Goal: Answer question/provide support: Share knowledge or assist other users

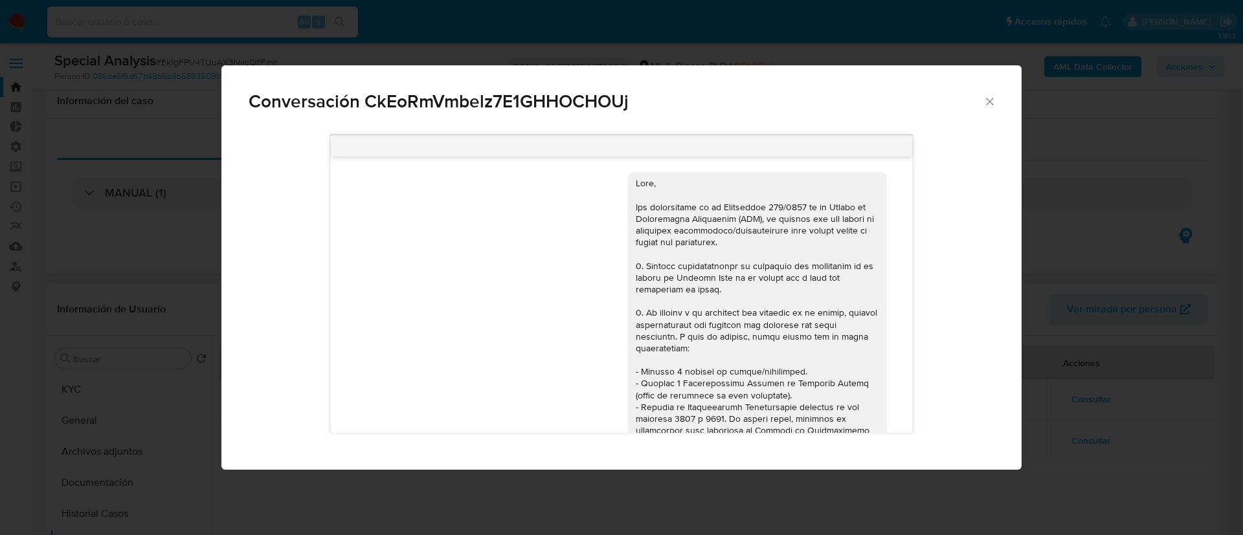
select select "10"
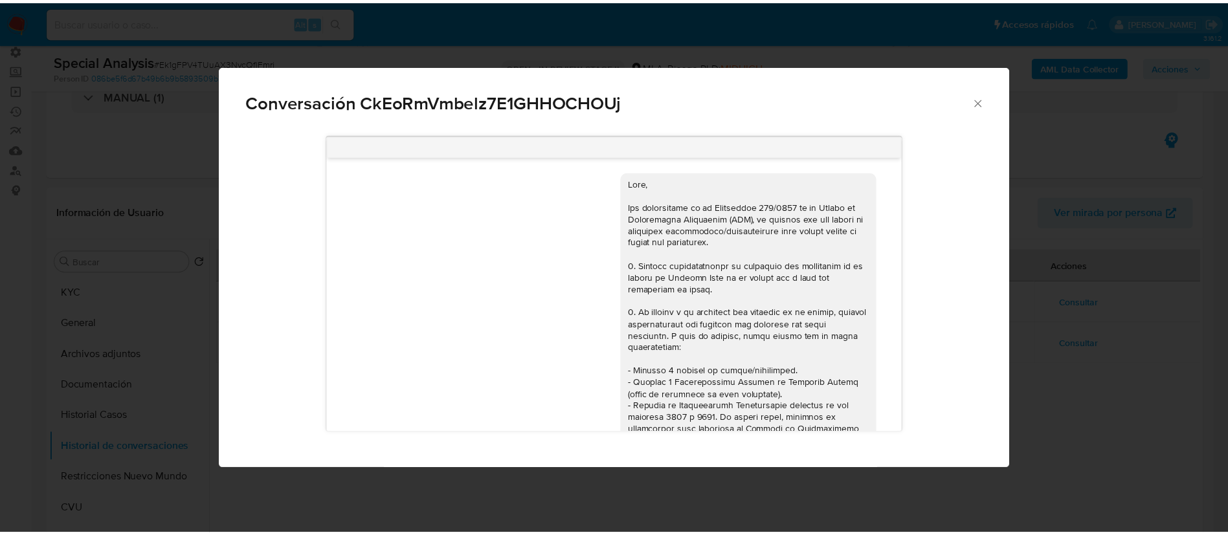
scroll to position [917, 0]
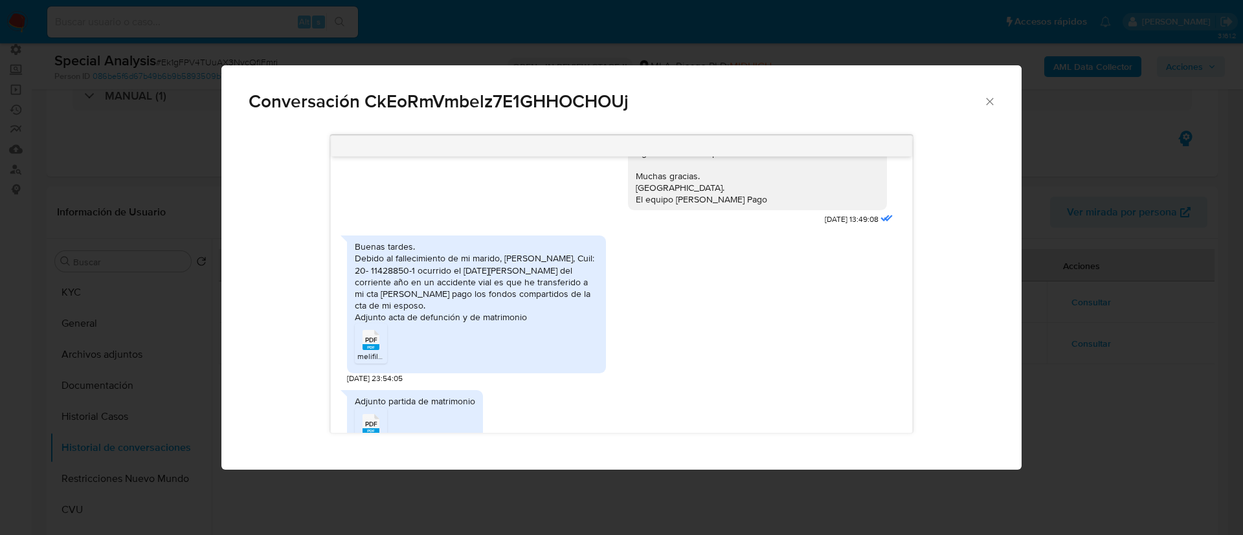
click at [986, 106] on icon "Cerrar" at bounding box center [989, 101] width 13 height 13
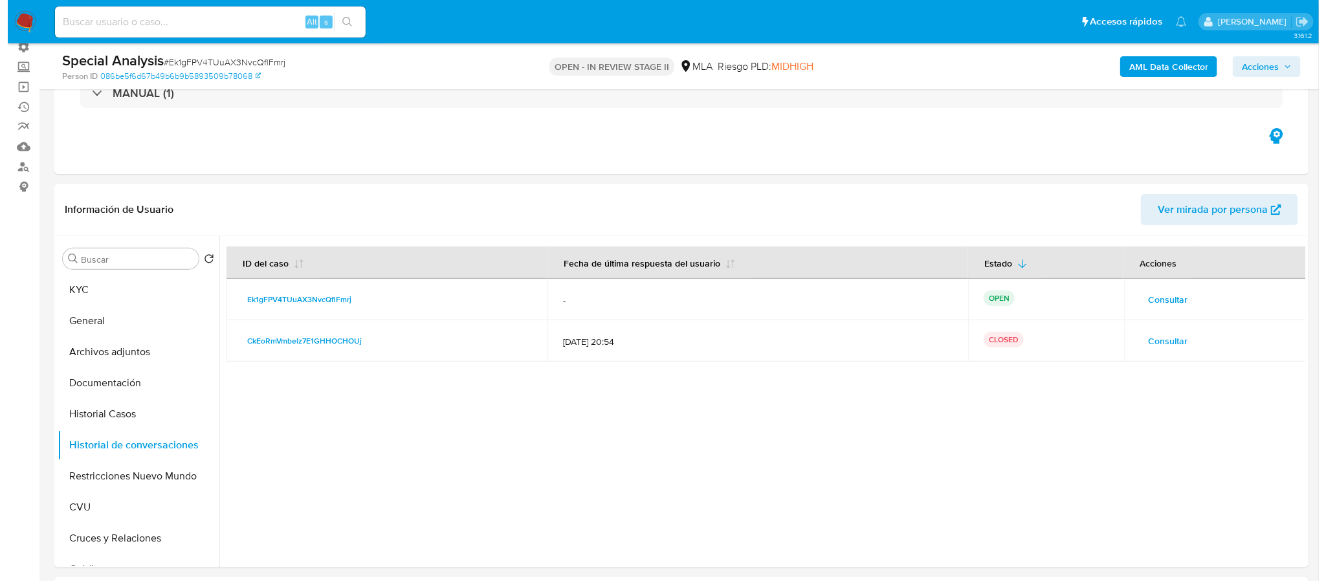
scroll to position [194, 0]
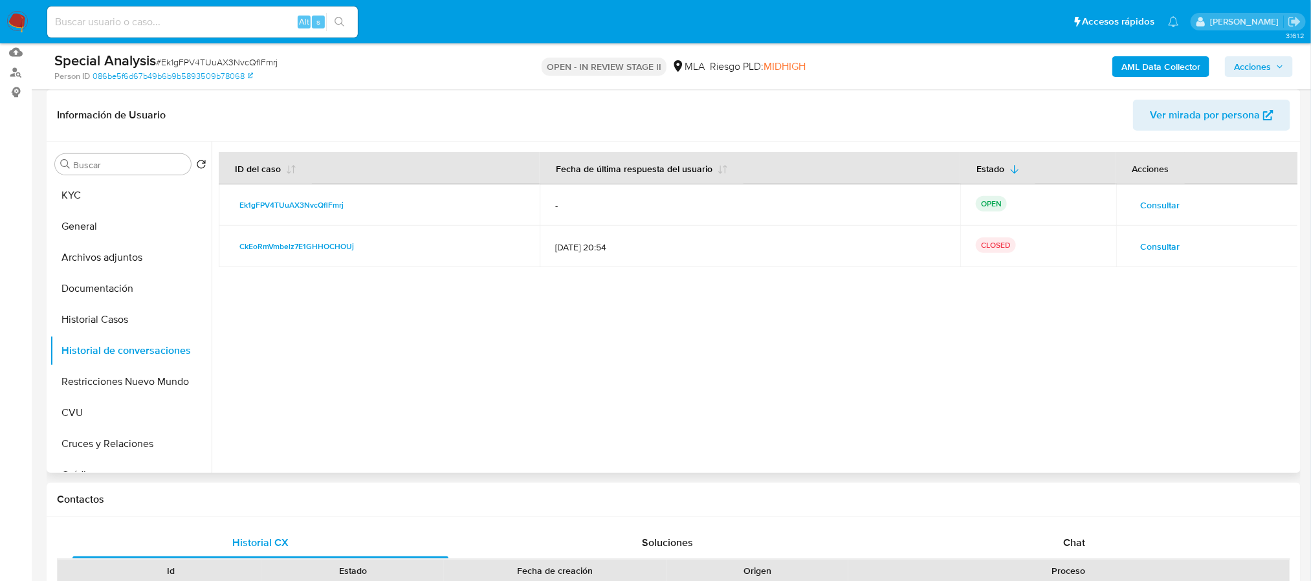
click at [1153, 202] on span "Consultar" at bounding box center [1160, 205] width 39 height 18
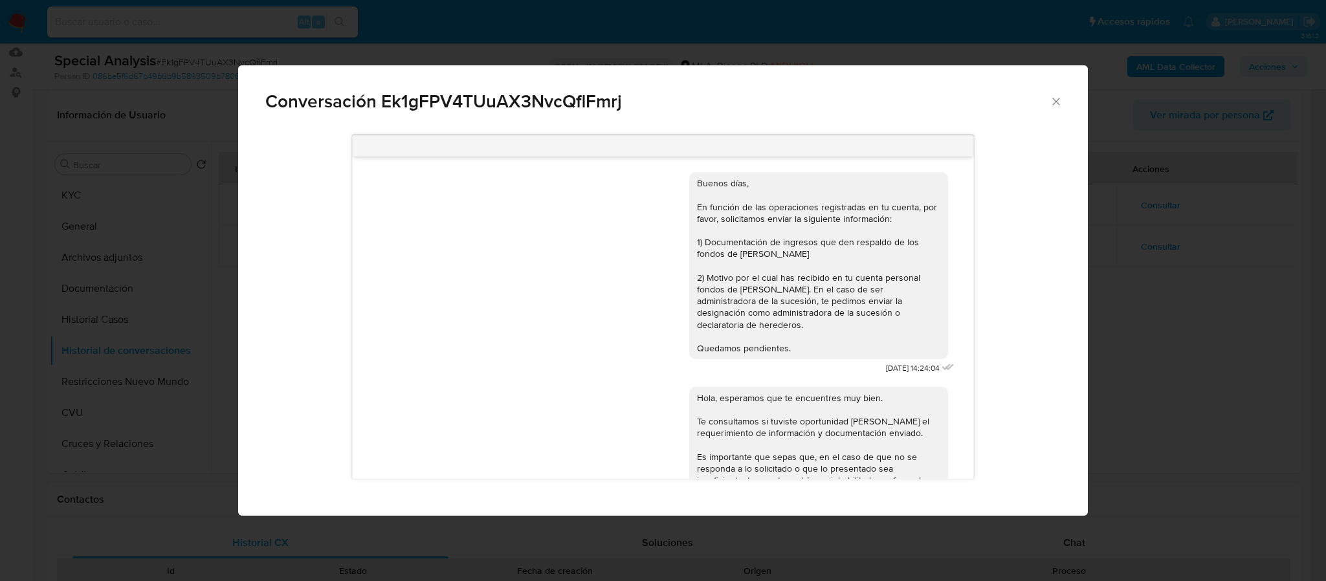
scroll to position [119, 0]
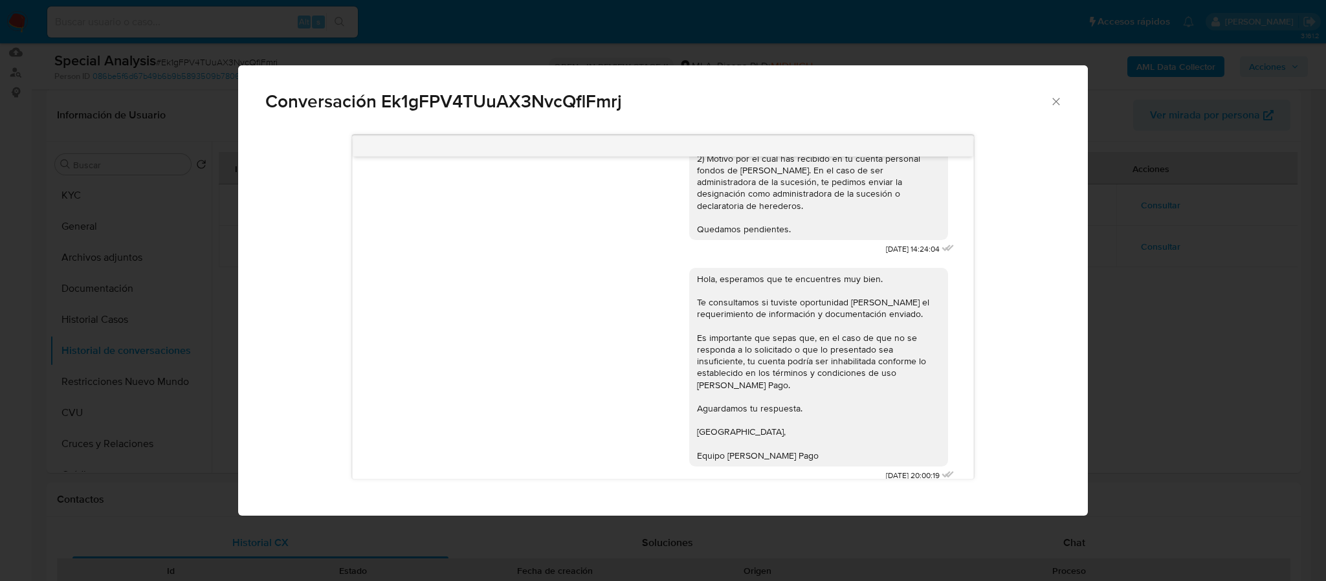
click at [1047, 97] on span "Conversación Ek1gFPV4TUuAX3NvcQflFmrj" at bounding box center [657, 102] width 785 height 18
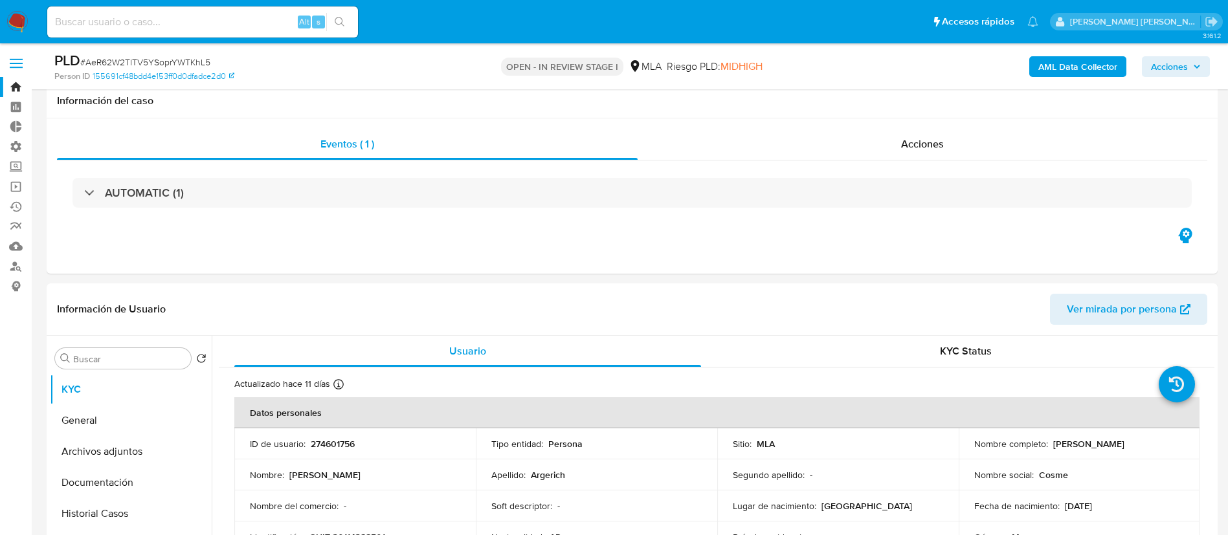
select select "10"
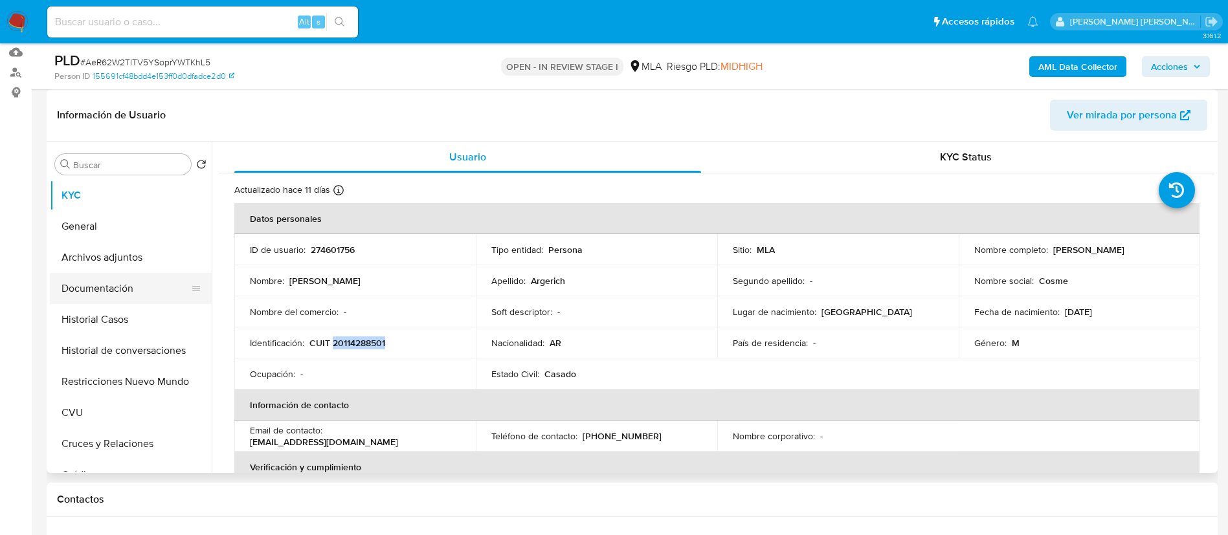
click at [140, 280] on button "Documentación" at bounding box center [125, 288] width 151 height 31
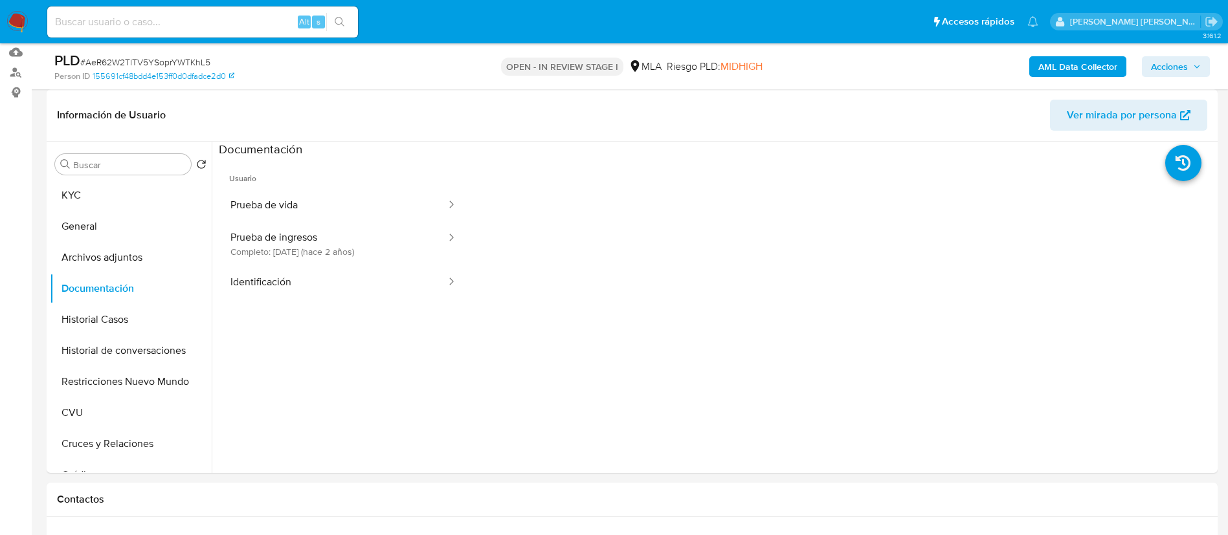
click at [328, 199] on button "Prueba de vida" at bounding box center [333, 205] width 228 height 33
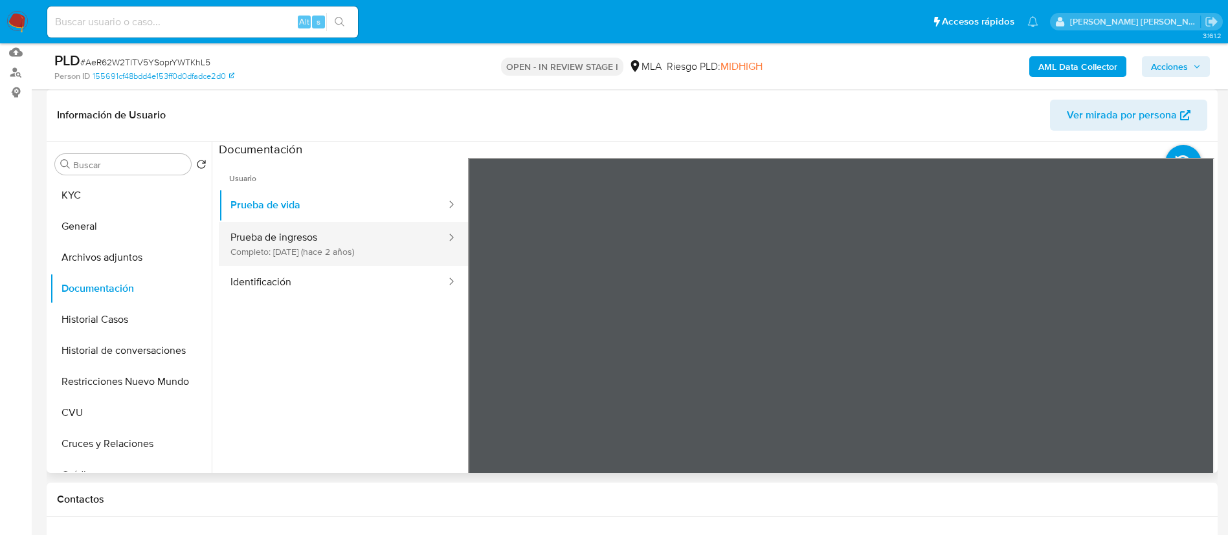
click at [290, 260] on button "Prueba de ingresos Completo: 04/12/2023 (hace 2 años)" at bounding box center [333, 244] width 228 height 44
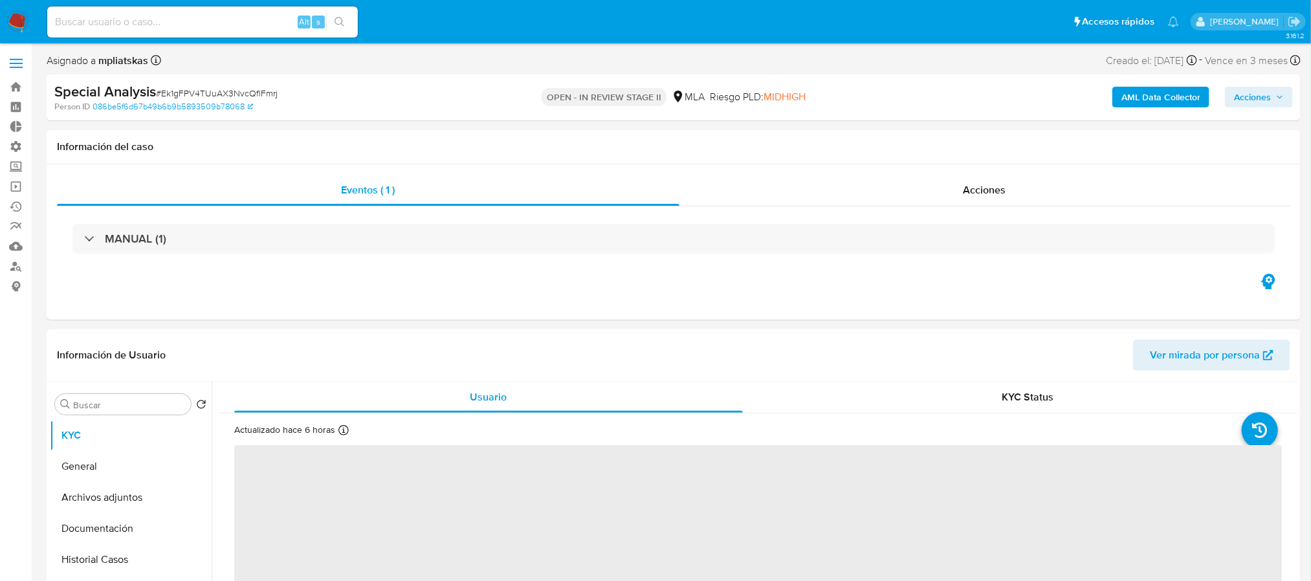
select select "10"
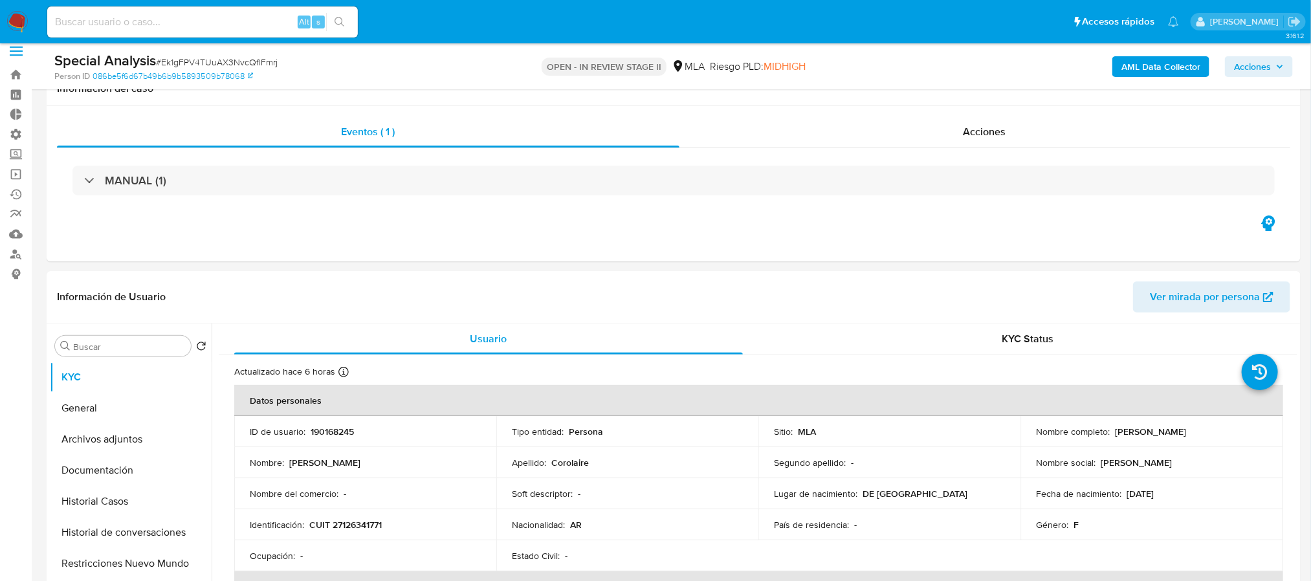
scroll to position [291, 0]
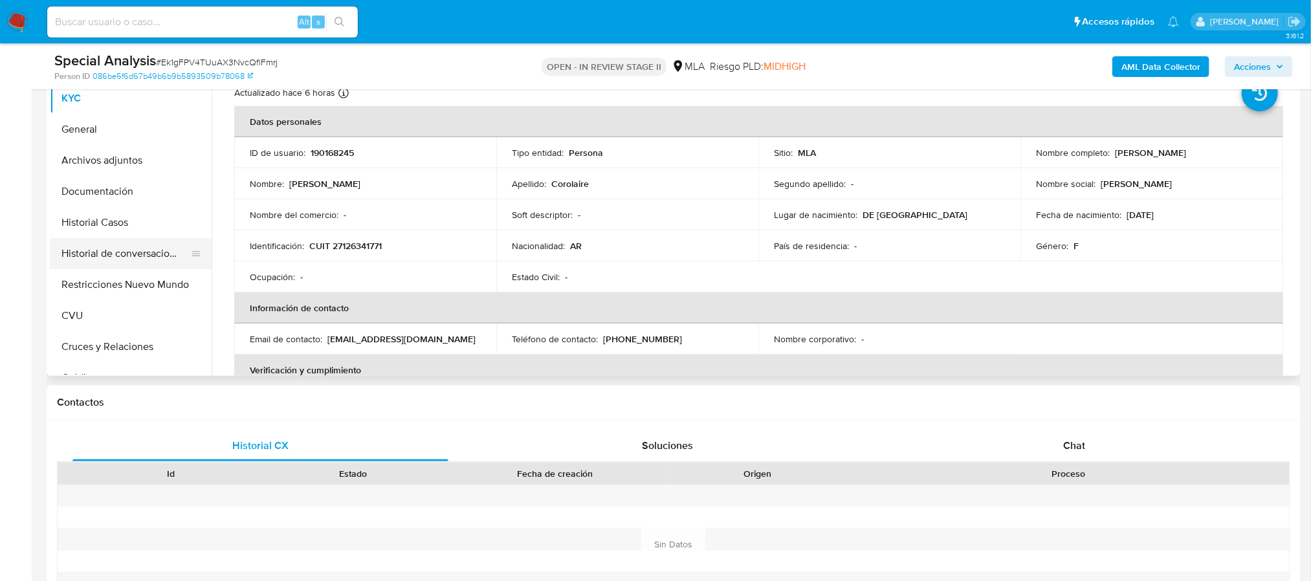
click at [122, 254] on button "Historial de conversaciones" at bounding box center [125, 253] width 151 height 31
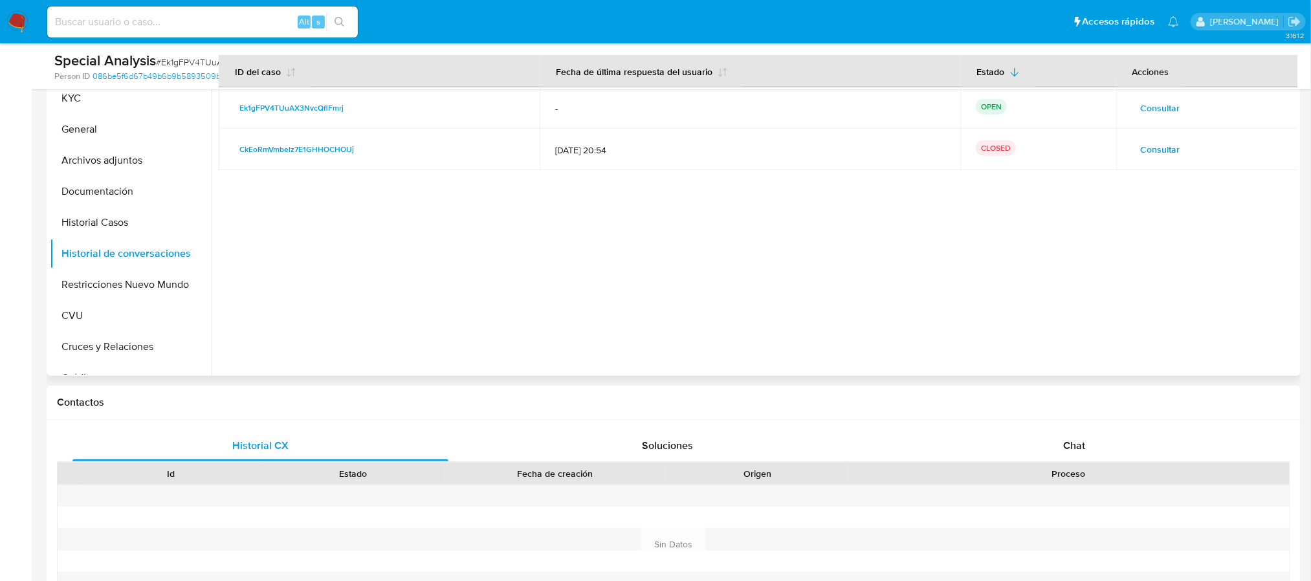
click at [1144, 102] on span "Consultar" at bounding box center [1160, 108] width 39 height 18
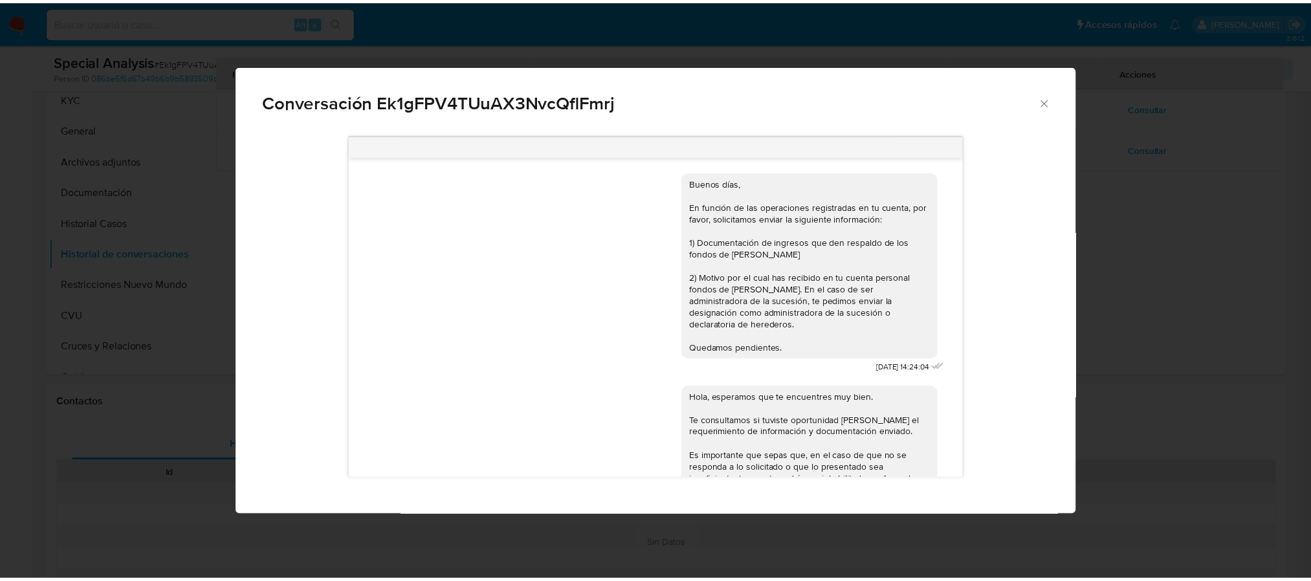
scroll to position [119, 0]
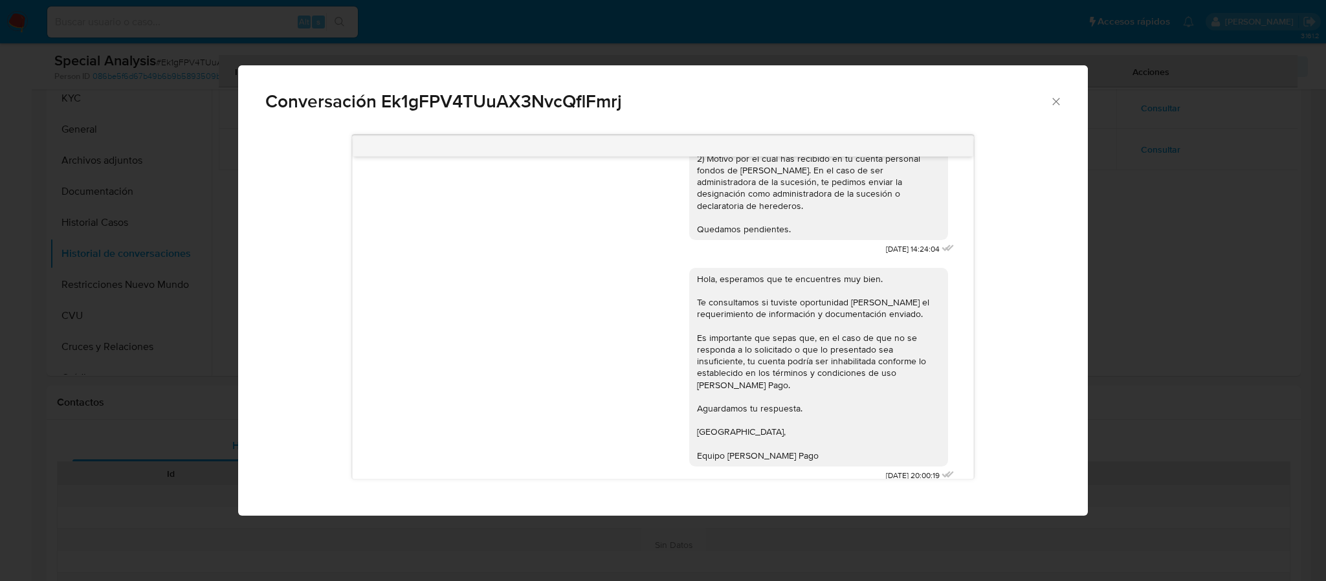
click at [1225, 223] on div "Conversación Ek1gFPV4TUuAX3NvcQflFmrj Buenos días, En función de las operacione…" at bounding box center [663, 290] width 1326 height 581
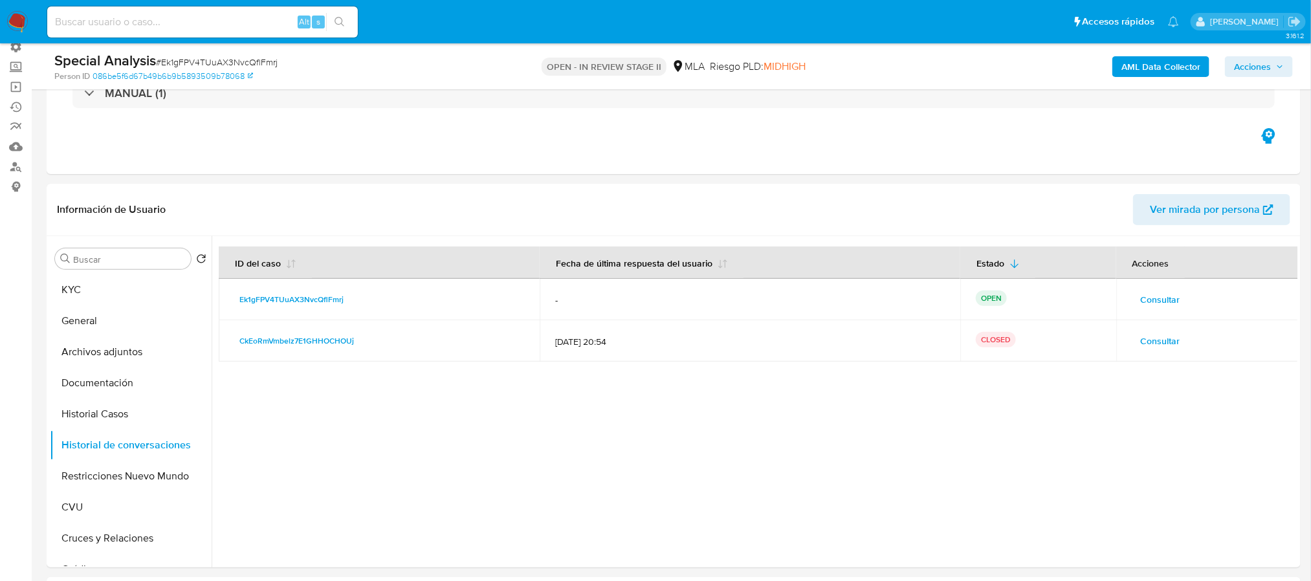
scroll to position [194, 0]
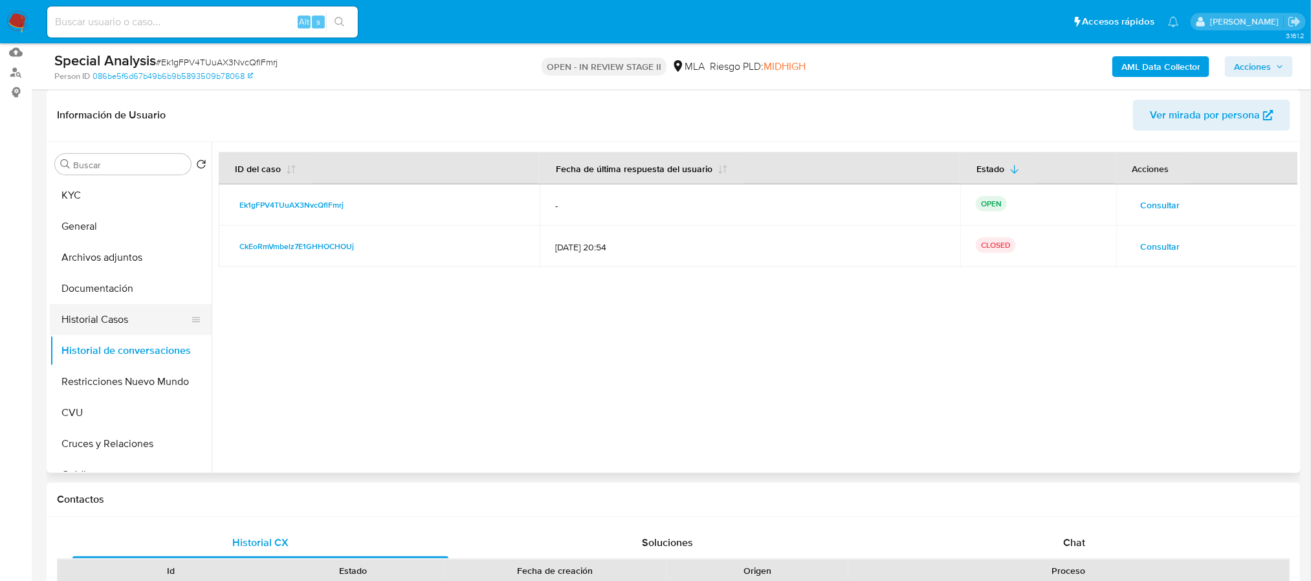
click at [119, 327] on button "Historial Casos" at bounding box center [125, 319] width 151 height 31
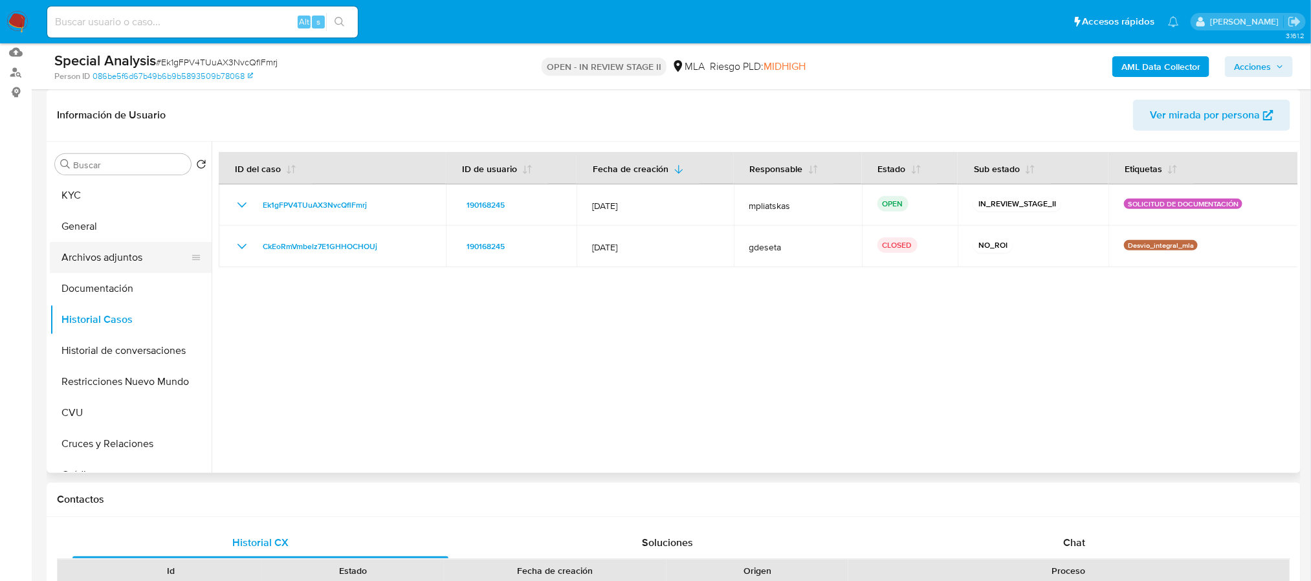
click at [133, 262] on button "Archivos adjuntos" at bounding box center [125, 257] width 151 height 31
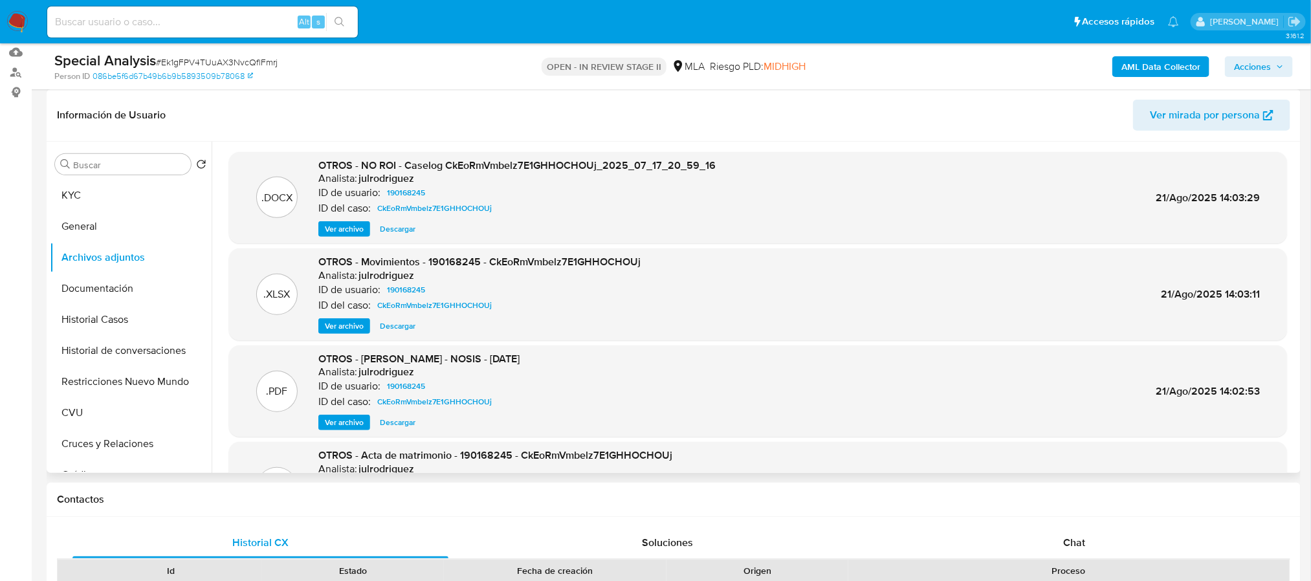
click at [398, 324] on span "Descargar" at bounding box center [398, 326] width 36 height 13
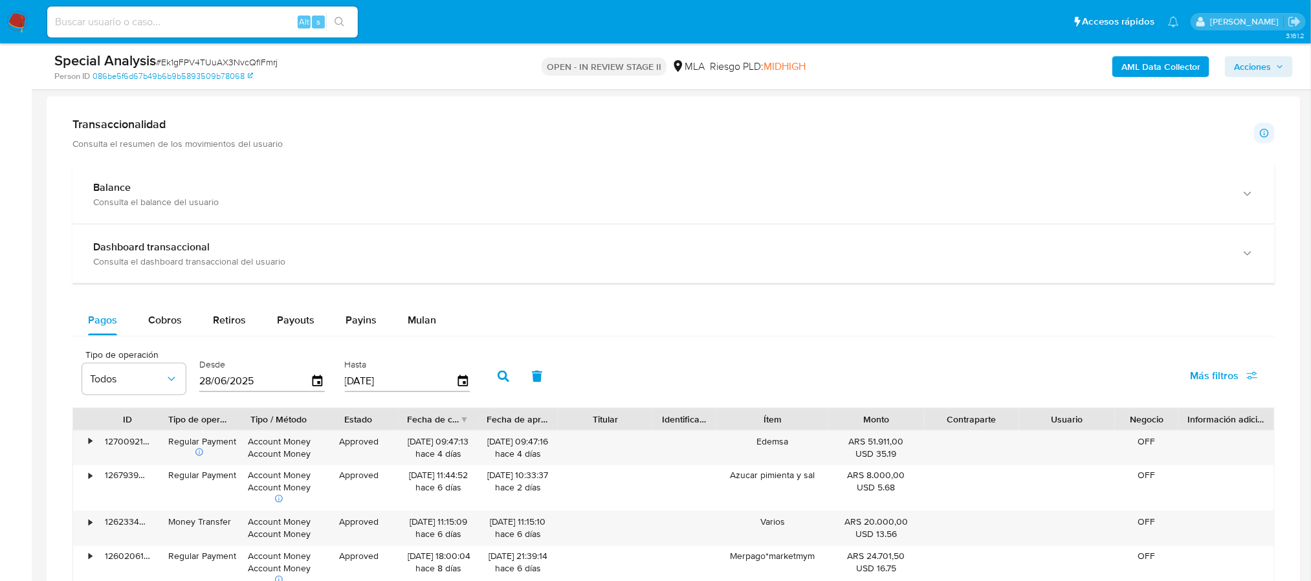
scroll to position [874, 0]
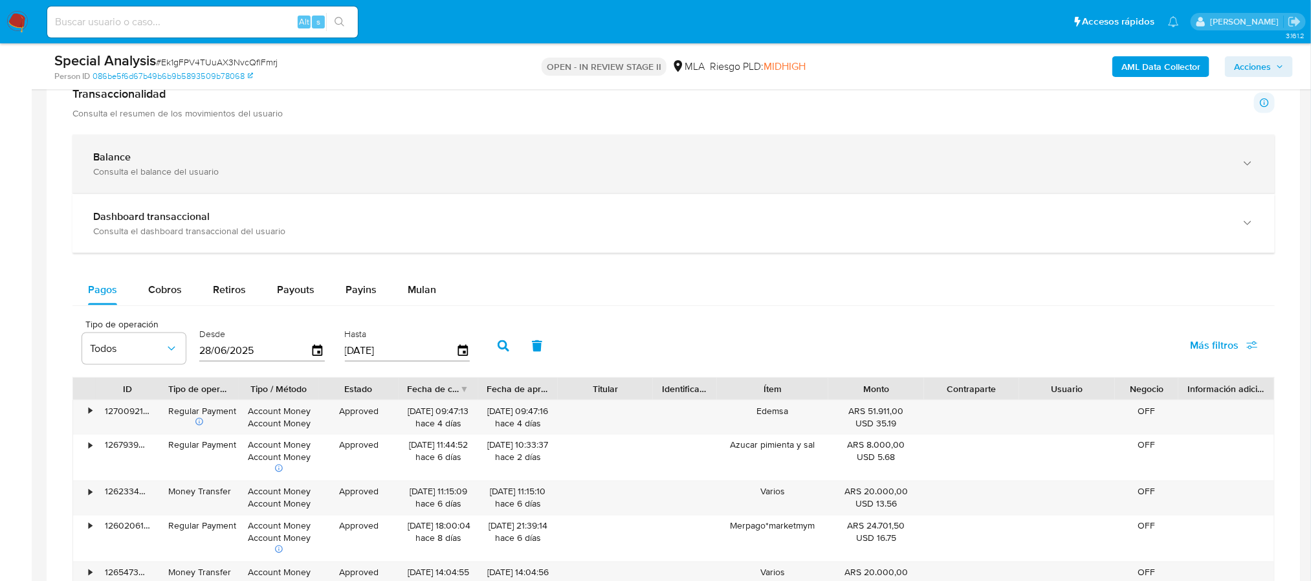
click at [225, 169] on div "Consulta el balance del usuario" at bounding box center [660, 172] width 1135 height 12
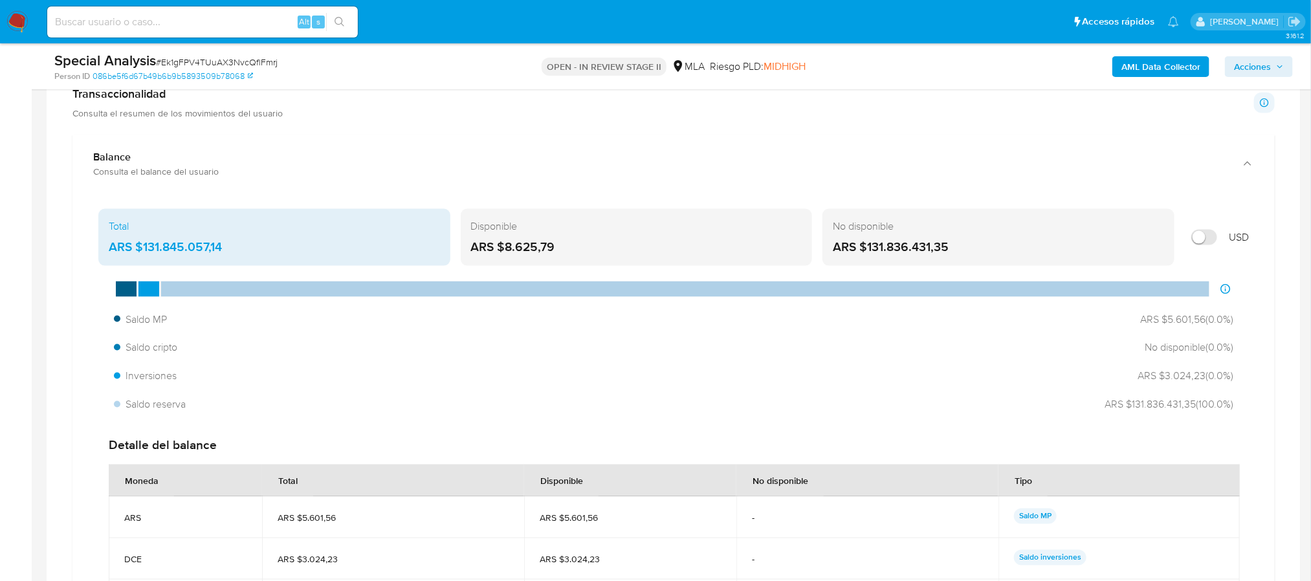
click at [985, 243] on div "ARS $131.836.431,35" at bounding box center [998, 247] width 331 height 17
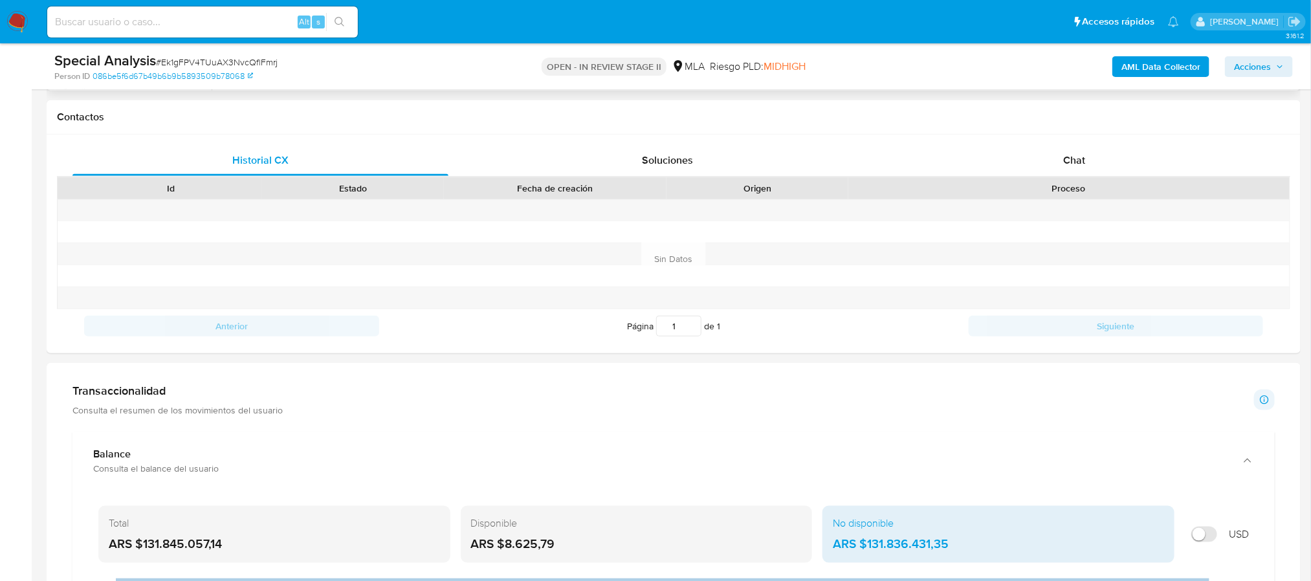
scroll to position [291, 0]
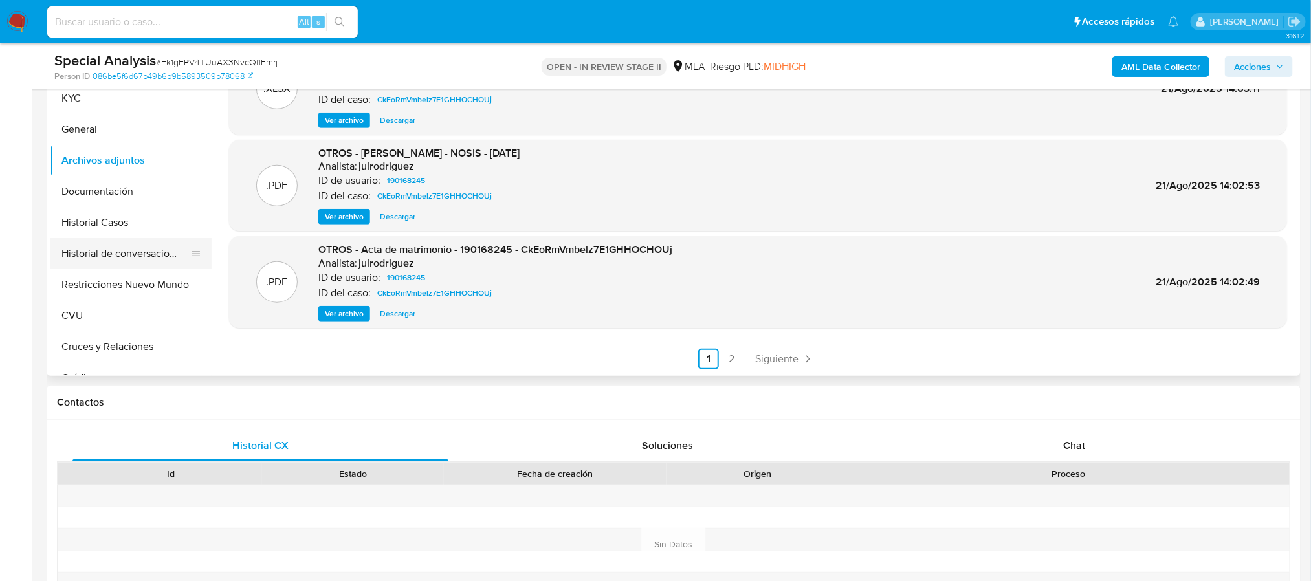
click at [146, 243] on button "Historial de conversaciones" at bounding box center [125, 253] width 151 height 31
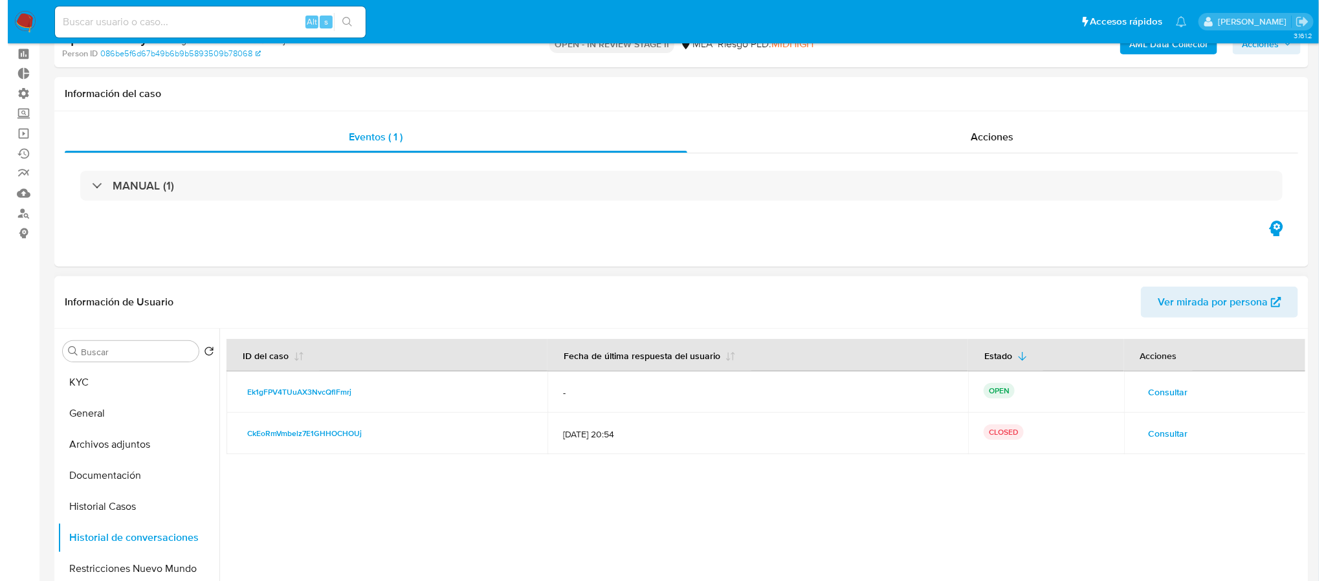
scroll to position [97, 0]
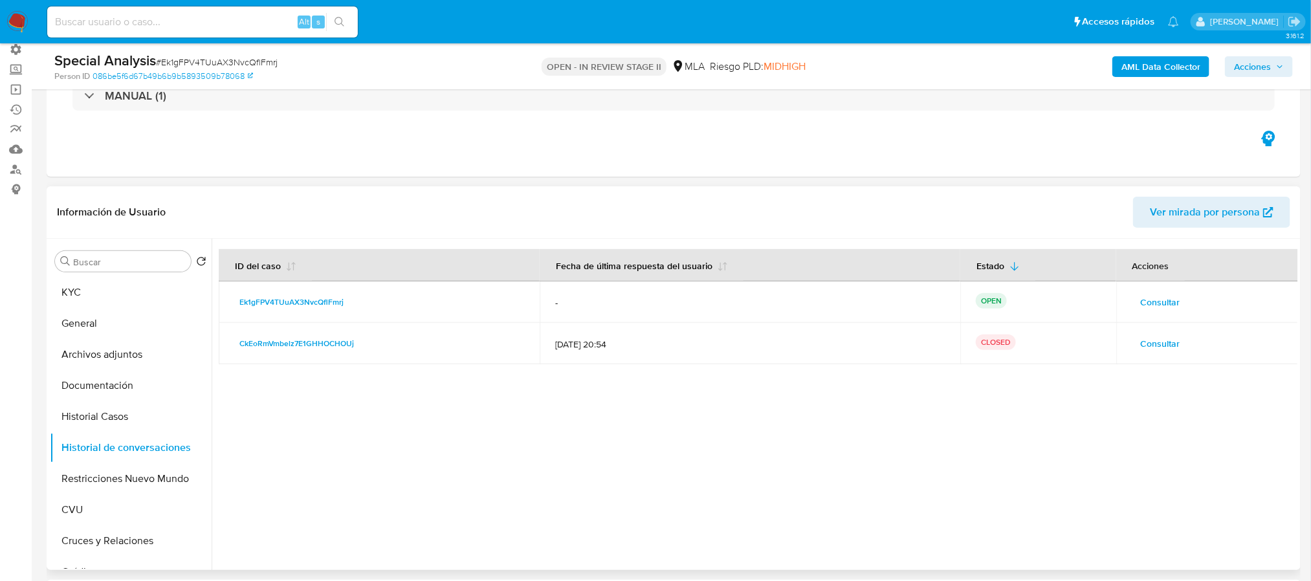
click at [1156, 340] on span "Consultar" at bounding box center [1160, 344] width 39 height 18
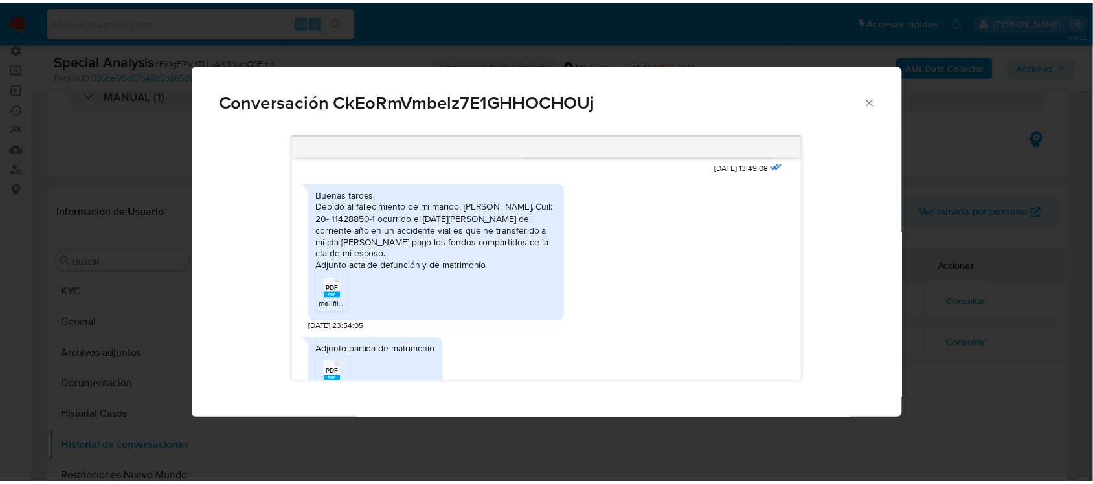
scroll to position [968, 0]
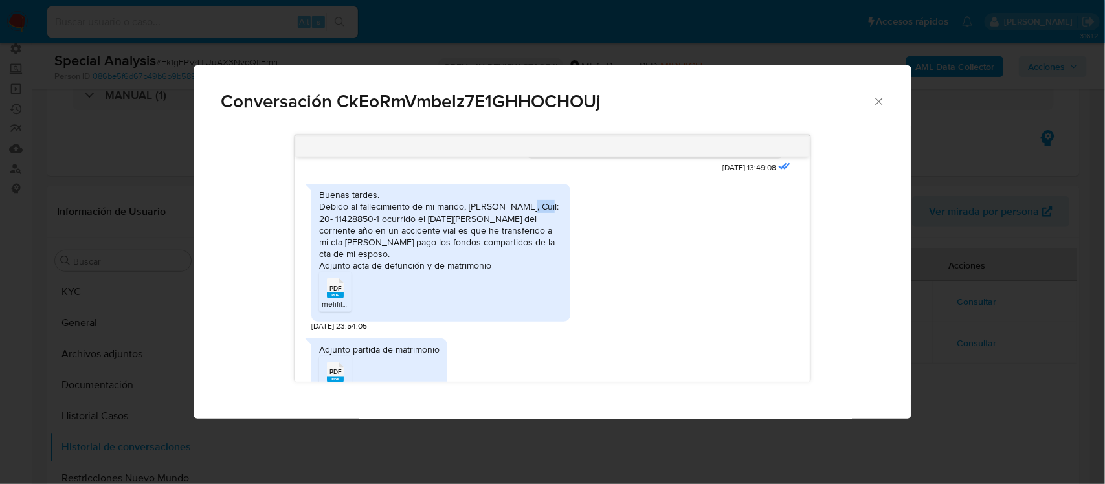
drag, startPoint x: 340, startPoint y: 238, endPoint x: 544, endPoint y: 231, distance: 204.0
click at [544, 231] on div "Buenas tardes. Debido al fallecimiento de mi marido, Cosme Alberto Argerich, Cu…" at bounding box center [440, 230] width 243 height 82
click at [425, 254] on div "Buenas tardes. Debido al fallecimiento de mi marido, Cosme Alberto Argerich, Cu…" at bounding box center [440, 230] width 243 height 82
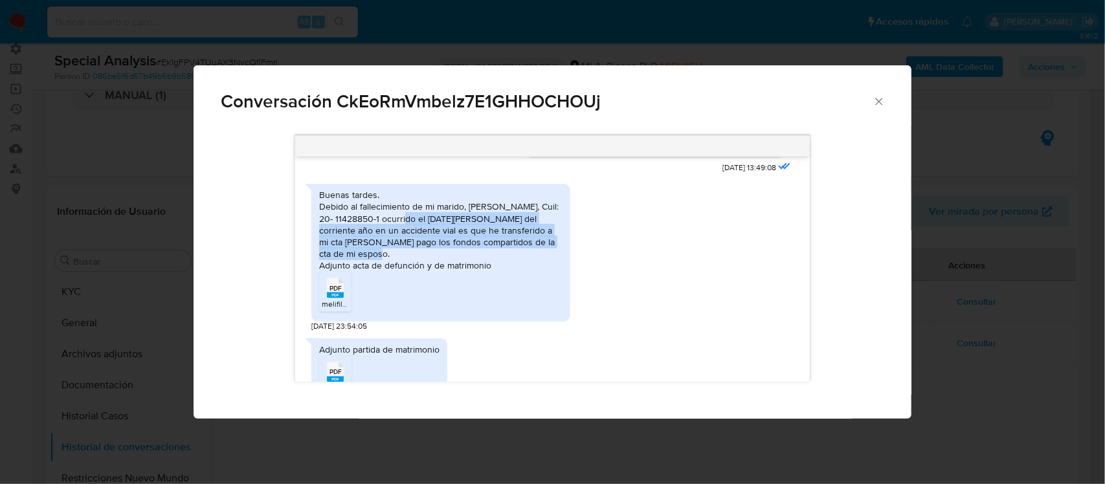
drag, startPoint x: 434, startPoint y: 244, endPoint x: 581, endPoint y: 276, distance: 150.5
click at [581, 276] on div "Buenas tardes. Debido al fallecimiento de mi marido, Cosme Alberto Argerich, Cu…" at bounding box center [552, 254] width 482 height 155
click at [358, 271] on div "Buenas tardes. Debido al fallecimiento de mi marido, Cosme Alberto Argerich, Cu…" at bounding box center [440, 230] width 243 height 82
drag, startPoint x: 358, startPoint y: 276, endPoint x: 424, endPoint y: 254, distance: 69.8
click at [424, 254] on div "Buenas tardes. Debido al fallecimiento de mi marido, Cosme Alberto Argerich, Cu…" at bounding box center [440, 230] width 243 height 82
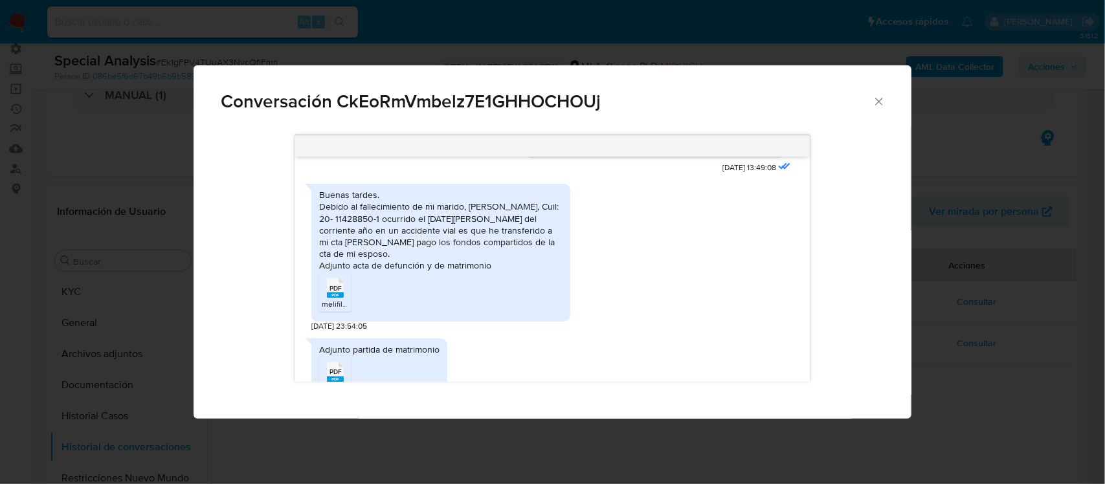
click at [431, 271] on div "Buenas tardes. Debido al fallecimiento de mi marido, Cosme Alberto Argerich, Cu…" at bounding box center [440, 230] width 243 height 82
click at [878, 102] on icon "Cerrar" at bounding box center [879, 101] width 13 height 13
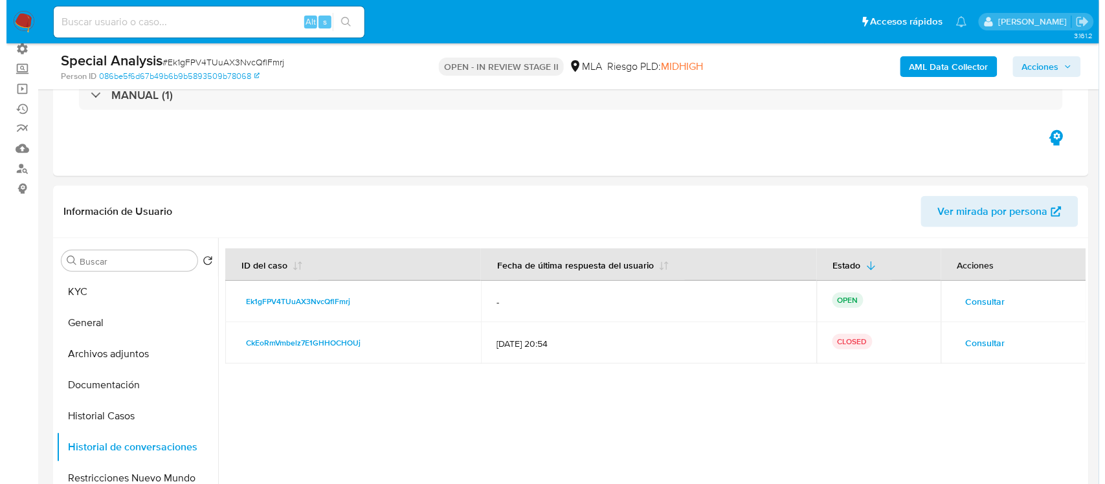
scroll to position [179, 0]
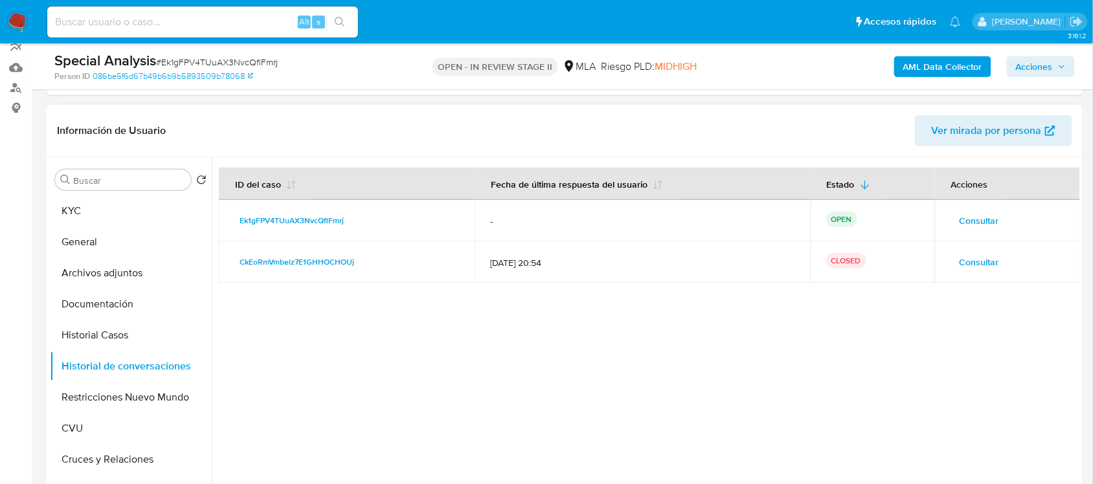
click at [988, 225] on span "Consultar" at bounding box center [978, 221] width 39 height 18
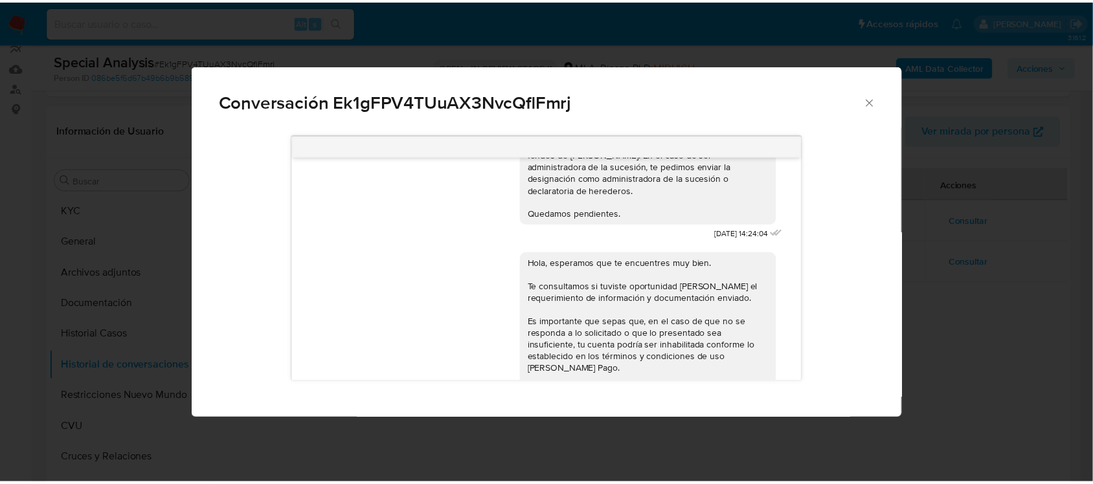
scroll to position [0, 0]
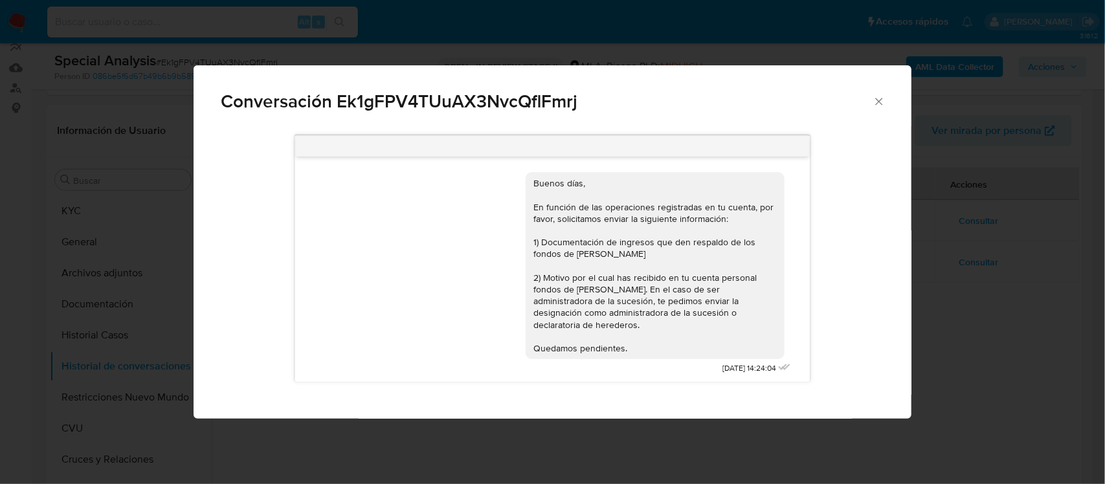
click at [885, 106] on icon "Cerrar" at bounding box center [879, 101] width 13 height 13
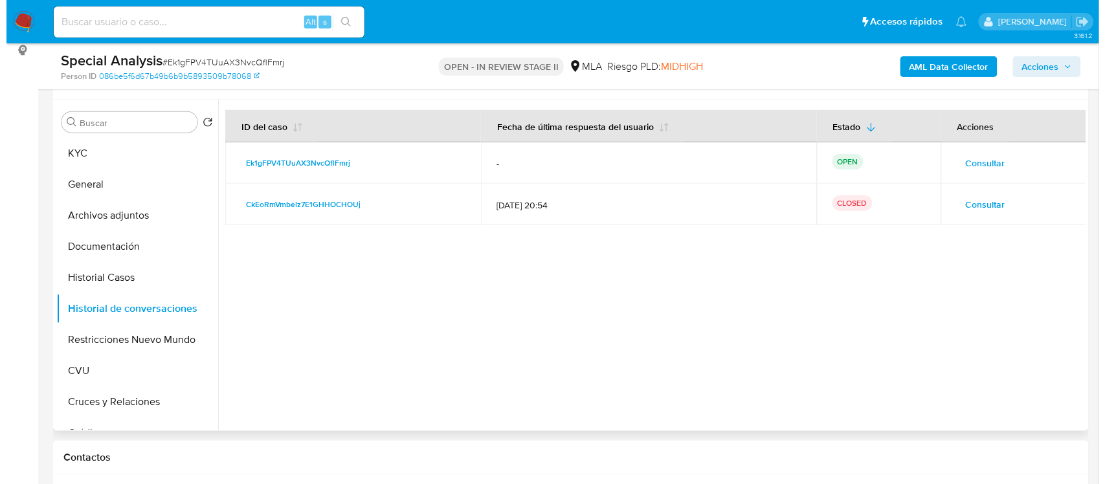
scroll to position [243, 0]
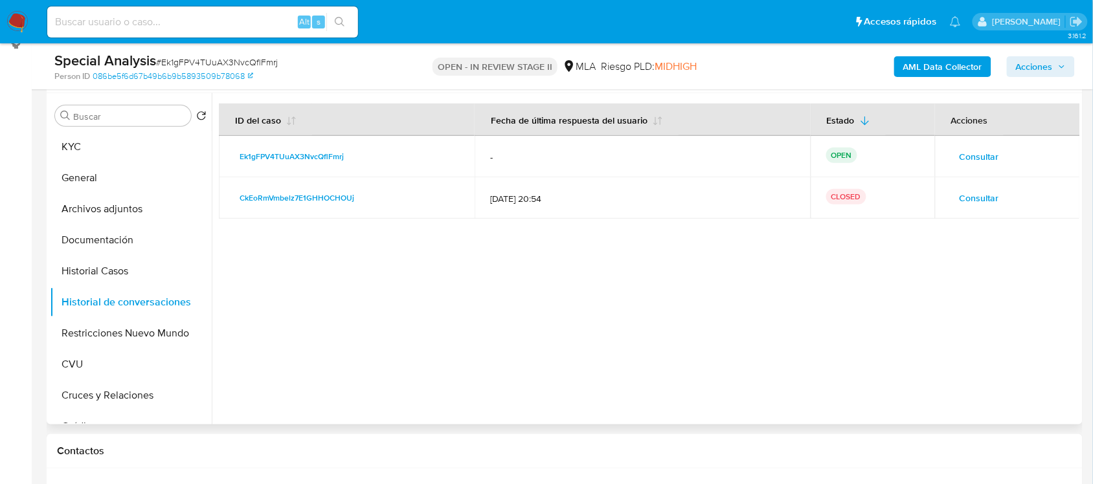
click at [573, 212] on td "[DATE] 20:54" at bounding box center [641, 197] width 335 height 41
drag, startPoint x: 484, startPoint y: 196, endPoint x: 571, endPoint y: 216, distance: 89.5
click at [571, 216] on td "[DATE] 20:54" at bounding box center [641, 197] width 335 height 41
click at [691, 243] on div at bounding box center [645, 258] width 867 height 331
click at [144, 278] on button "Historial Casos" at bounding box center [125, 271] width 151 height 31
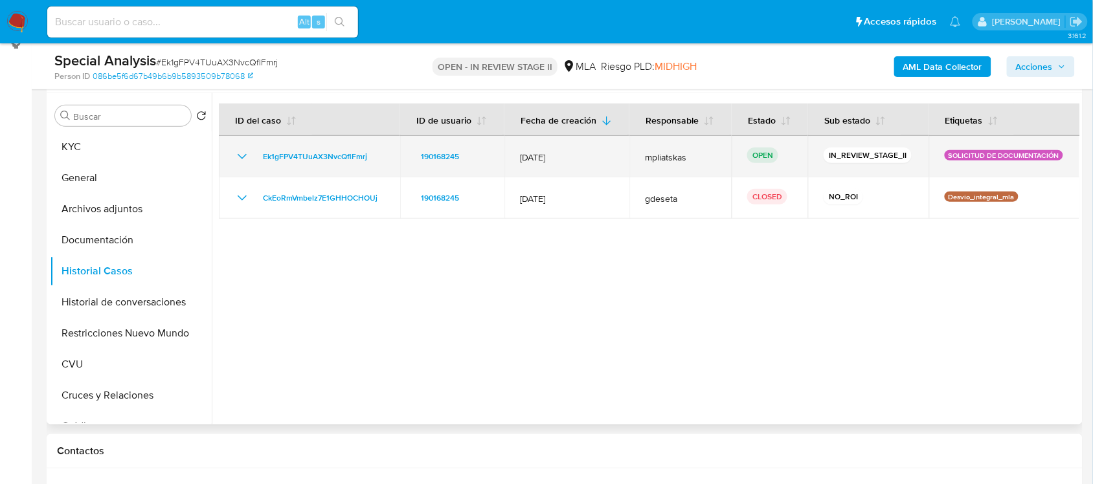
drag, startPoint x: 513, startPoint y: 157, endPoint x: 597, endPoint y: 155, distance: 84.2
click at [597, 155] on td "[DATE]" at bounding box center [566, 156] width 125 height 41
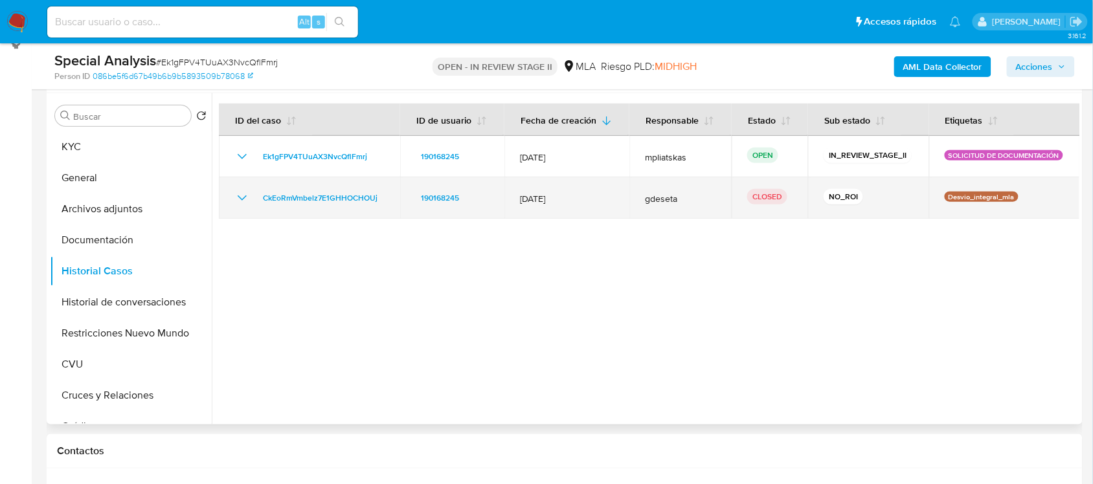
click at [597, 188] on td "[DATE]" at bounding box center [566, 197] width 125 height 41
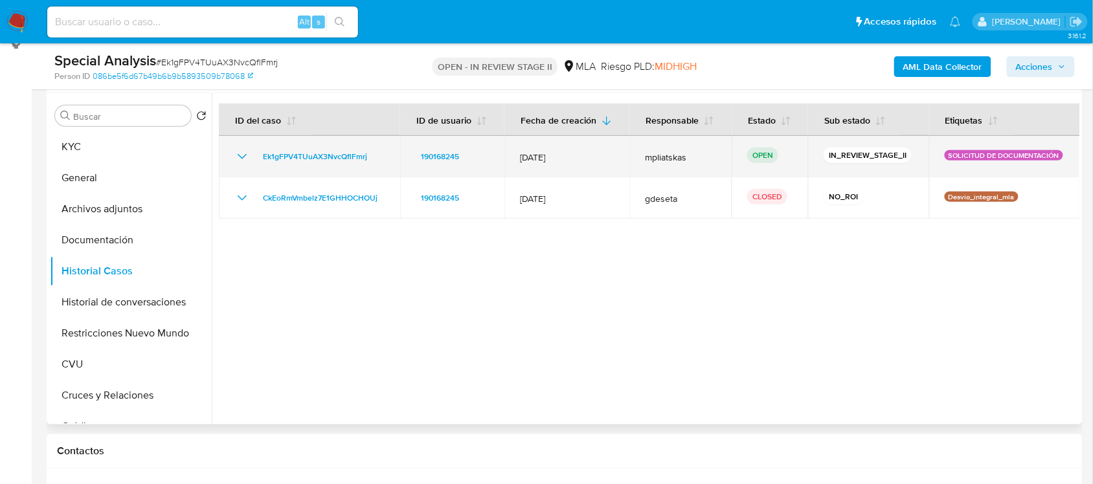
drag, startPoint x: 567, startPoint y: 151, endPoint x: 509, endPoint y: 157, distance: 58.0
click at [509, 157] on td "[DATE]" at bounding box center [566, 156] width 125 height 41
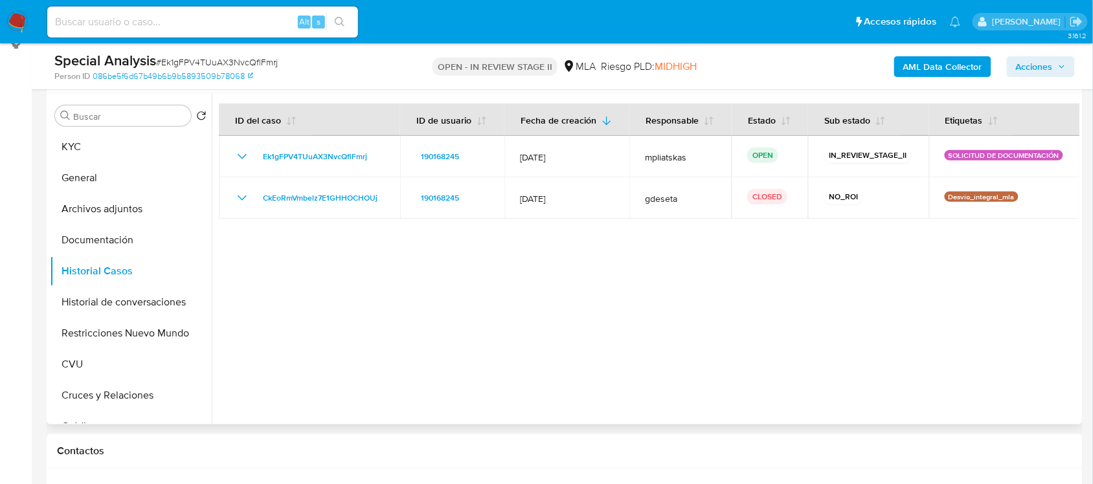
click at [562, 258] on div at bounding box center [645, 258] width 867 height 331
click at [151, 308] on button "Historial de conversaciones" at bounding box center [125, 302] width 151 height 31
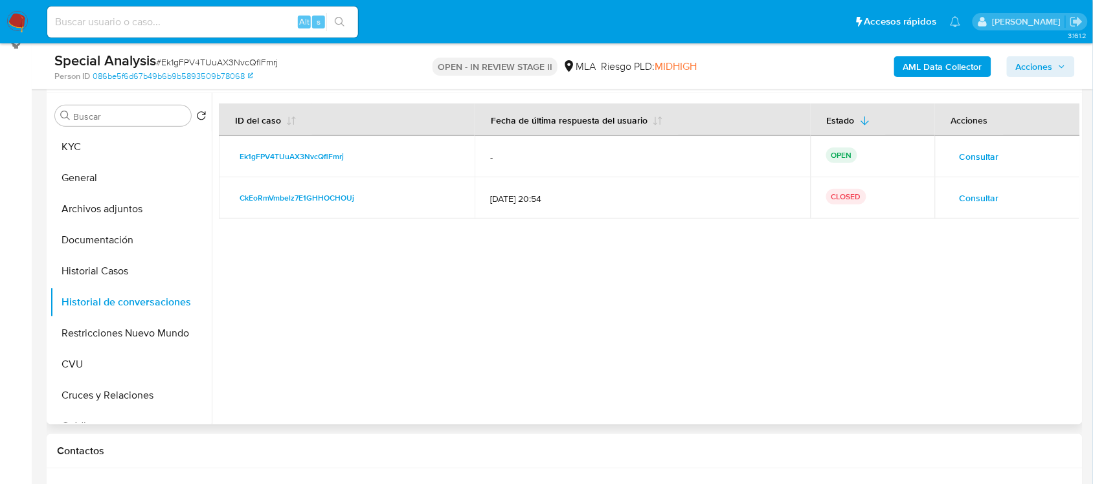
click at [968, 205] on span "Consultar" at bounding box center [978, 198] width 39 height 18
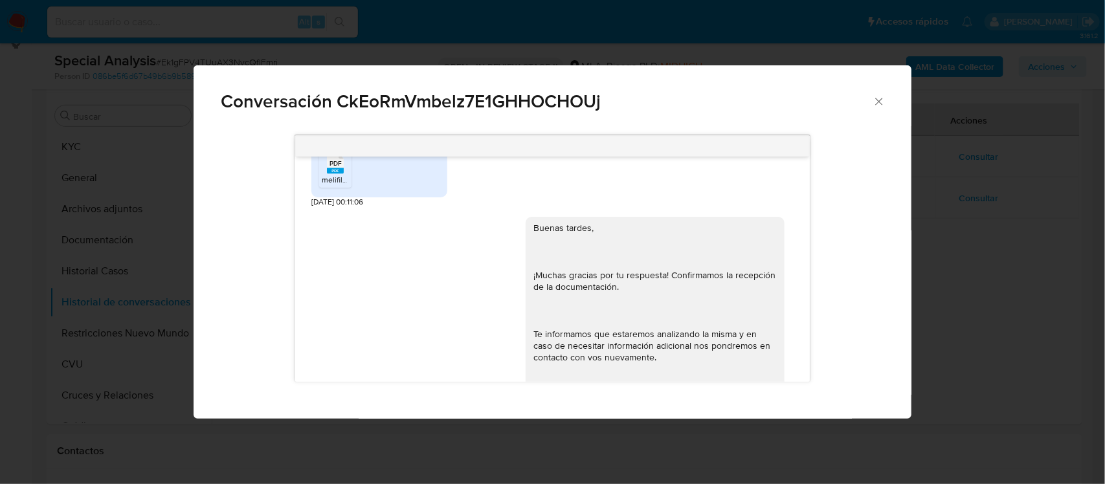
scroll to position [1258, 0]
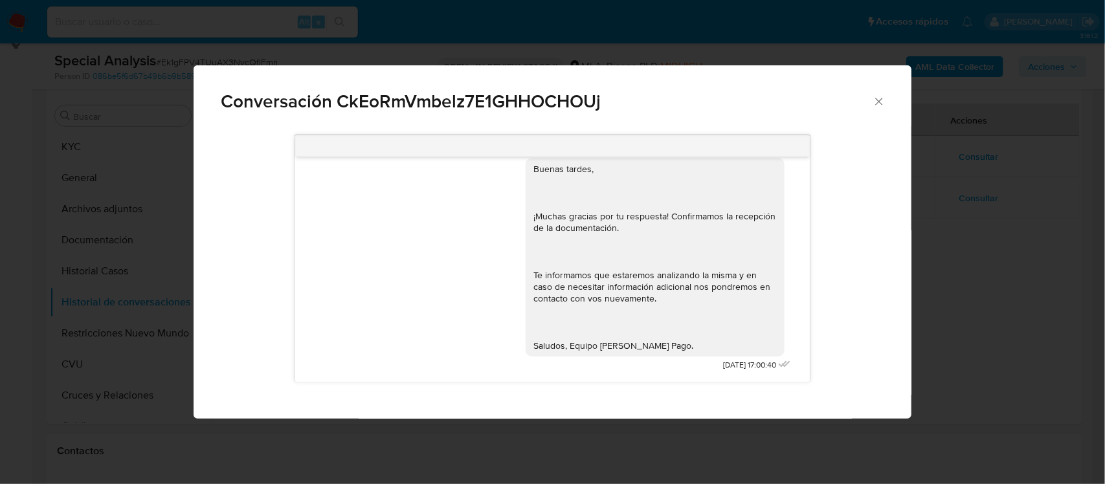
click at [950, 251] on div "Conversación CkEoRmVmbelz7E1GHHOCHOUj 17/07/2025 19:53:13 Hola, Esperamos que t…" at bounding box center [552, 242] width 1105 height 484
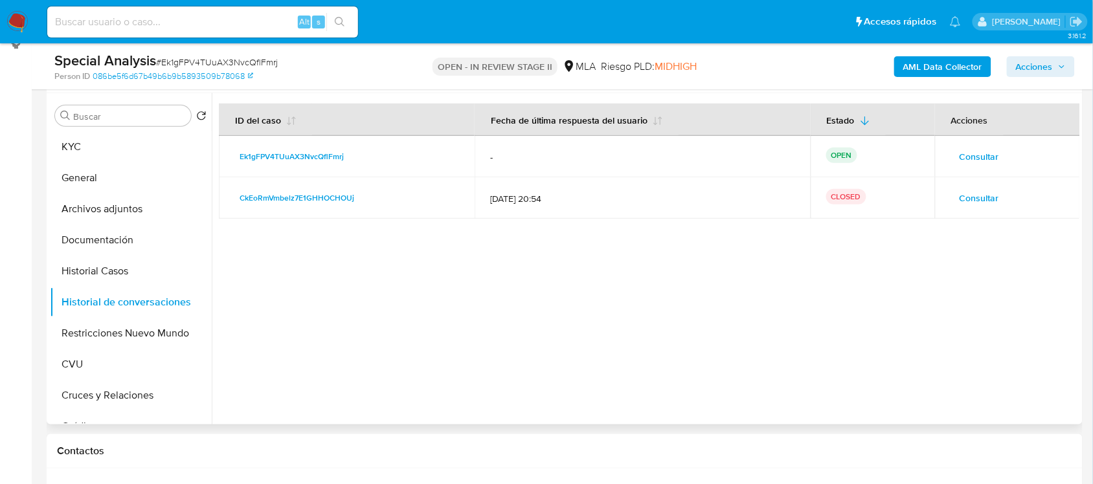
click at [950, 153] on button "Consultar" at bounding box center [979, 156] width 58 height 21
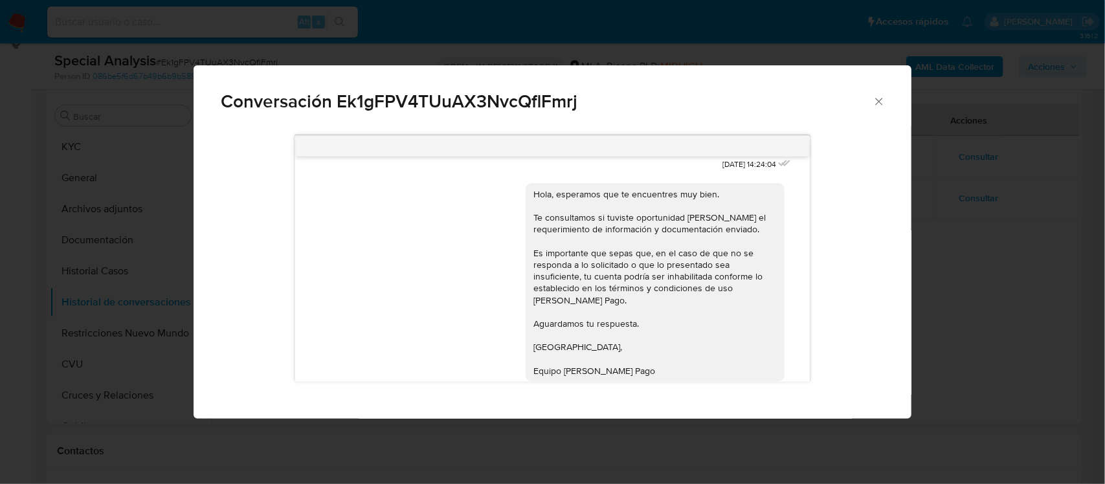
scroll to position [0, 0]
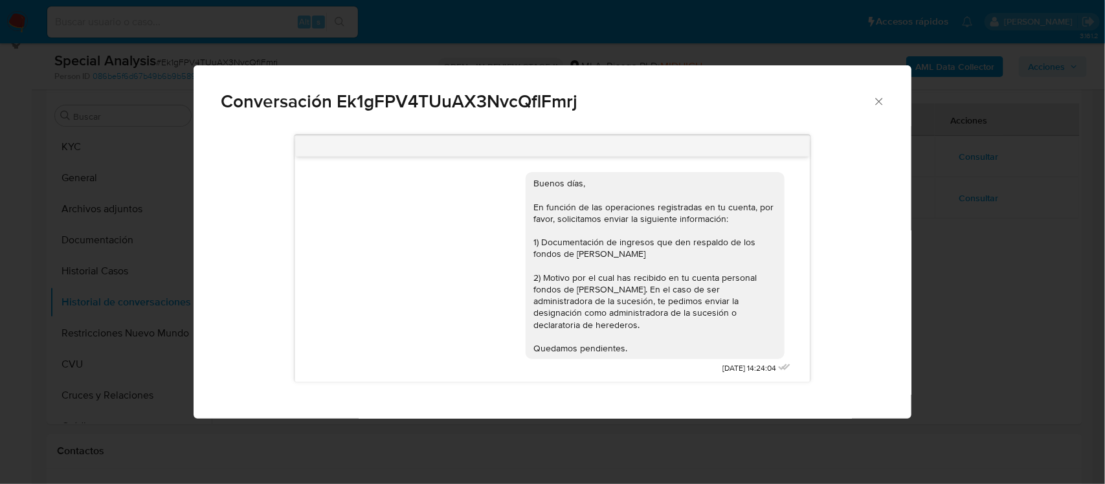
click at [933, 280] on div "Conversación Ek1gFPV4TUuAX3NvcQflFmrj Buenos [PERSON_NAME], En función de las o…" at bounding box center [552, 242] width 1105 height 484
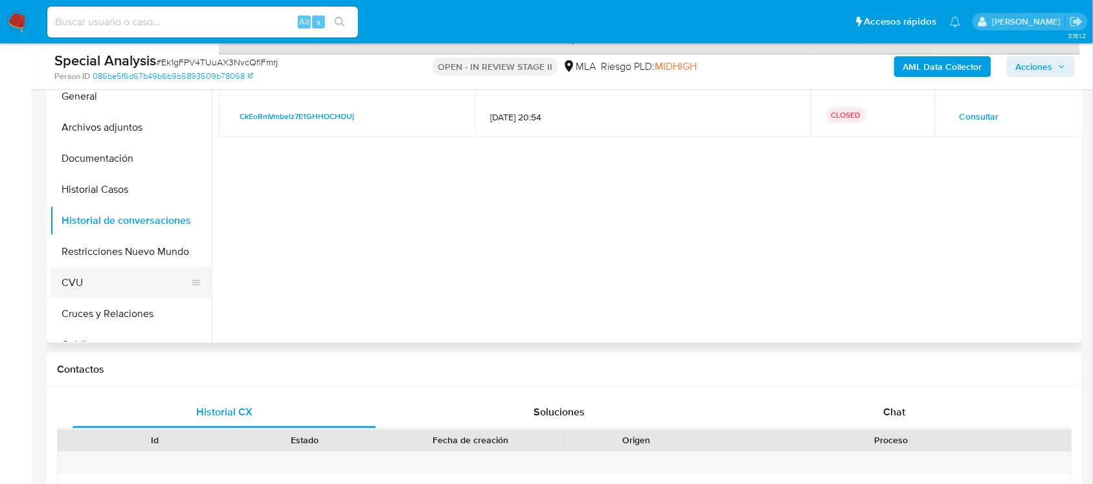
scroll to position [324, 0]
click at [131, 261] on button "Restricciones Nuevo Mundo" at bounding box center [125, 252] width 151 height 31
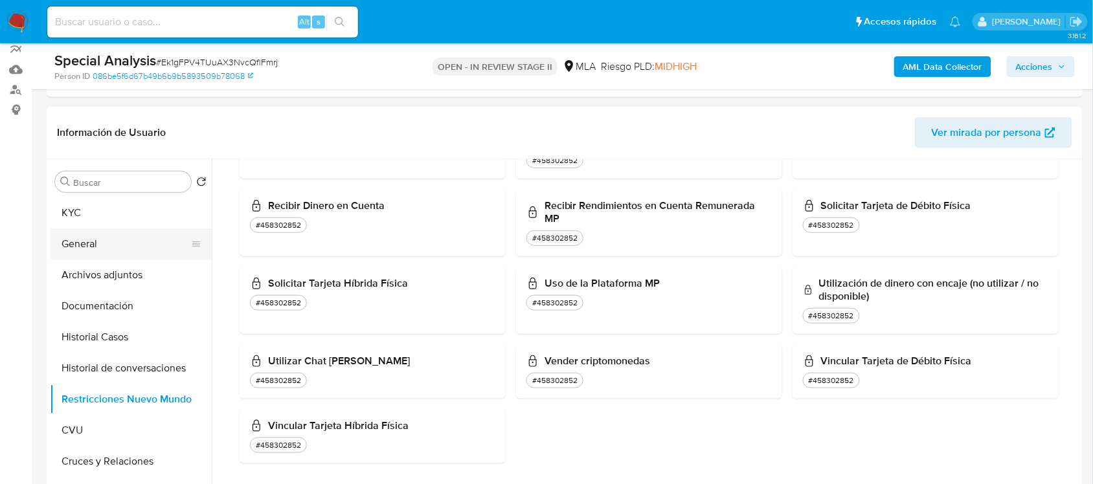
scroll to position [162, 0]
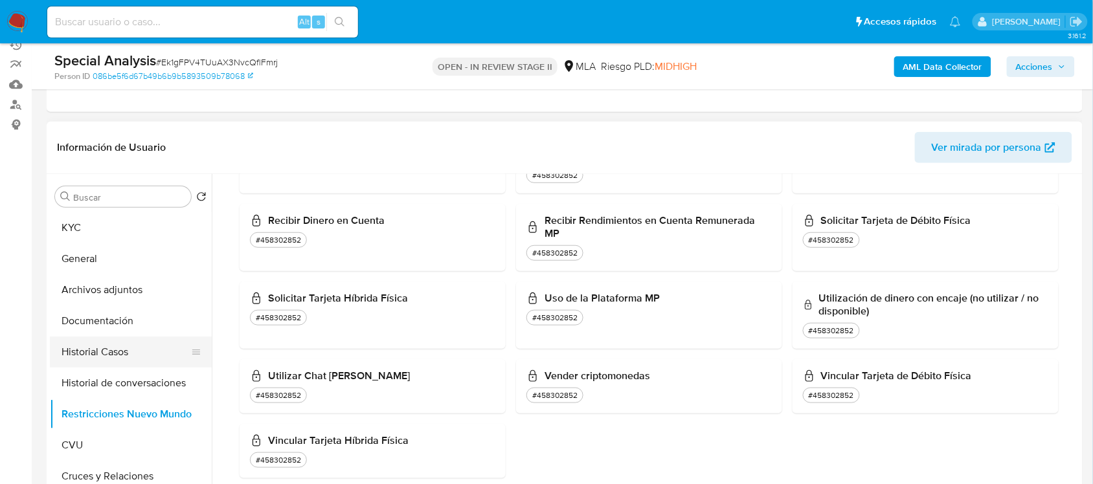
click at [146, 340] on button "Historial Casos" at bounding box center [125, 352] width 151 height 31
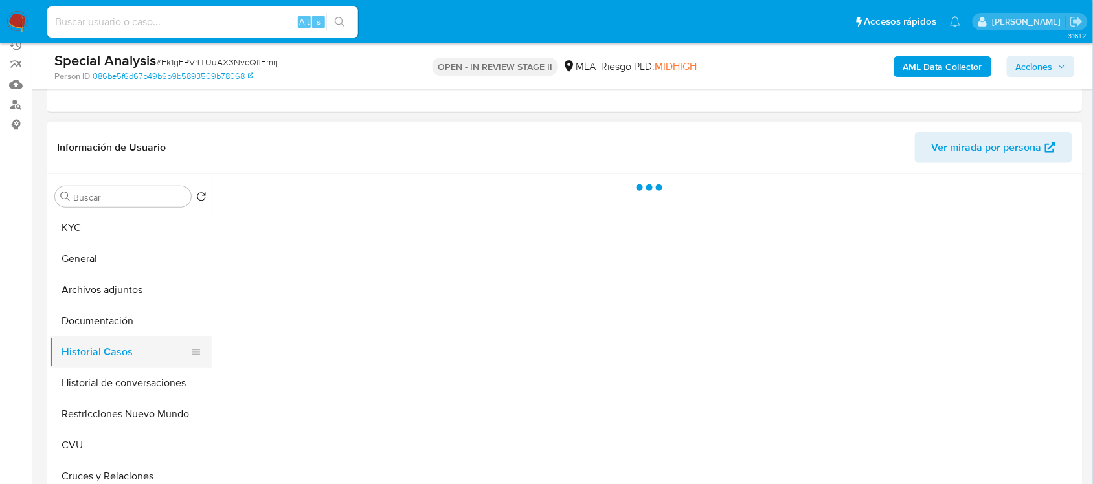
scroll to position [0, 0]
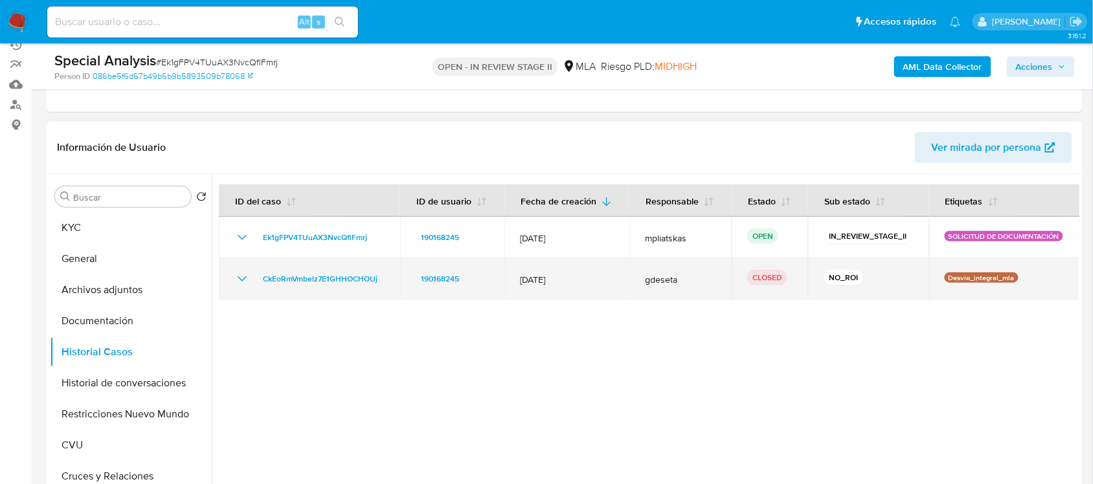
click at [247, 277] on icon "Mostrar/Ocultar" at bounding box center [242, 279] width 16 height 16
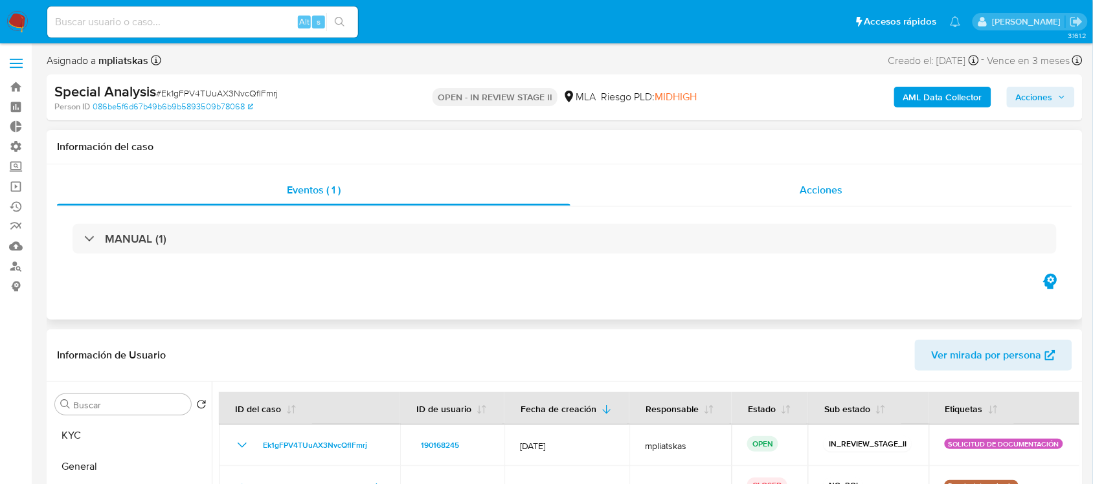
click at [750, 195] on div "Acciones" at bounding box center [821, 190] width 502 height 31
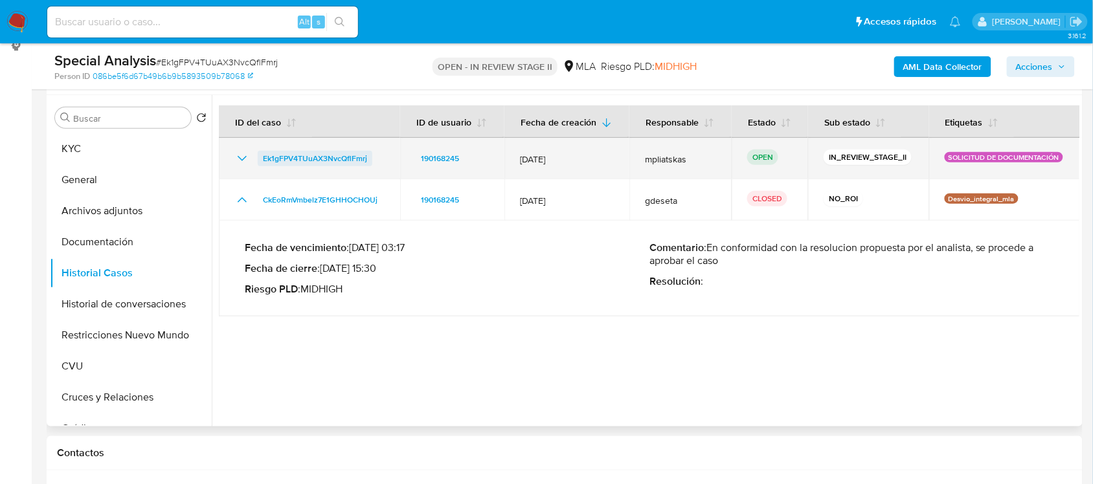
scroll to position [243, 0]
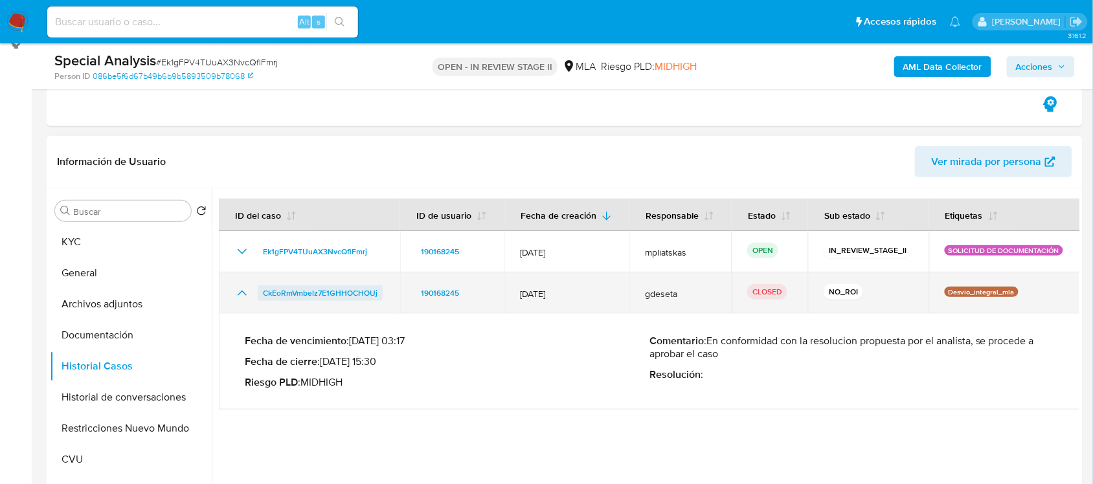
click at [346, 289] on span "CkEoRmVmbelz7E1GHHOCHOUj" at bounding box center [320, 293] width 115 height 16
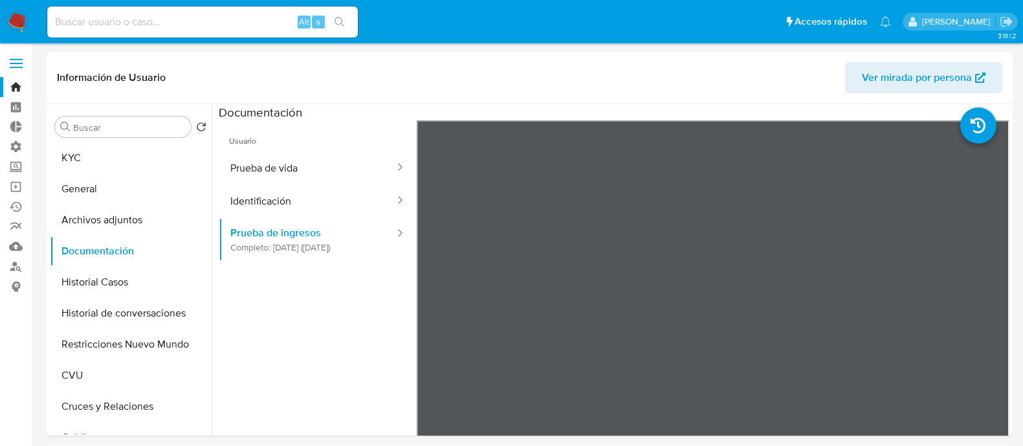
select select "10"
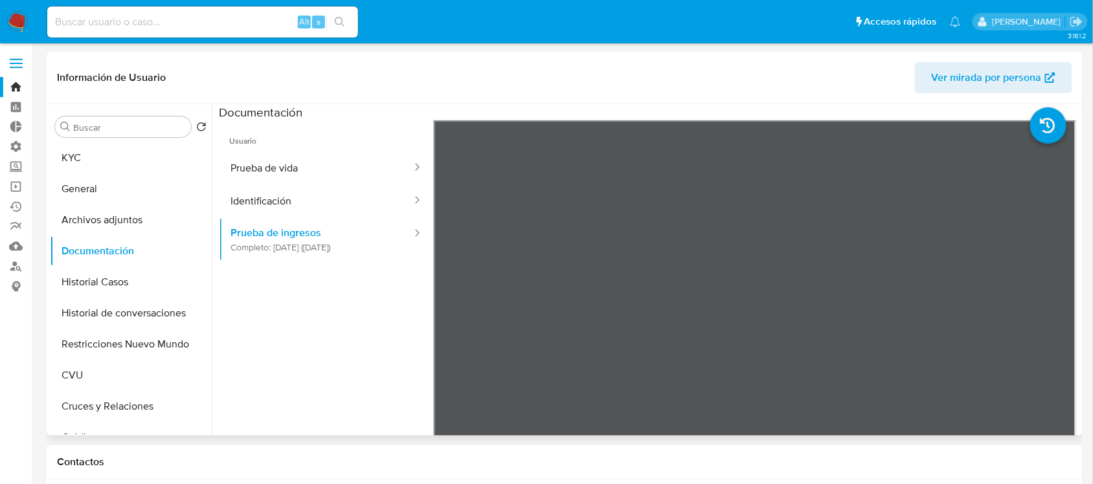
click at [107, 311] on button "Historial de conversaciones" at bounding box center [131, 313] width 162 height 31
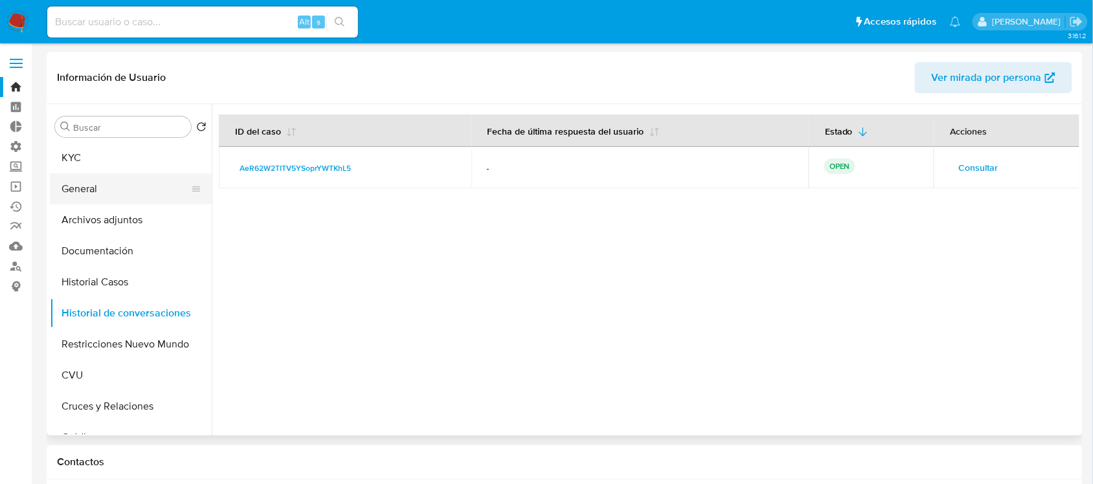
click at [136, 195] on button "General" at bounding box center [125, 188] width 151 height 31
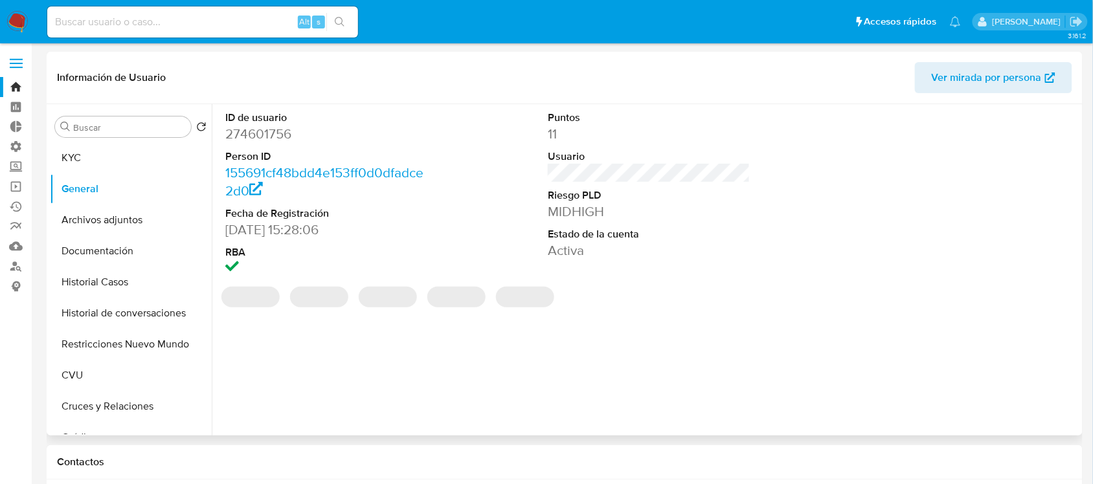
click at [269, 136] on dd "274601756" at bounding box center [326, 134] width 202 height 18
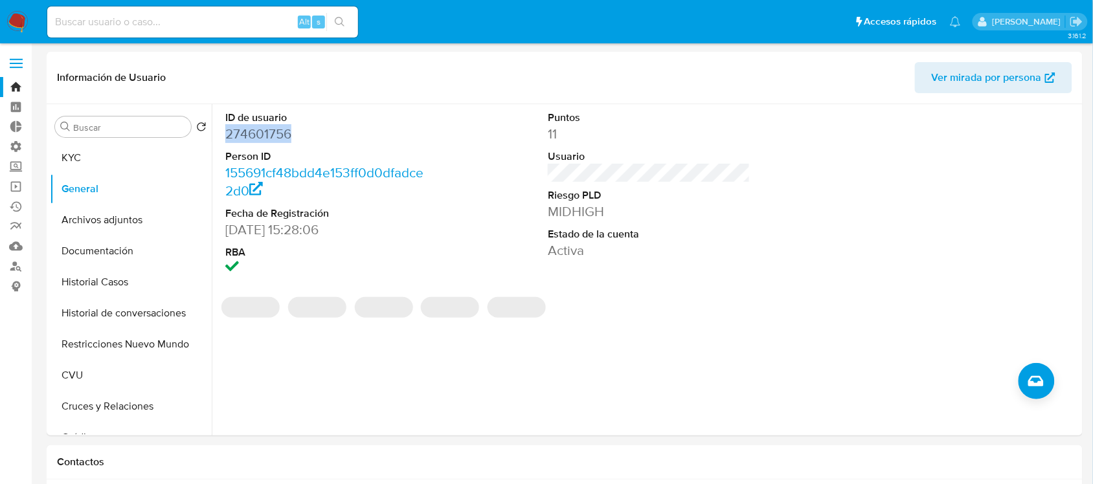
copy dd "274601756"
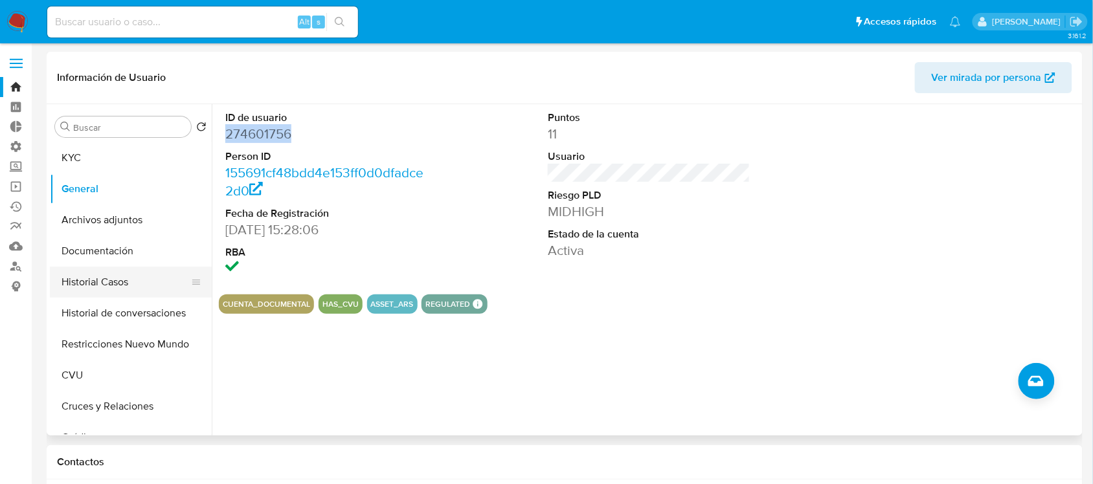
click at [144, 282] on button "Historial Casos" at bounding box center [125, 282] width 151 height 31
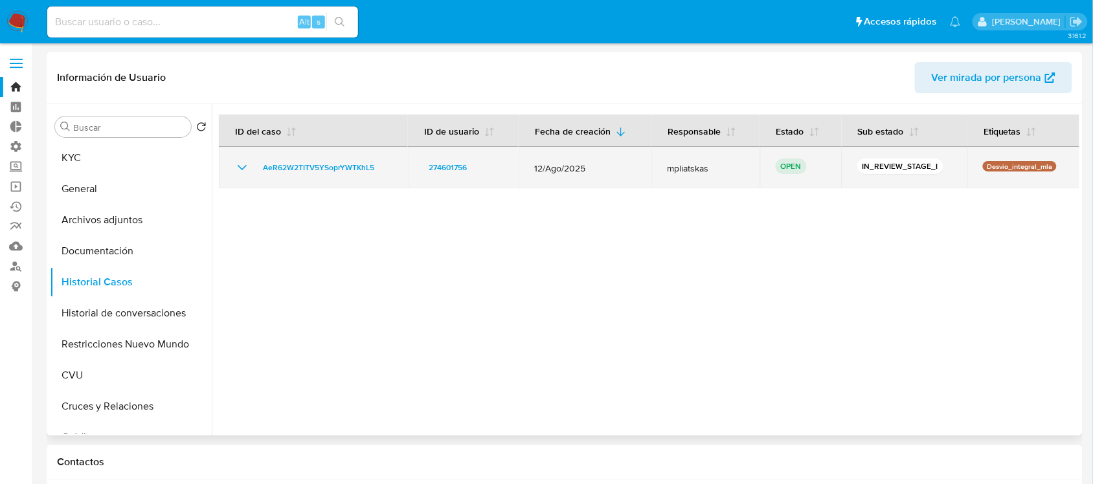
click at [234, 167] on icon "Mostrar/Ocultar" at bounding box center [242, 168] width 16 height 16
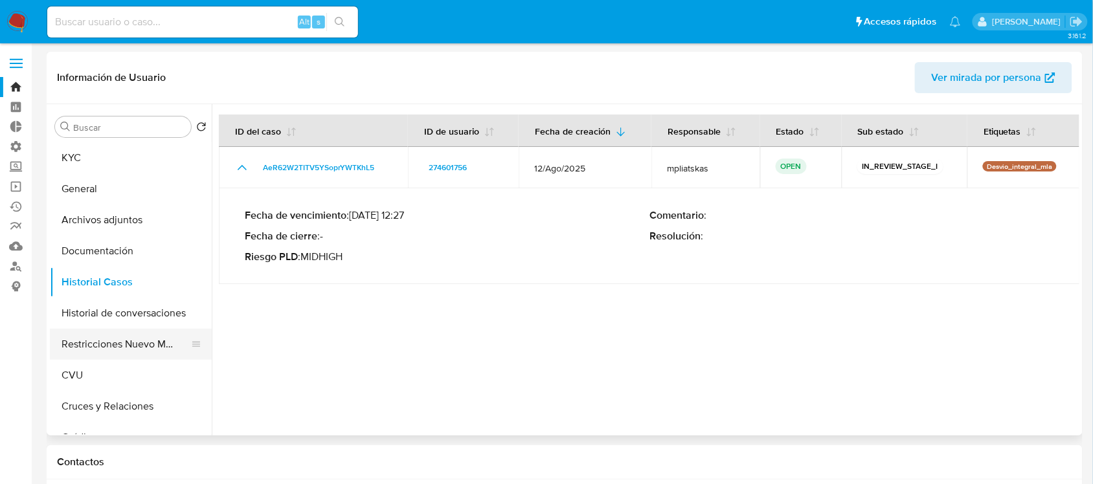
click at [153, 351] on button "Restricciones Nuevo Mundo" at bounding box center [125, 344] width 151 height 31
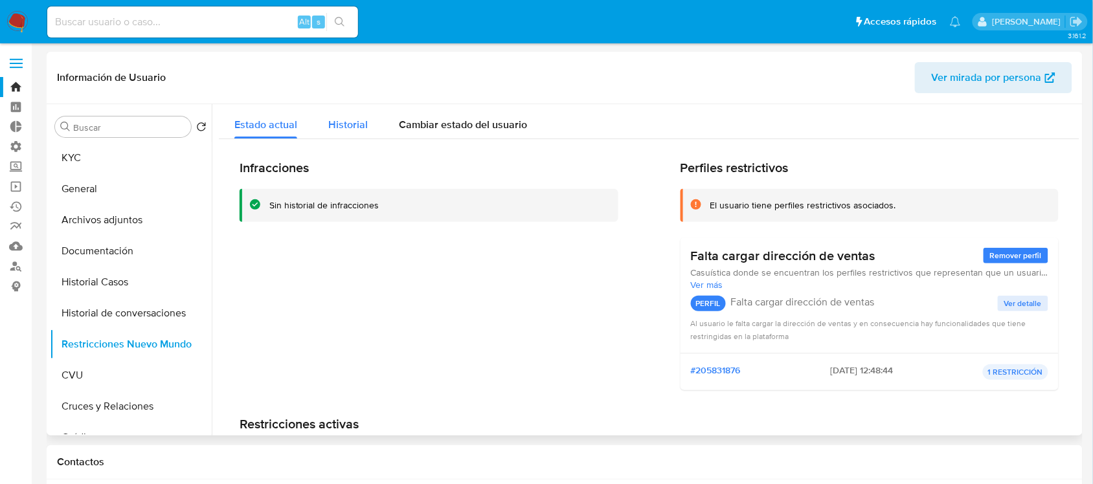
click at [359, 128] on span "Historial" at bounding box center [347, 124] width 39 height 15
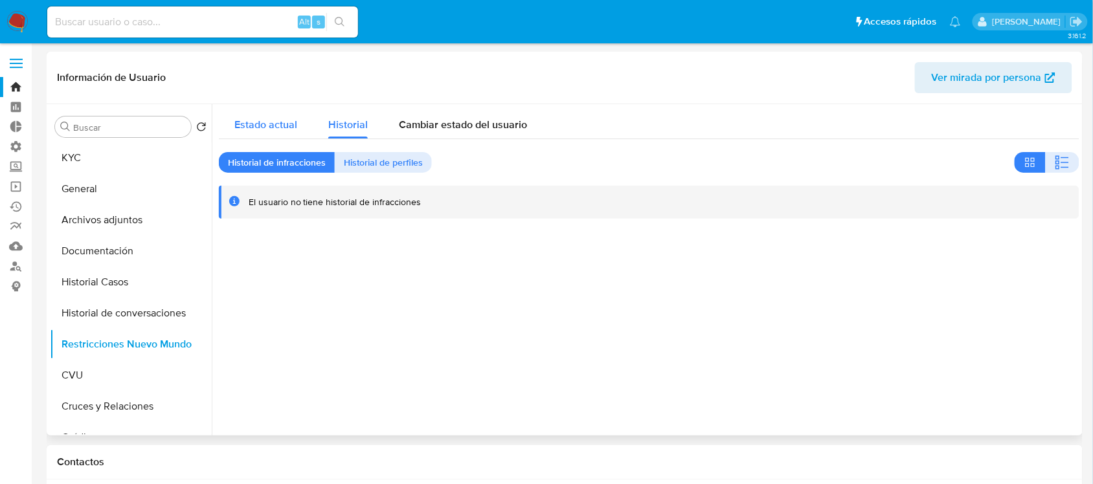
click at [274, 128] on span "Estado actual" at bounding box center [265, 124] width 63 height 15
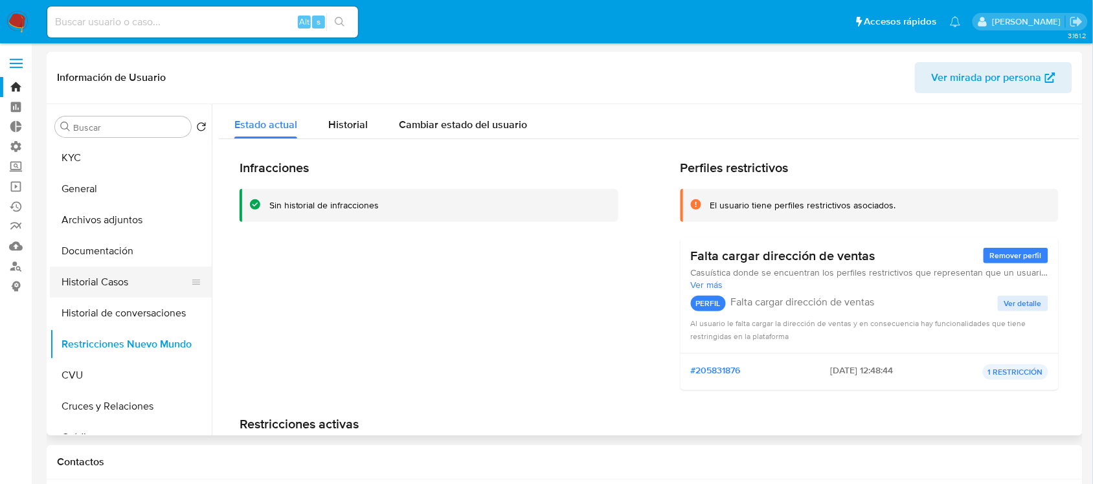
click at [140, 276] on button "Historial Casos" at bounding box center [125, 282] width 151 height 31
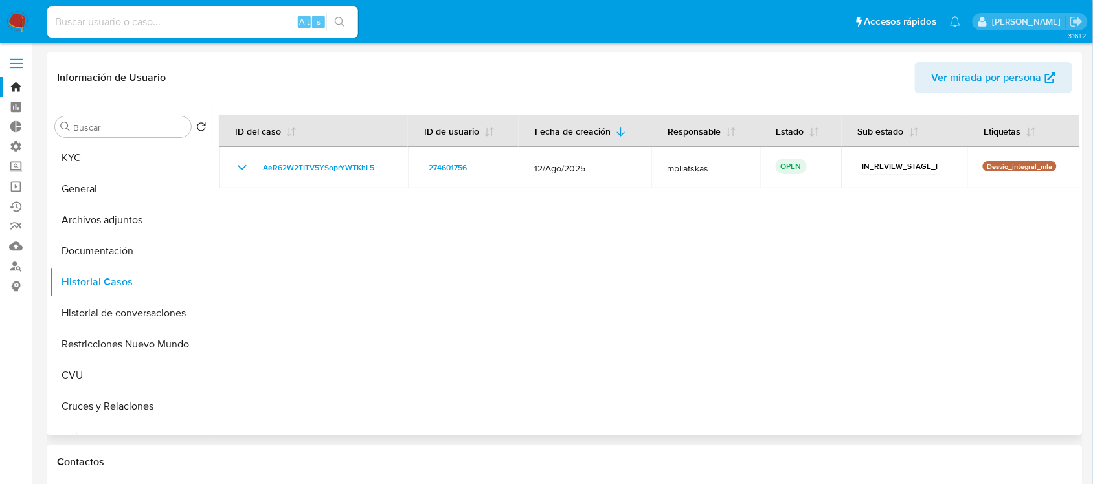
click at [829, 204] on div at bounding box center [645, 269] width 867 height 331
click at [114, 159] on button "KYC" at bounding box center [125, 157] width 151 height 31
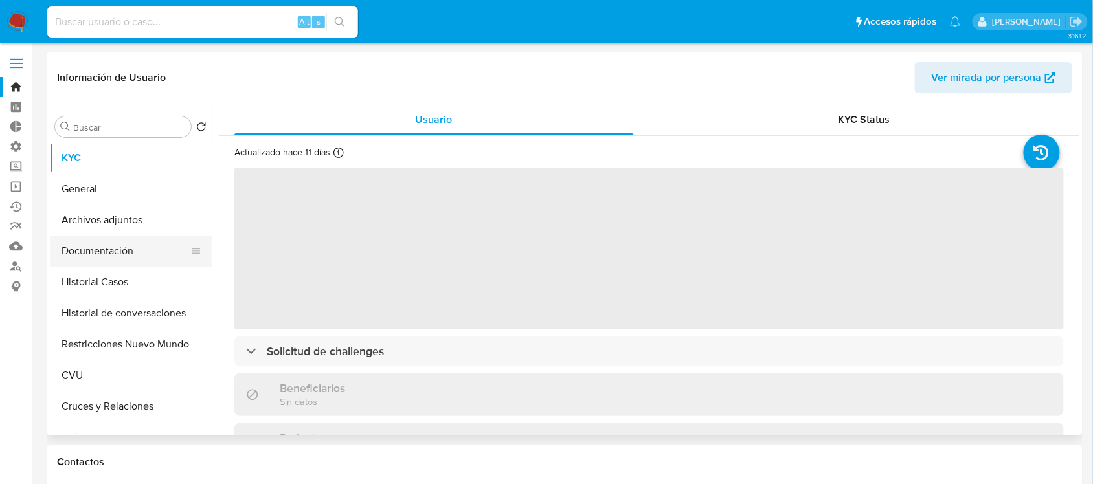
click at [123, 248] on button "Documentación" at bounding box center [125, 251] width 151 height 31
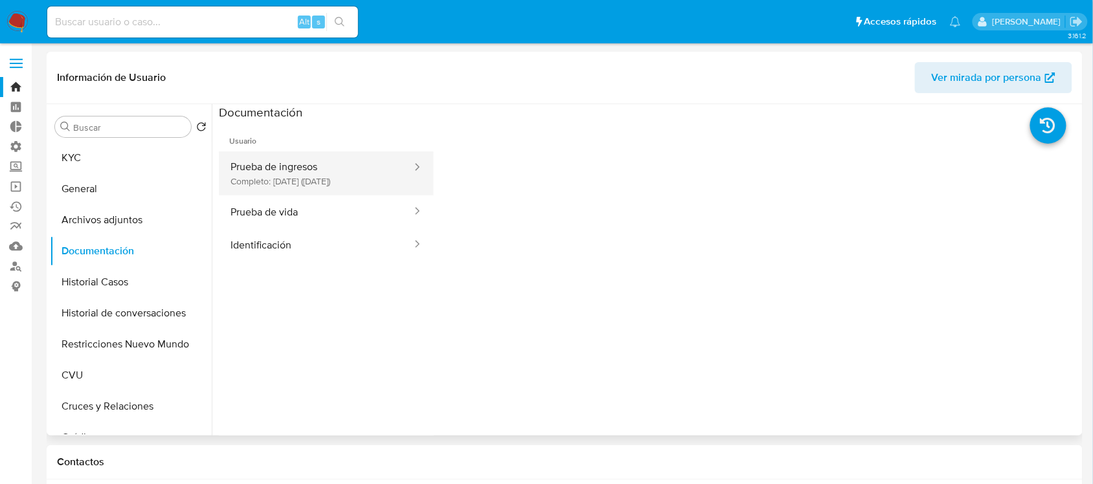
click at [377, 172] on button "Prueba de ingresos Completo: 04/12/2023 (hace 2 años)" at bounding box center [316, 173] width 194 height 44
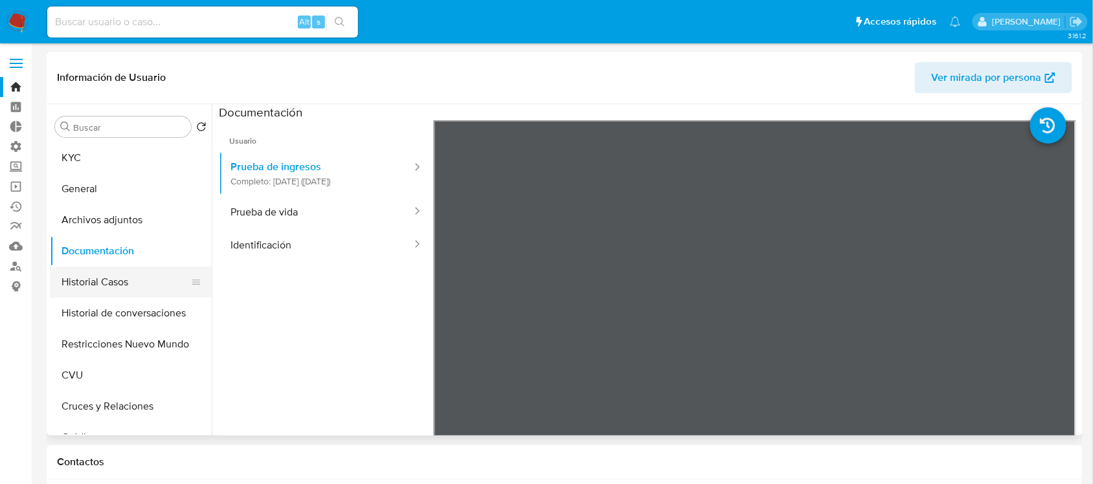
click at [157, 287] on button "Historial Casos" at bounding box center [125, 282] width 151 height 31
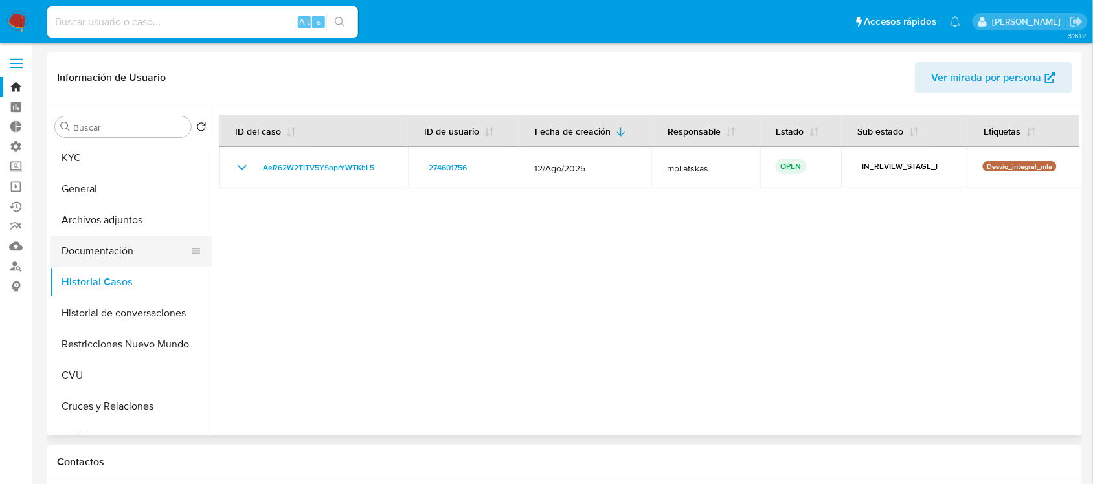
click at [118, 256] on button "Documentación" at bounding box center [125, 251] width 151 height 31
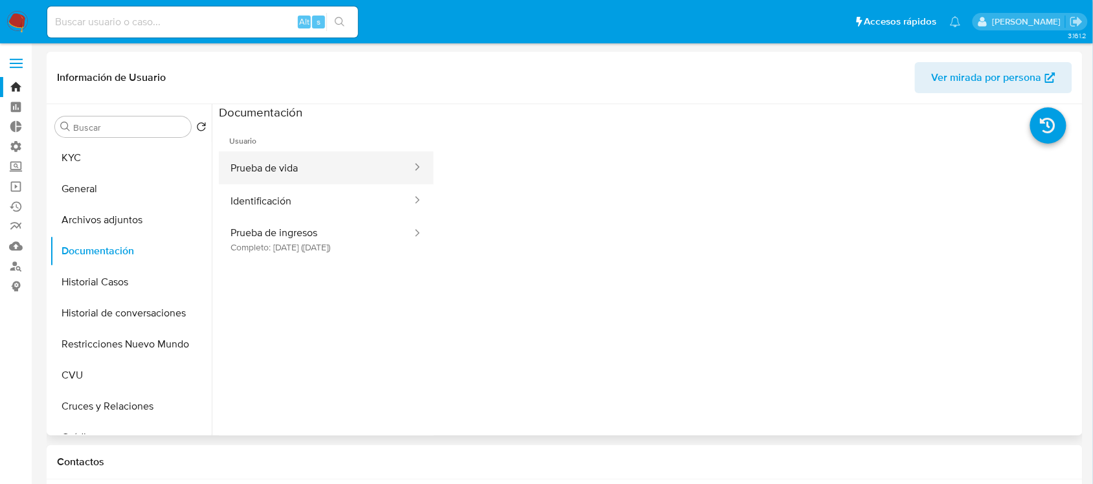
click at [315, 173] on button "Prueba de vida" at bounding box center [316, 167] width 194 height 33
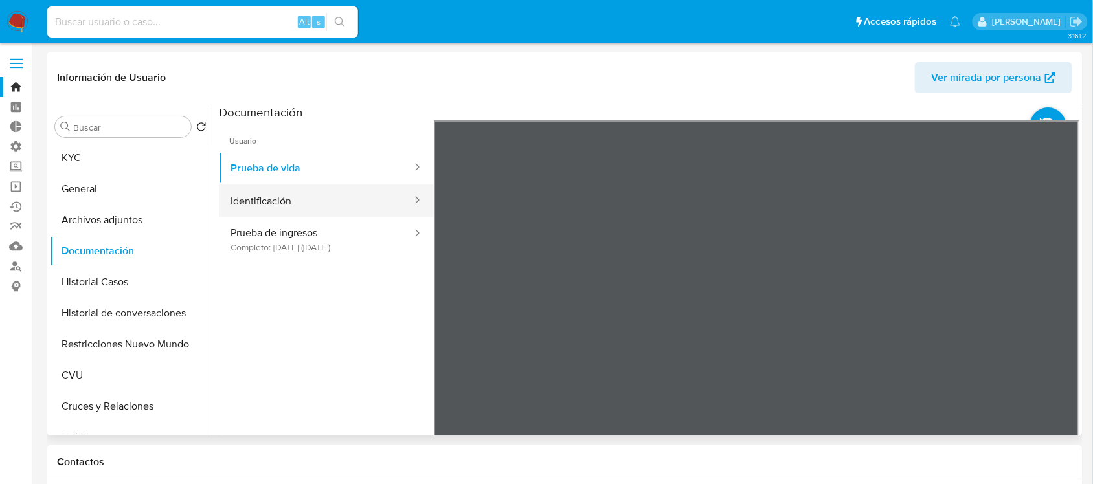
click at [340, 185] on button "Identificación" at bounding box center [316, 200] width 194 height 33
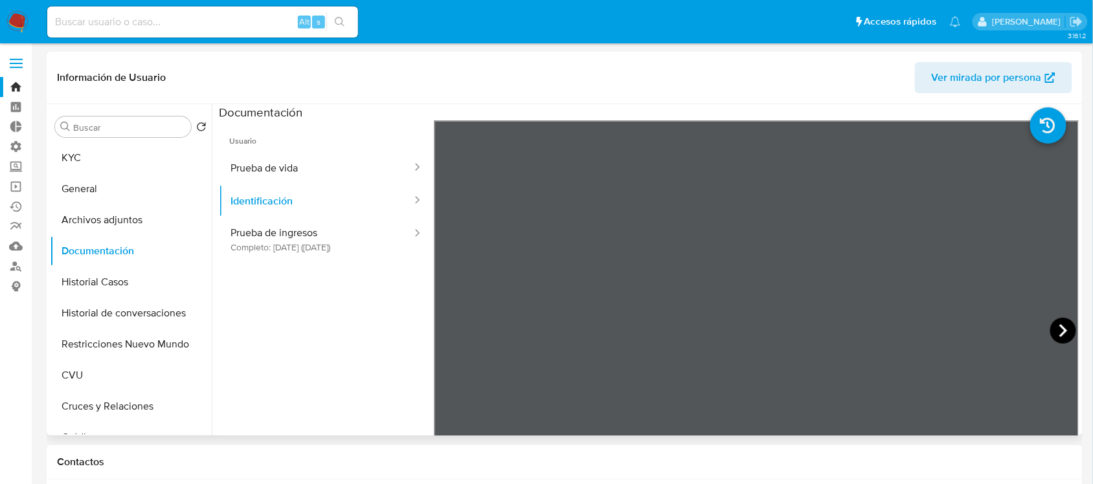
click at [1023, 333] on icon at bounding box center [1063, 331] width 26 height 26
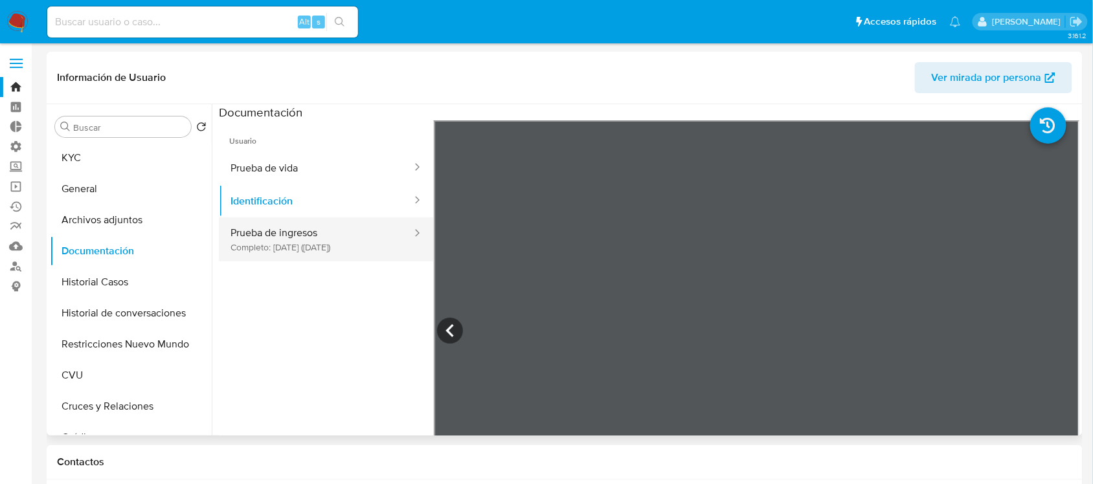
click at [250, 239] on button "Prueba de ingresos Completo: 04/12/2023 (hace 2 años)" at bounding box center [316, 239] width 194 height 44
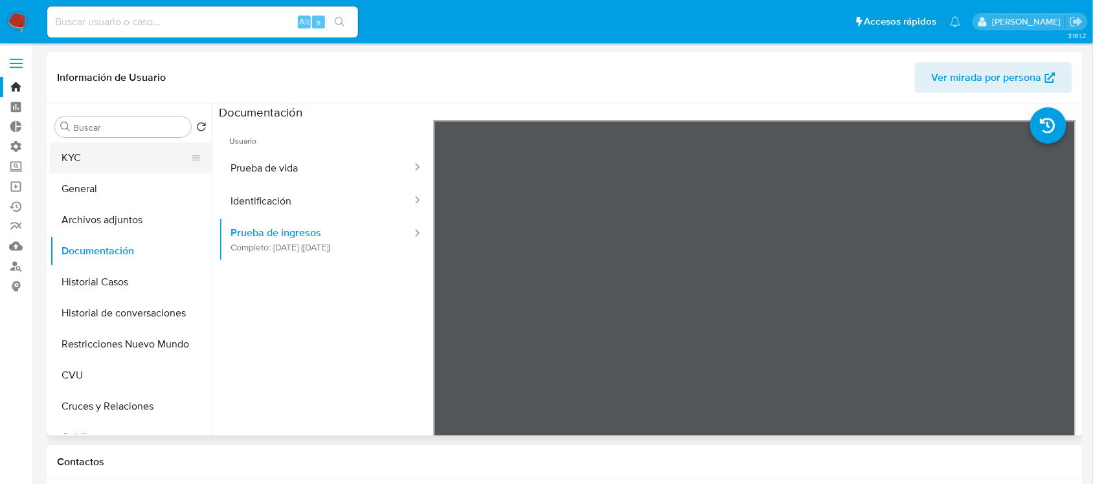
click at [133, 152] on button "KYC" at bounding box center [125, 157] width 151 height 31
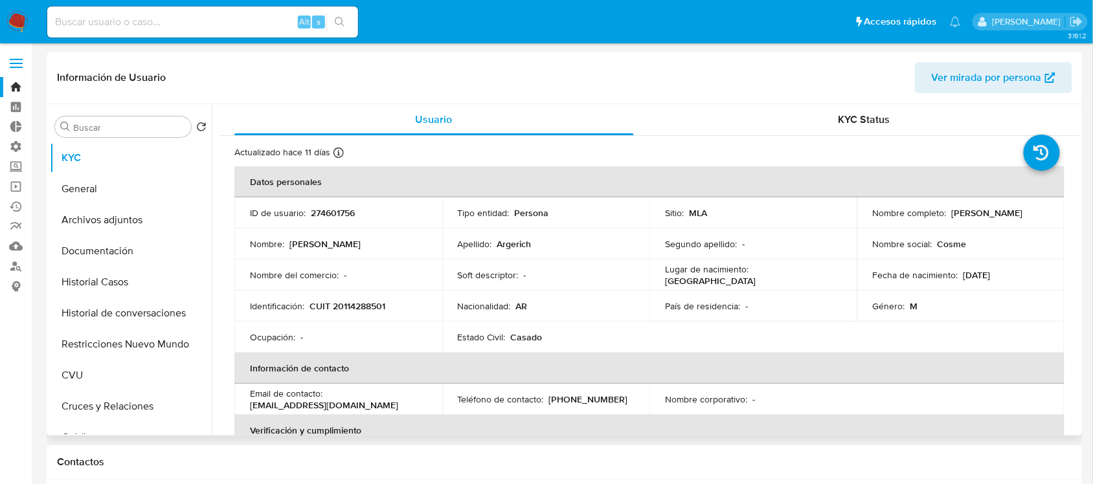
click at [360, 311] on p "CUIT 20114288501" at bounding box center [347, 306] width 76 height 12
copy p "20114288501"
click at [126, 360] on button "CVU" at bounding box center [131, 375] width 162 height 31
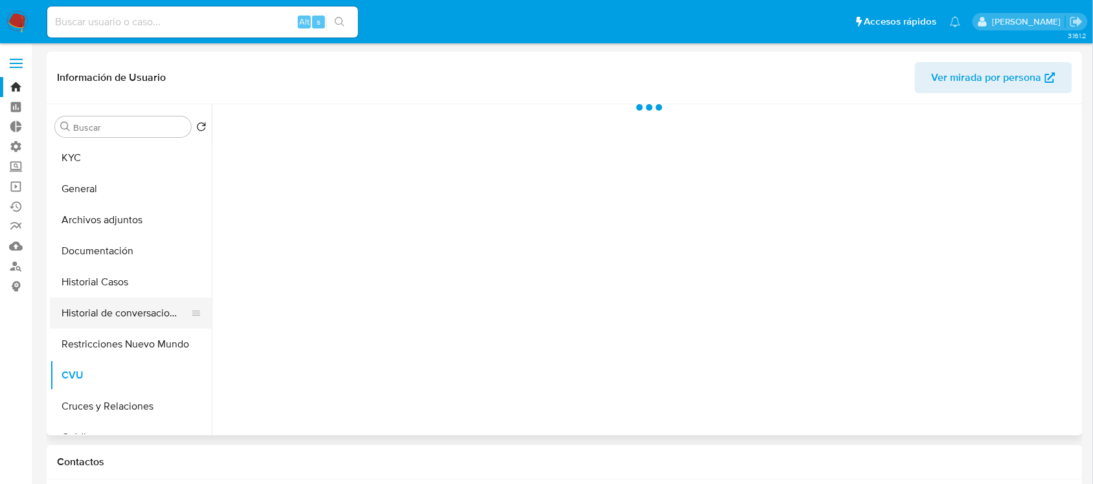
click at [153, 328] on button "Historial de conversaciones" at bounding box center [125, 313] width 151 height 31
click at [147, 346] on button "Restricciones Nuevo Mundo" at bounding box center [125, 344] width 151 height 31
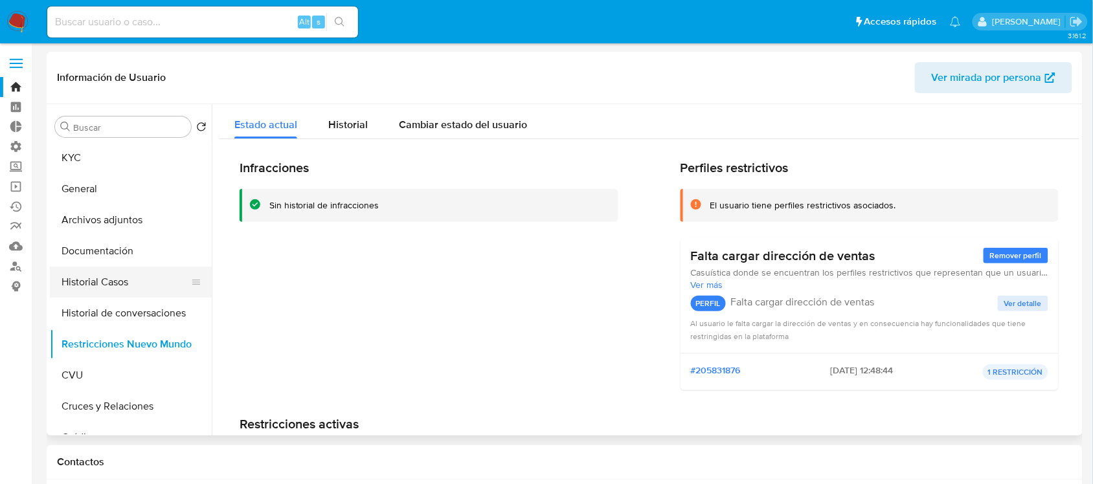
click at [124, 289] on button "Historial Casos" at bounding box center [125, 282] width 151 height 31
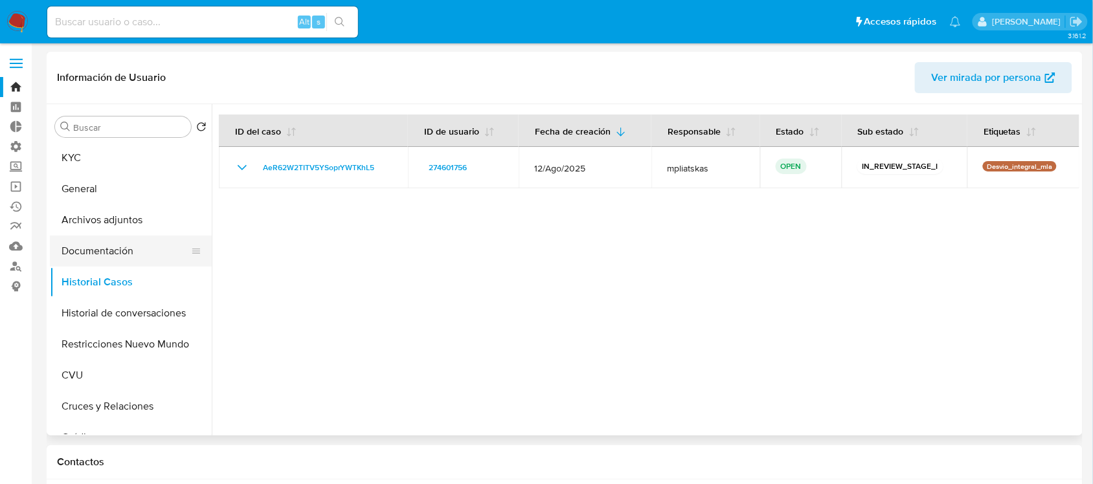
click at [124, 256] on button "Documentación" at bounding box center [125, 251] width 151 height 31
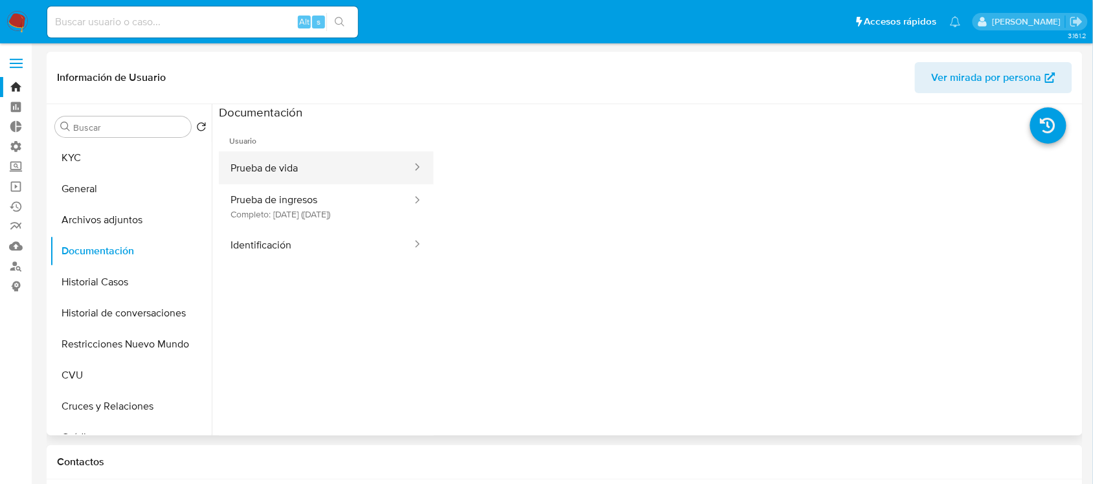
click at [314, 173] on button "Prueba de vida" at bounding box center [316, 167] width 194 height 33
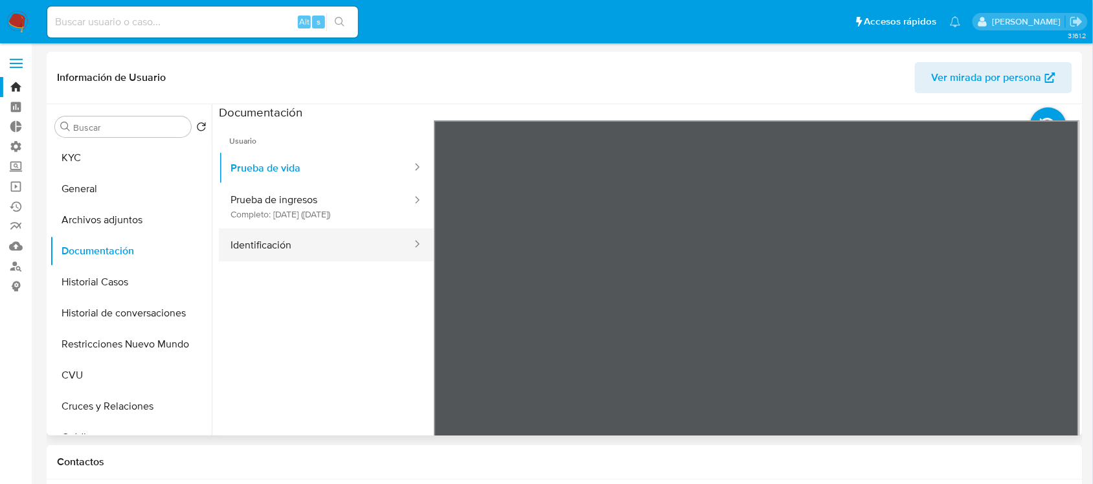
click at [361, 245] on button "Identificación" at bounding box center [316, 244] width 194 height 33
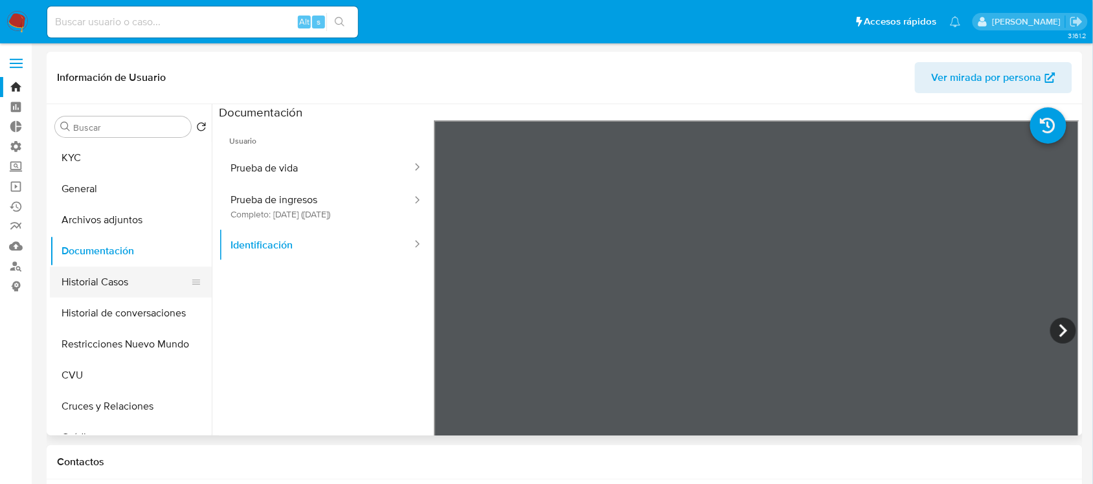
click at [149, 276] on button "Historial Casos" at bounding box center [125, 282] width 151 height 31
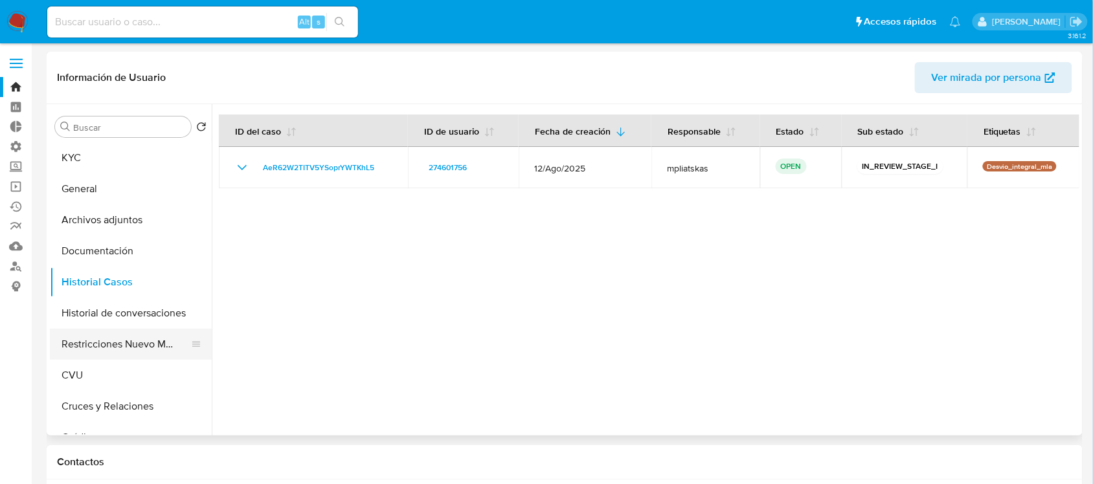
click at [150, 344] on button "Restricciones Nuevo Mundo" at bounding box center [125, 344] width 151 height 31
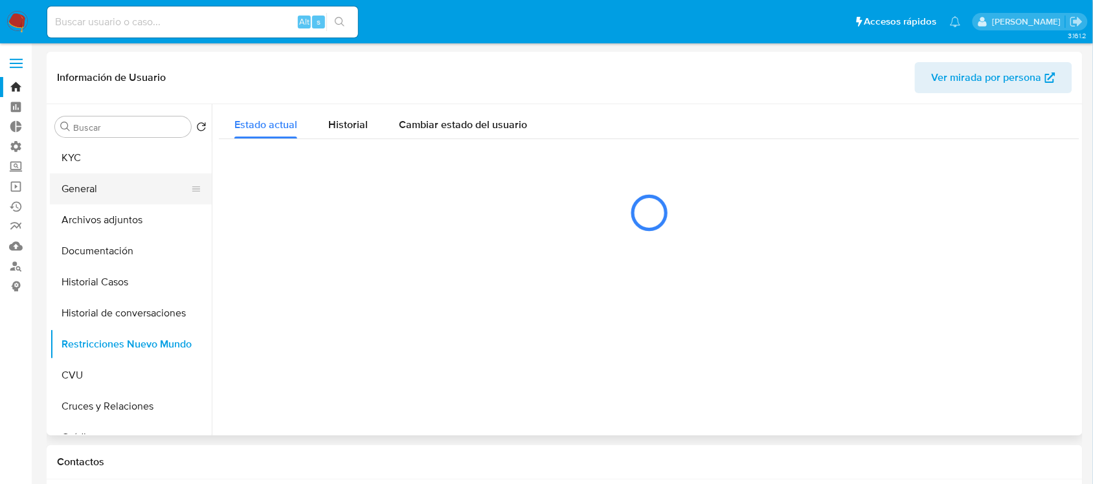
click at [140, 201] on button "General" at bounding box center [125, 188] width 151 height 31
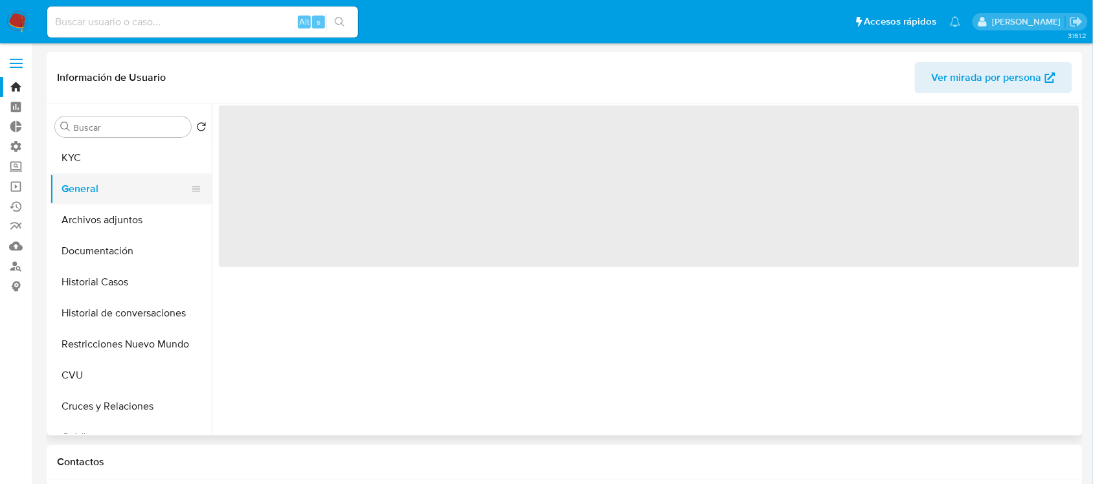
click at [133, 192] on button "General" at bounding box center [125, 188] width 151 height 31
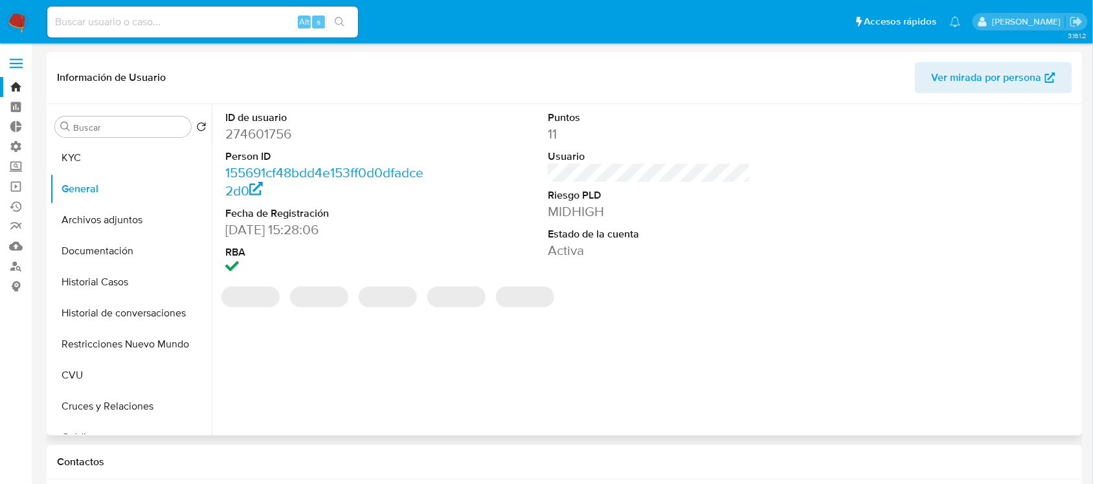
click at [275, 140] on dd "274601756" at bounding box center [326, 134] width 202 height 18
copy dd "274601756"
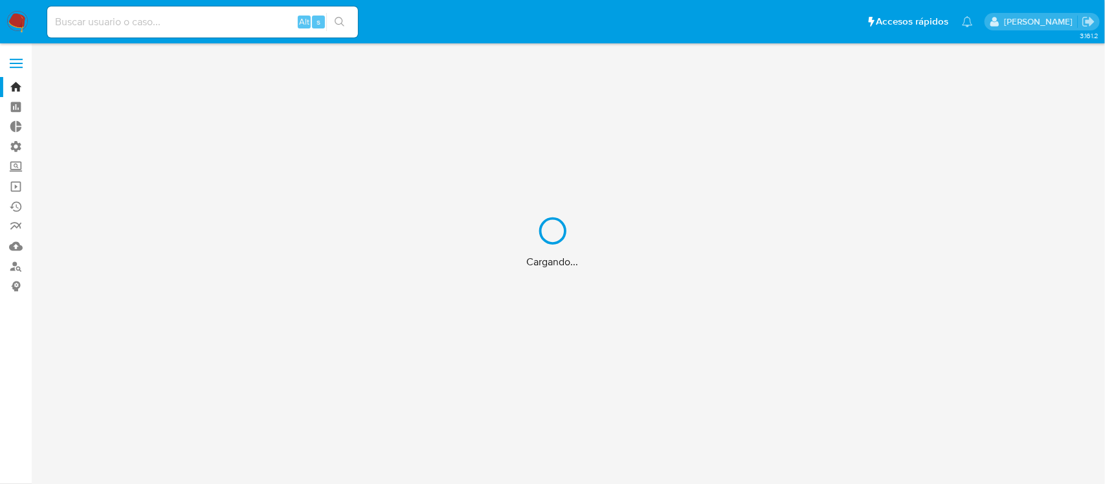
click at [15, 185] on div "Cargando..." at bounding box center [552, 242] width 1105 height 484
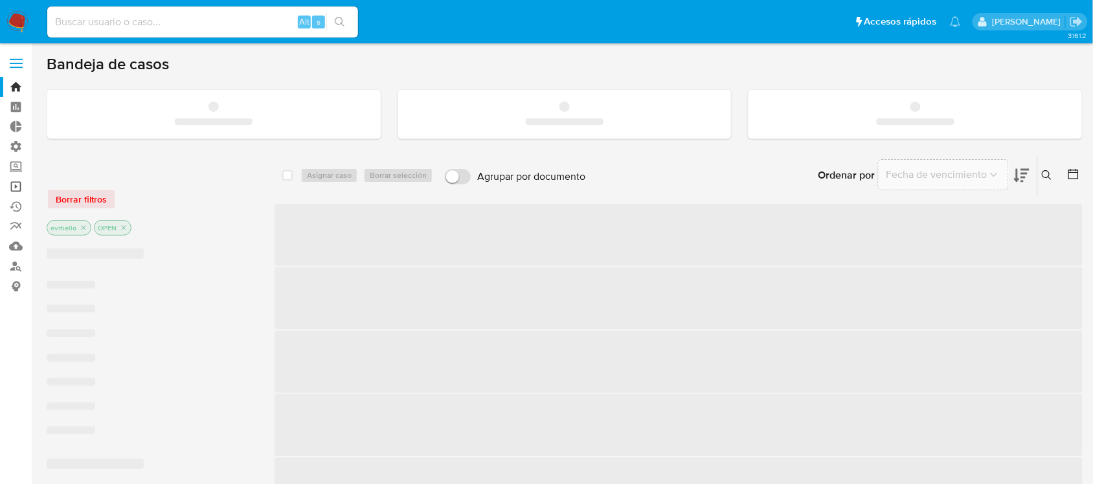
click at [15, 185] on link "Operaciones masivas" at bounding box center [77, 187] width 154 height 20
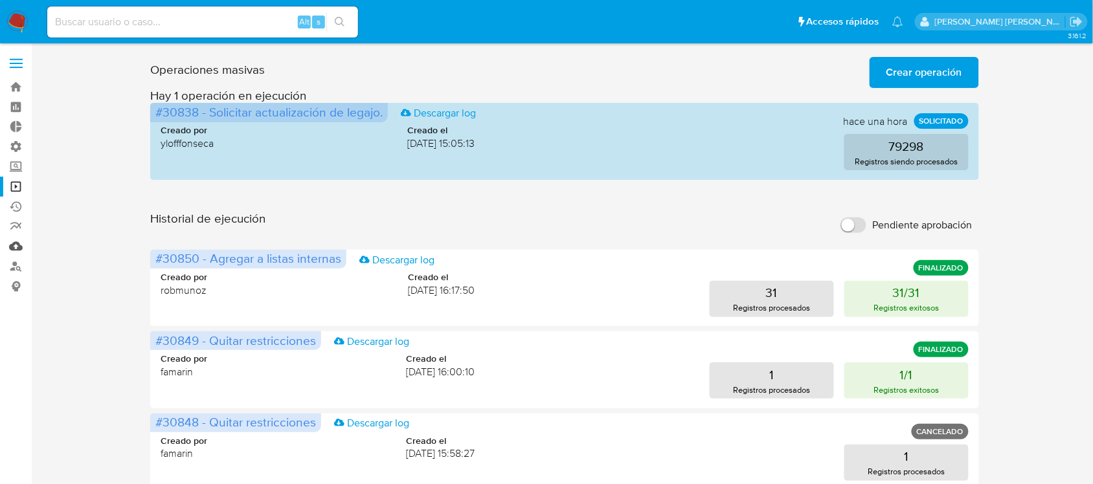
click at [11, 250] on link "Mulan" at bounding box center [77, 246] width 154 height 20
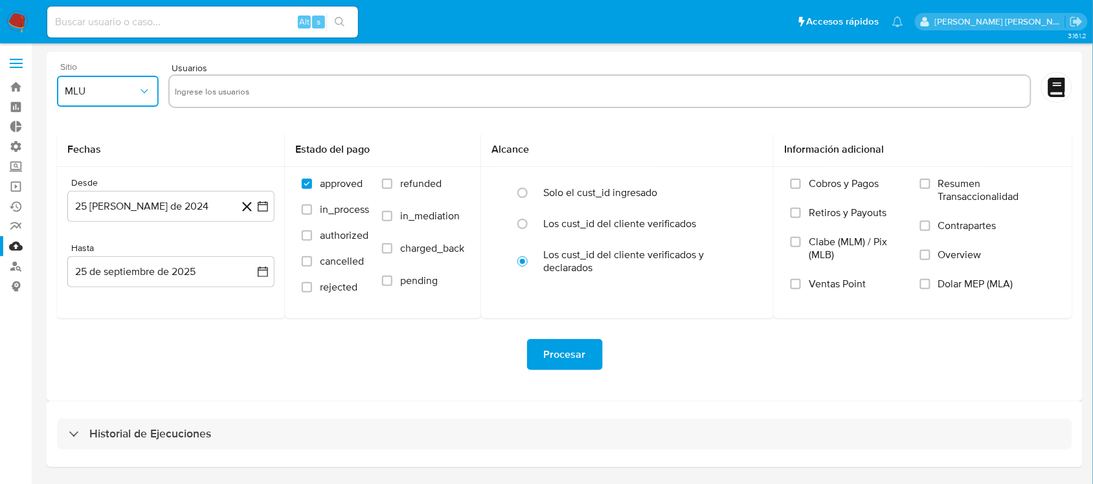
click at [108, 83] on button "MLU" at bounding box center [108, 91] width 102 height 31
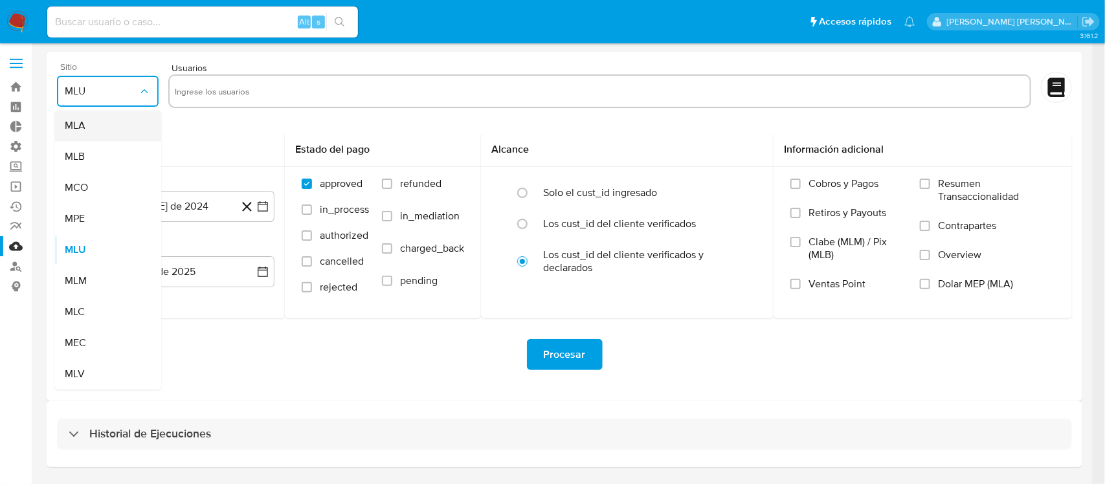
click at [111, 124] on div "MLA" at bounding box center [104, 126] width 78 height 31
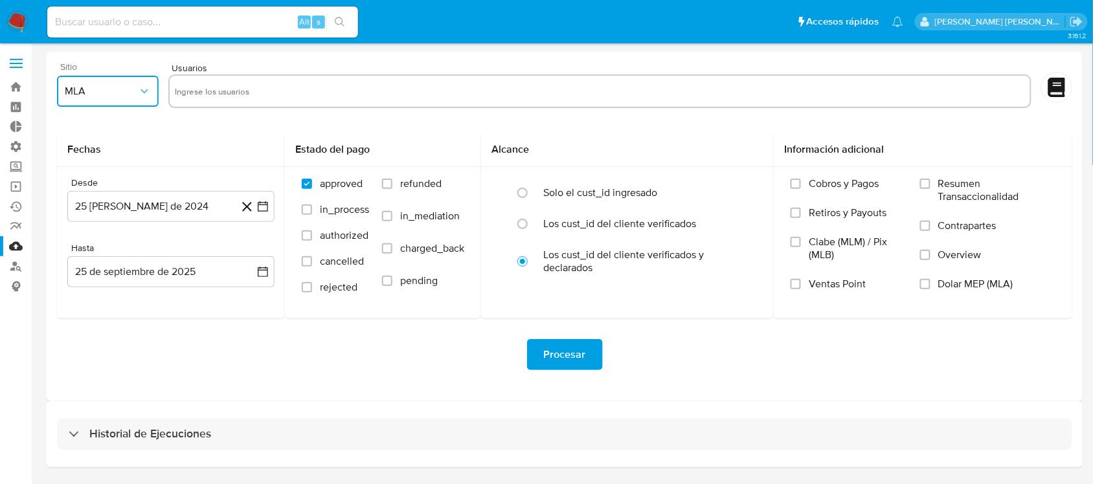
click at [236, 85] on input "text" at bounding box center [600, 91] width 850 height 21
type input "274601756"
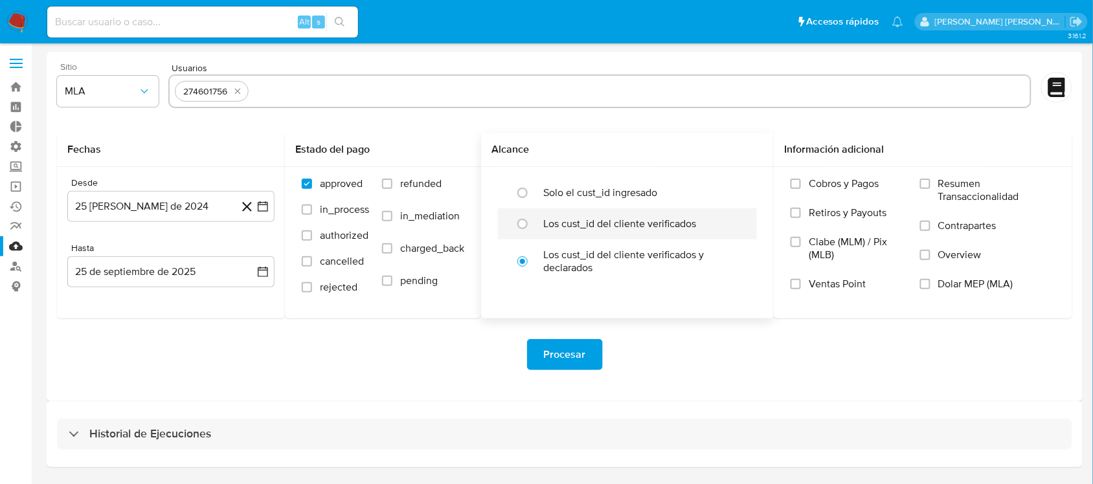
click at [665, 228] on label "Los cust_id del cliente verificados" at bounding box center [619, 223] width 153 height 13
click at [533, 228] on input "radio" at bounding box center [522, 224] width 21 height 21
radio input "true"
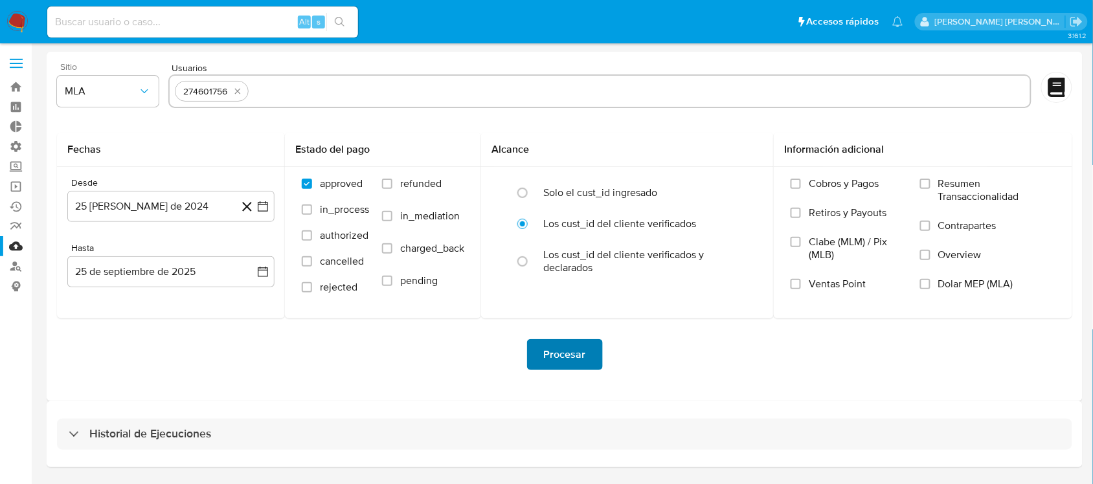
click at [579, 351] on span "Procesar" at bounding box center [565, 354] width 42 height 28
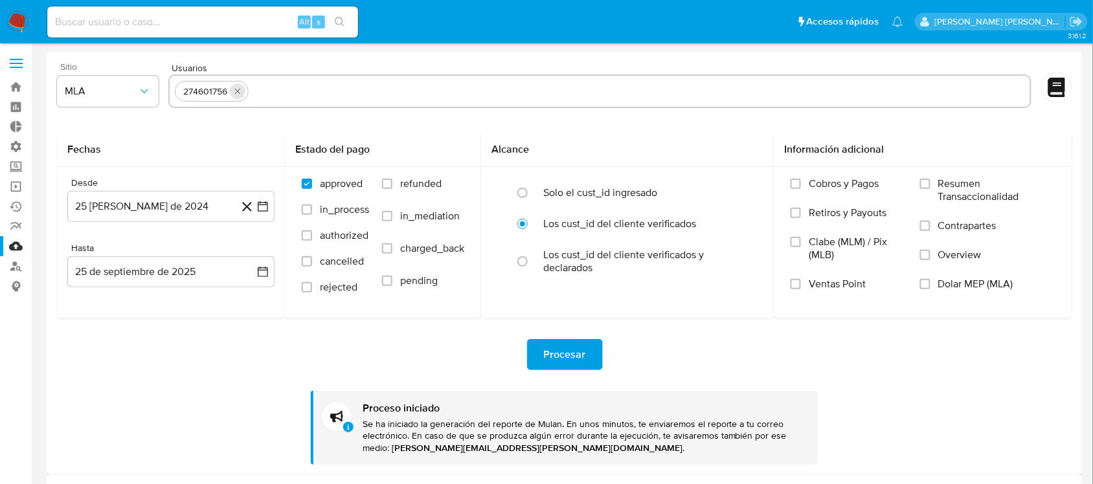
click at [239, 89] on icon "quitar 274601756" at bounding box center [238, 92] width 6 height 6
click at [17, 267] on link "Buscador de personas" at bounding box center [77, 266] width 154 height 20
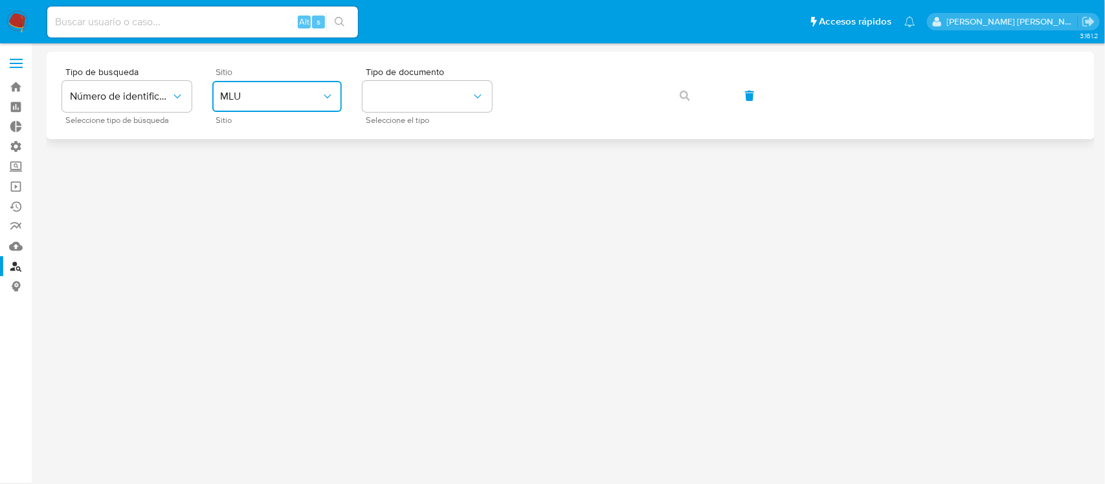
click at [240, 104] on button "MLU" at bounding box center [276, 96] width 129 height 31
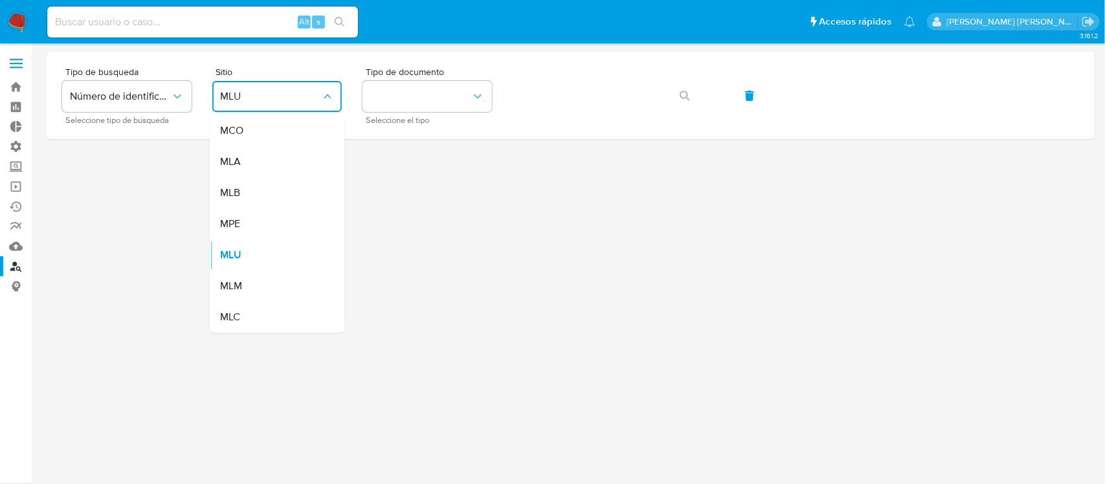
drag, startPoint x: 279, startPoint y: 166, endPoint x: 288, endPoint y: 165, distance: 9.1
click at [280, 166] on div "MLA" at bounding box center [273, 162] width 106 height 31
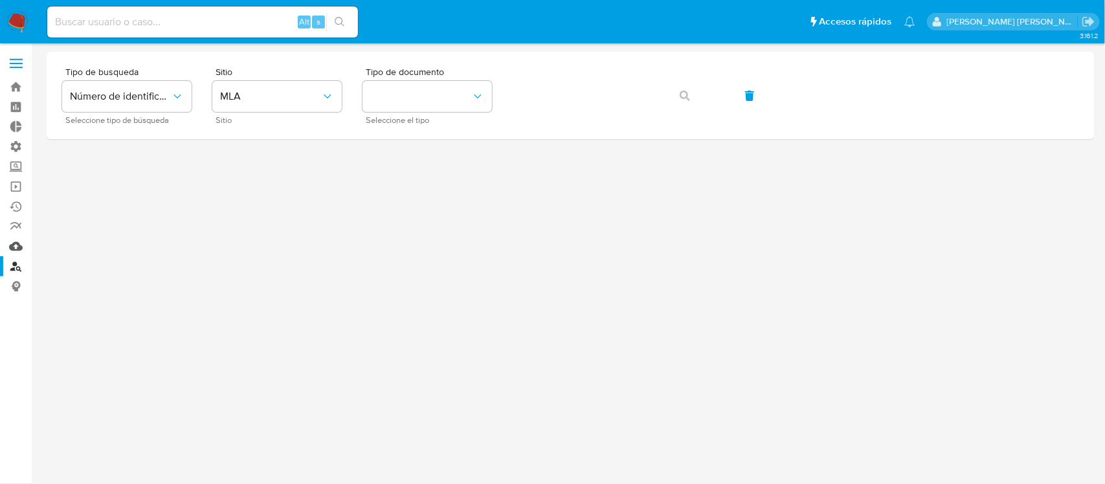
click at [17, 238] on link "Mulan" at bounding box center [77, 246] width 154 height 20
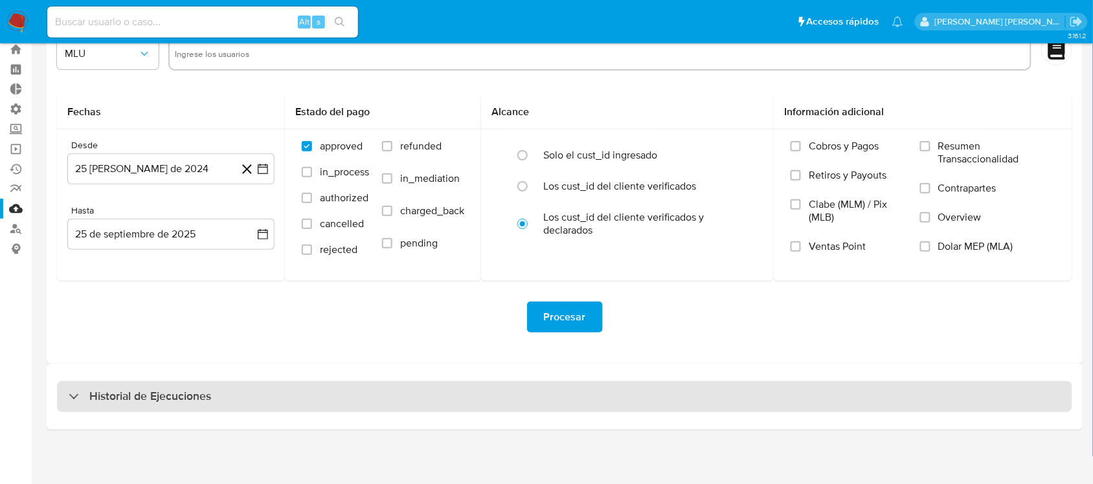
click at [210, 403] on div "Historial de Ejecuciones" at bounding box center [564, 396] width 1015 height 31
select select "10"
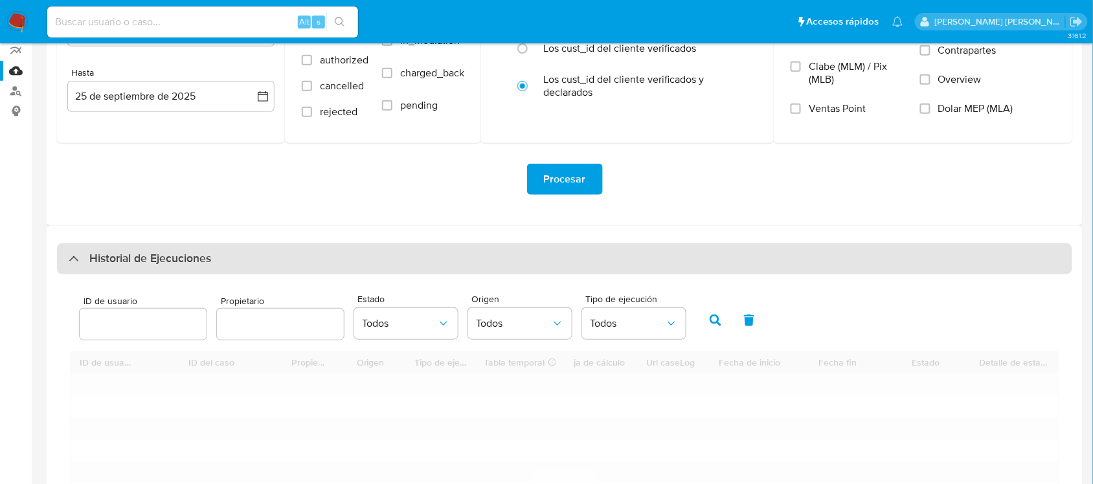
scroll to position [361, 0]
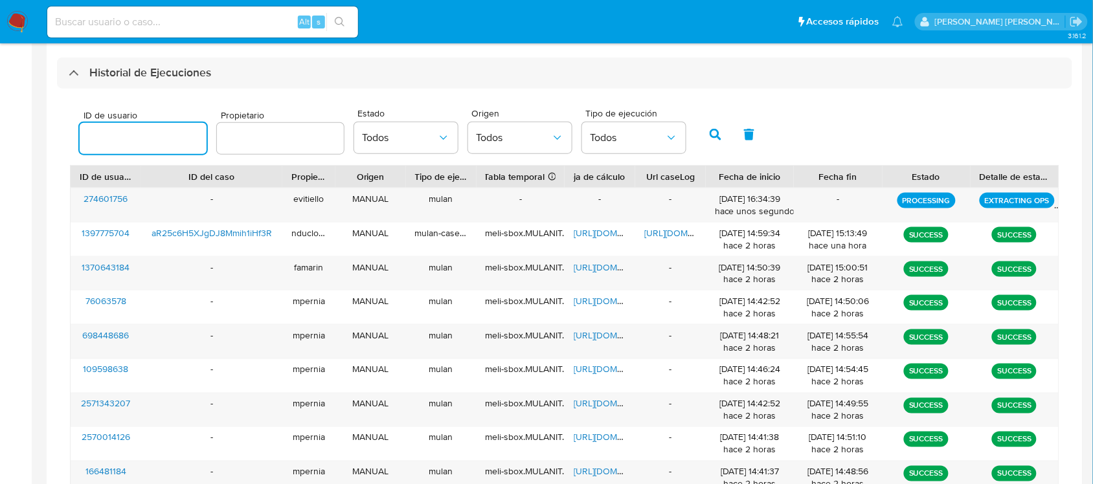
click at [153, 140] on input "number" at bounding box center [143, 138] width 127 height 17
type input "274601756"
click at [710, 136] on icon "button" at bounding box center [715, 135] width 12 height 12
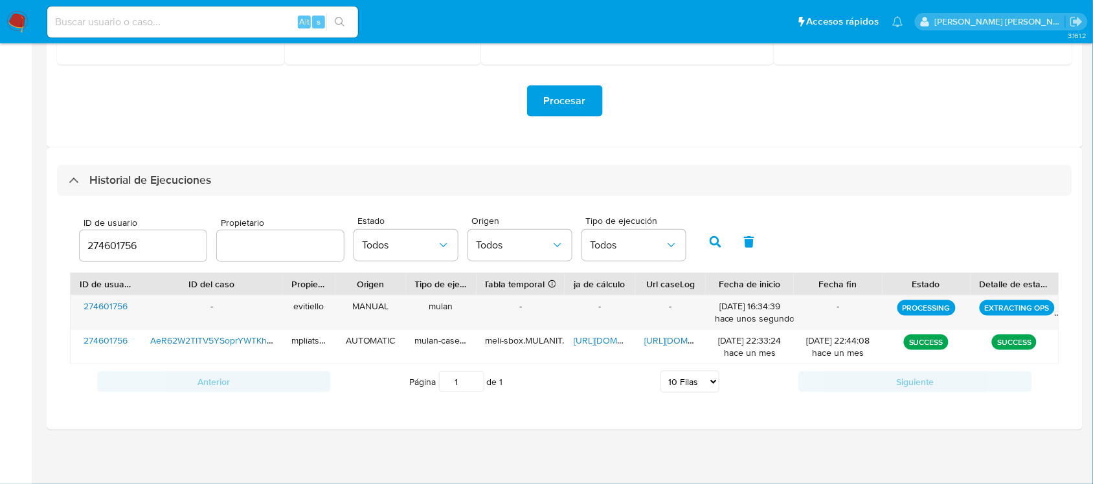
scroll to position [253, 0]
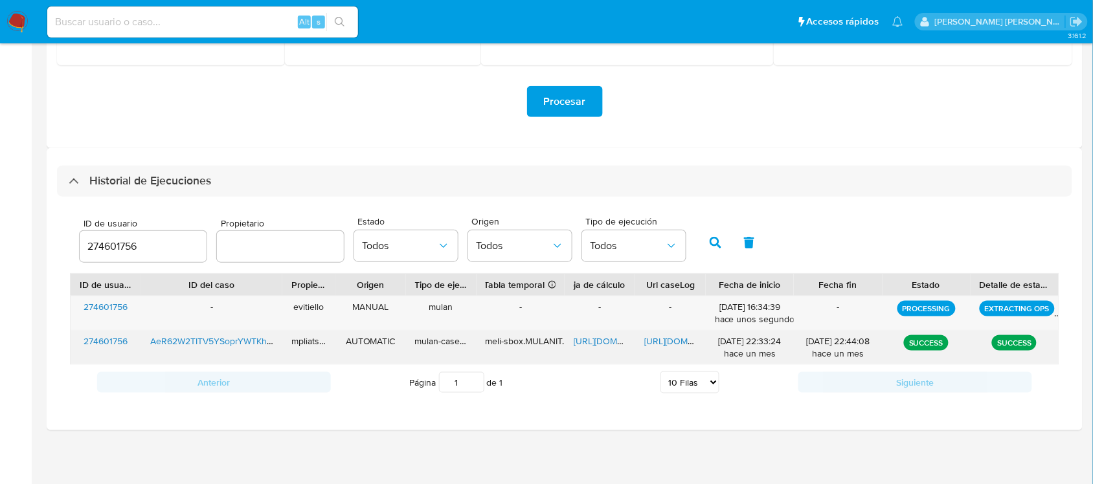
click at [661, 340] on span "https://docs.google.com/document/d/1j7JBExAaKxa32c-FmPpIBWQ-ct_6EVaLWSu4PCrWzIY…" at bounding box center [688, 341] width 89 height 13
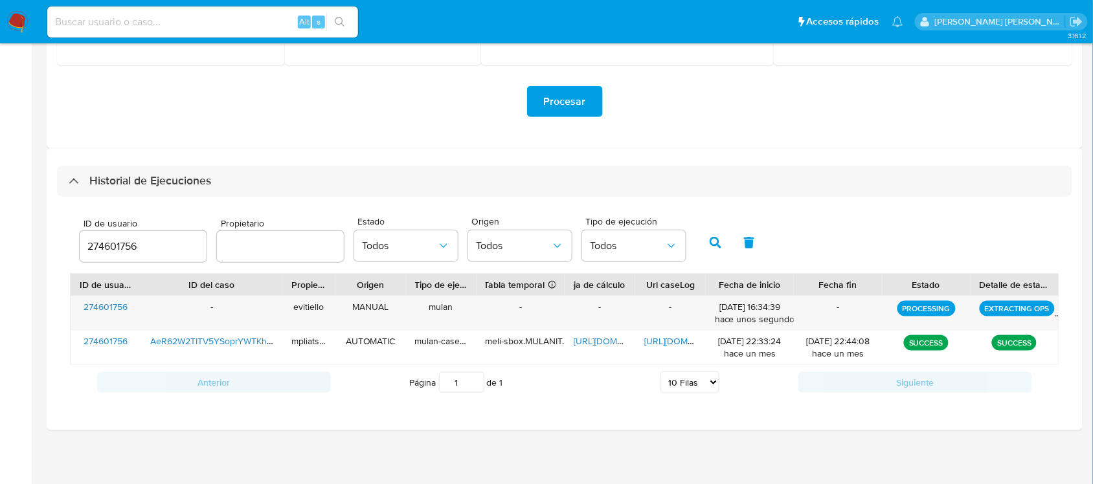
click at [233, 29] on input at bounding box center [202, 22] width 311 height 17
paste input "YvGmtgENBMInviwYthGtDUuP"
type input "YvGmtgENBMInviwYthGtDUuP"
click at [338, 26] on icon "search-icon" at bounding box center [340, 22] width 10 height 10
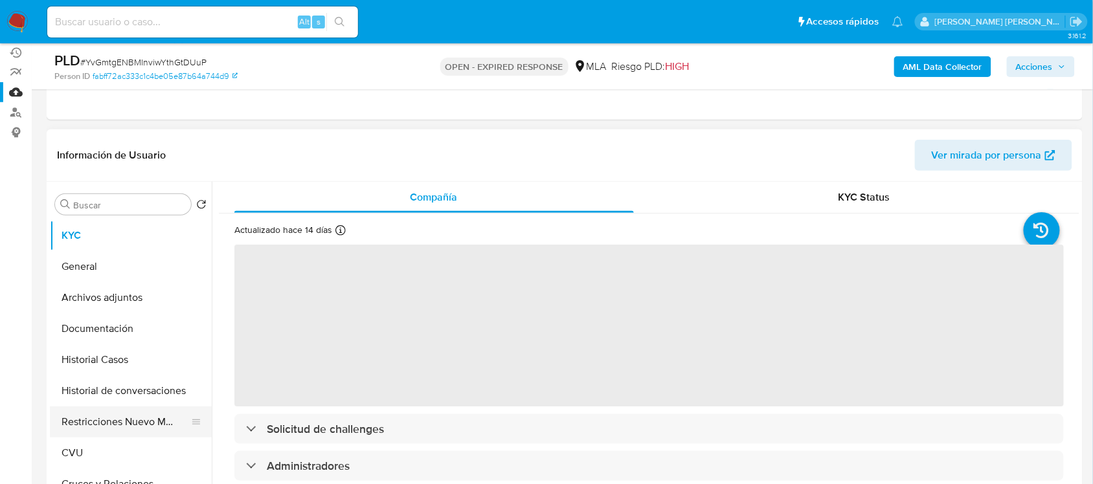
scroll to position [162, 0]
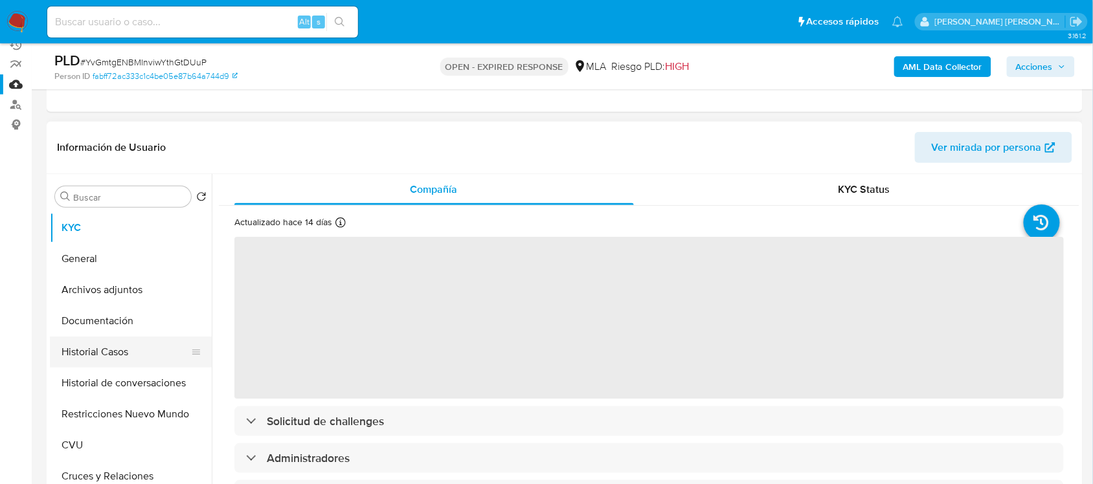
click at [134, 353] on button "Historial Casos" at bounding box center [125, 352] width 151 height 31
select select "10"
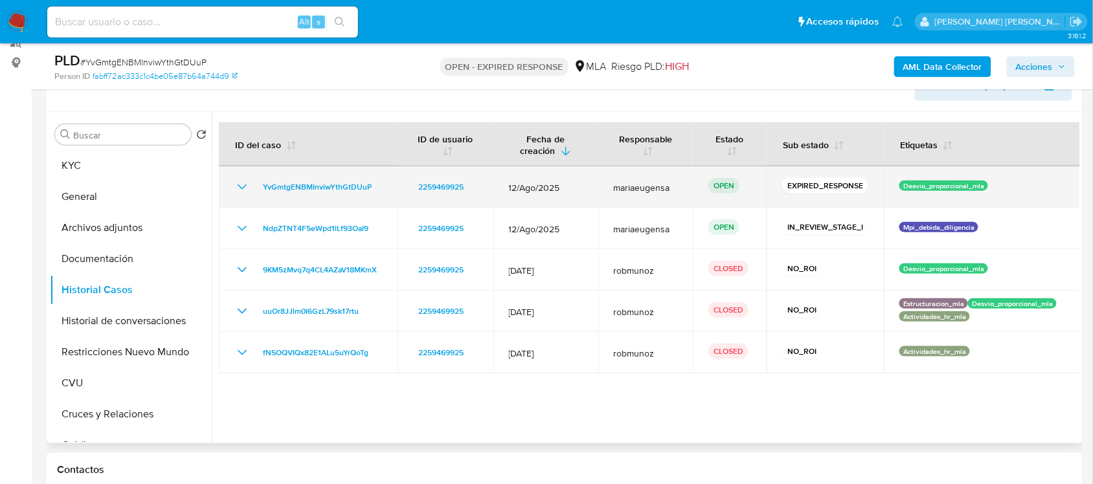
scroll to position [243, 0]
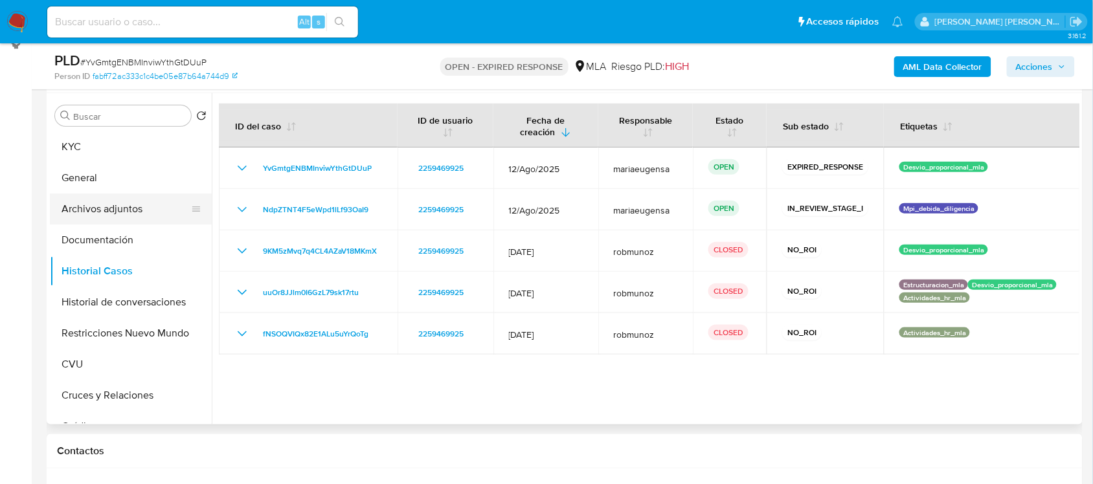
click at [159, 211] on button "Archivos adjuntos" at bounding box center [125, 209] width 151 height 31
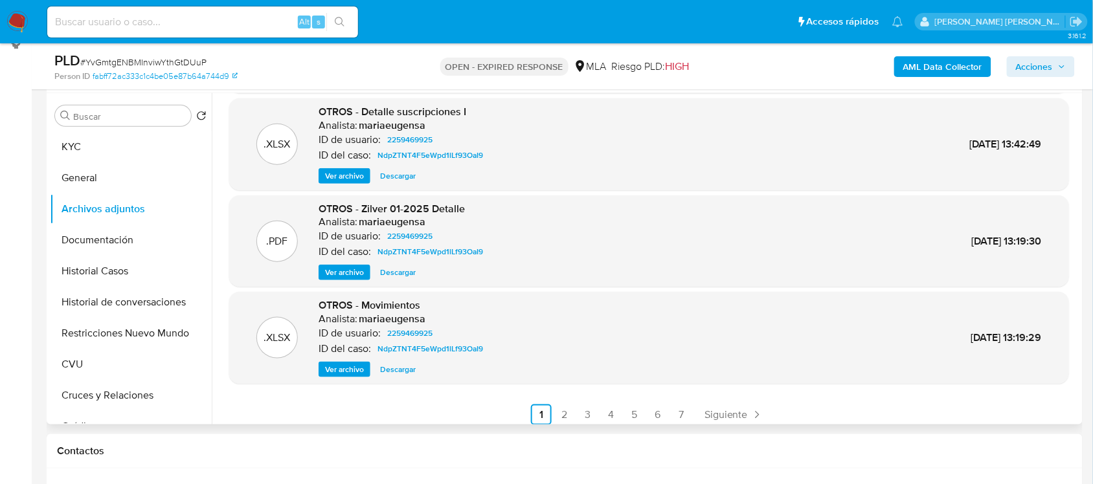
scroll to position [108, 0]
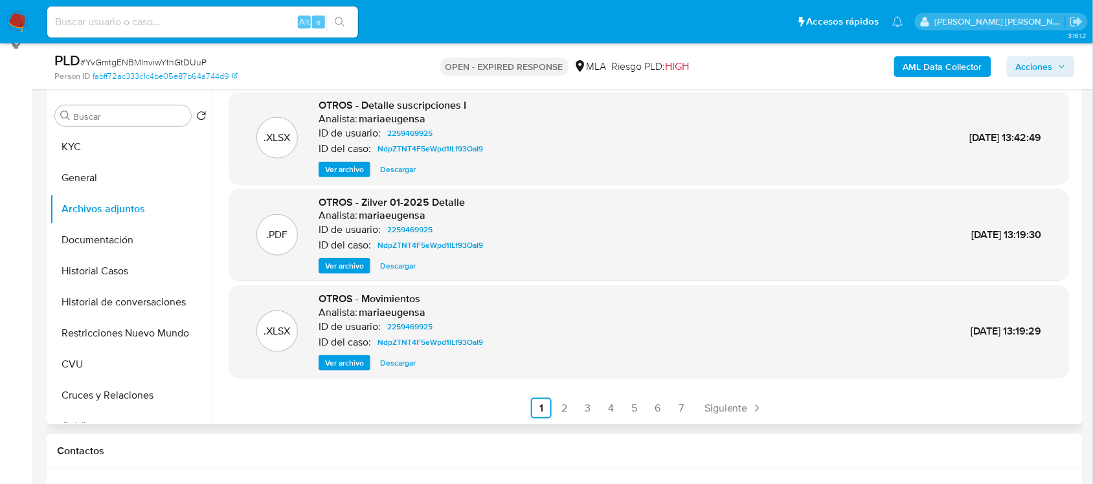
click at [558, 410] on link "2" at bounding box center [564, 408] width 21 height 21
click at [618, 403] on link "3" at bounding box center [622, 408] width 21 height 21
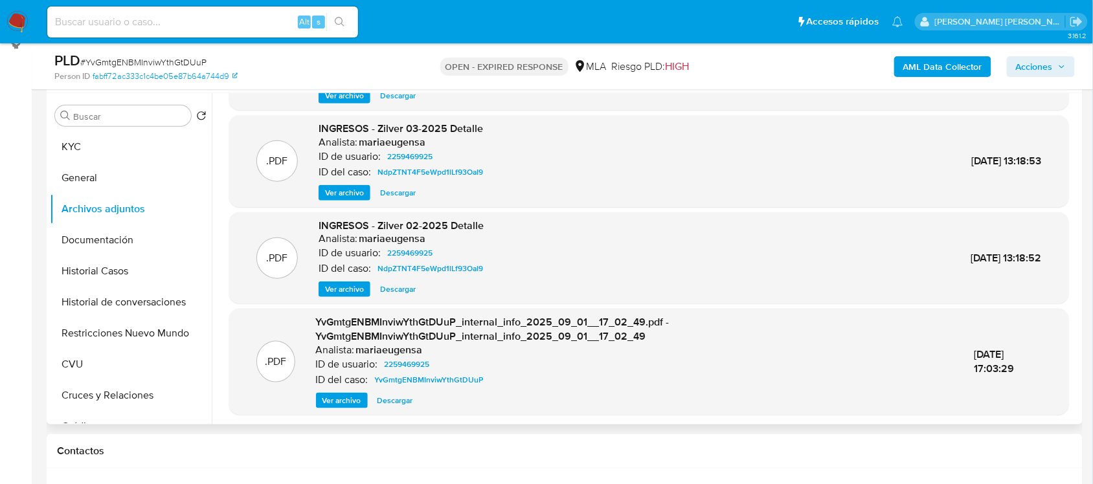
scroll to position [122, 0]
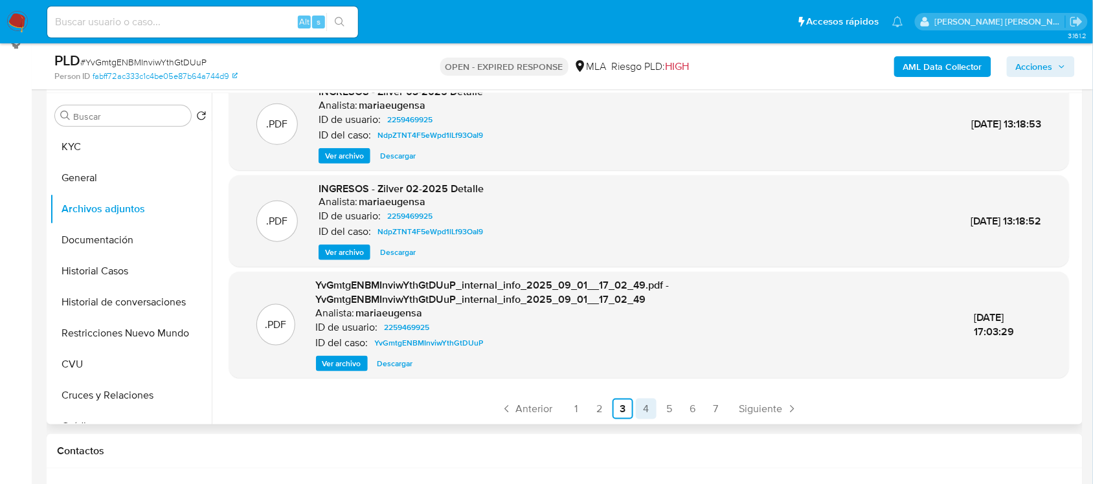
click at [645, 409] on link "4" at bounding box center [646, 409] width 21 height 21
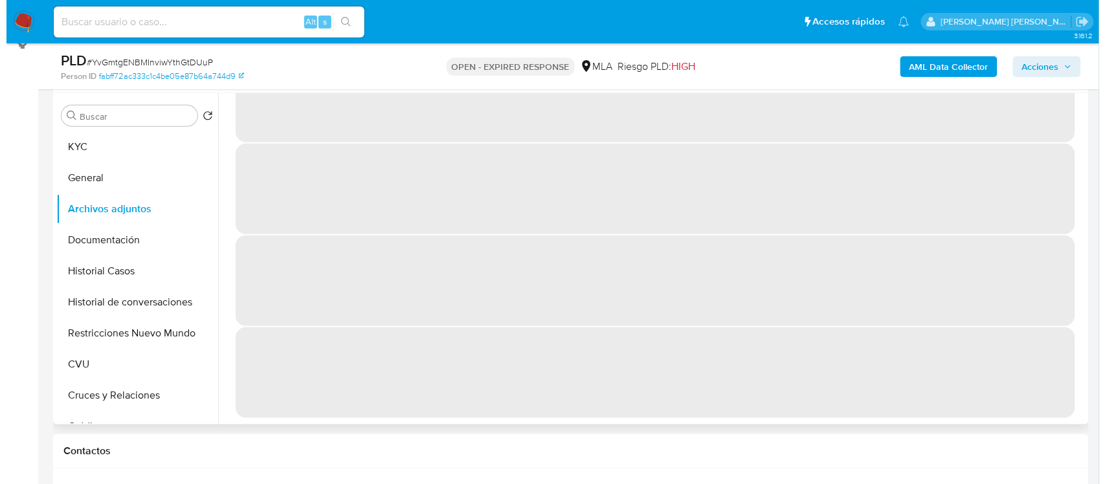
scroll to position [0, 0]
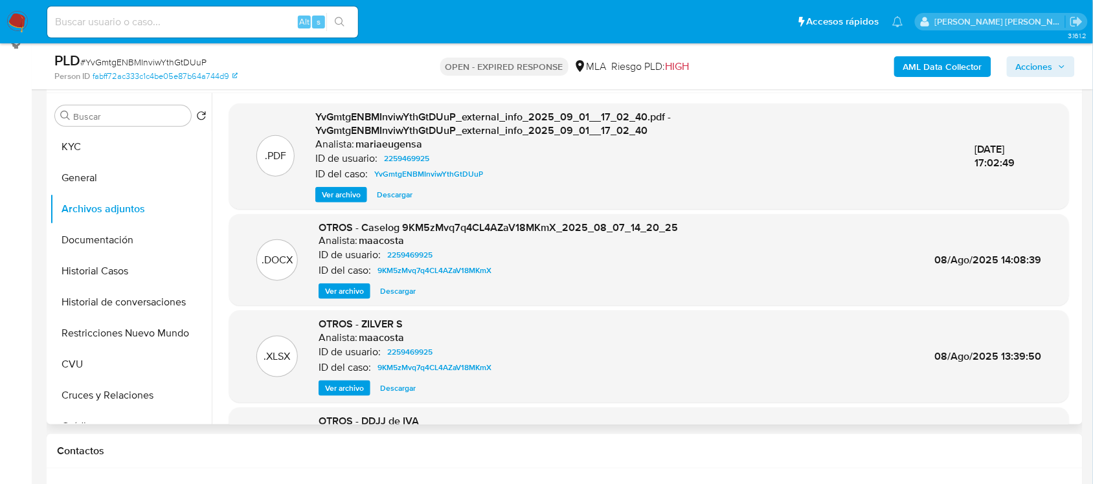
click at [334, 285] on span "Ver archivo" at bounding box center [344, 291] width 39 height 13
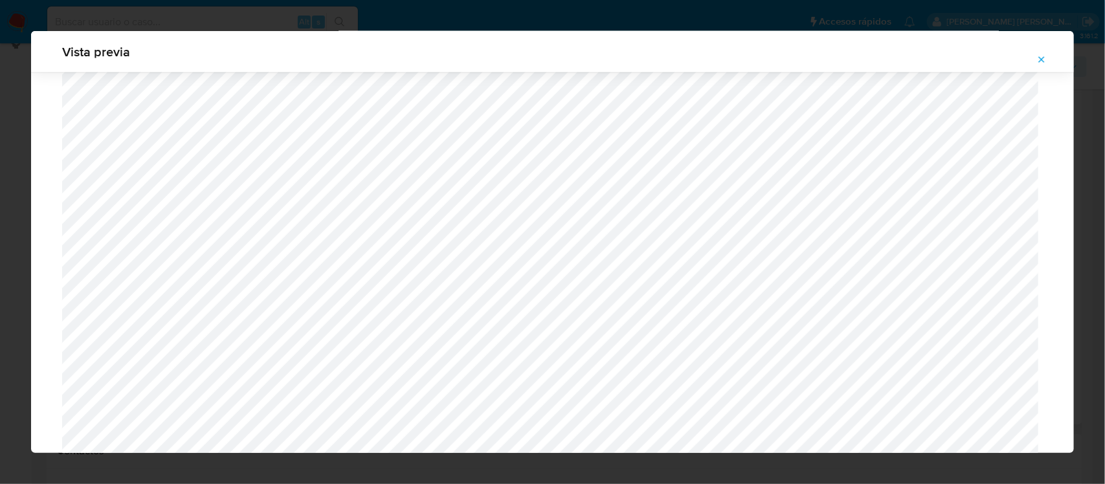
scroll to position [1010, 0]
click at [1037, 60] on icon "Attachment preview" at bounding box center [1041, 59] width 10 height 10
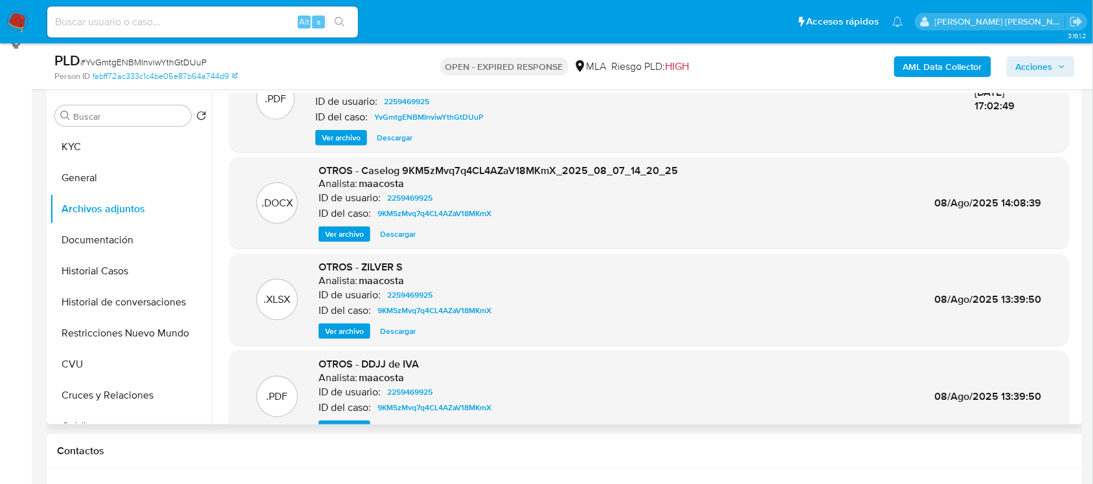
scroll to position [122, 0]
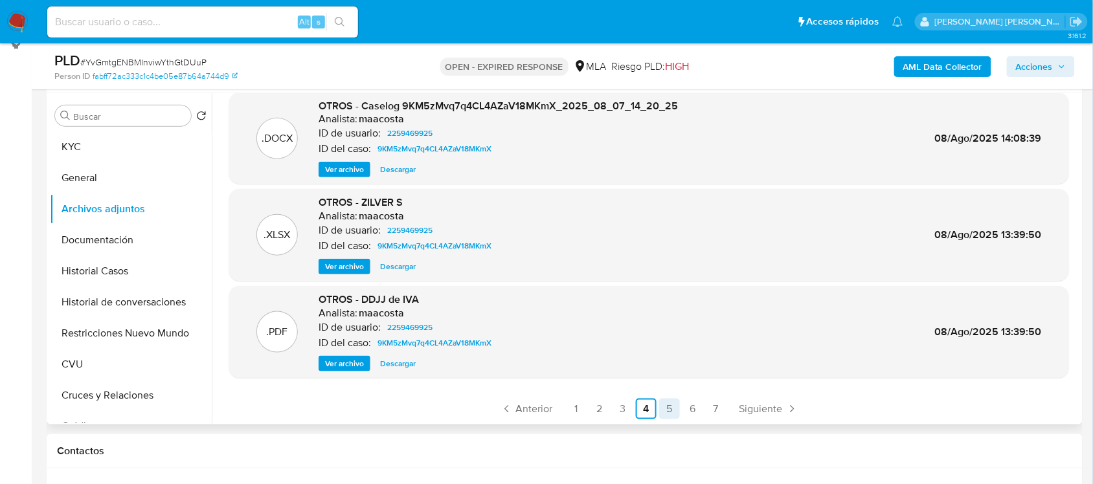
click at [671, 412] on link "5" at bounding box center [669, 409] width 21 height 21
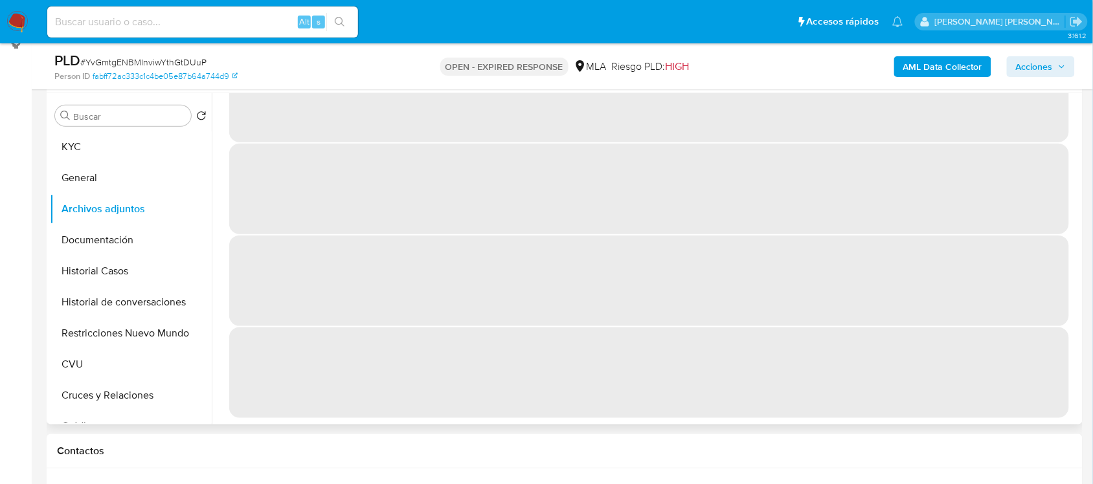
scroll to position [0, 0]
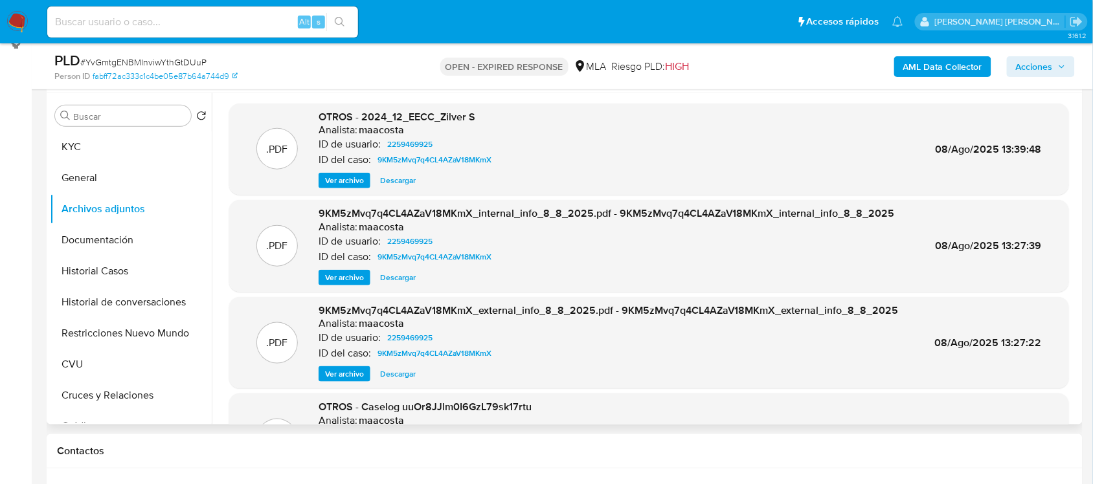
click at [340, 179] on span "Ver archivo" at bounding box center [344, 180] width 39 height 13
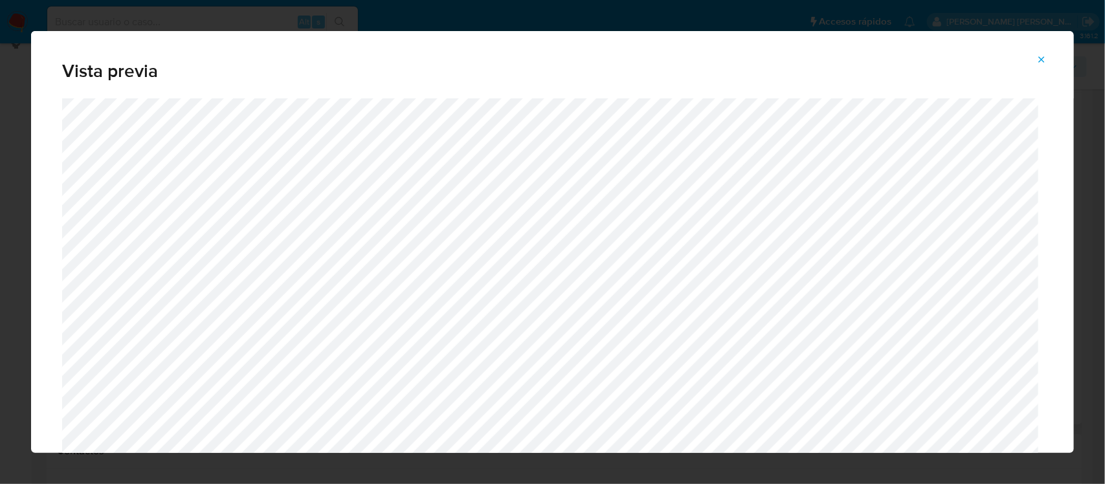
click at [1045, 56] on icon "Attachment preview" at bounding box center [1041, 59] width 10 height 10
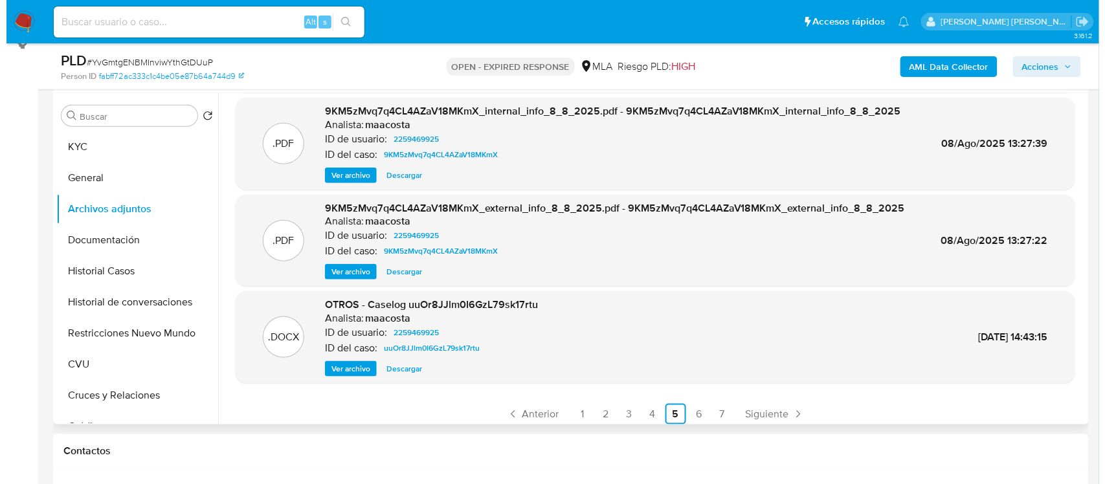
scroll to position [108, 0]
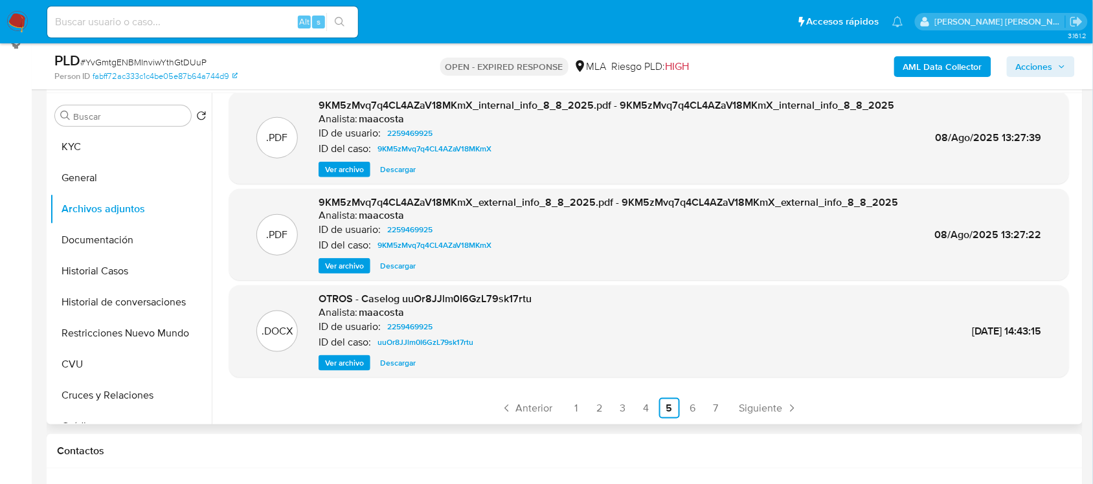
click at [351, 361] on span "Ver archivo" at bounding box center [344, 363] width 39 height 13
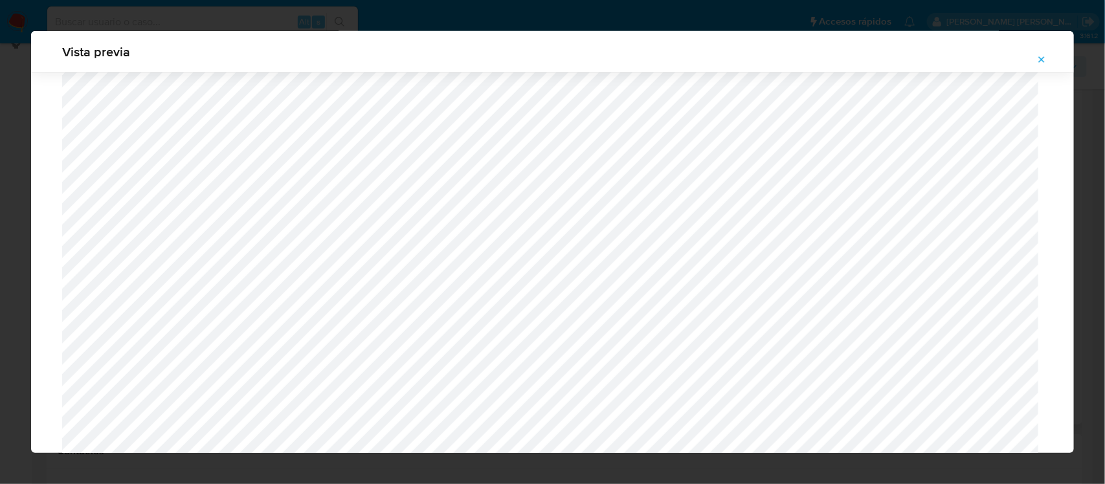
scroll to position [621, 0]
click at [1045, 59] on icon "Attachment preview" at bounding box center [1041, 59] width 10 height 10
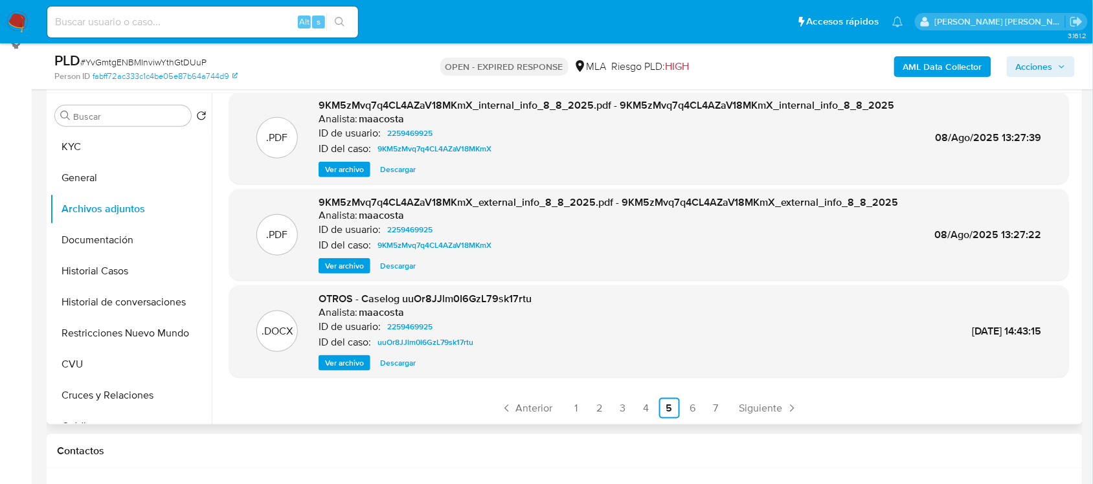
click at [347, 361] on span "Ver archivo" at bounding box center [344, 363] width 39 height 13
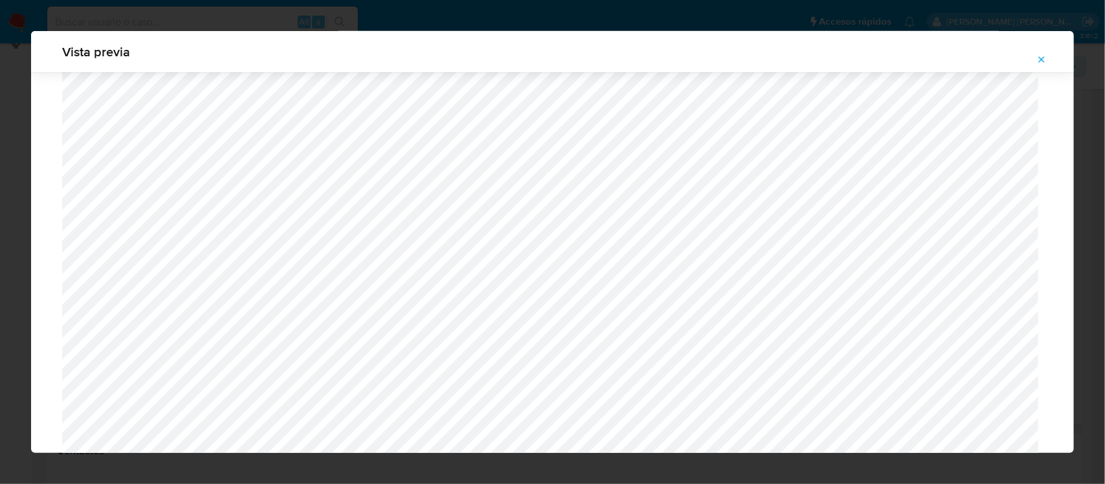
scroll to position [540, 0]
click at [1037, 60] on icon "Attachment preview" at bounding box center [1041, 59] width 10 height 10
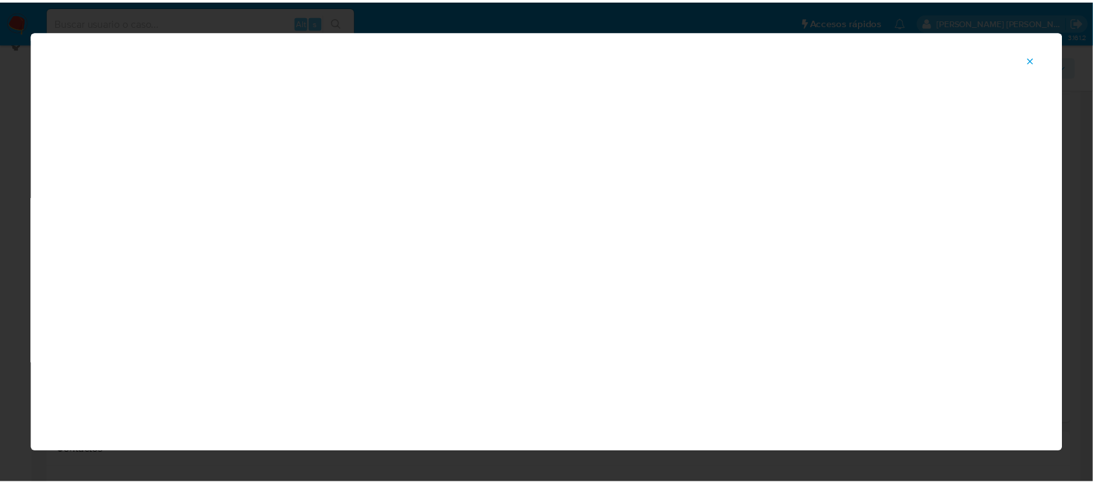
scroll to position [59, 0]
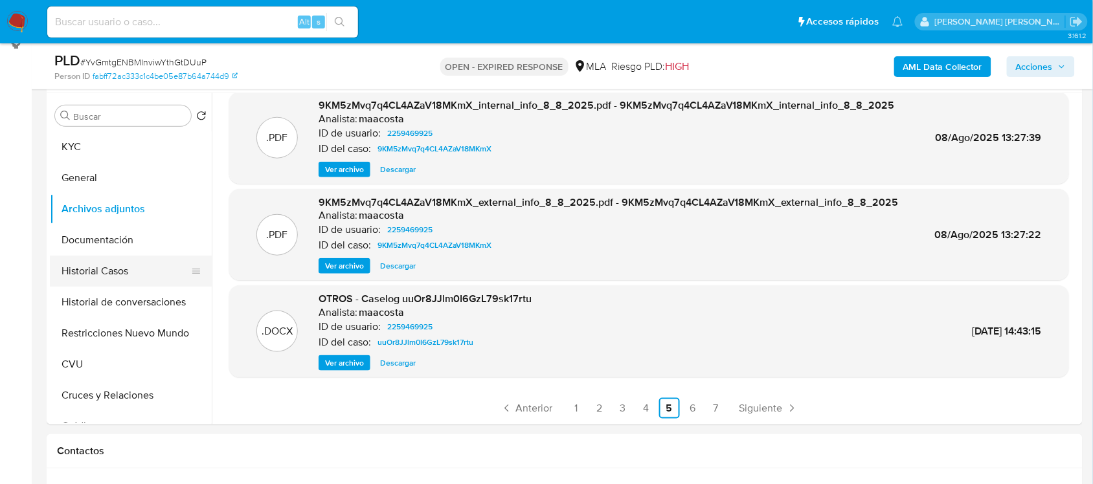
click at [110, 277] on button "Historial Casos" at bounding box center [125, 271] width 151 height 31
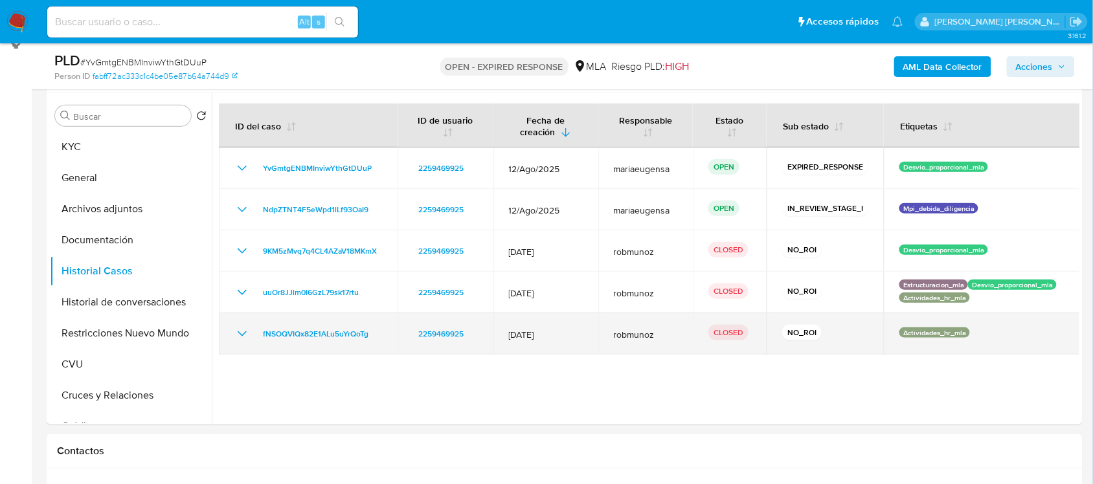
click at [247, 333] on icon "Mostrar/Ocultar" at bounding box center [242, 334] width 16 height 16
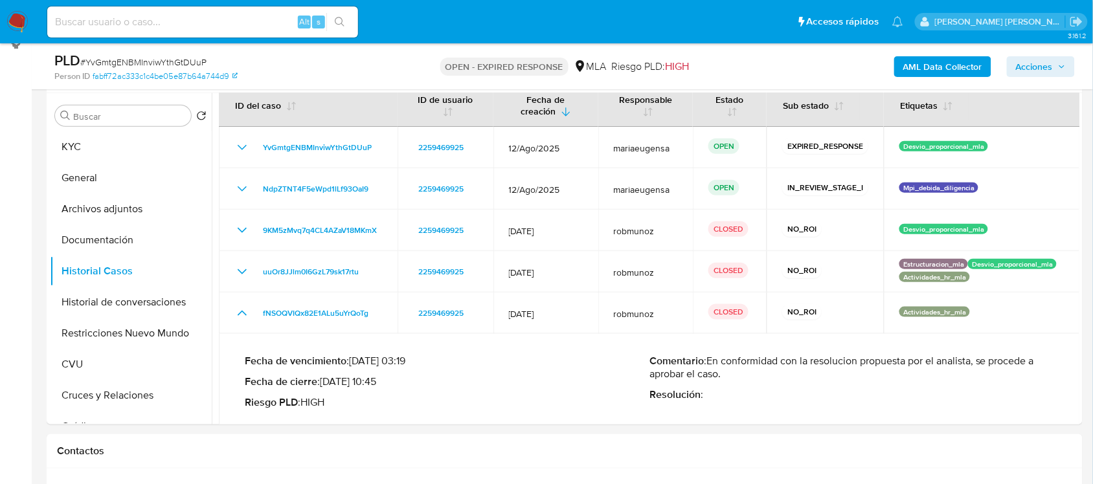
scroll to position [32, 0]
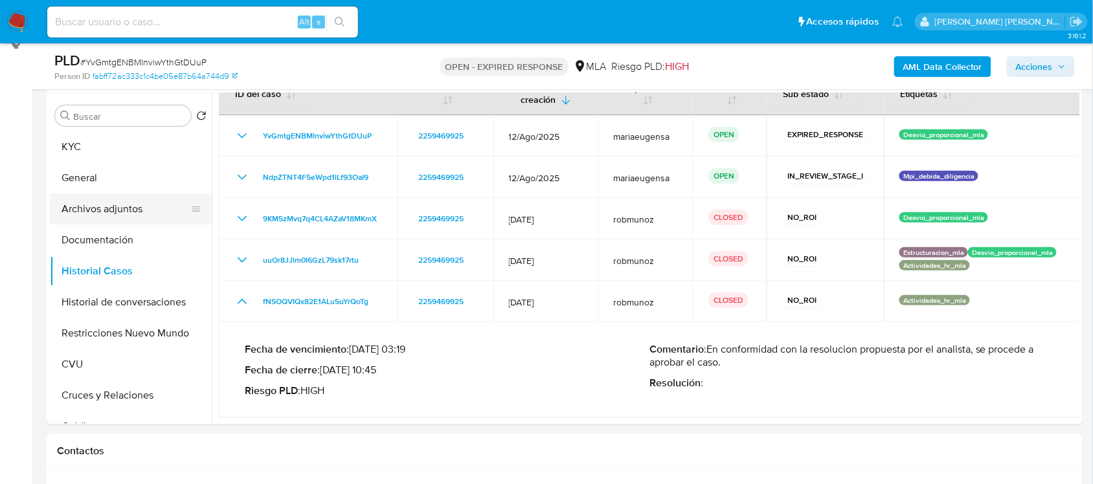
click at [166, 210] on button "Archivos adjuntos" at bounding box center [125, 209] width 151 height 31
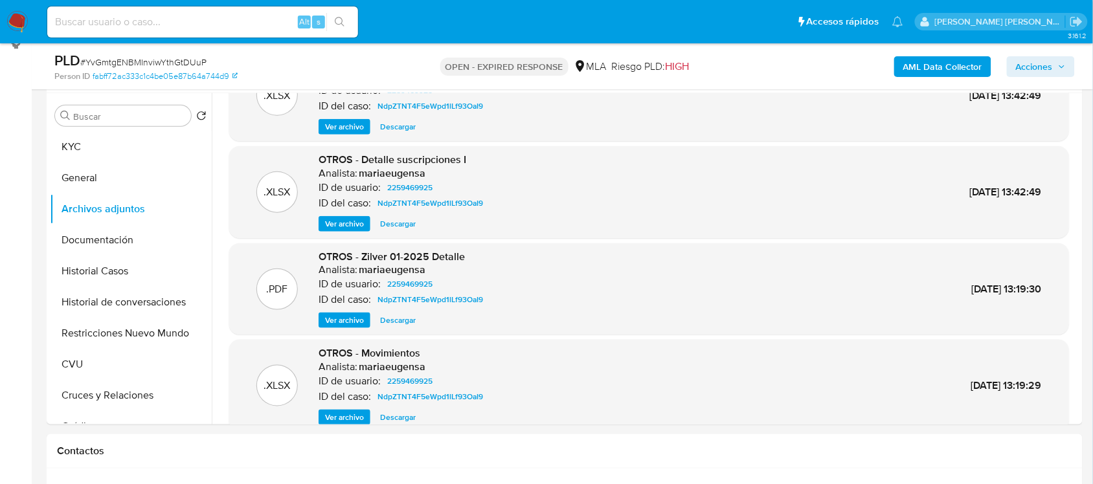
scroll to position [108, 0]
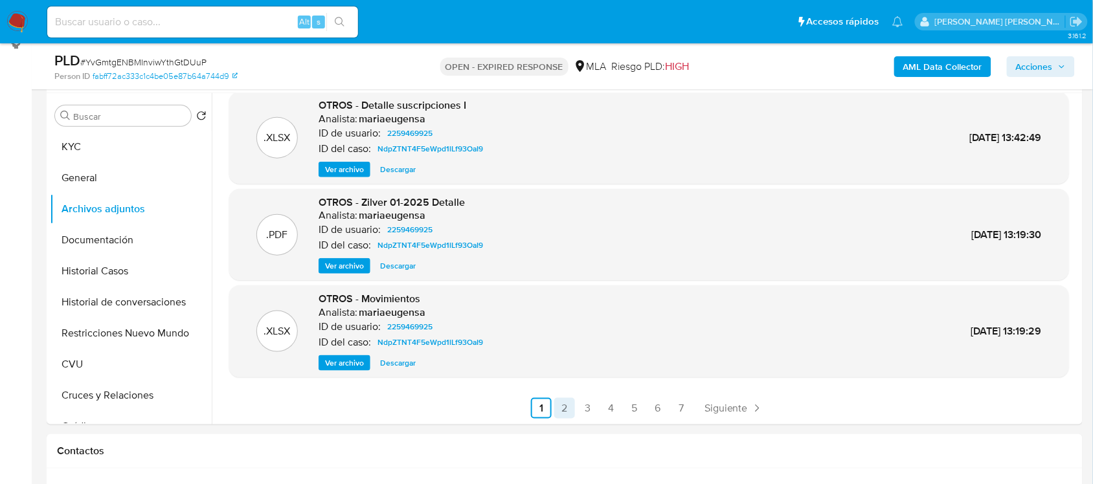
click at [564, 410] on link "2" at bounding box center [564, 408] width 21 height 21
click at [718, 408] on link "7" at bounding box center [716, 408] width 21 height 21
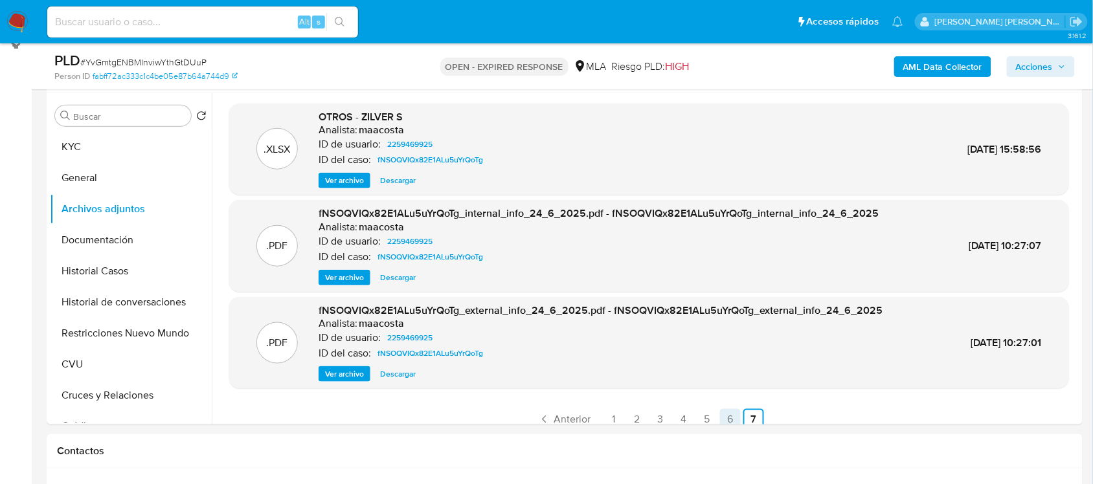
click at [728, 418] on link "6" at bounding box center [730, 419] width 21 height 21
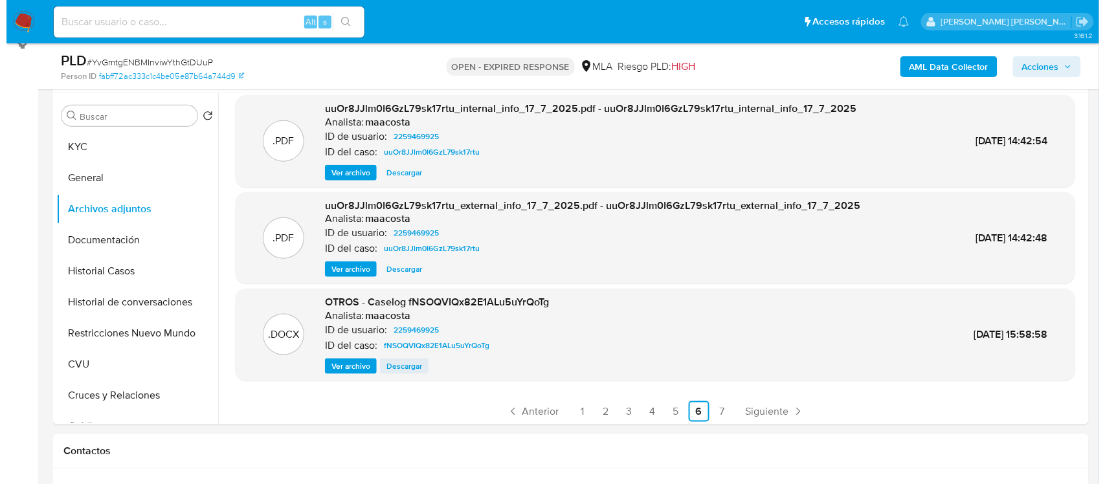
scroll to position [108, 0]
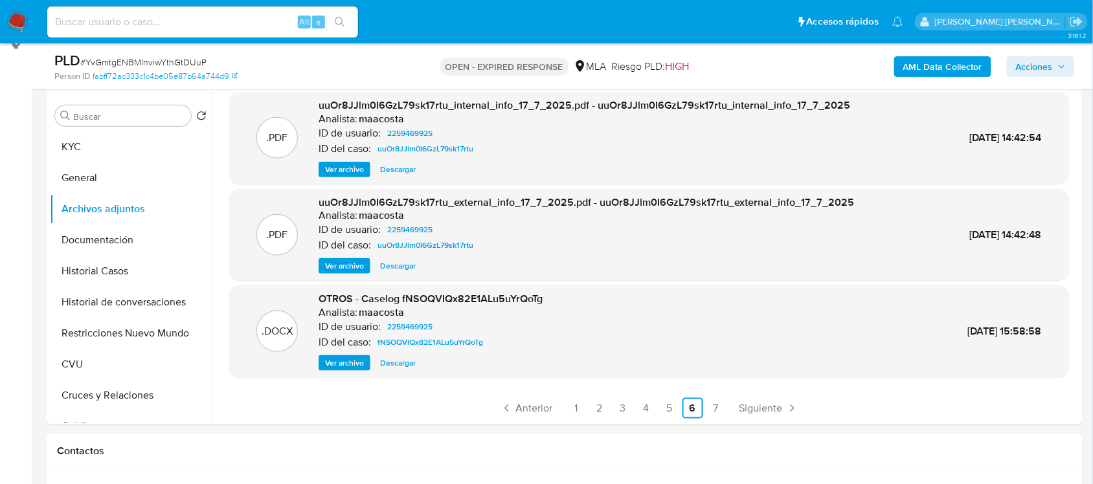
click at [343, 366] on span "Ver archivo" at bounding box center [344, 363] width 39 height 13
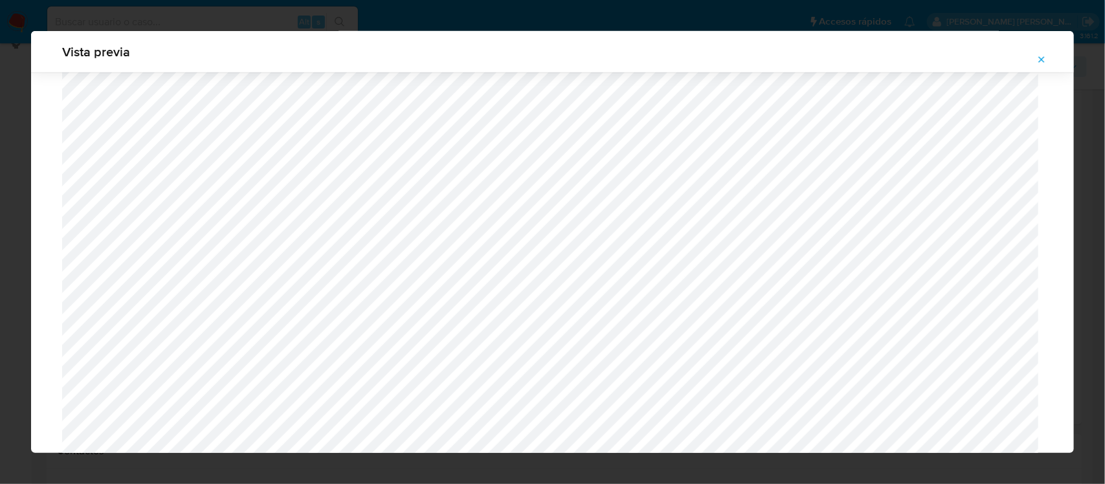
scroll to position [460, 0]
click at [1039, 60] on icon "Attachment preview" at bounding box center [1041, 59] width 10 height 10
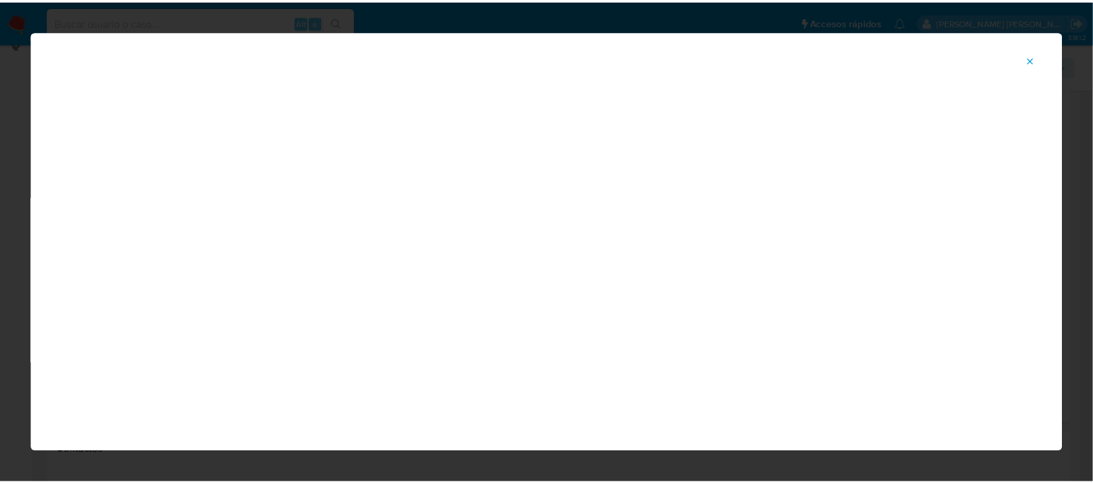
scroll to position [59, 0]
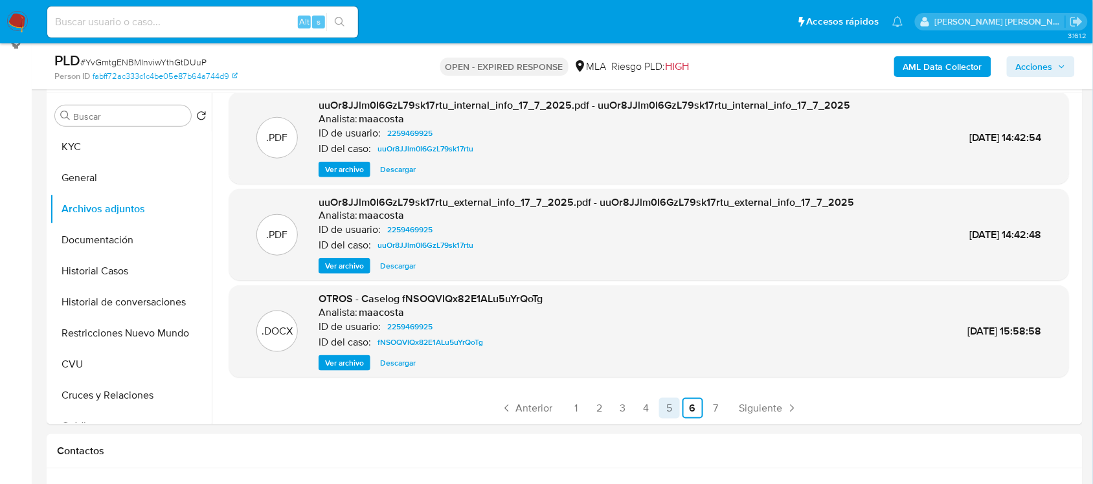
click at [674, 408] on link "5" at bounding box center [669, 408] width 21 height 21
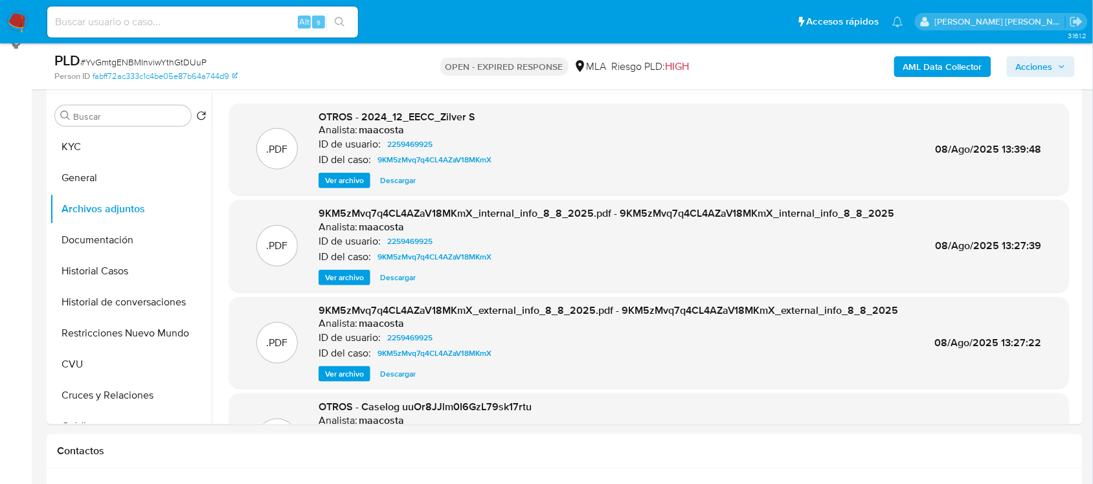
click at [350, 174] on span "Ver archivo" at bounding box center [344, 180] width 39 height 13
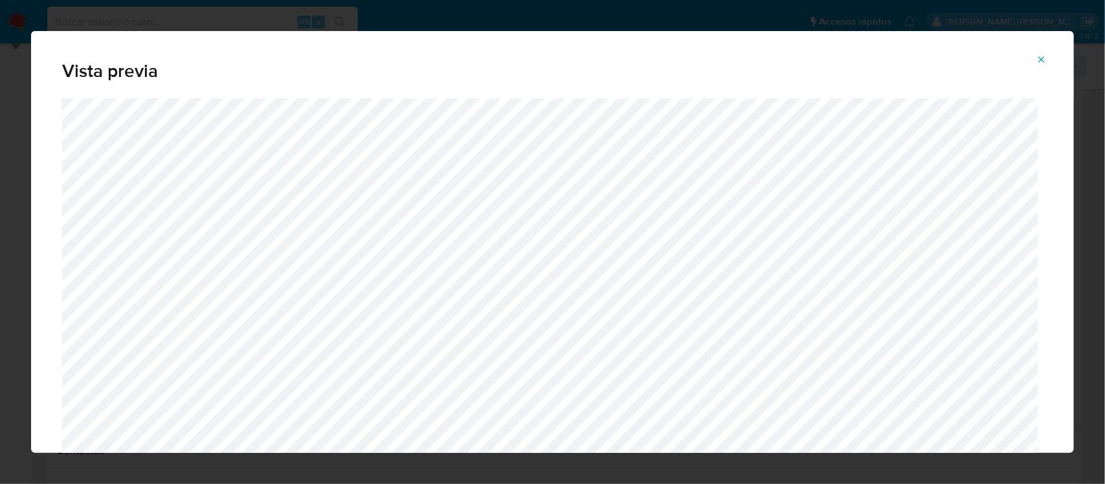
click at [1040, 63] on icon "Attachment preview" at bounding box center [1041, 59] width 10 height 10
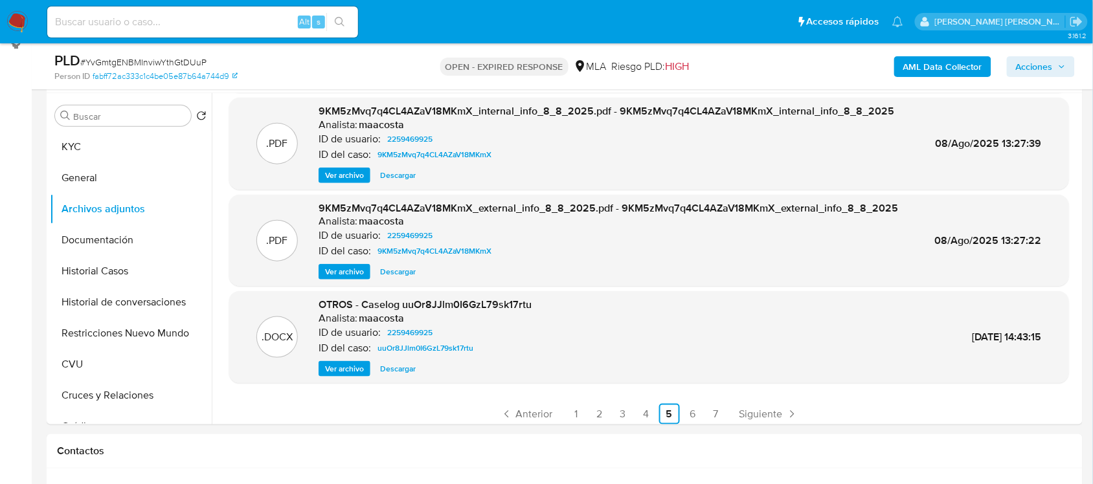
scroll to position [108, 0]
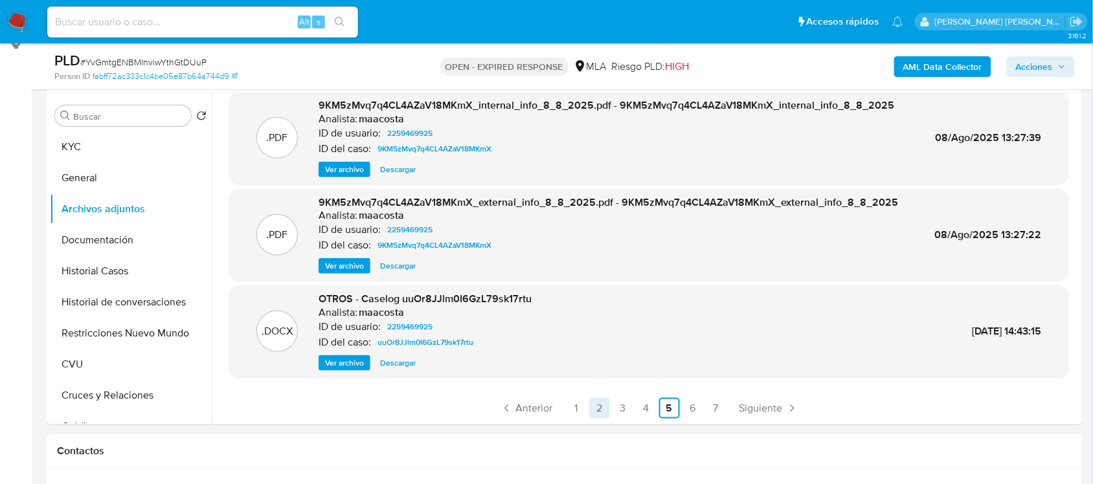
click at [606, 406] on link "2" at bounding box center [599, 408] width 21 height 21
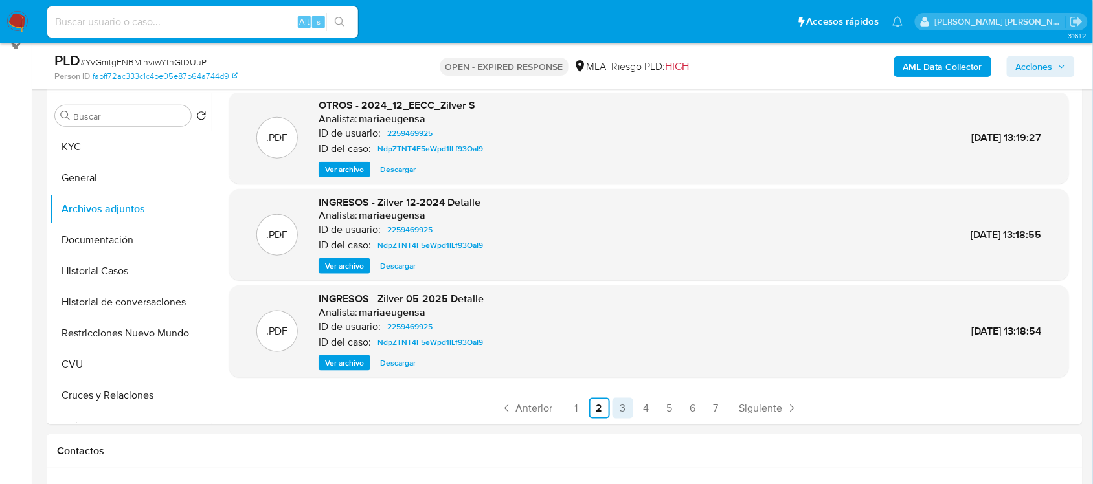
click at [627, 408] on link "3" at bounding box center [622, 408] width 21 height 21
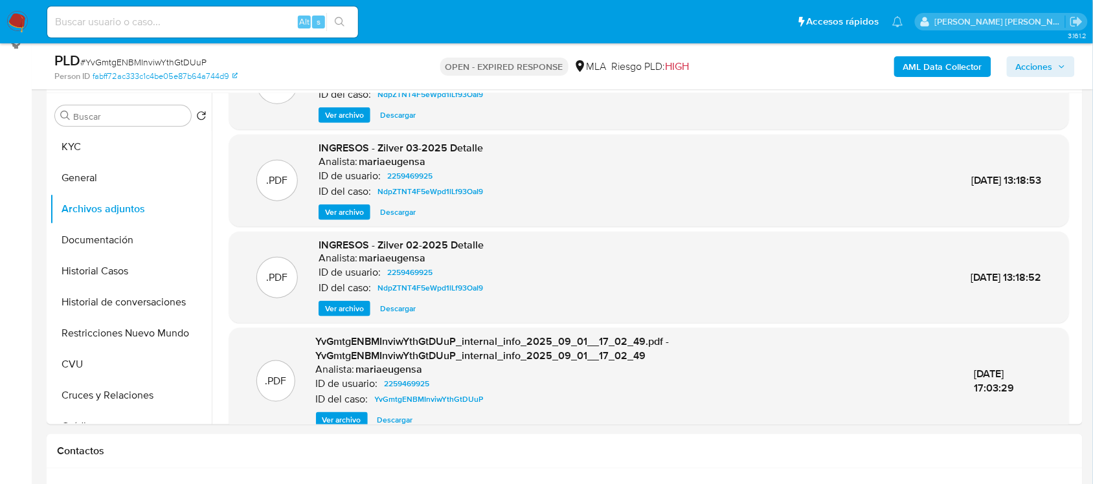
scroll to position [122, 0]
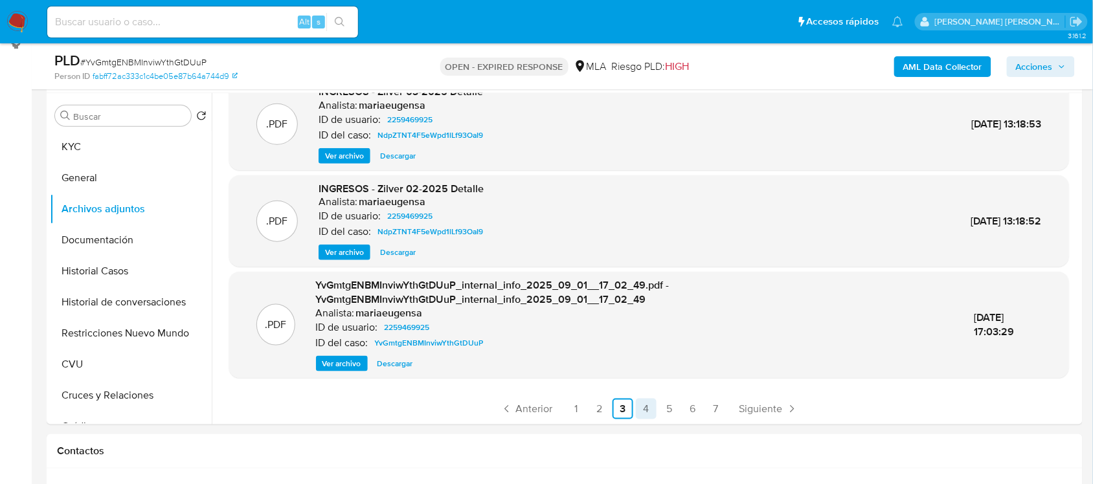
click at [647, 408] on link "4" at bounding box center [646, 409] width 21 height 21
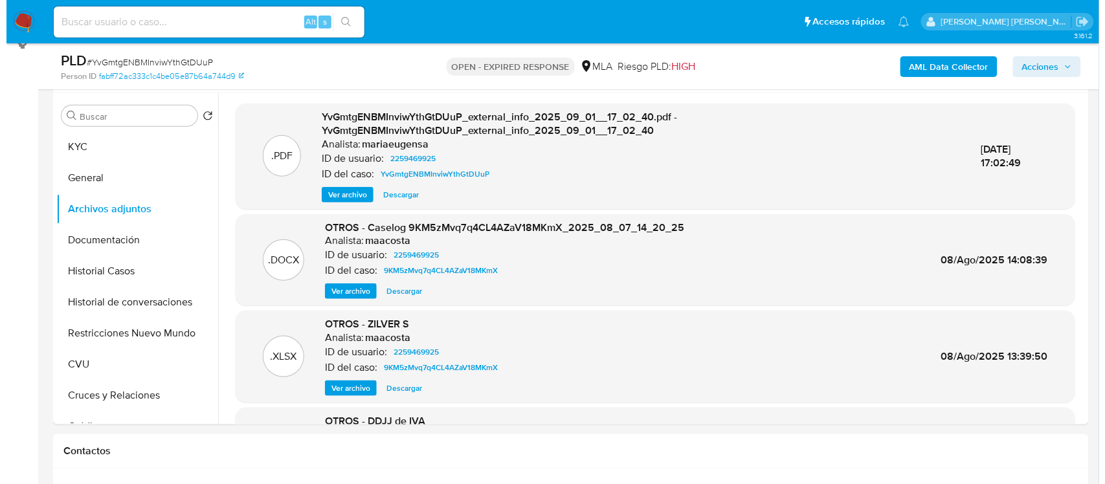
scroll to position [81, 0]
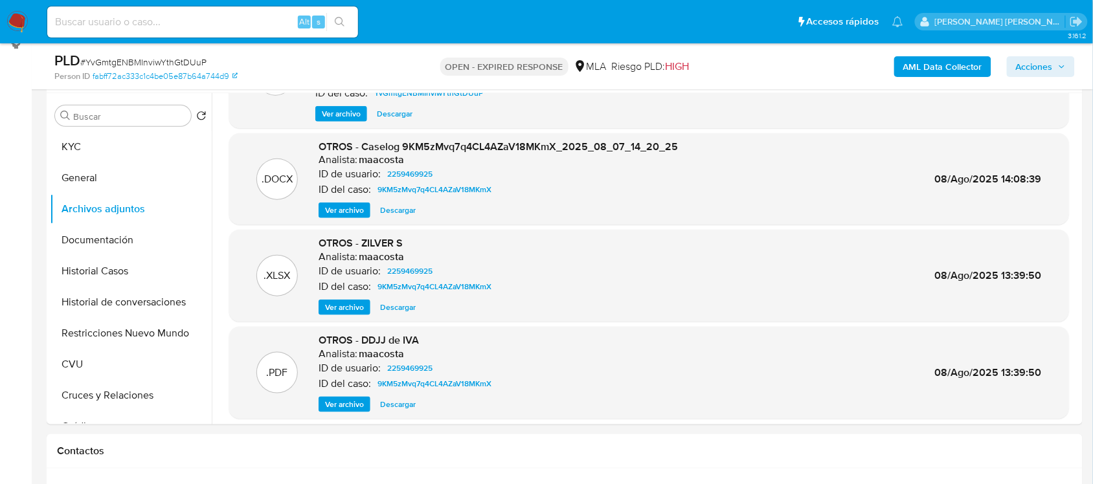
click at [340, 212] on span "Ver archivo" at bounding box center [344, 210] width 39 height 13
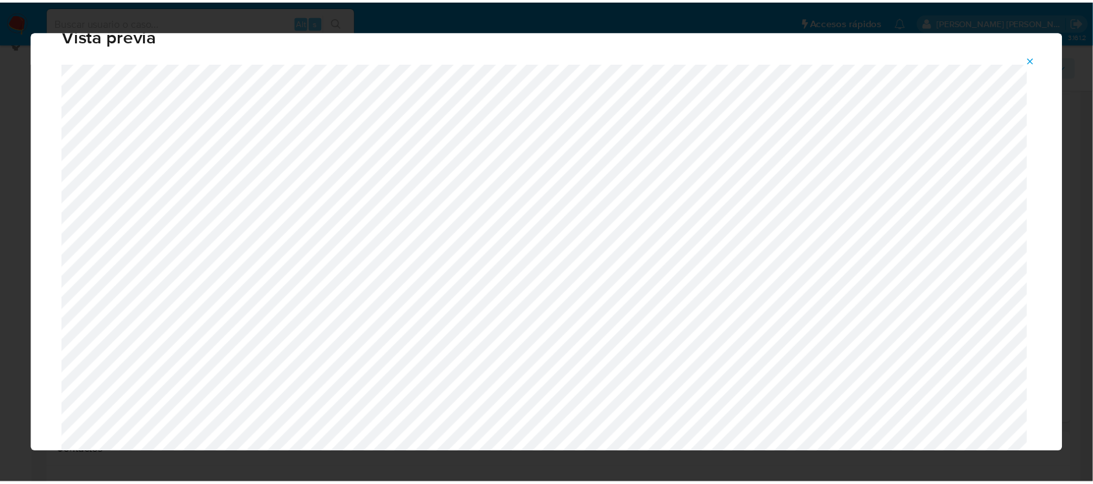
scroll to position [0, 0]
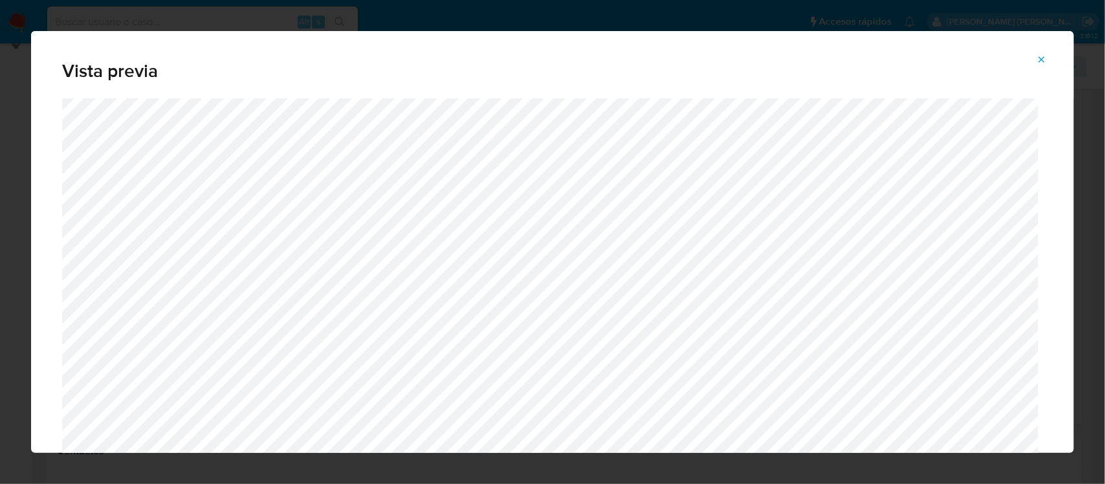
click at [1043, 56] on icon "Attachment preview" at bounding box center [1041, 59] width 10 height 10
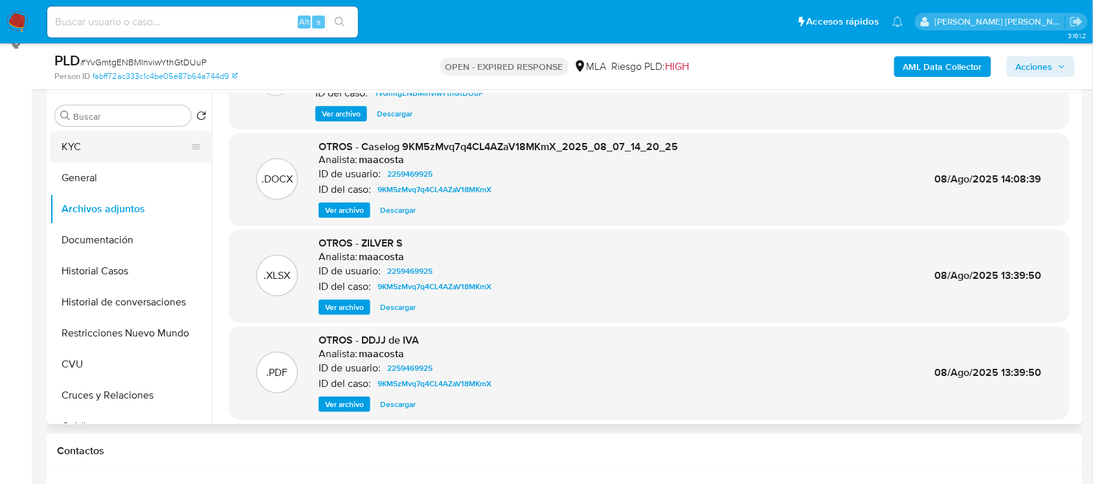
click at [100, 155] on button "KYC" at bounding box center [125, 146] width 151 height 31
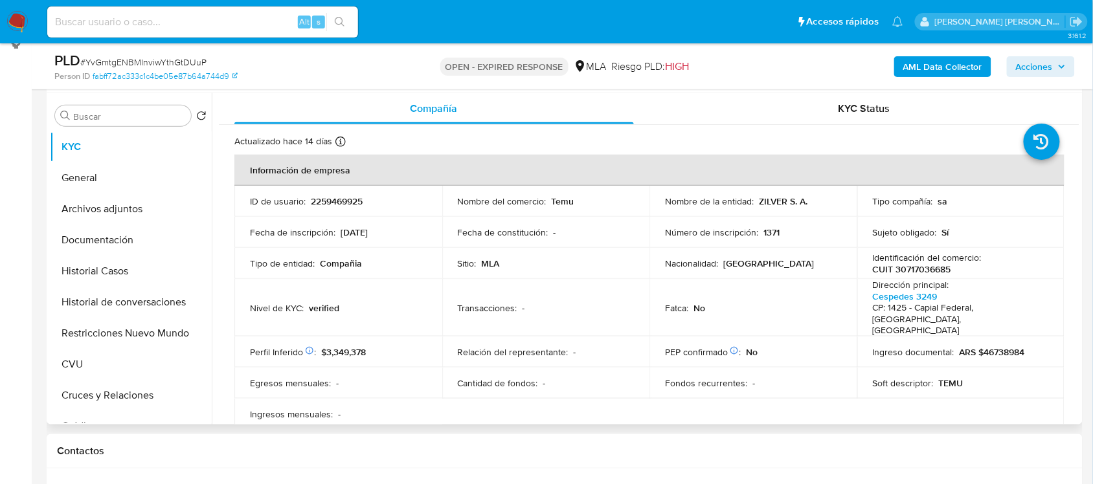
click at [959, 257] on p "Identificación del comercio :" at bounding box center [927, 258] width 109 height 12
click at [932, 270] on p "CUIT 30717036685" at bounding box center [912, 269] width 78 height 12
click at [931, 270] on p "CUIT 30717036685" at bounding box center [912, 269] width 78 height 12
copy p "30717036685"
click at [138, 271] on button "Historial Casos" at bounding box center [125, 271] width 151 height 31
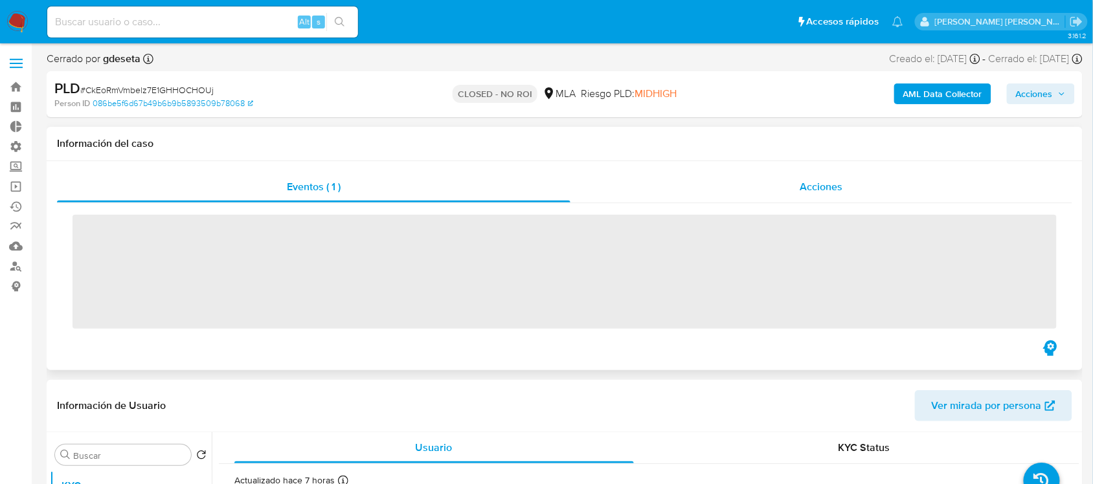
click at [867, 176] on div "Acciones" at bounding box center [821, 187] width 502 height 31
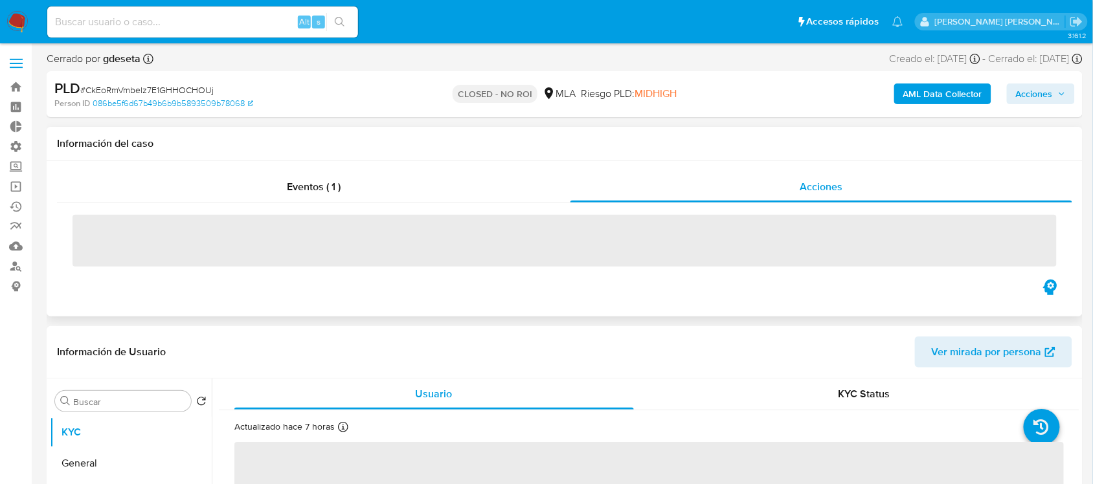
select select "10"
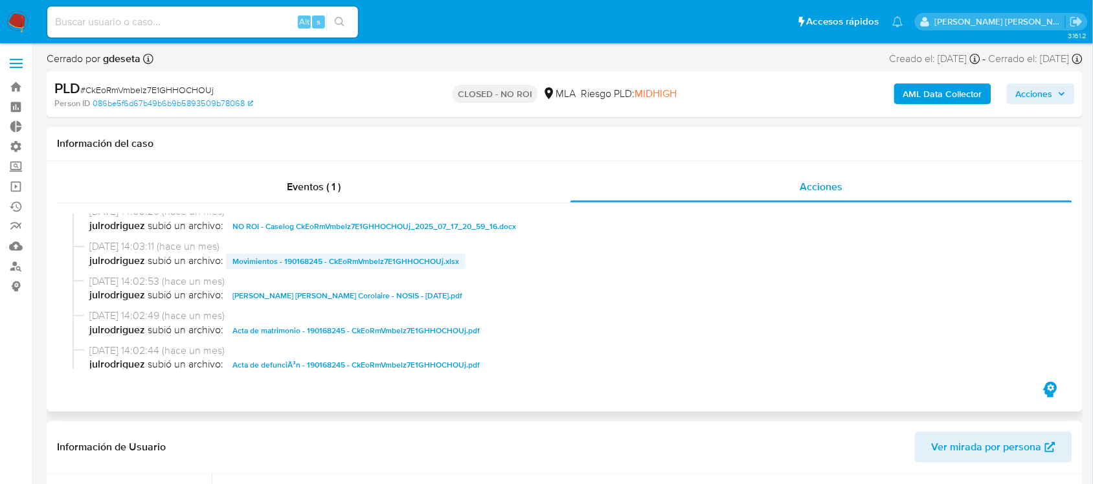
scroll to position [162, 0]
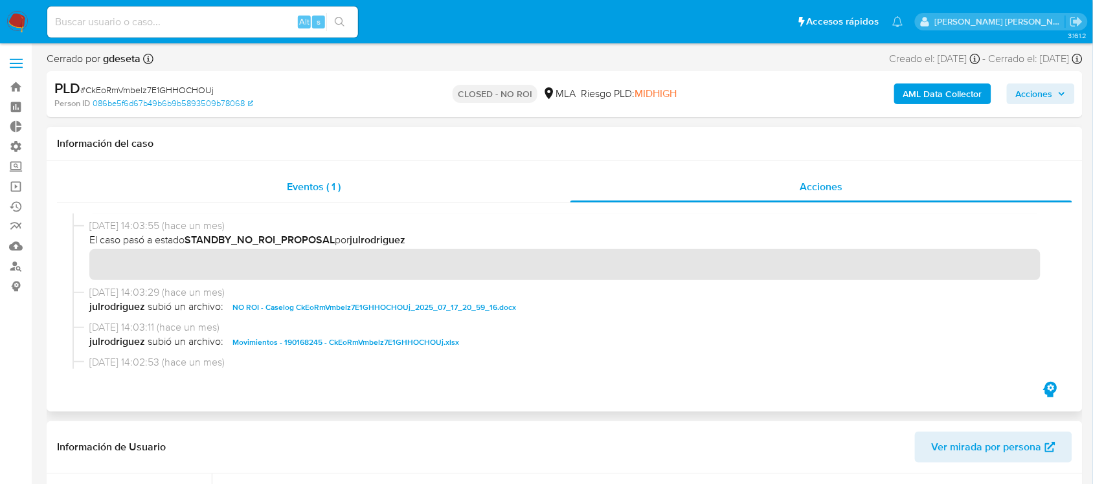
click at [340, 176] on div "Eventos ( 1 )" at bounding box center [313, 187] width 513 height 31
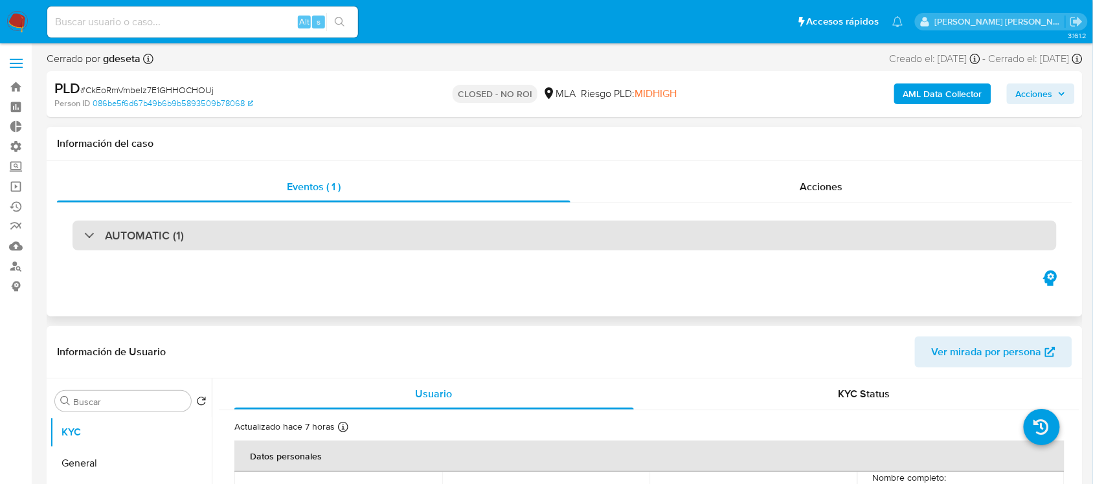
click at [522, 240] on div "AUTOMATIC (1)" at bounding box center [564, 236] width 984 height 30
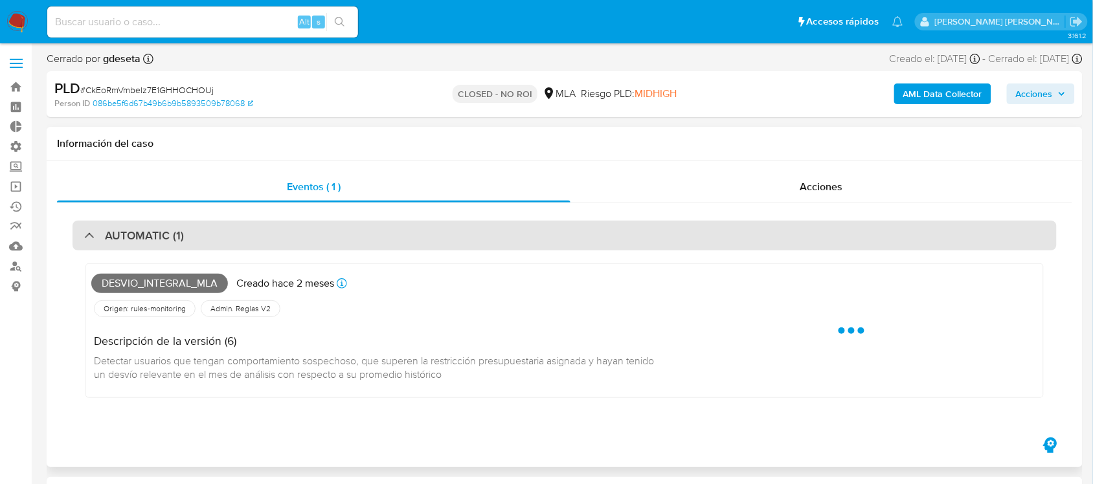
click at [529, 228] on div "AUTOMATIC (1)" at bounding box center [564, 236] width 984 height 30
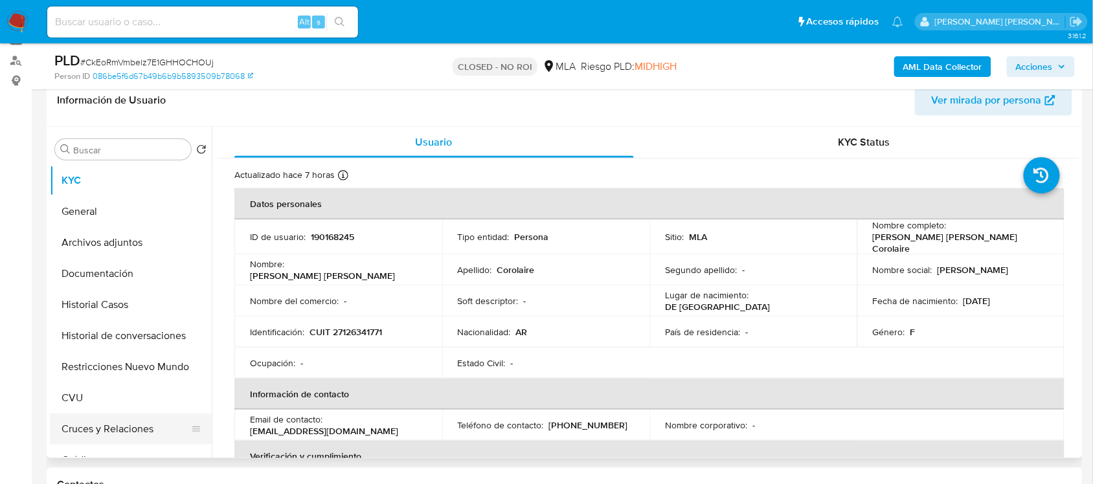
scroll to position [243, 0]
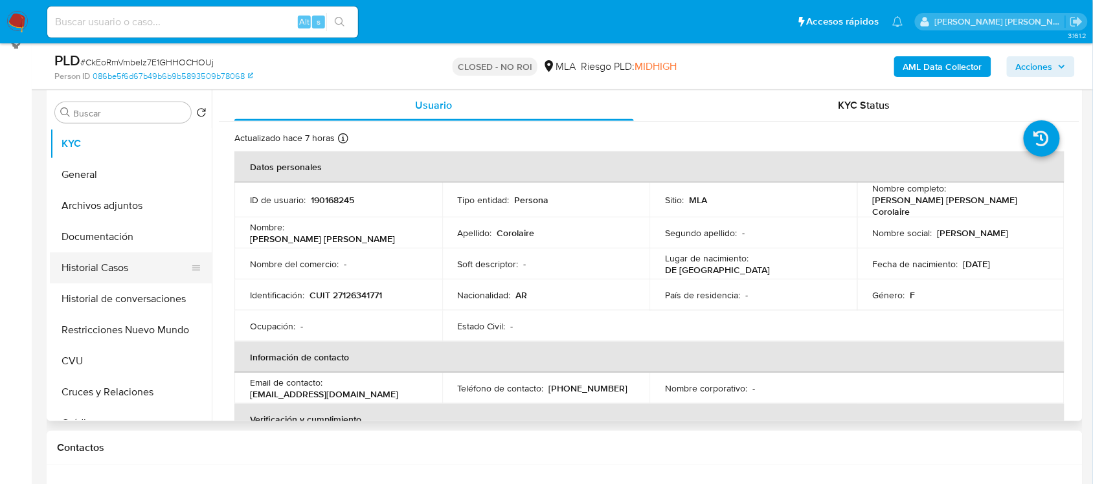
click at [156, 264] on button "Historial Casos" at bounding box center [125, 267] width 151 height 31
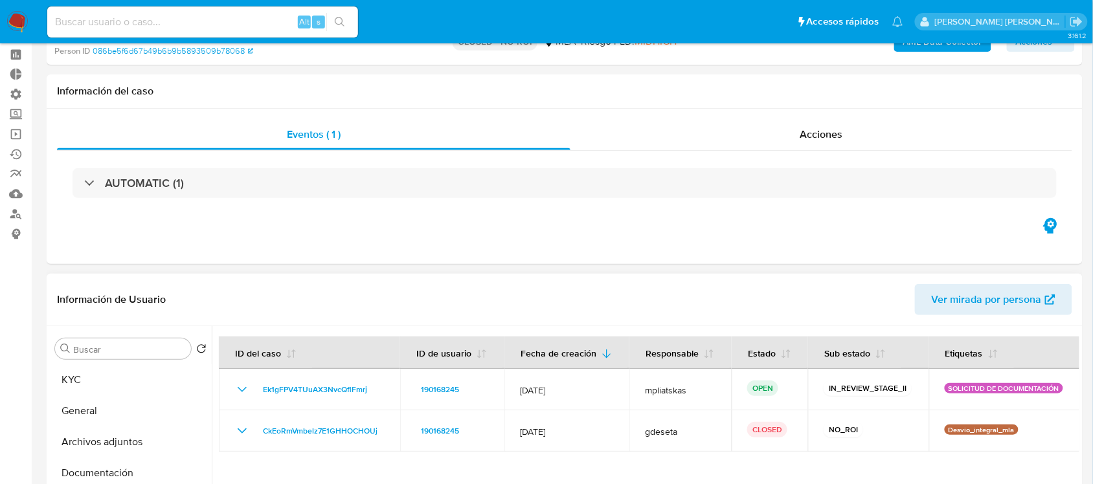
scroll to position [0, 0]
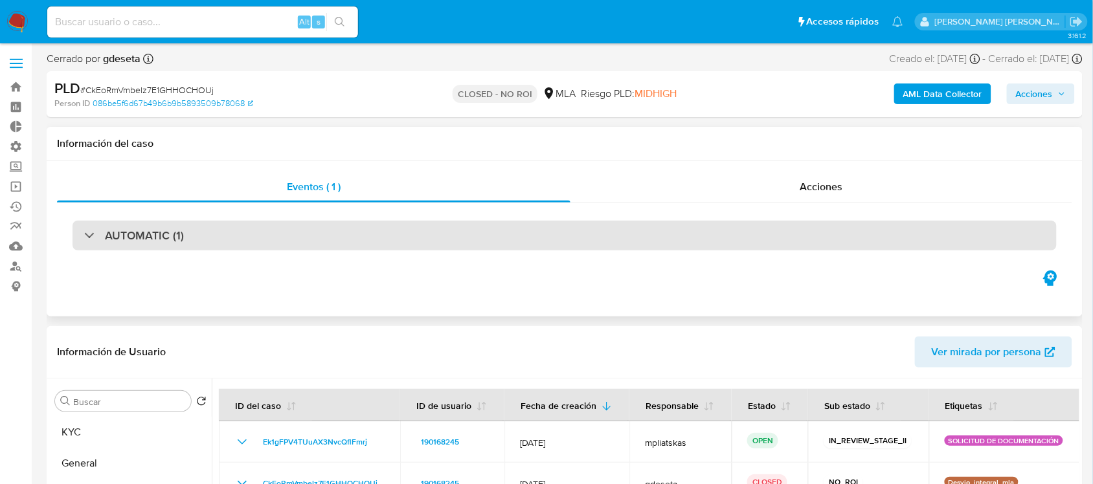
drag, startPoint x: 744, startPoint y: 232, endPoint x: 604, endPoint y: 240, distance: 140.7
click at [604, 240] on div "AUTOMATIC (1)" at bounding box center [564, 236] width 984 height 30
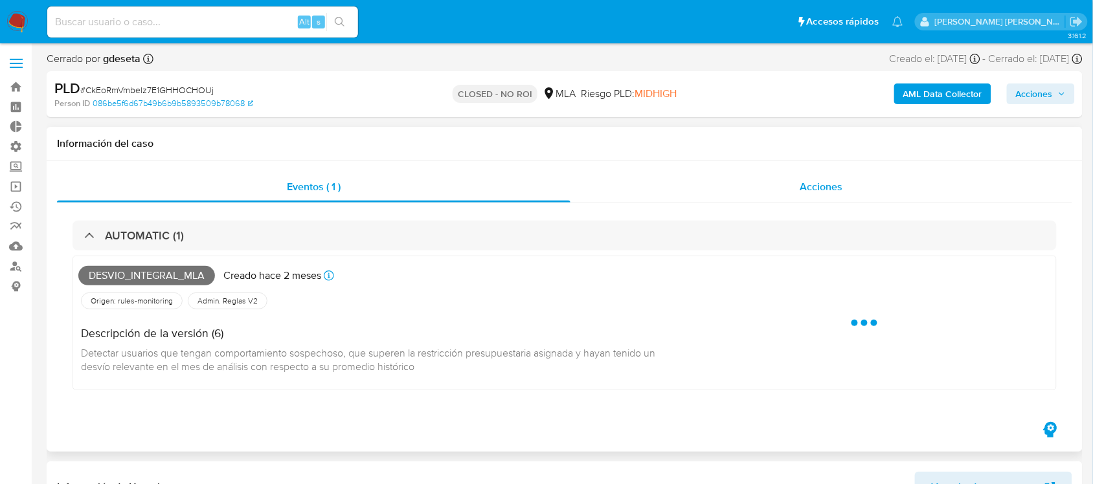
click at [803, 179] on span "Acciones" at bounding box center [820, 186] width 43 height 15
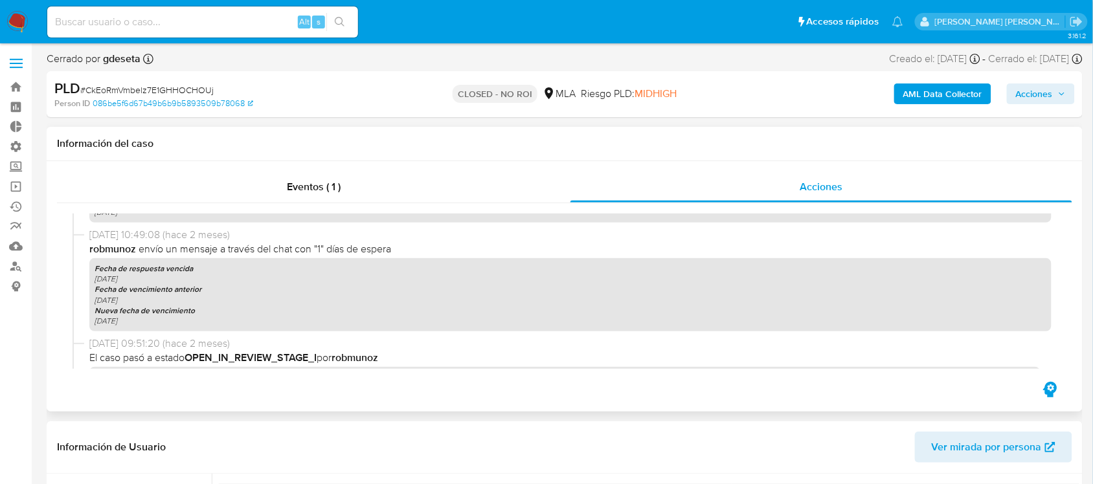
scroll to position [932, 0]
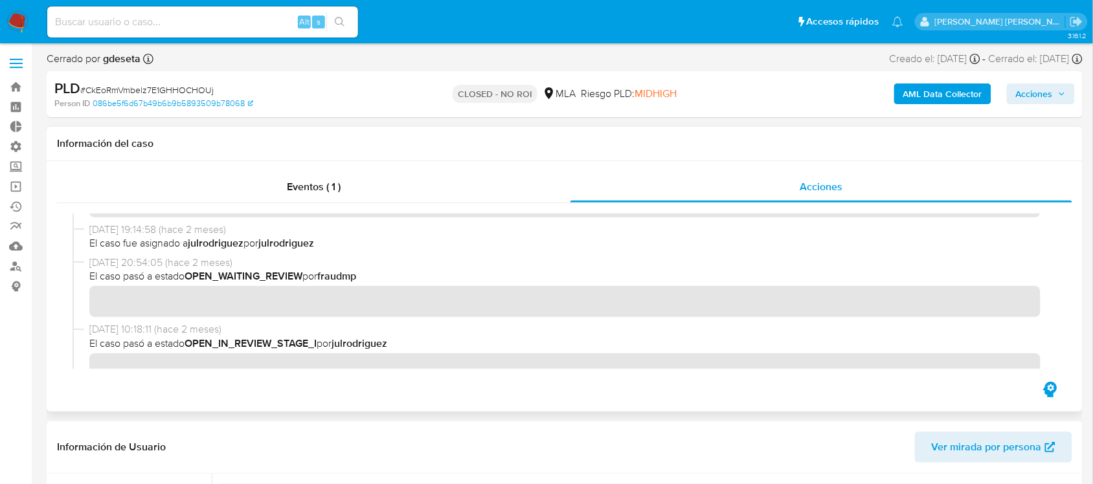
drag, startPoint x: 847, startPoint y: 340, endPoint x: 449, endPoint y: 257, distance: 406.6
click at [449, 257] on span "[DATE] 20:54:05 (hace 2 meses)" at bounding box center [570, 263] width 962 height 14
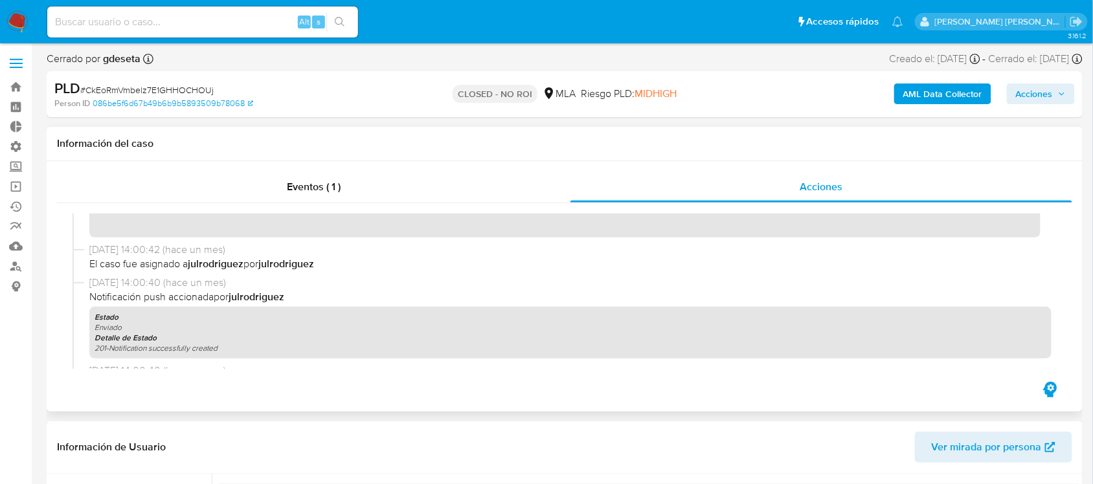
scroll to position [366, 0]
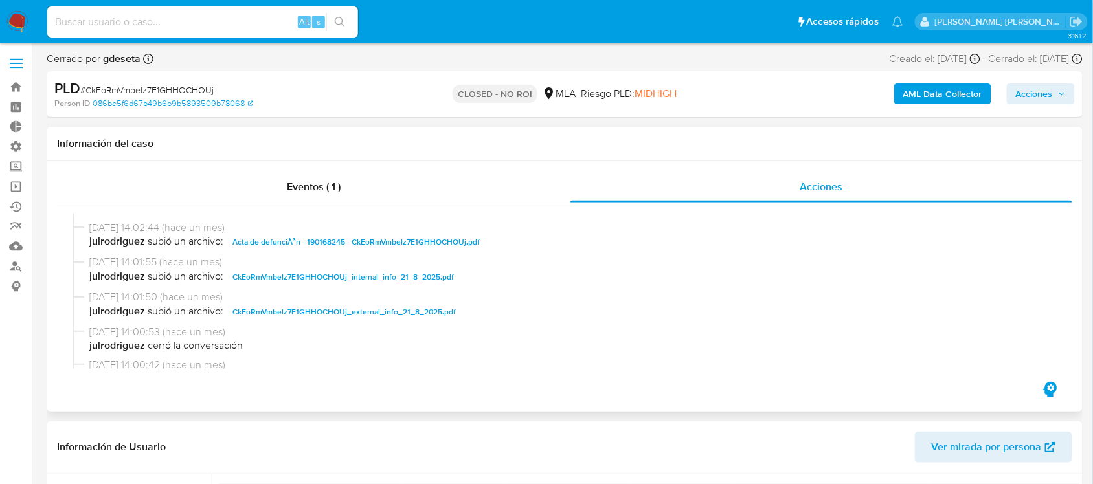
drag, startPoint x: 479, startPoint y: 262, endPoint x: 402, endPoint y: 215, distance: 90.4
click at [402, 215] on span "Acta de matrimonio - 190168245 - CkEoRmVmbelz7E1GHHOCHOUj.pdf" at bounding box center [355, 208] width 247 height 16
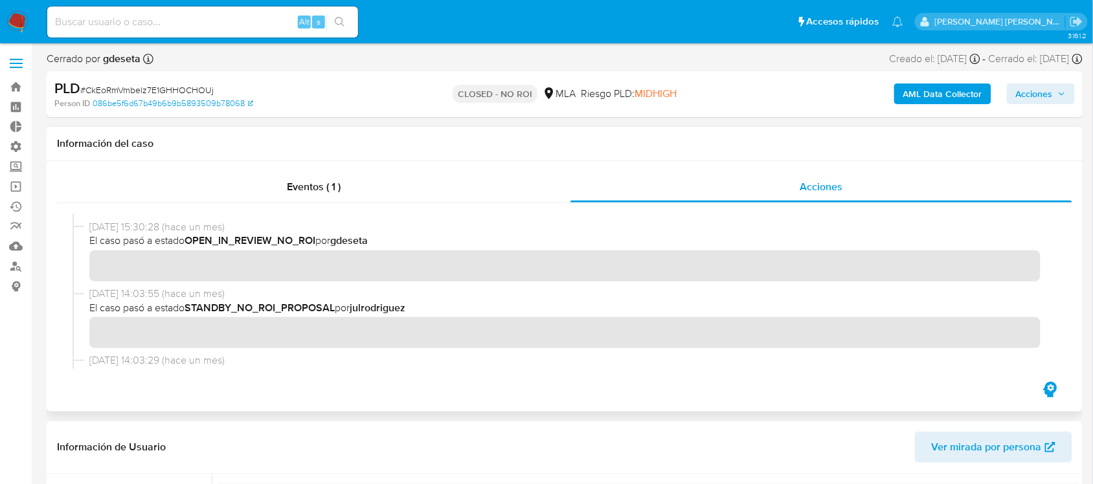
scroll to position [0, 0]
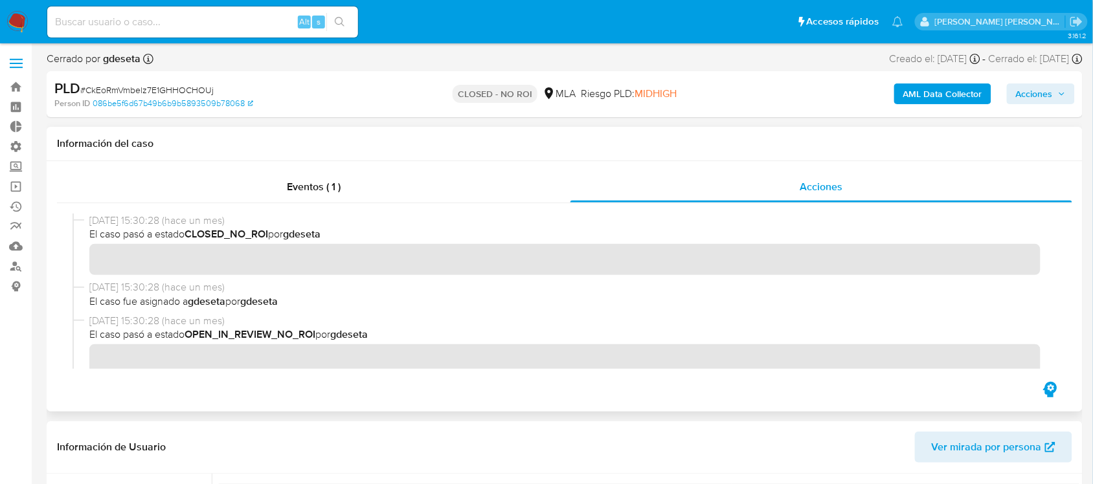
drag, startPoint x: 750, startPoint y: 239, endPoint x: 473, endPoint y: 170, distance: 285.1
click at [473, 170] on div "Eventos ( 1 ) Acciones" at bounding box center [565, 286] width 1036 height 251
click at [327, 199] on div "Eventos ( 1 )" at bounding box center [313, 187] width 513 height 31
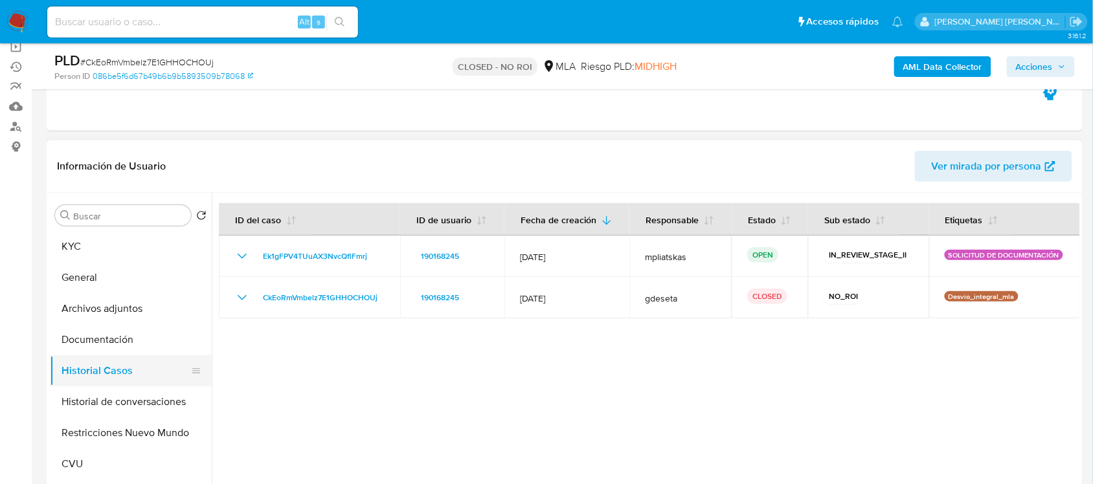
scroll to position [162, 0]
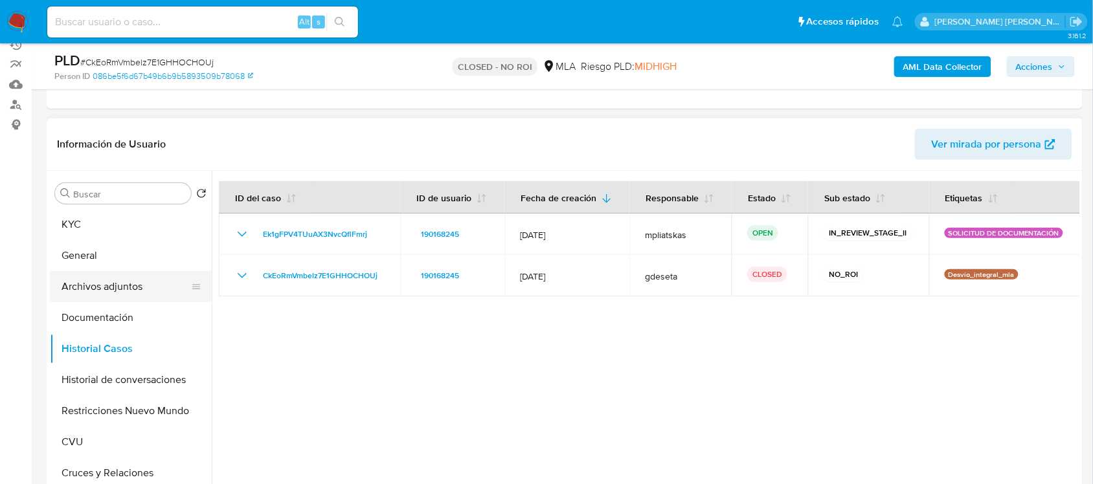
click at [165, 285] on button "Archivos adjuntos" at bounding box center [125, 286] width 151 height 31
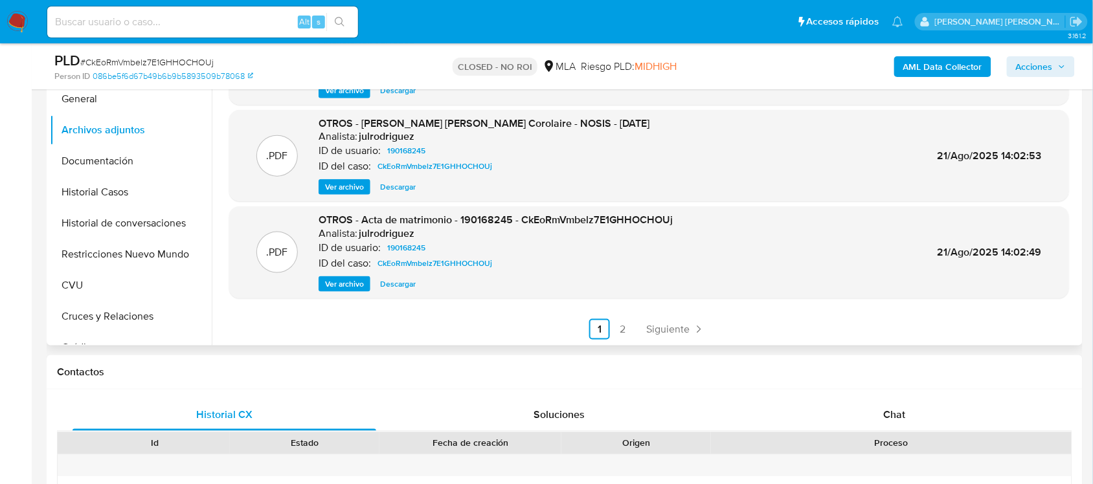
scroll to position [324, 0]
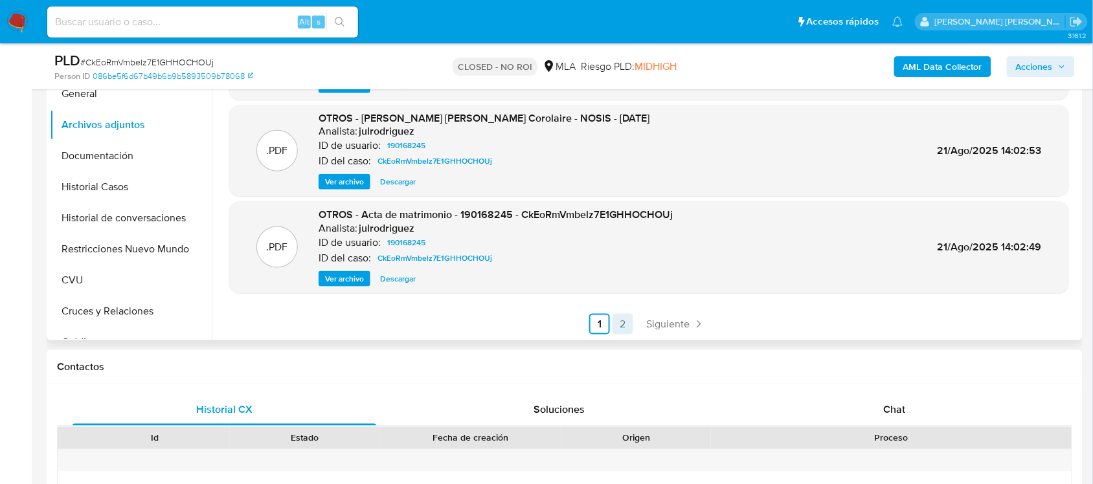
click at [622, 324] on link "2" at bounding box center [622, 324] width 21 height 21
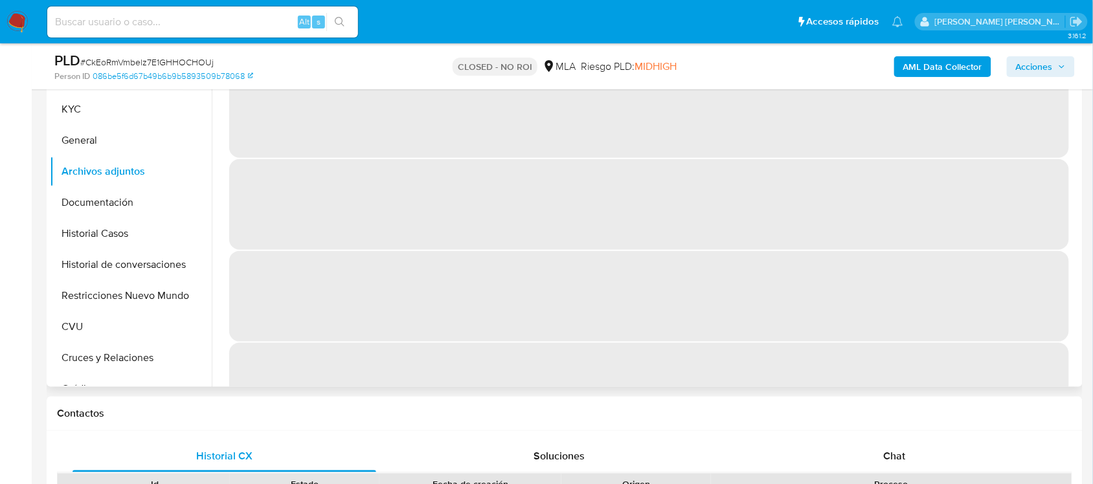
scroll to position [162, 0]
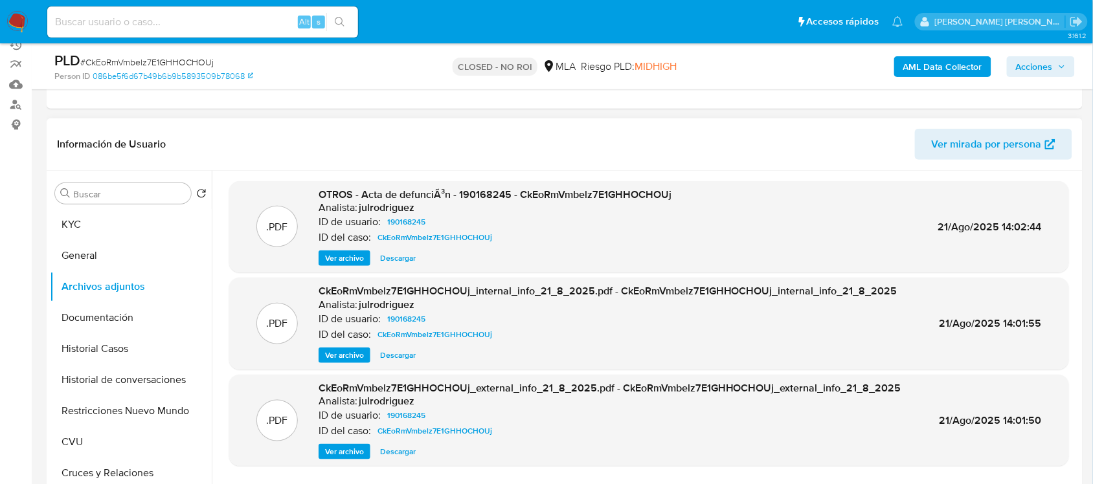
click at [350, 257] on span "Ver archivo" at bounding box center [344, 258] width 39 height 13
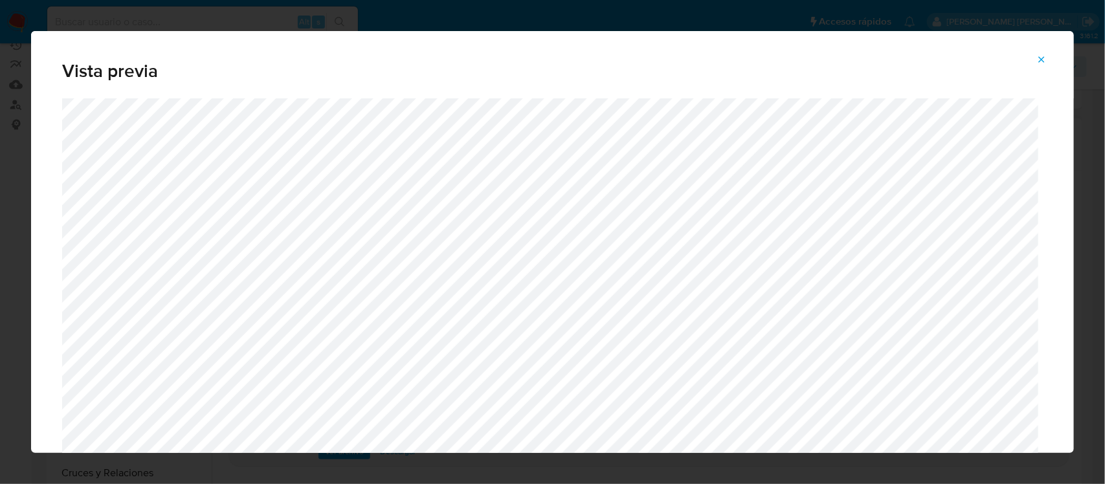
click at [1043, 57] on icon "Attachment preview" at bounding box center [1041, 59] width 10 height 10
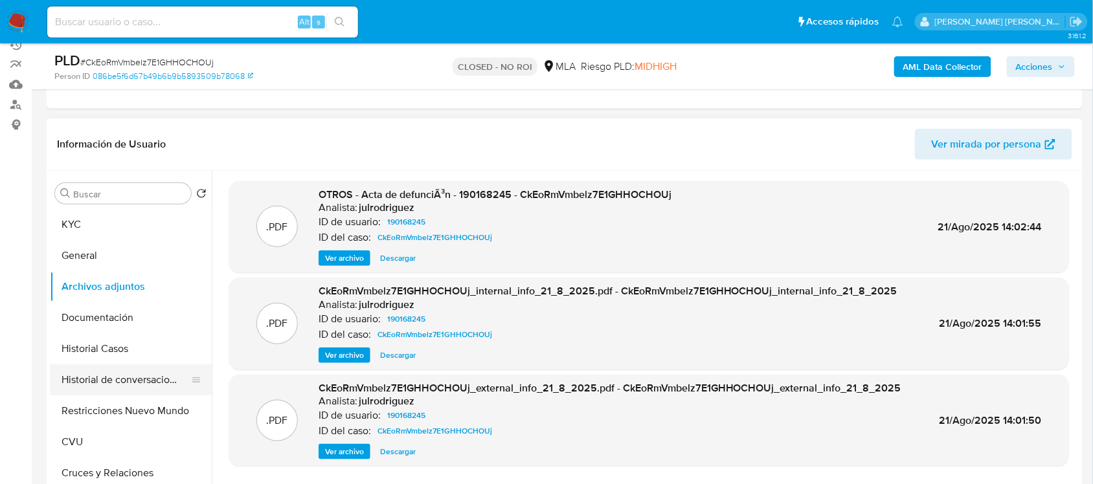
drag, startPoint x: 157, startPoint y: 347, endPoint x: 159, endPoint y: 380, distance: 33.0
click at [157, 347] on button "Historial Casos" at bounding box center [131, 348] width 162 height 31
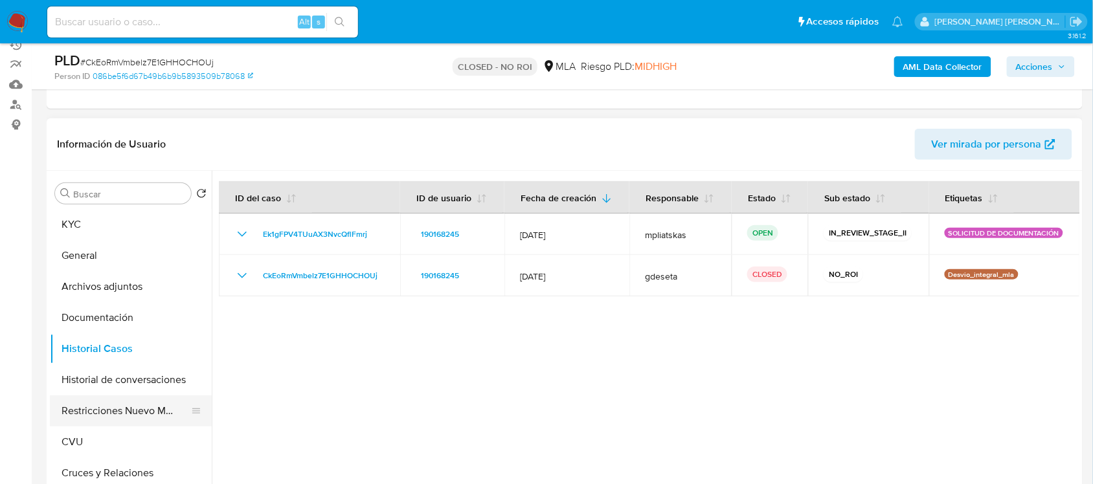
click at [156, 405] on button "Restricciones Nuevo Mundo" at bounding box center [125, 410] width 151 height 31
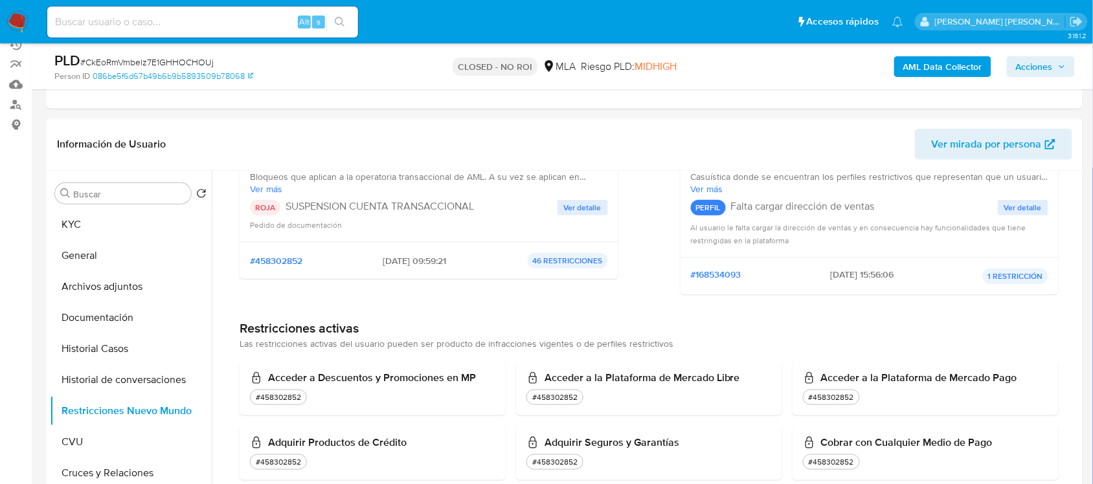
click at [577, 207] on span "Ver detalle" at bounding box center [583, 207] width 38 height 13
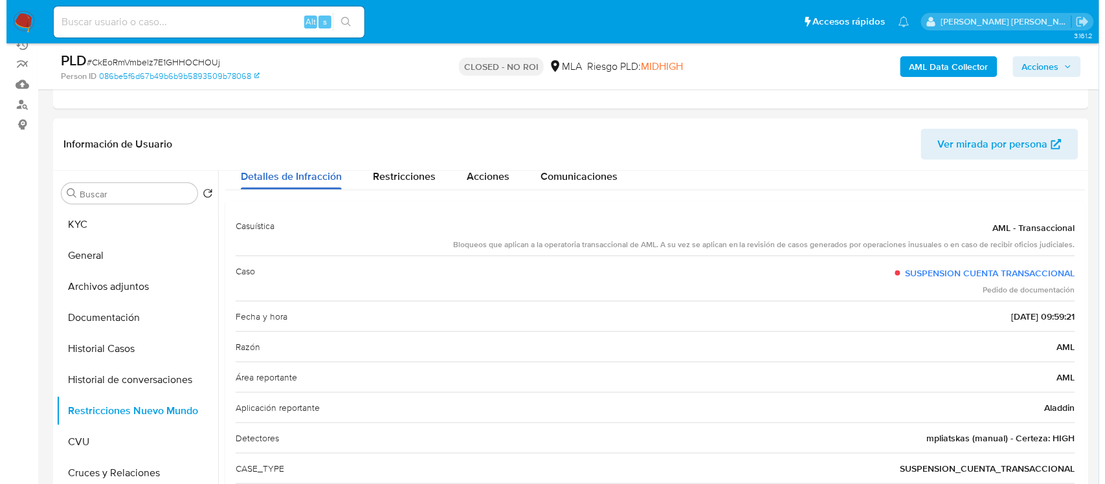
scroll to position [0, 0]
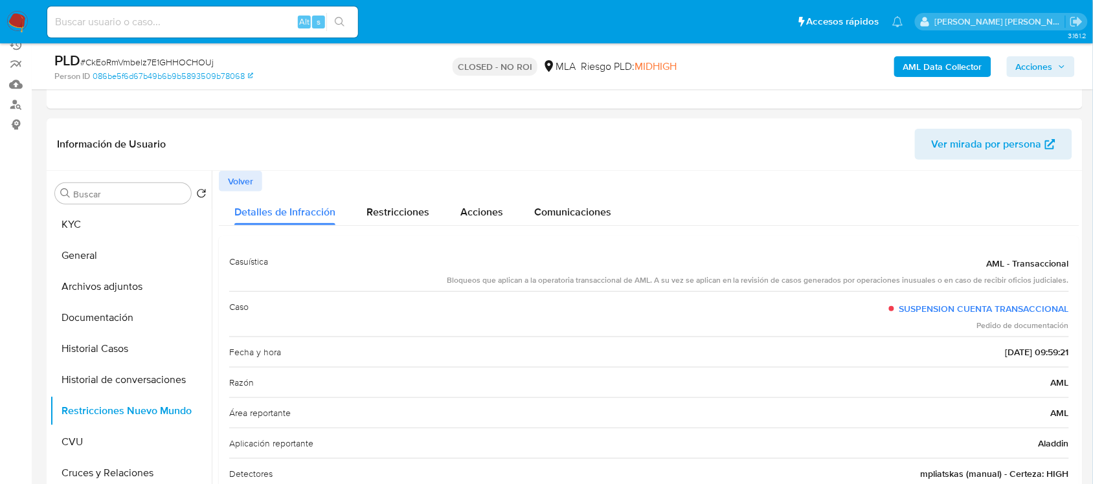
click at [243, 177] on span "Volver" at bounding box center [240, 181] width 25 height 18
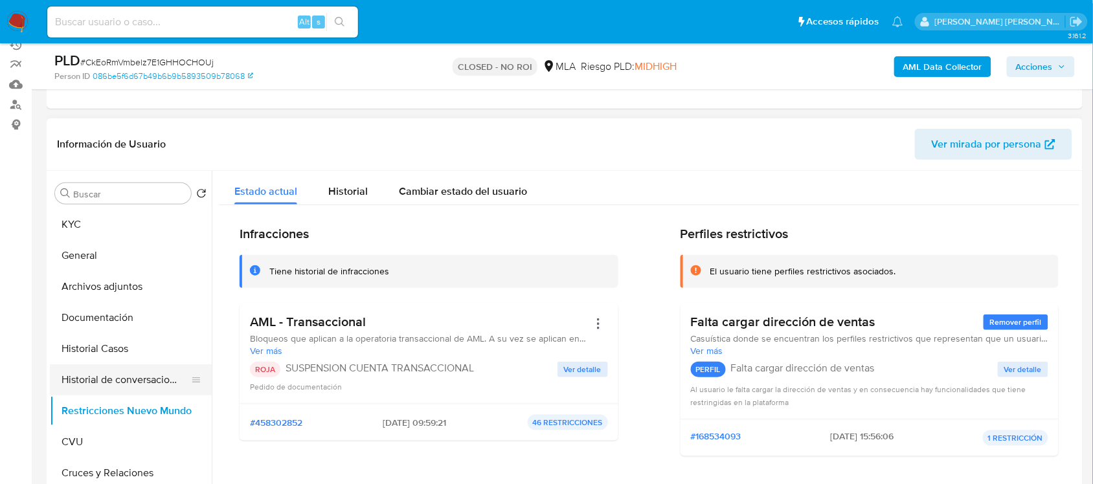
click at [141, 373] on button "Historial de conversaciones" at bounding box center [125, 379] width 151 height 31
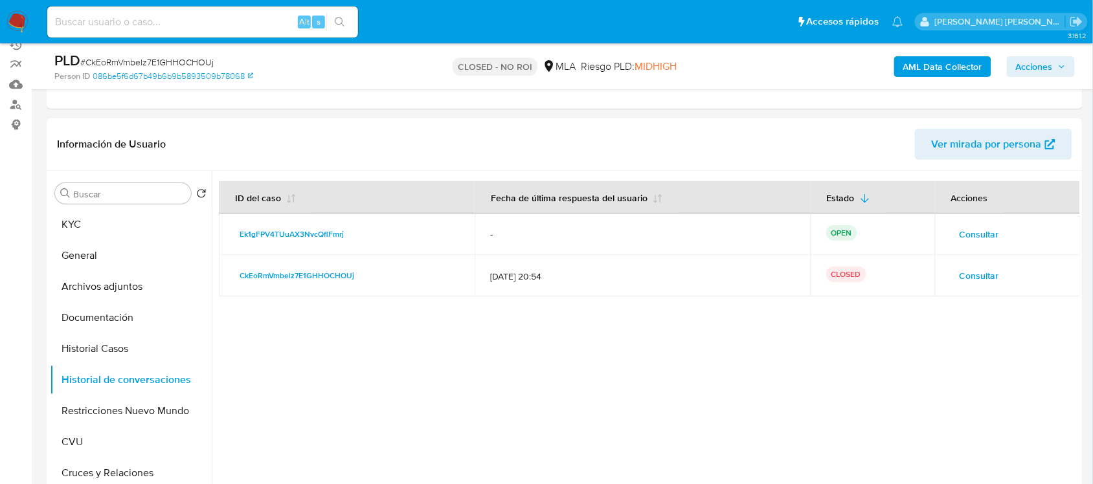
click at [963, 237] on span "Consultar" at bounding box center [978, 234] width 39 height 18
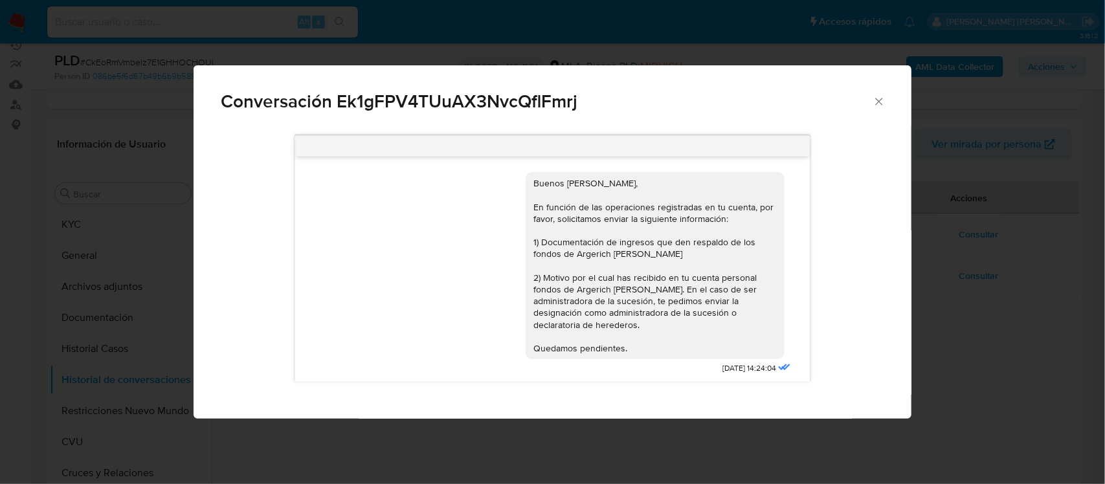
click at [963, 254] on div "Conversación Ek1gFPV4TUuAX3NvcQflFmrj Buenos [PERSON_NAME], En función de las o…" at bounding box center [552, 242] width 1105 height 484
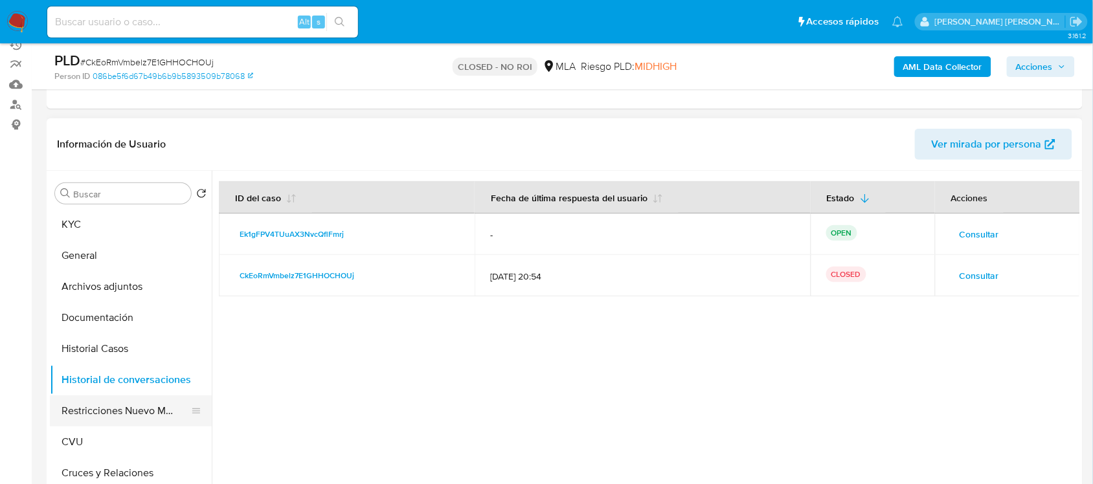
click at [151, 412] on button "Restricciones Nuevo Mundo" at bounding box center [125, 410] width 151 height 31
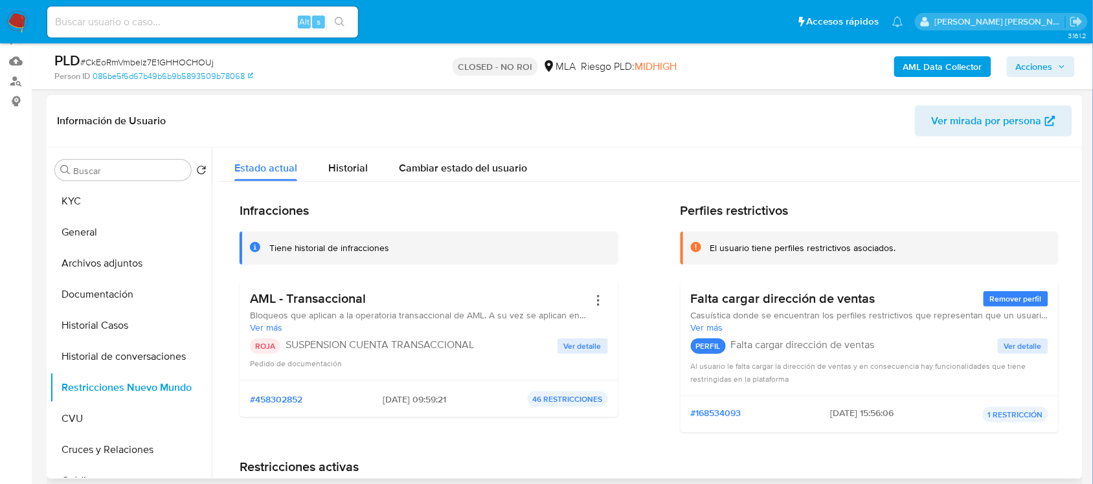
scroll to position [324, 0]
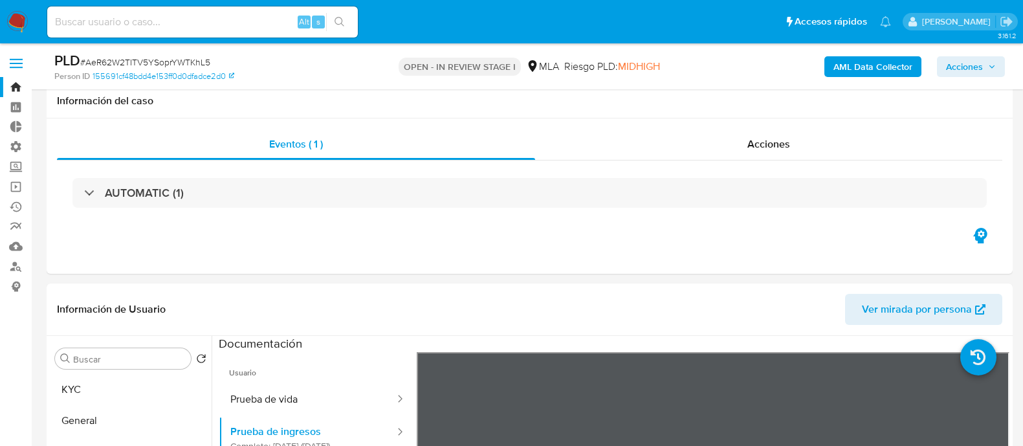
select select "10"
click at [217, 23] on input at bounding box center [202, 22] width 311 height 17
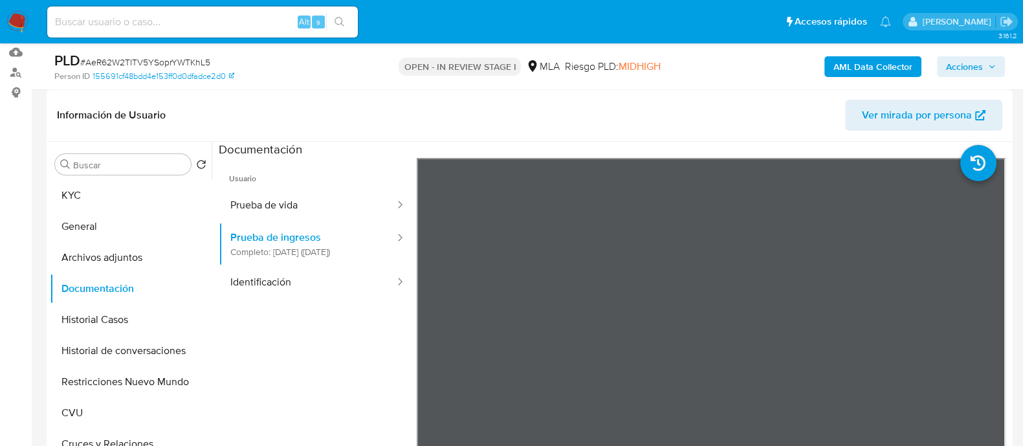
scroll to position [194, 0]
paste input "687343944"
type input "687343944"
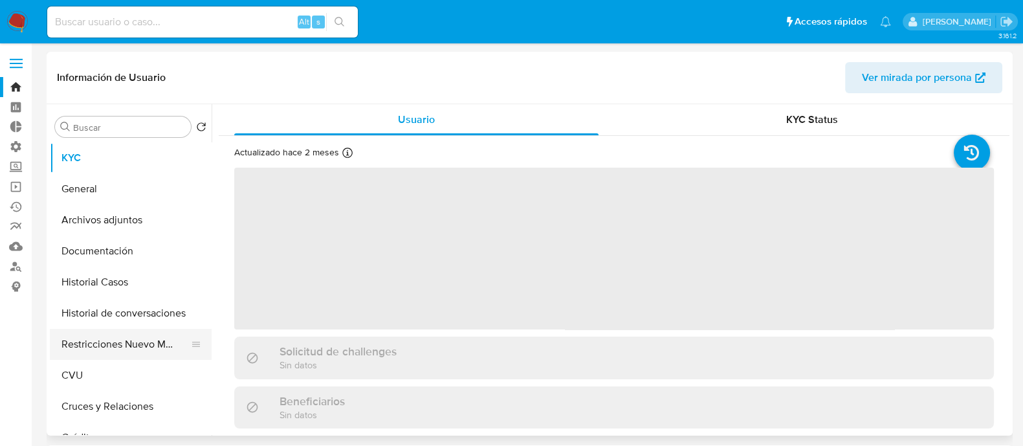
click at [152, 344] on button "Restricciones Nuevo Mundo" at bounding box center [125, 344] width 151 height 31
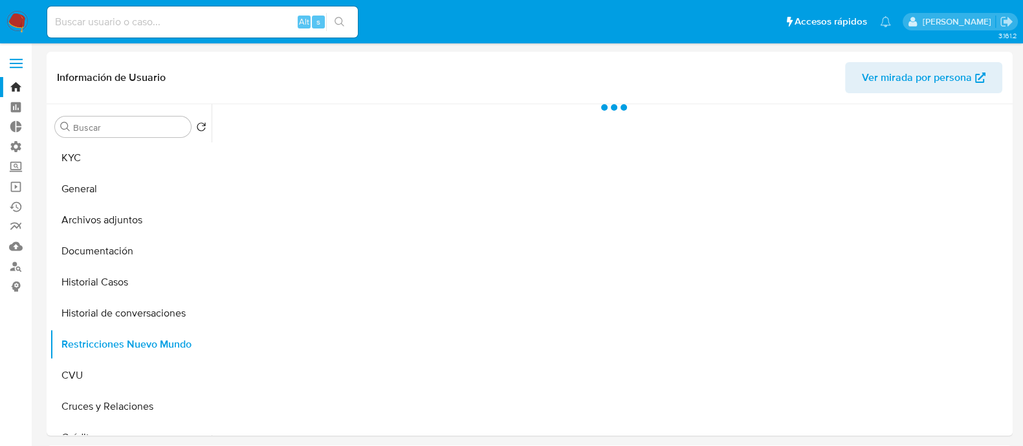
select select "10"
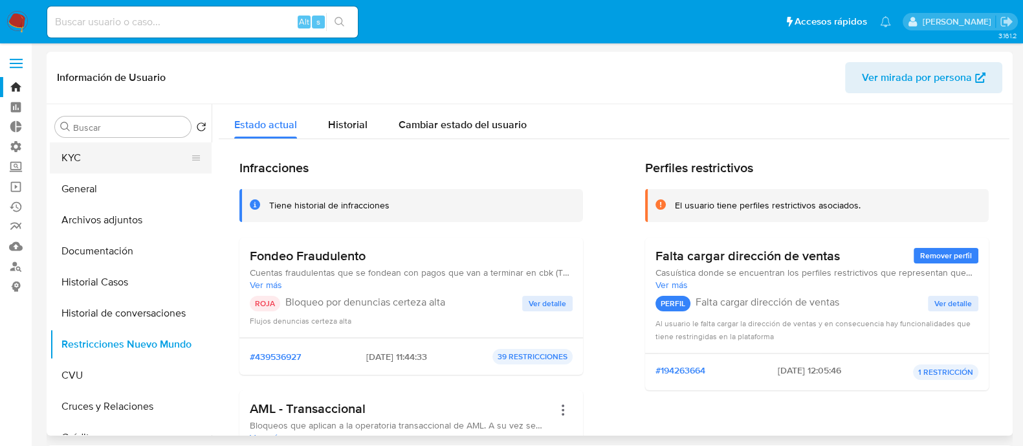
click at [122, 159] on button "KYC" at bounding box center [125, 157] width 151 height 31
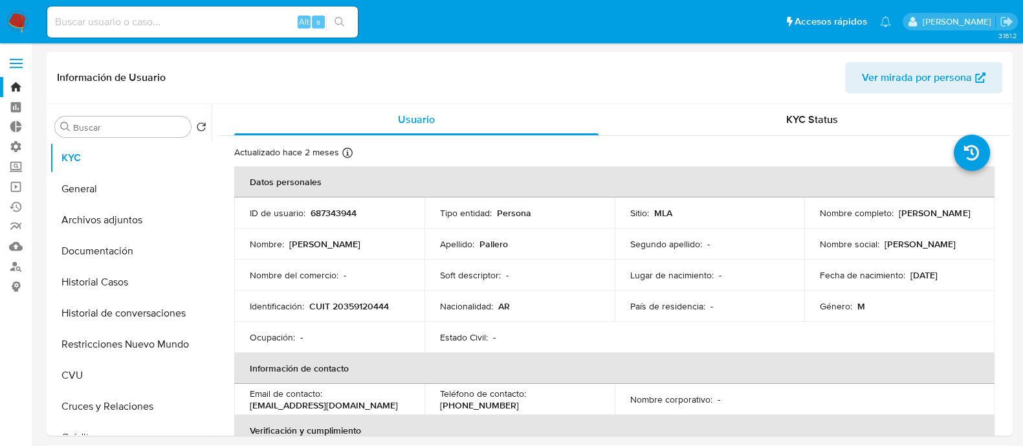
click at [218, 19] on input at bounding box center [202, 22] width 311 height 17
paste input "687343944"
click at [347, 17] on button "search-icon" at bounding box center [339, 22] width 27 height 18
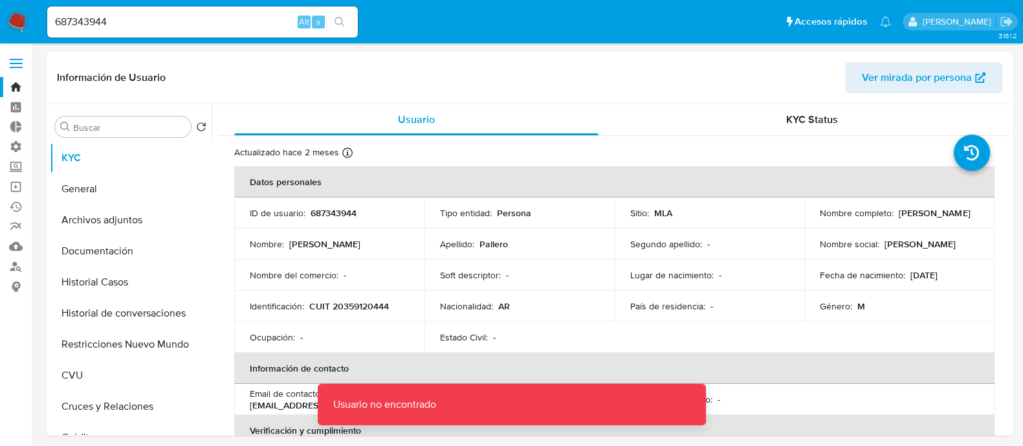
click at [239, 21] on input "687343944" at bounding box center [202, 22] width 311 height 17
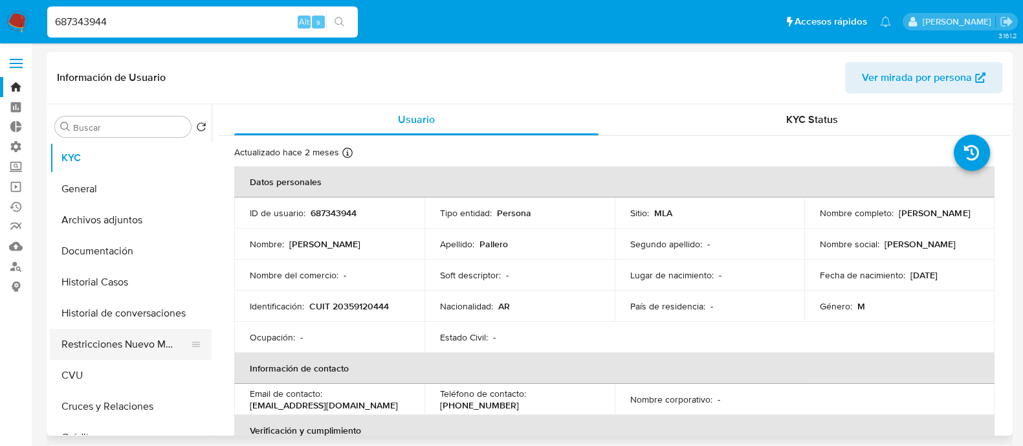
click at [139, 355] on button "Restricciones Nuevo Mundo" at bounding box center [125, 344] width 151 height 31
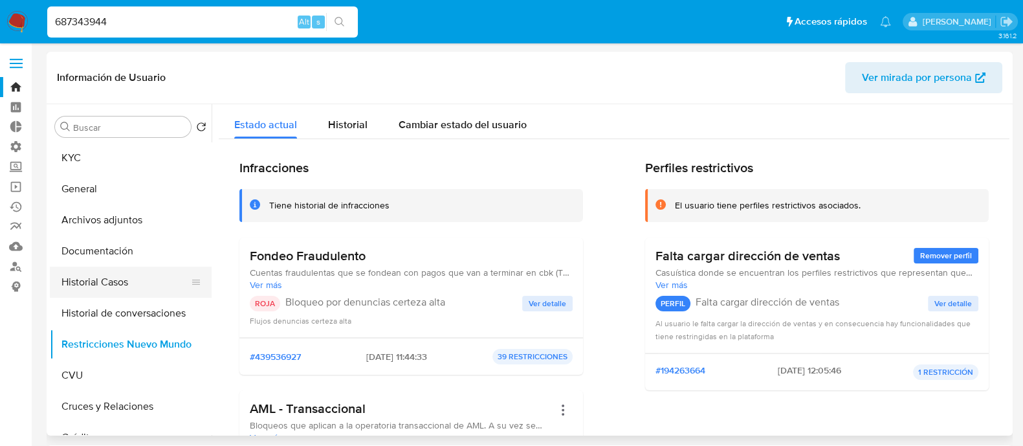
click at [156, 284] on button "Historial Casos" at bounding box center [125, 282] width 151 height 31
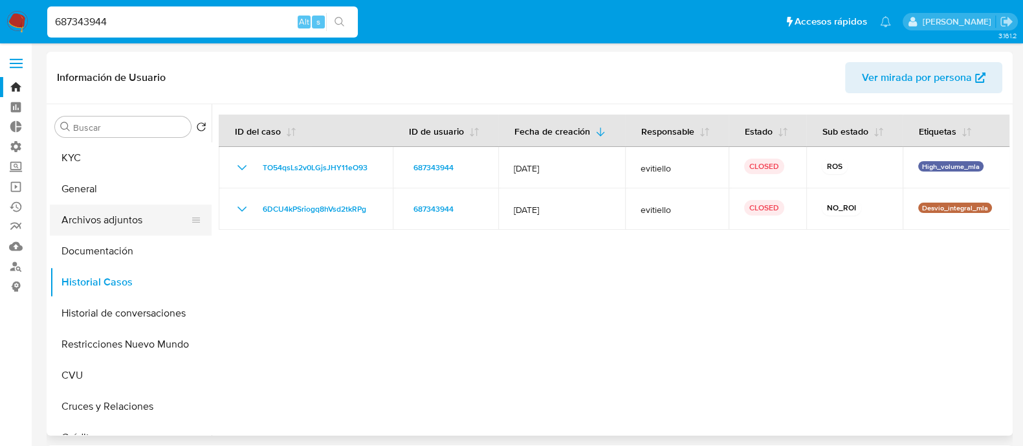
click at [168, 225] on button "Archivos adjuntos" at bounding box center [125, 220] width 151 height 31
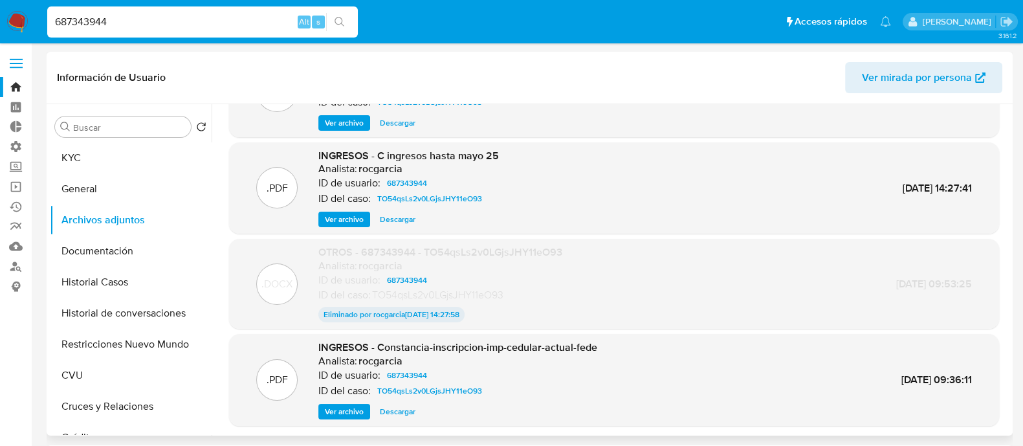
scroll to position [107, 0]
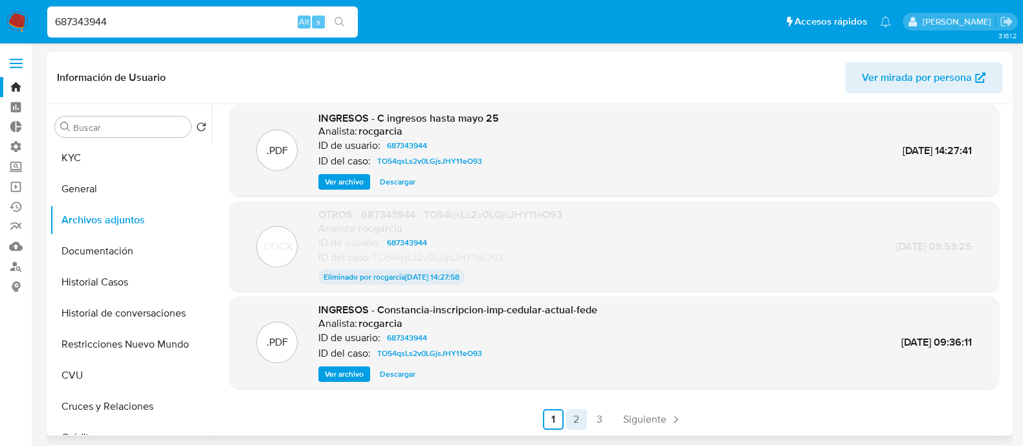
click at [579, 419] on link "2" at bounding box center [576, 419] width 21 height 21
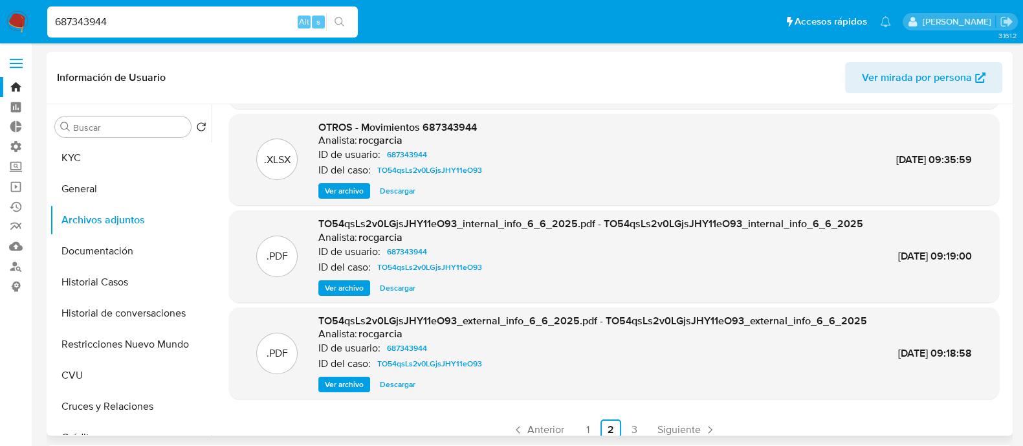
scroll to position [137, 0]
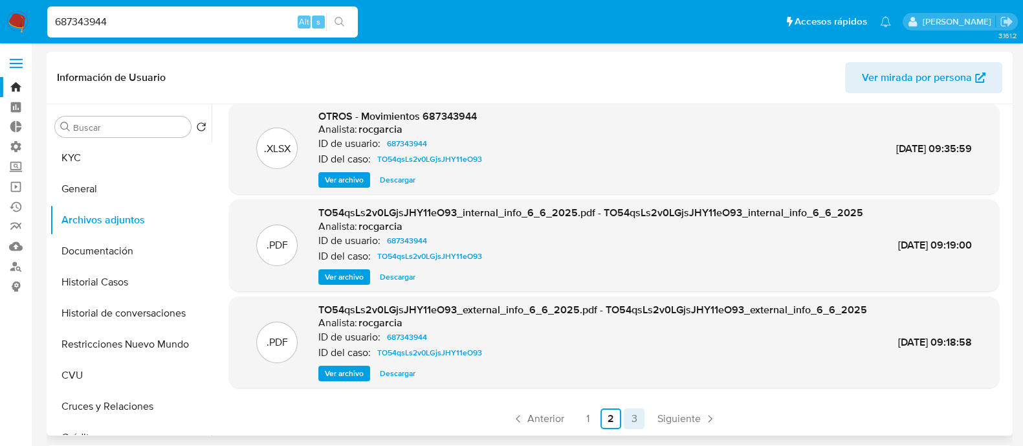
click at [625, 420] on link "3" at bounding box center [634, 418] width 21 height 21
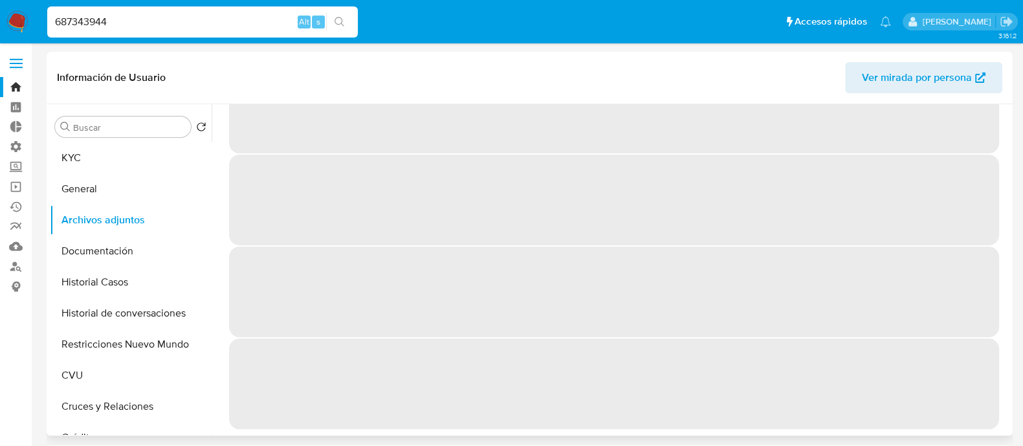
scroll to position [0, 0]
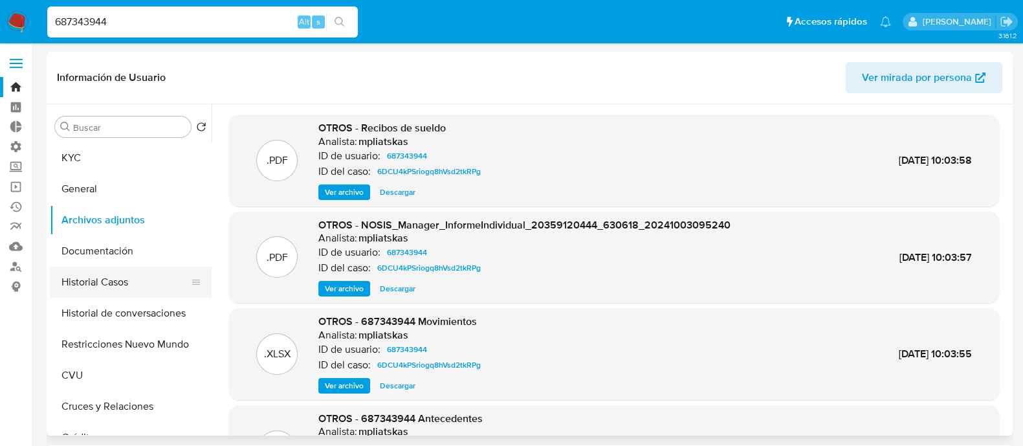
click at [136, 291] on button "Historial Casos" at bounding box center [125, 282] width 151 height 31
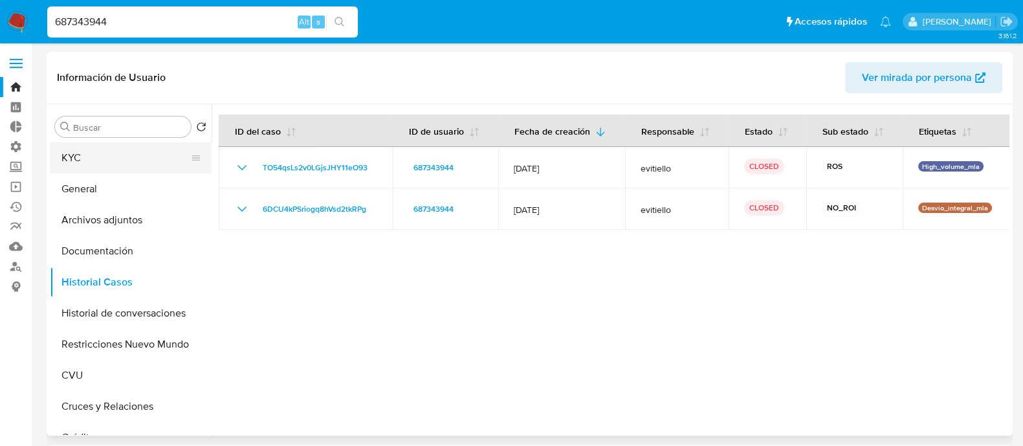
click at [107, 156] on button "KYC" at bounding box center [125, 157] width 151 height 31
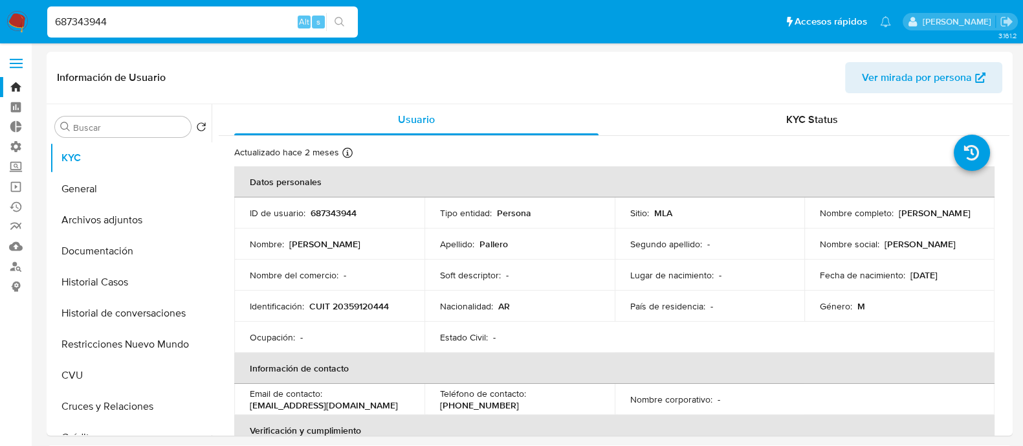
click at [183, 22] on input "687343944" at bounding box center [202, 22] width 311 height 17
paste input
click at [353, 19] on input "687343944" at bounding box center [202, 22] width 311 height 17
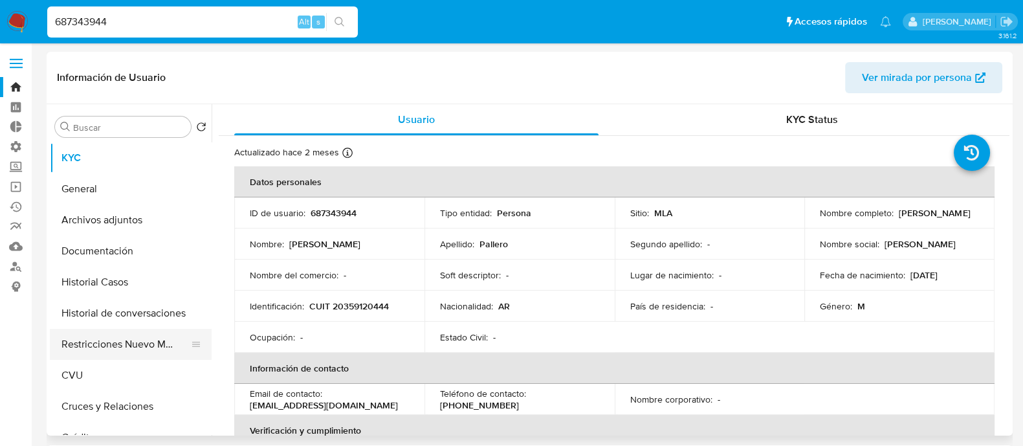
type input "687343944"
click at [133, 343] on button "Restricciones Nuevo Mundo" at bounding box center [125, 344] width 151 height 31
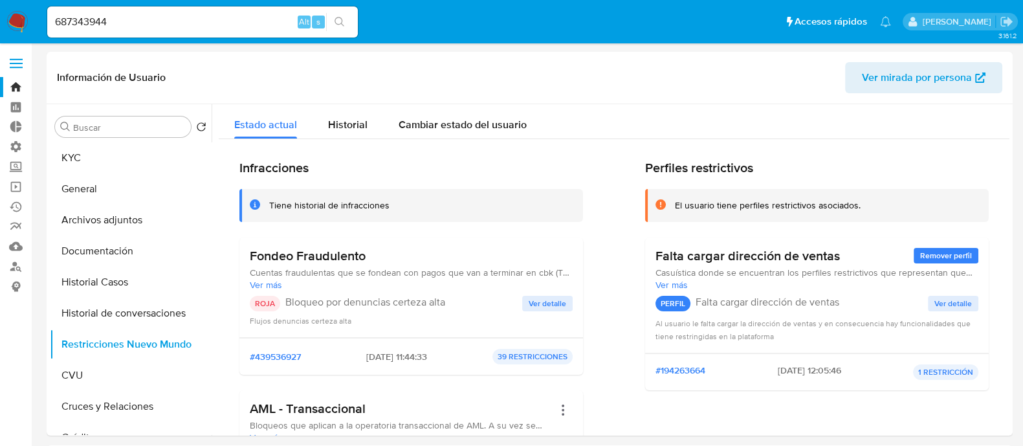
click at [561, 300] on span "Ver detalle" at bounding box center [548, 303] width 38 height 13
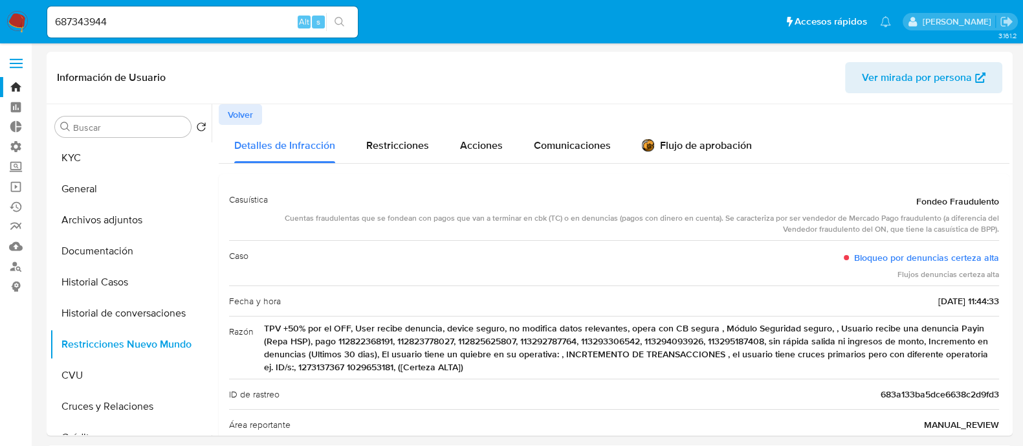
click at [254, 113] on button "Volver" at bounding box center [240, 114] width 43 height 21
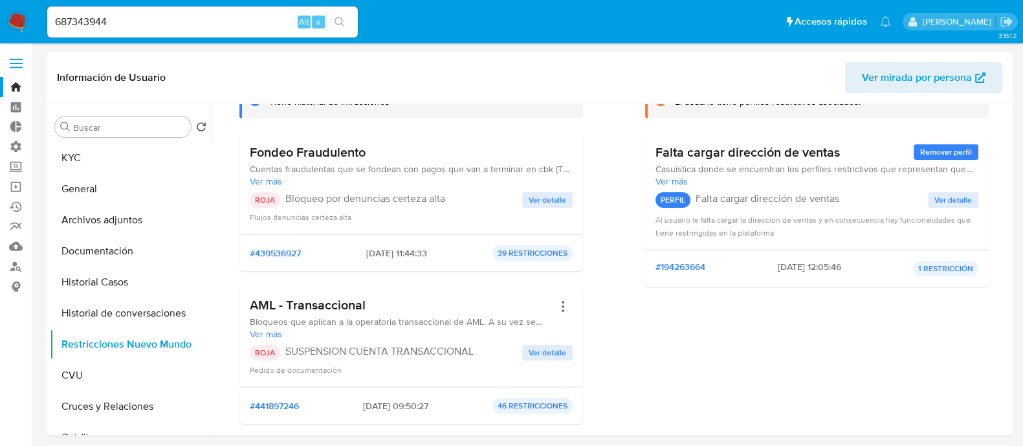
scroll to position [161, 0]
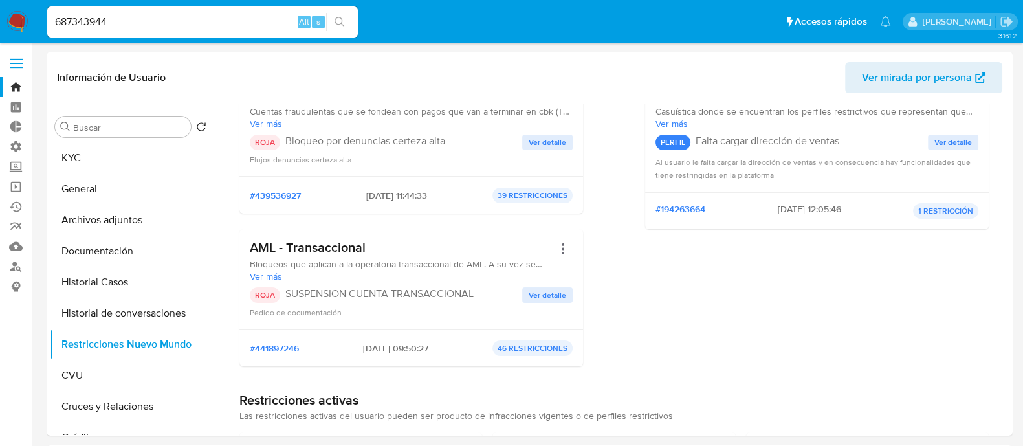
click at [529, 289] on span "Ver detalle" at bounding box center [548, 295] width 38 height 13
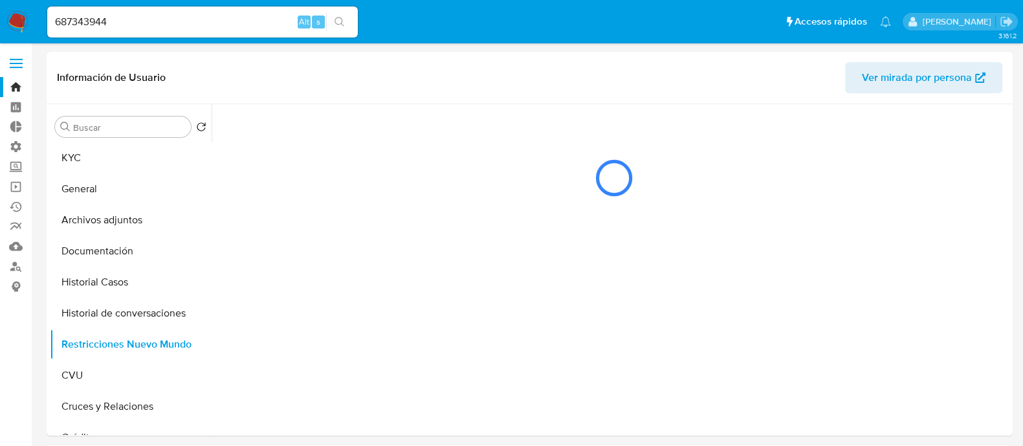
scroll to position [0, 0]
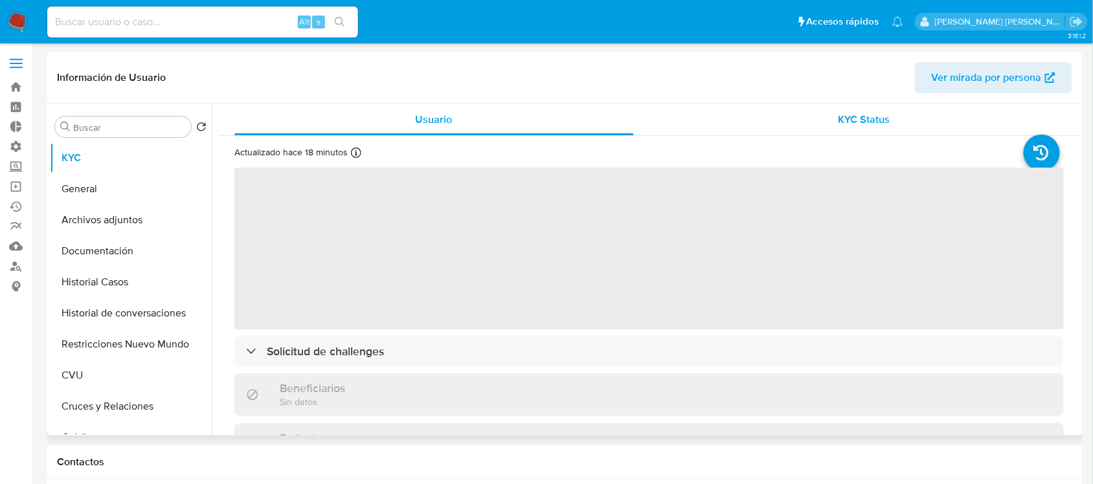
click at [851, 117] on span "KYC Status" at bounding box center [864, 119] width 52 height 15
select select "10"
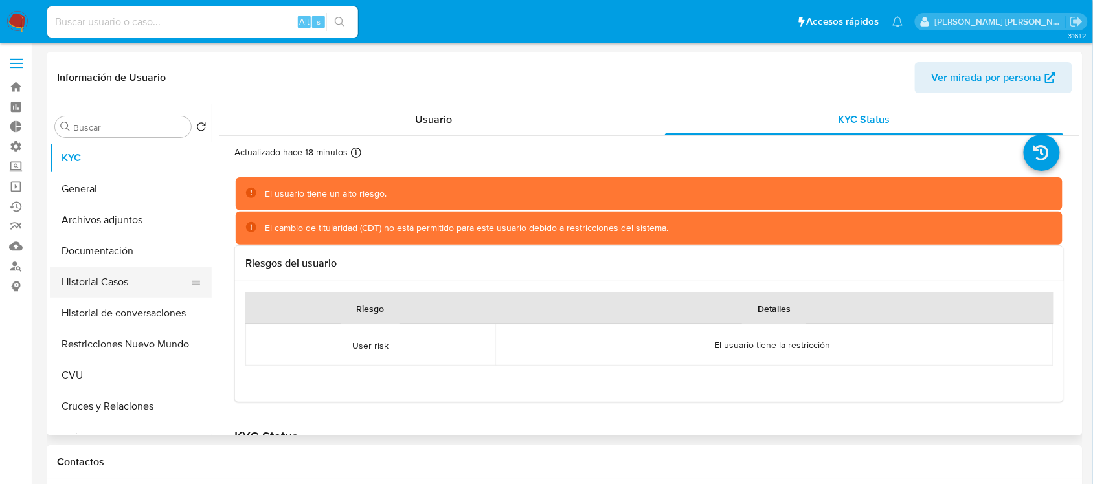
click at [157, 282] on button "Historial Casos" at bounding box center [125, 282] width 151 height 31
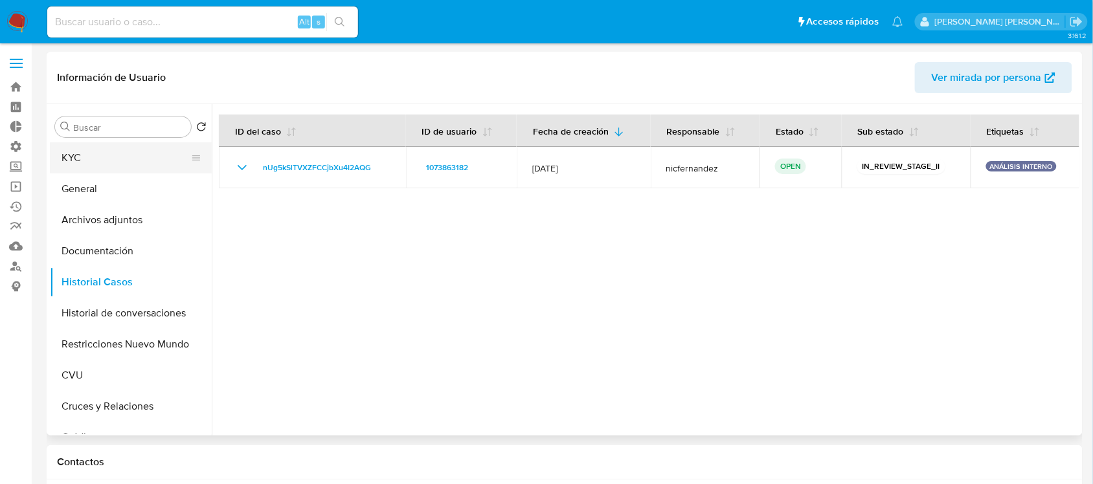
click at [140, 160] on button "KYC" at bounding box center [125, 157] width 151 height 31
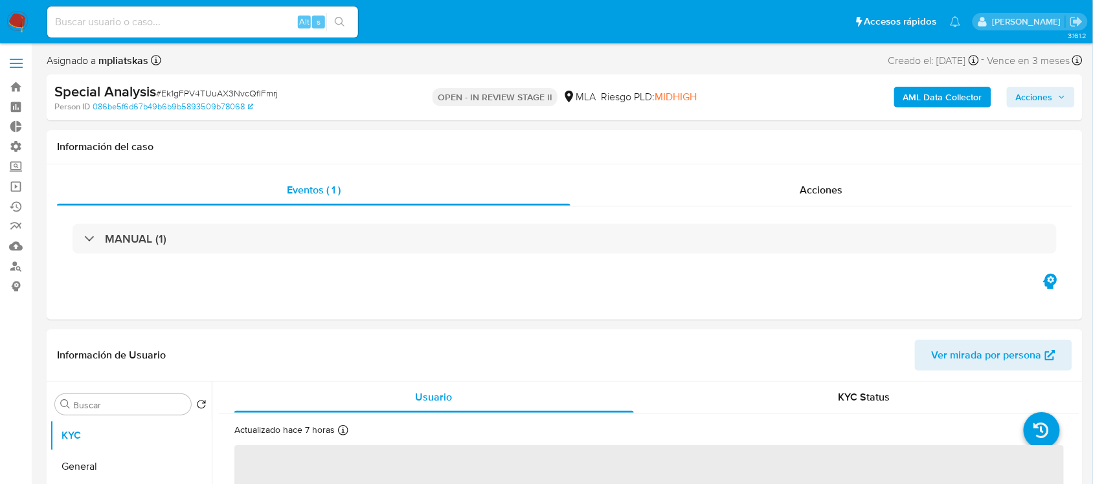
select select "10"
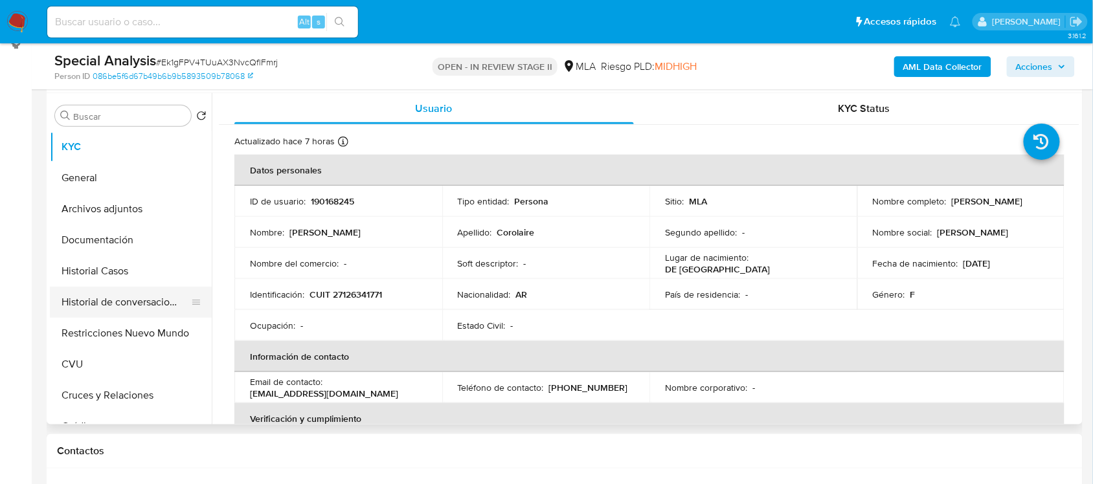
click at [144, 299] on button "Historial de conversaciones" at bounding box center [125, 302] width 151 height 31
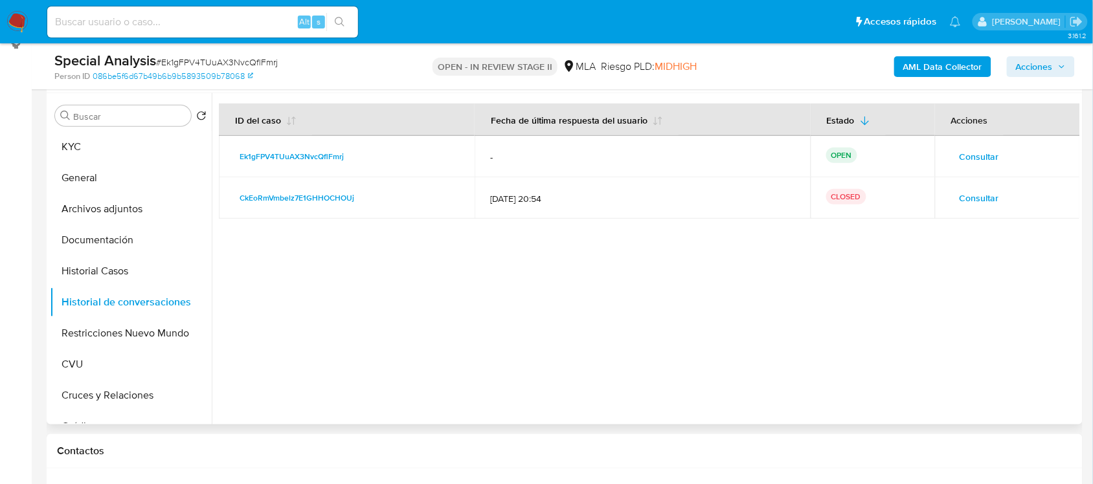
click at [989, 154] on span "Consultar" at bounding box center [978, 157] width 39 height 18
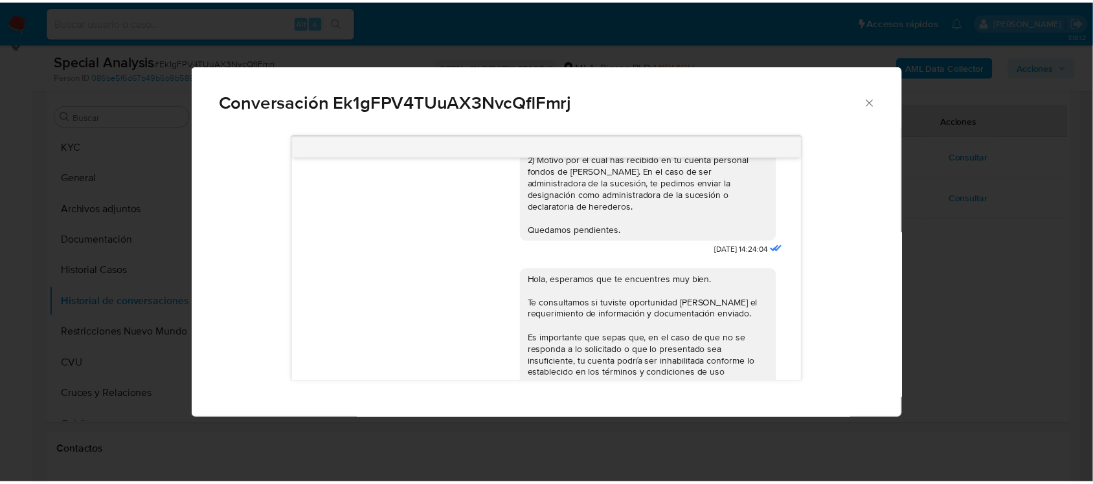
scroll to position [216, 0]
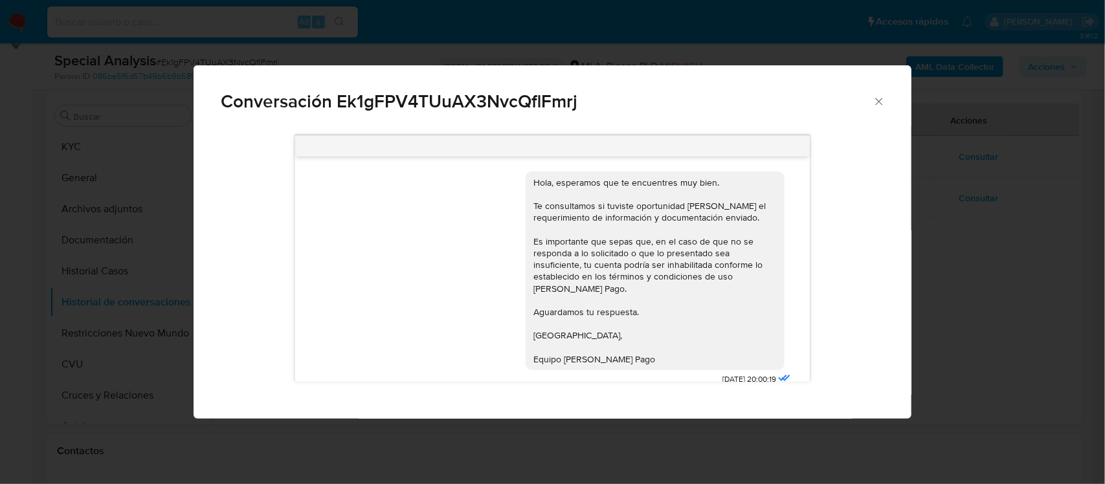
click at [991, 260] on div "Conversación Ek1gFPV4TUuAX3NvcQflFmrj Buenos días, En función de las operacione…" at bounding box center [552, 242] width 1105 height 484
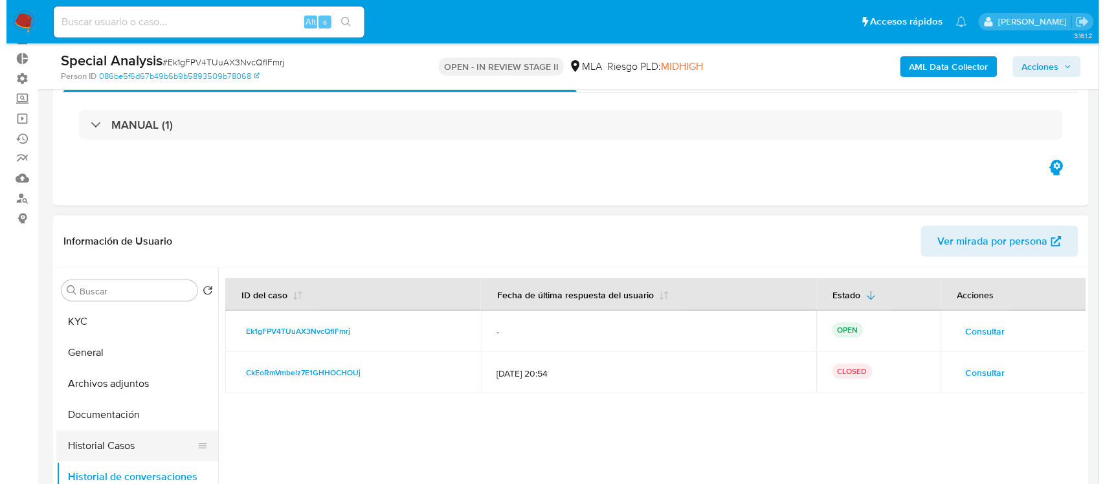
scroll to position [162, 0]
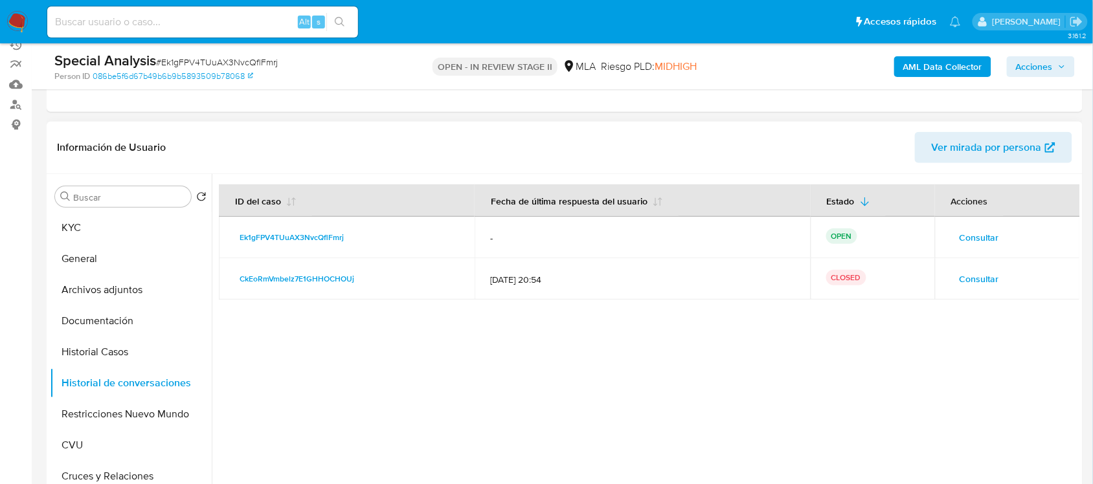
click at [992, 235] on span "Consultar" at bounding box center [978, 237] width 39 height 18
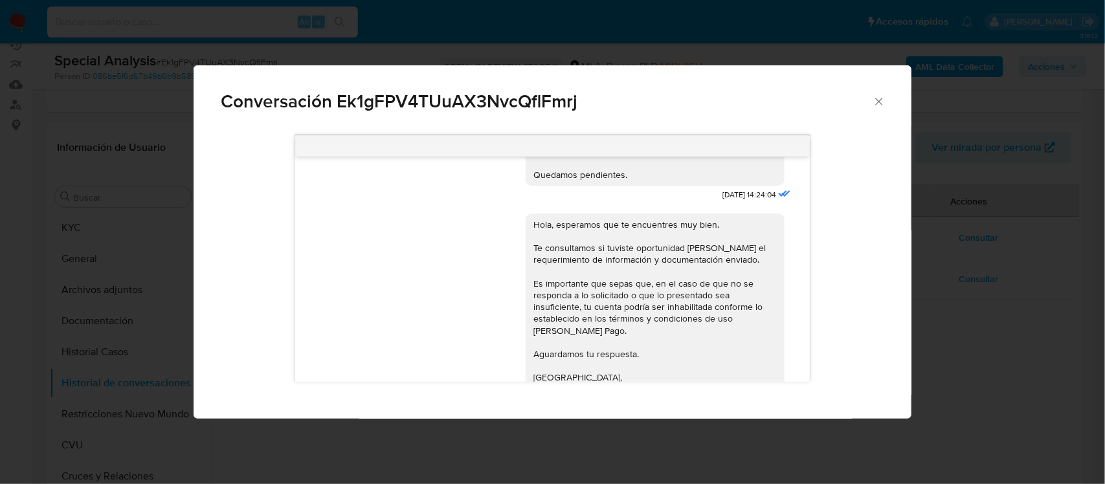
scroll to position [135, 0]
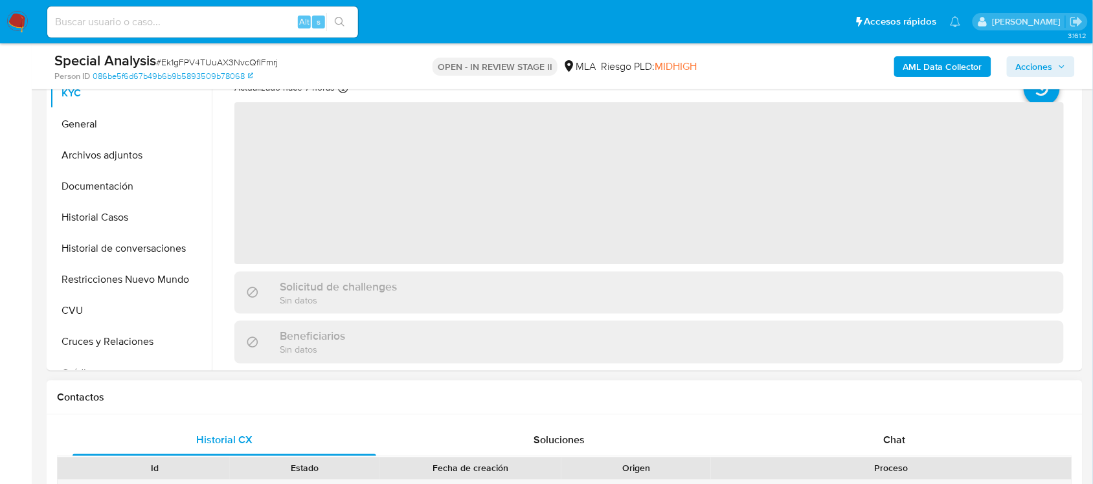
scroll to position [324, 0]
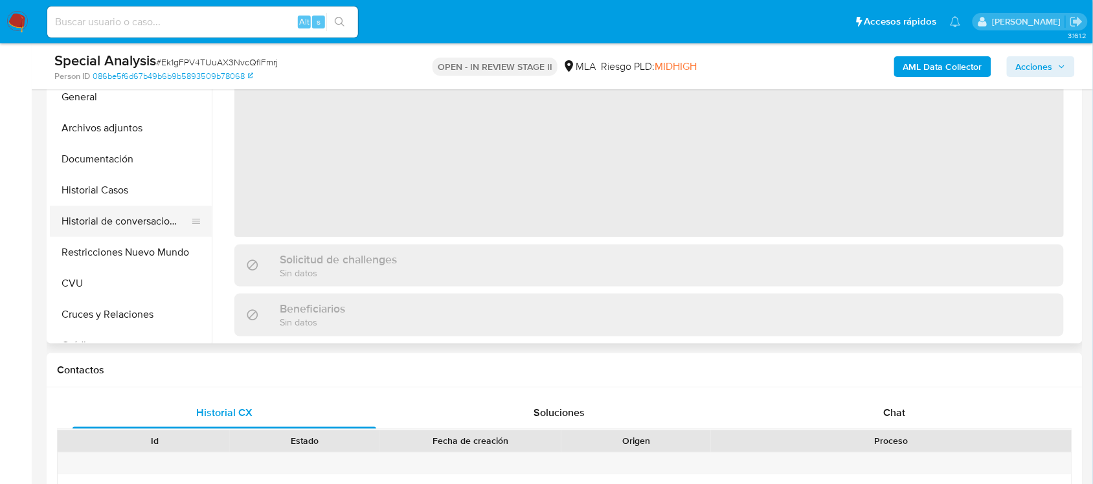
select select "10"
click at [138, 230] on button "Historial de conversaciones" at bounding box center [125, 221] width 151 height 31
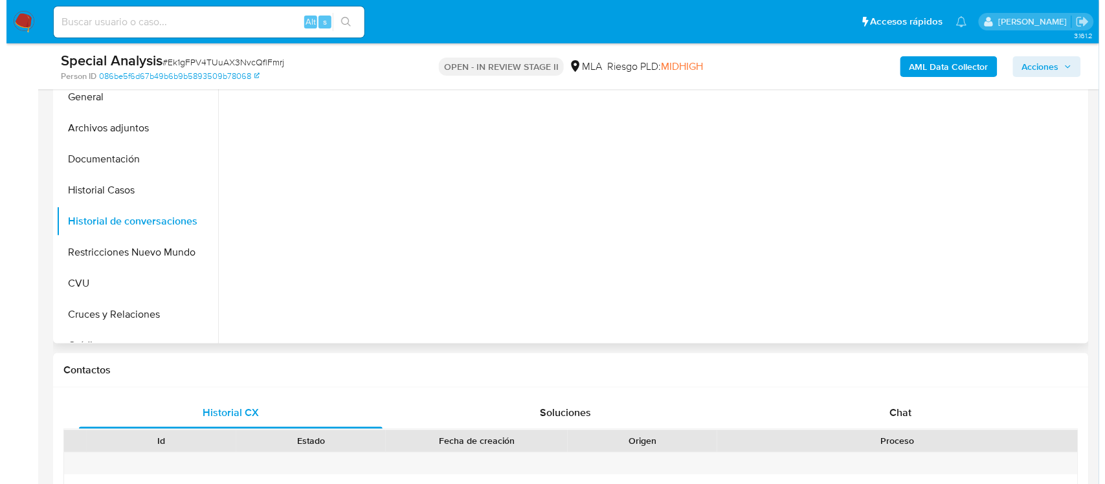
scroll to position [162, 0]
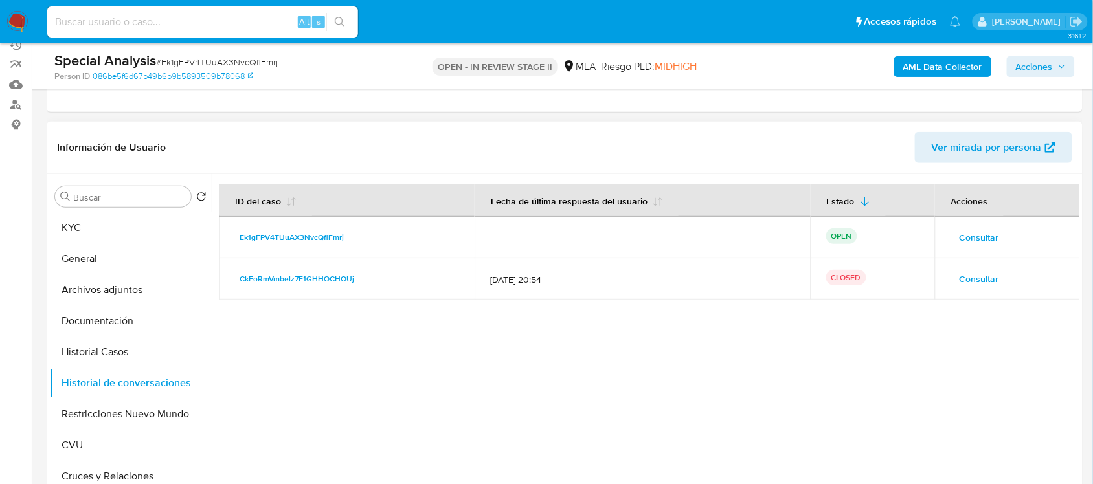
click at [969, 238] on span "Consultar" at bounding box center [978, 237] width 39 height 18
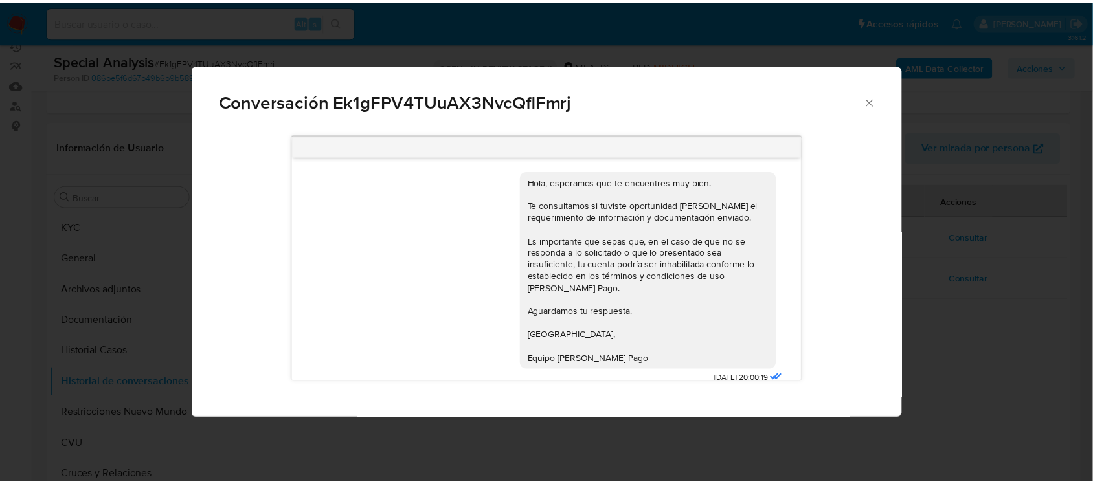
scroll to position [0, 0]
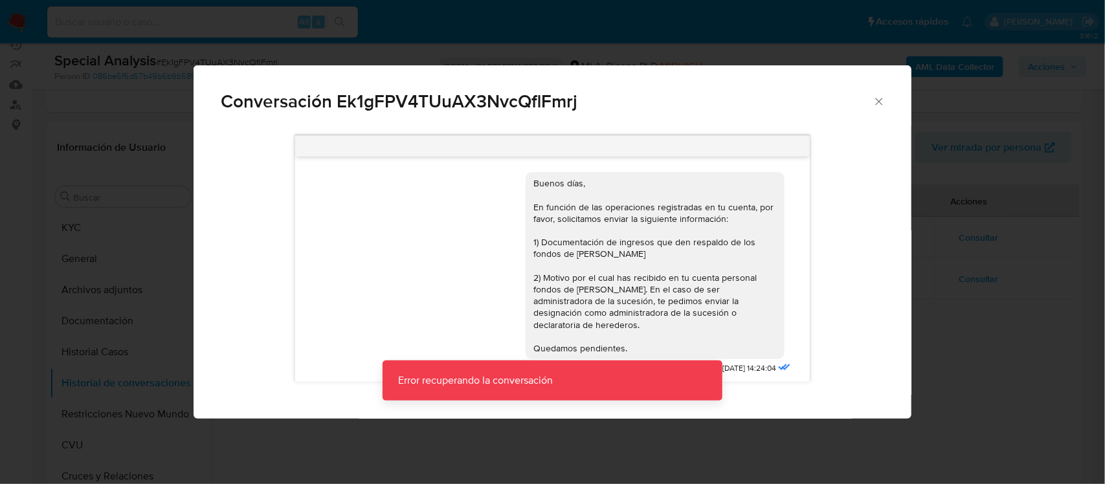
click at [874, 98] on icon "Cerrar" at bounding box center [879, 101] width 13 height 13
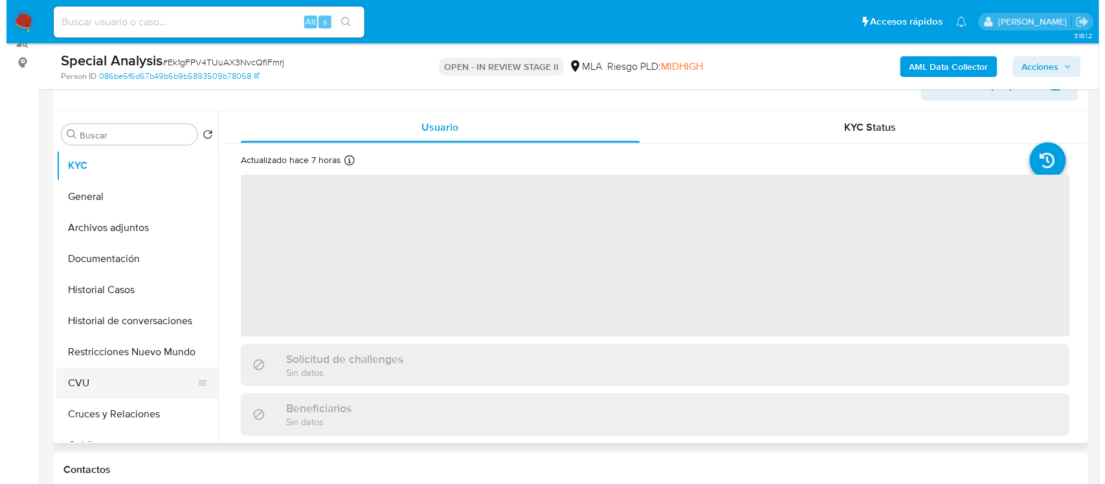
scroll to position [243, 0]
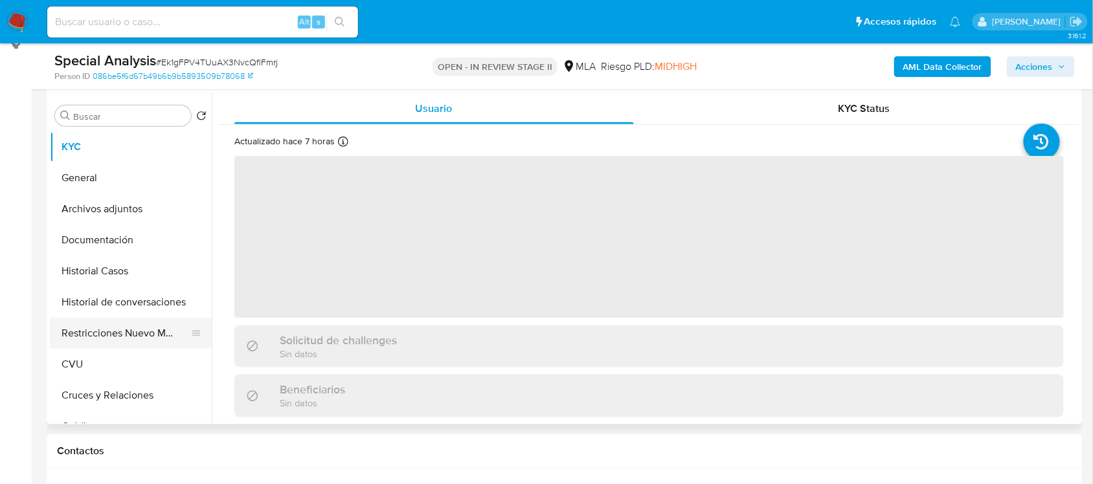
select select "10"
click at [138, 300] on button "Historial de conversaciones" at bounding box center [125, 302] width 151 height 31
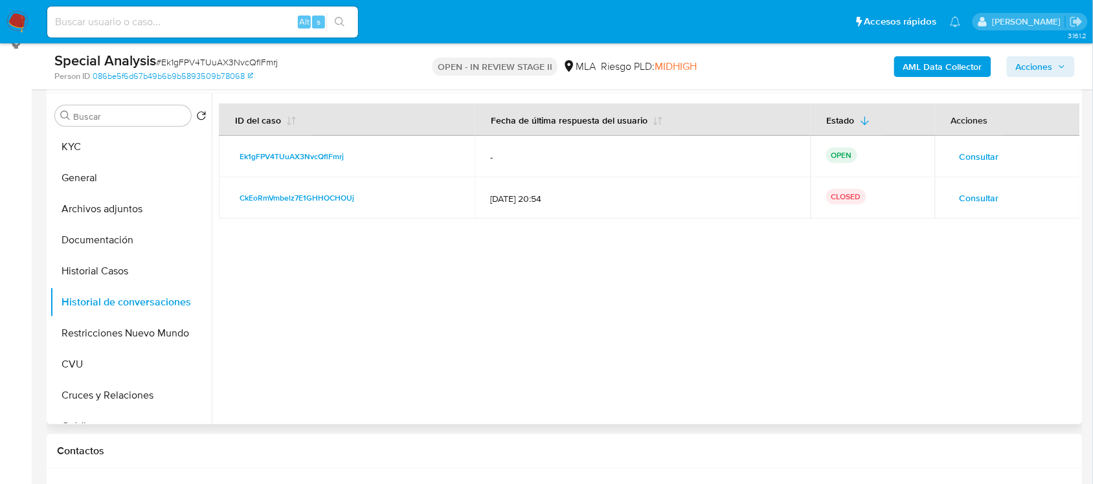
click at [974, 150] on span "Consultar" at bounding box center [978, 157] width 39 height 18
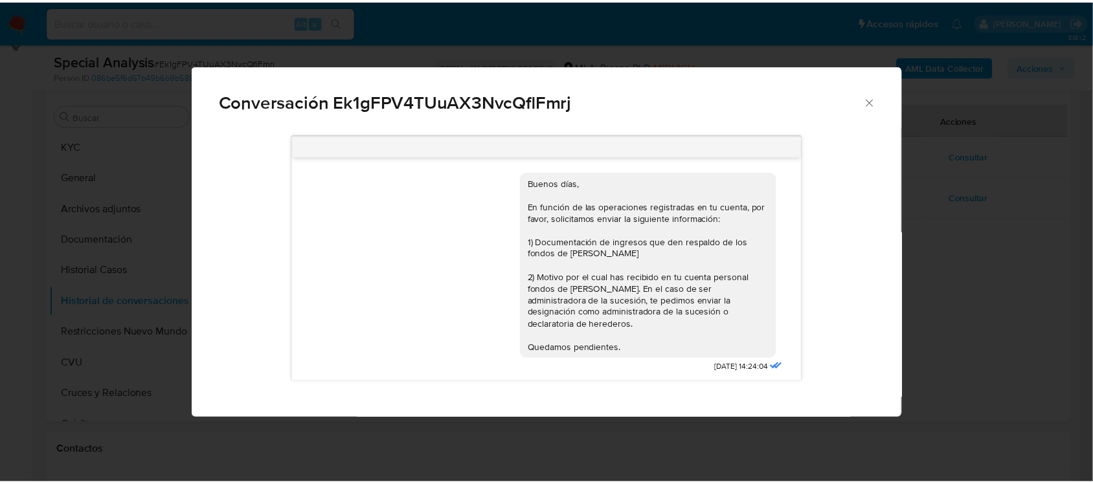
scroll to position [216, 0]
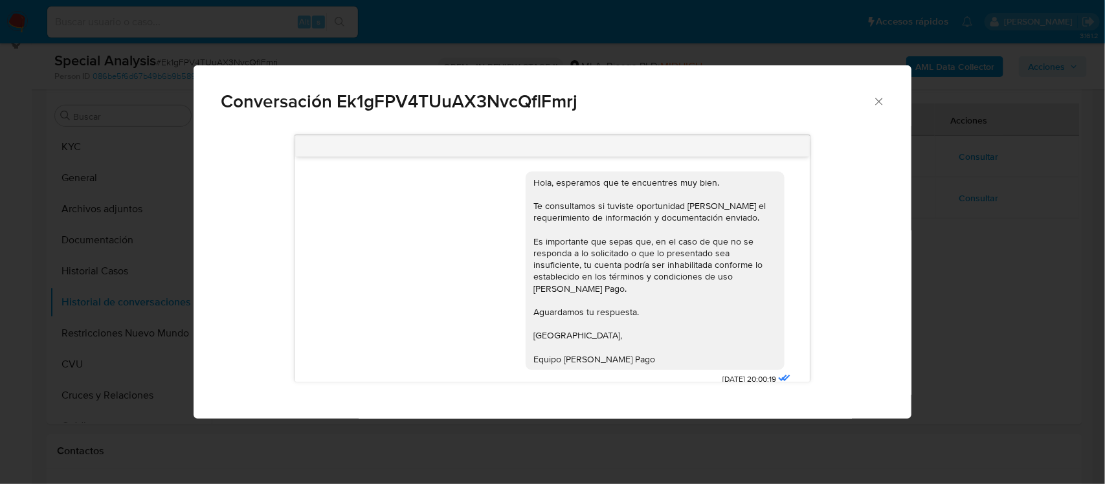
click at [963, 251] on div "Conversación Ek1gFPV4TUuAX3NvcQflFmrj Buenos días, En función de las operacione…" at bounding box center [552, 242] width 1105 height 484
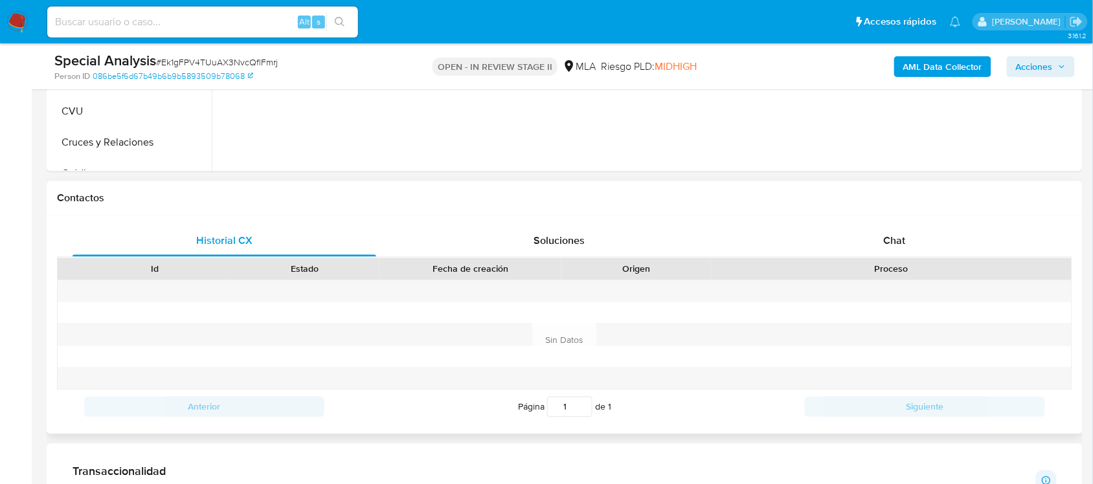
scroll to position [485, 0]
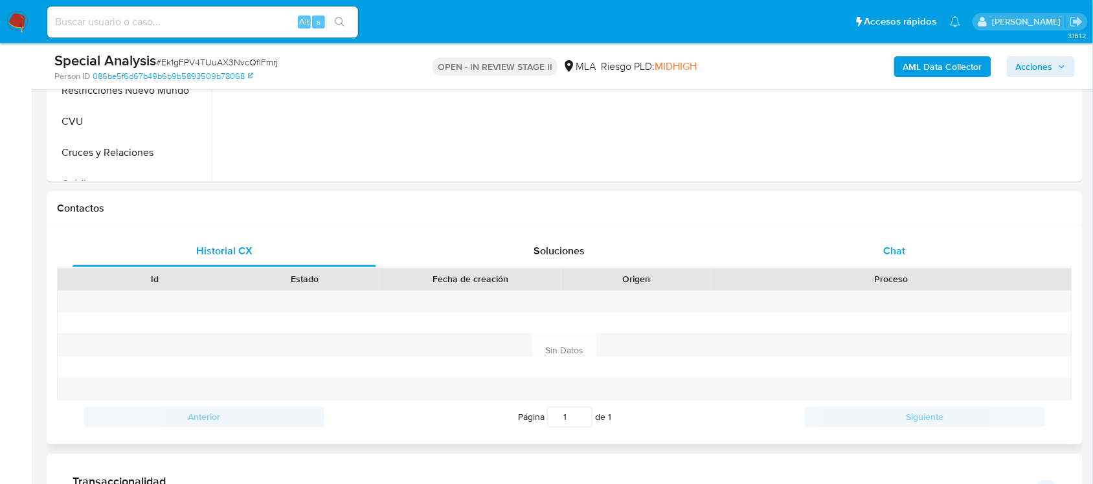
click at [904, 253] on span "Chat" at bounding box center [895, 251] width 22 height 15
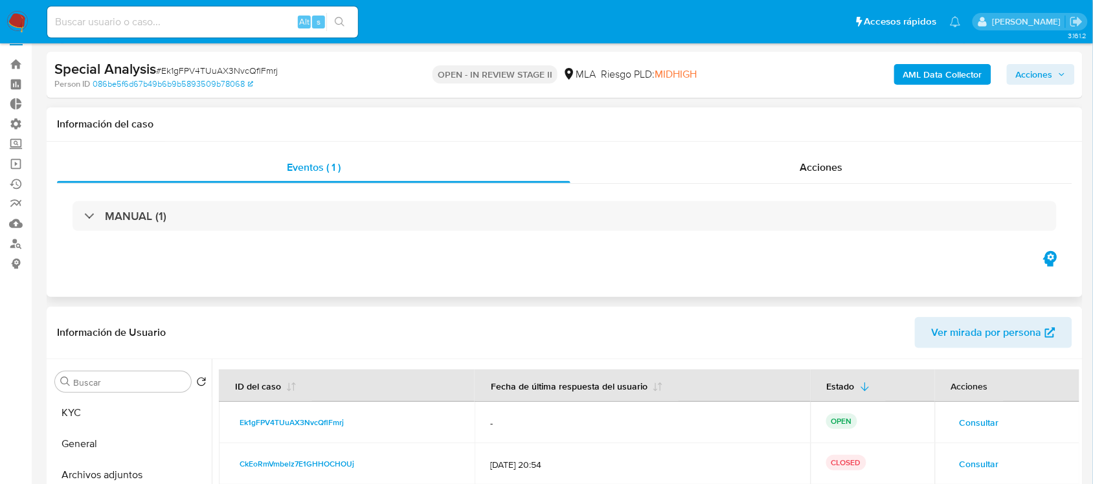
scroll to position [0, 0]
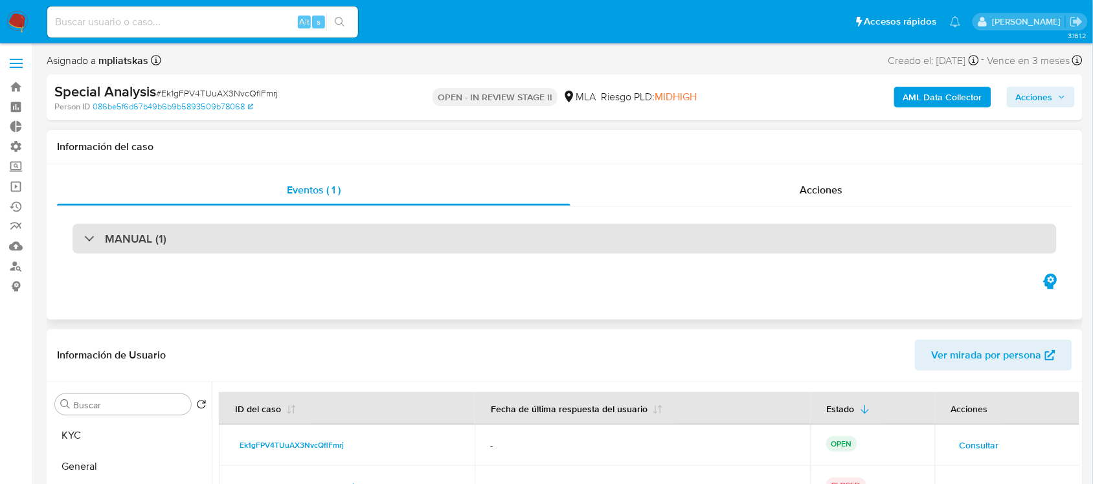
click at [191, 238] on div "MANUAL (1)" at bounding box center [564, 239] width 984 height 30
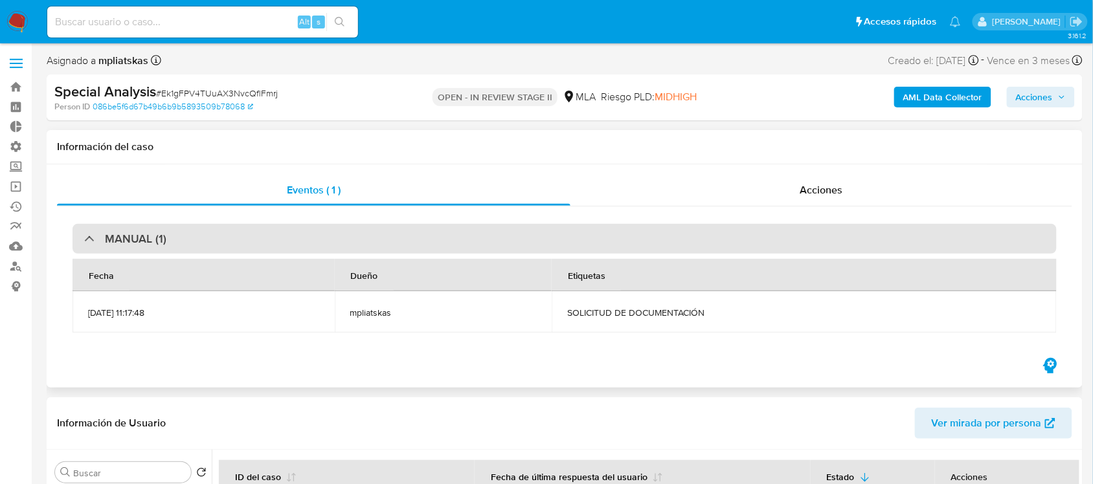
click at [199, 246] on div "MANUAL (1)" at bounding box center [564, 239] width 984 height 30
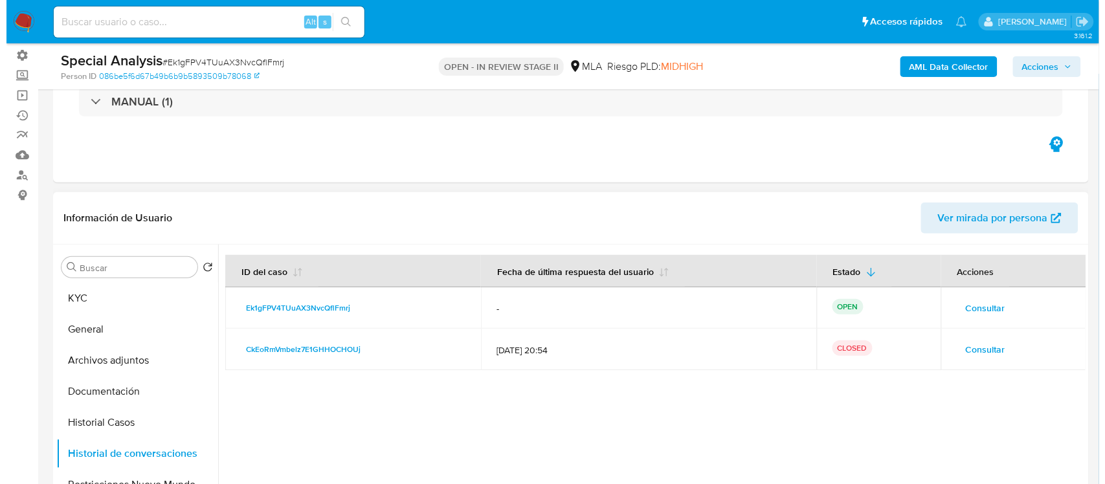
scroll to position [243, 0]
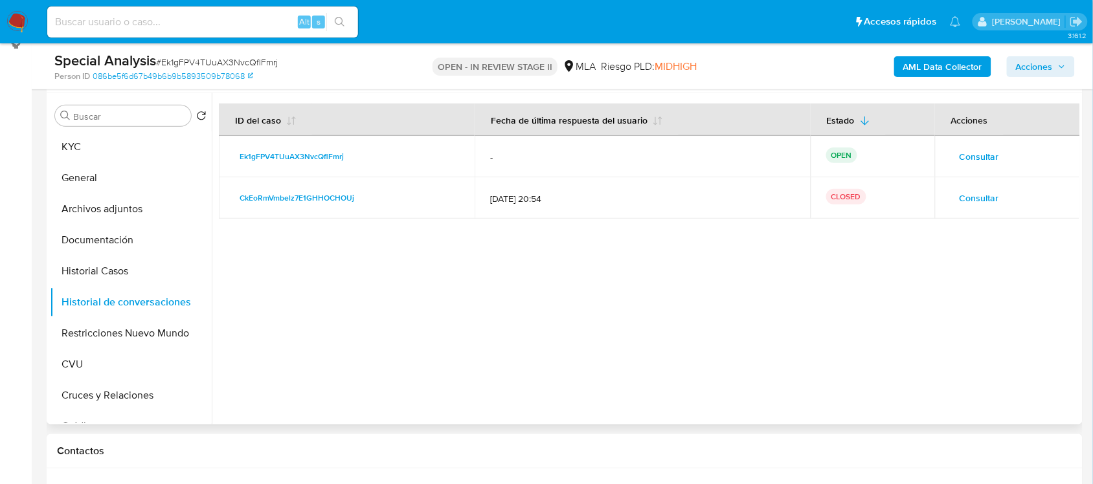
click at [978, 164] on span "Consultar" at bounding box center [978, 157] width 39 height 18
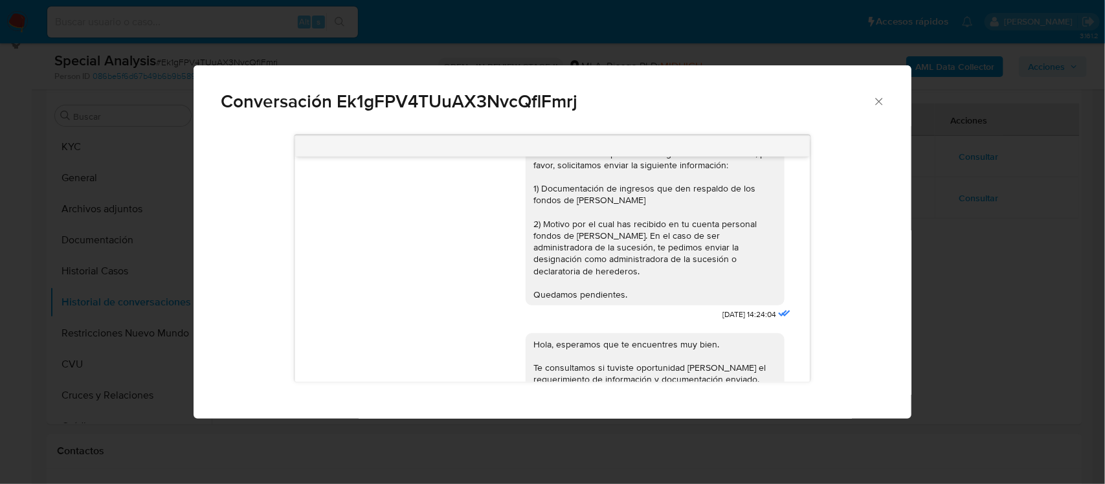
scroll to position [0, 0]
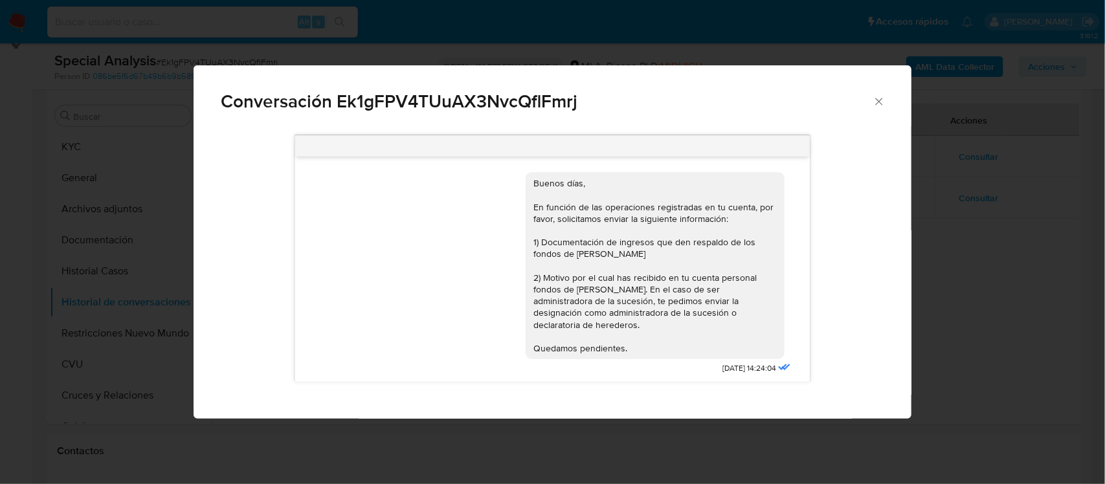
click at [887, 101] on div "Conversación Ek1gFPV4TUuAX3NvcQflFmrj" at bounding box center [552, 95] width 717 height 61
click at [884, 104] on icon "Cerrar" at bounding box center [879, 101] width 13 height 13
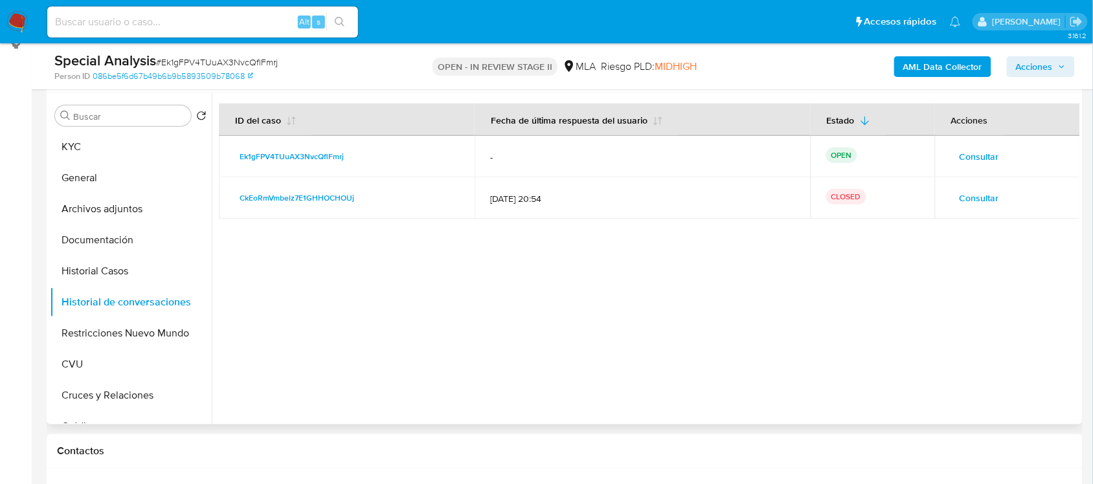
click at [969, 159] on span "Consultar" at bounding box center [978, 157] width 39 height 18
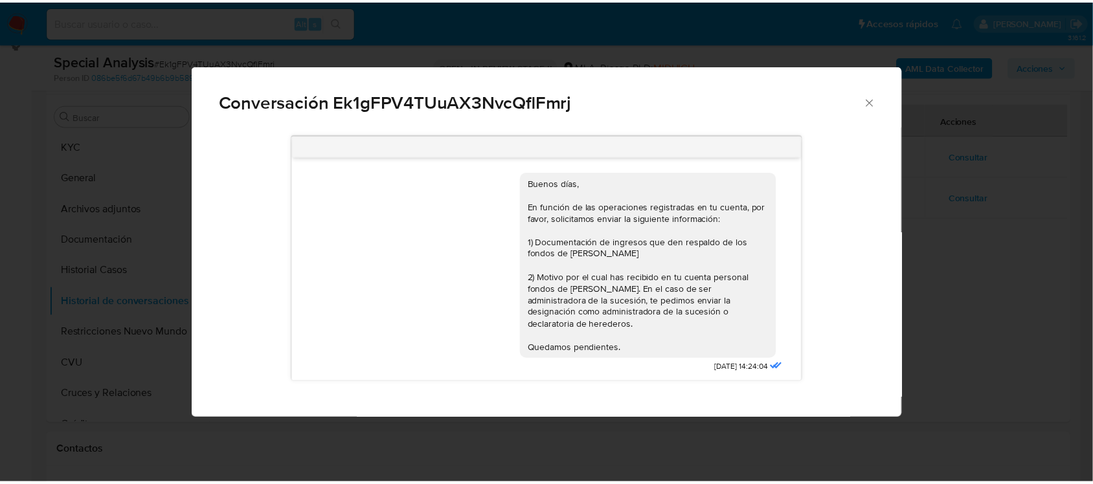
scroll to position [216, 0]
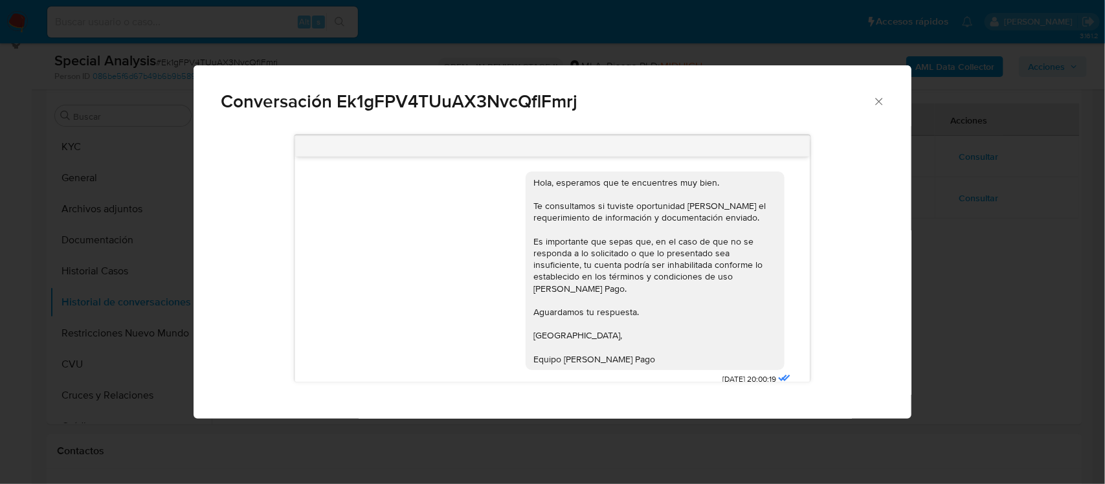
click at [880, 102] on icon "Cerrar" at bounding box center [878, 101] width 7 height 7
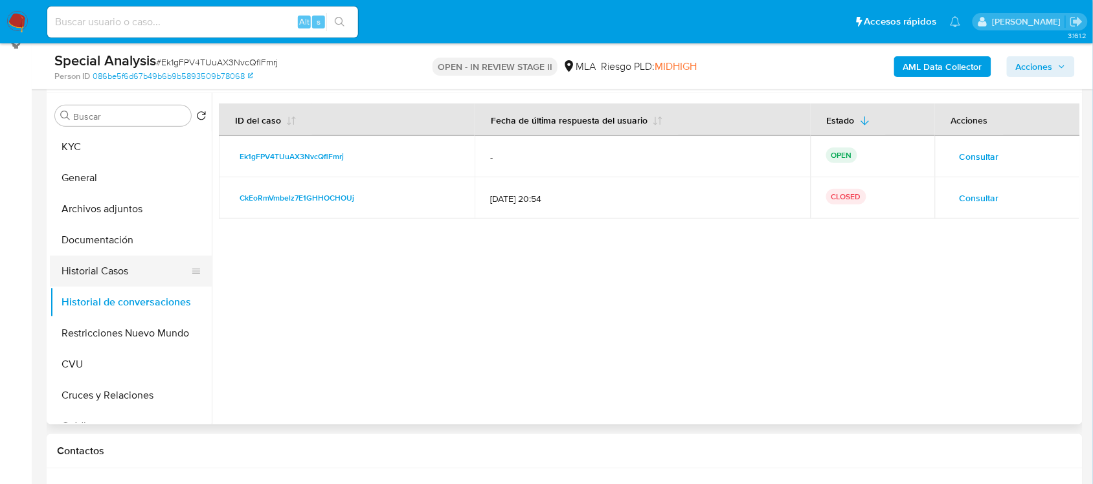
click at [137, 264] on button "Historial Casos" at bounding box center [125, 271] width 151 height 31
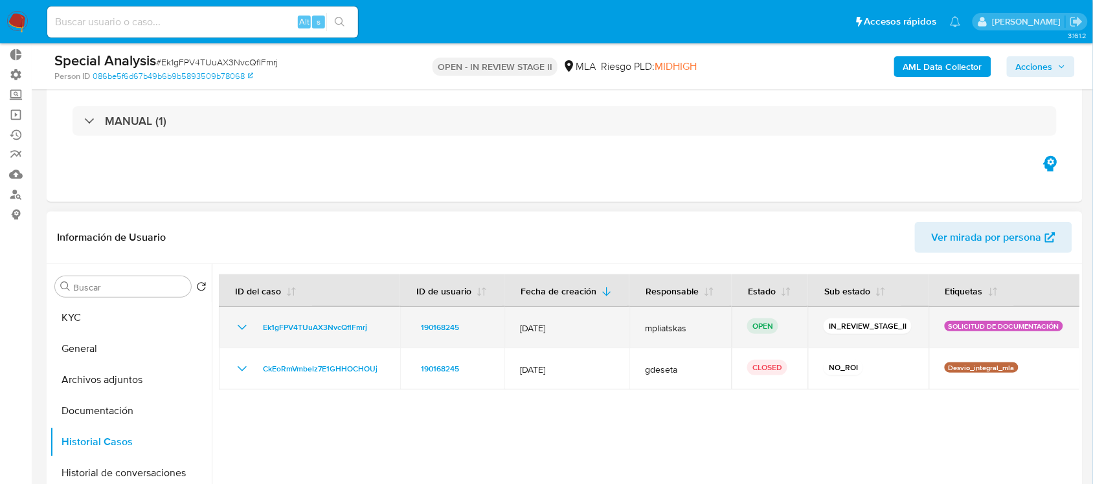
scroll to position [162, 0]
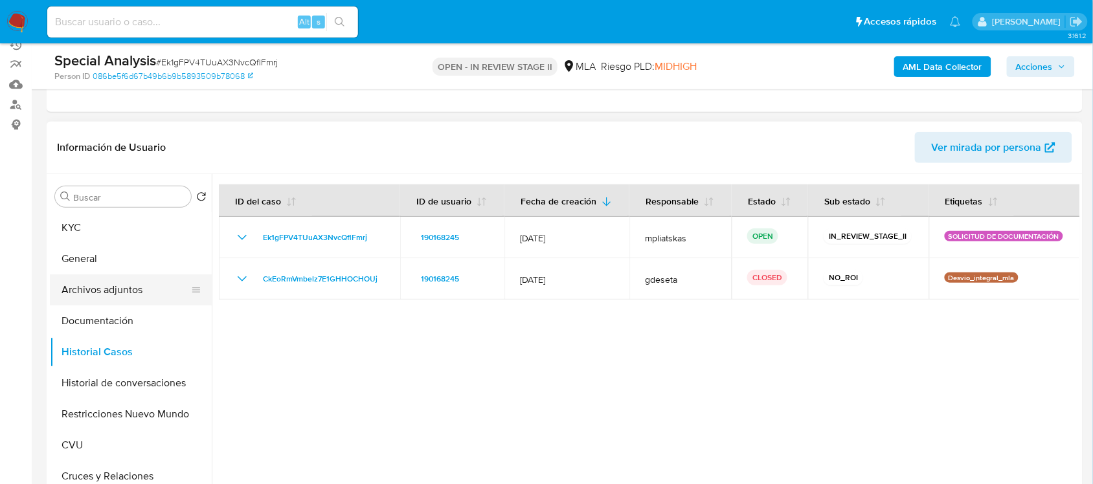
click at [157, 285] on button "Archivos adjuntos" at bounding box center [125, 289] width 151 height 31
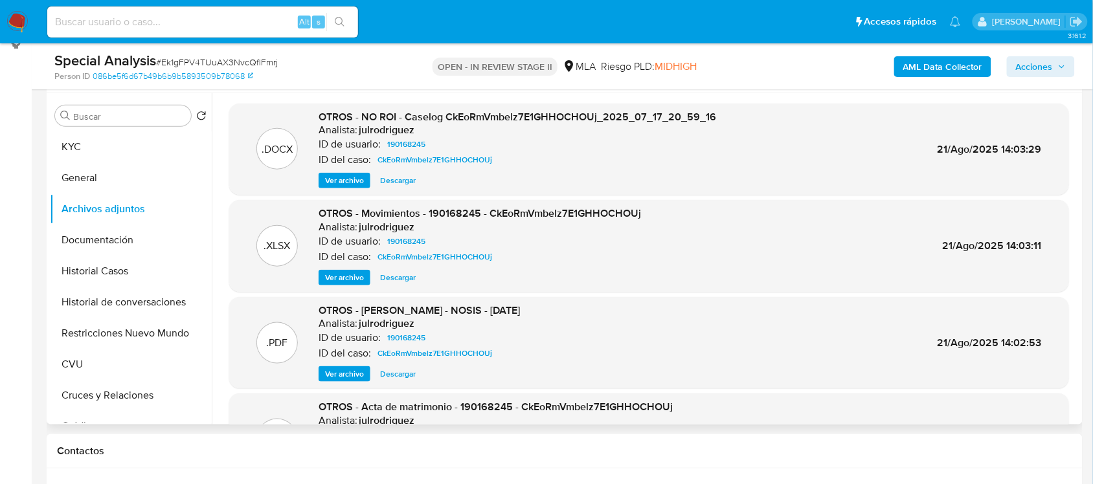
scroll to position [108, 0]
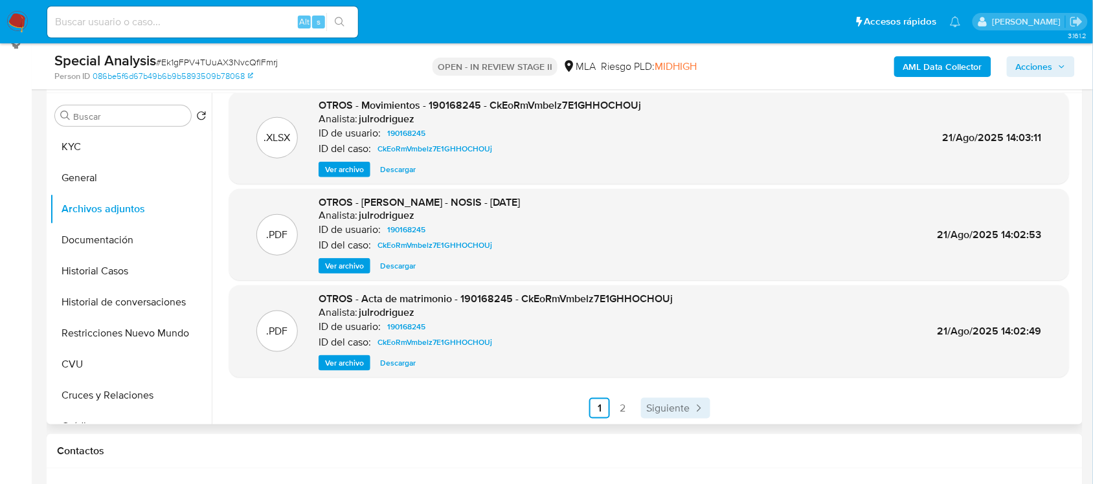
click at [698, 412] on icon "Paginación" at bounding box center [698, 408] width 13 height 13
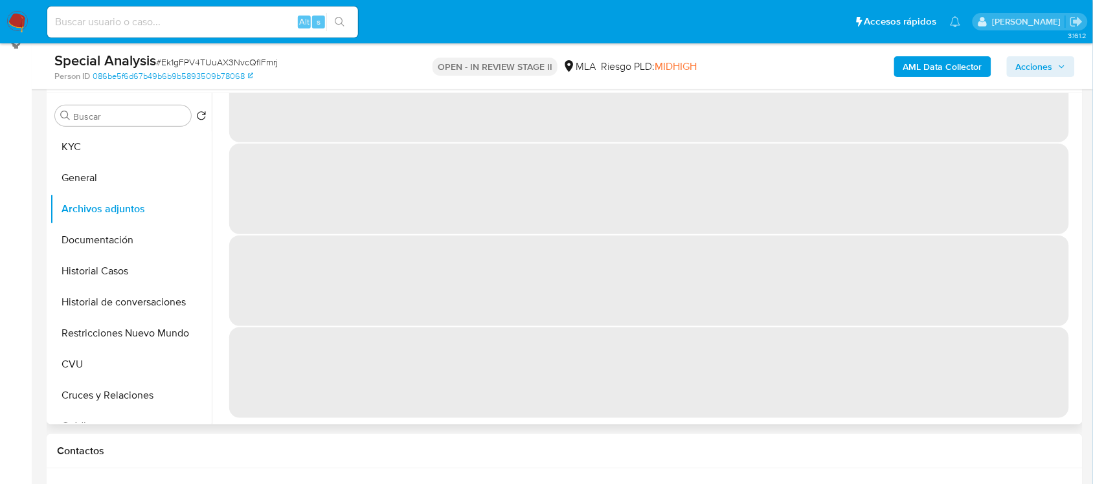
scroll to position [0, 0]
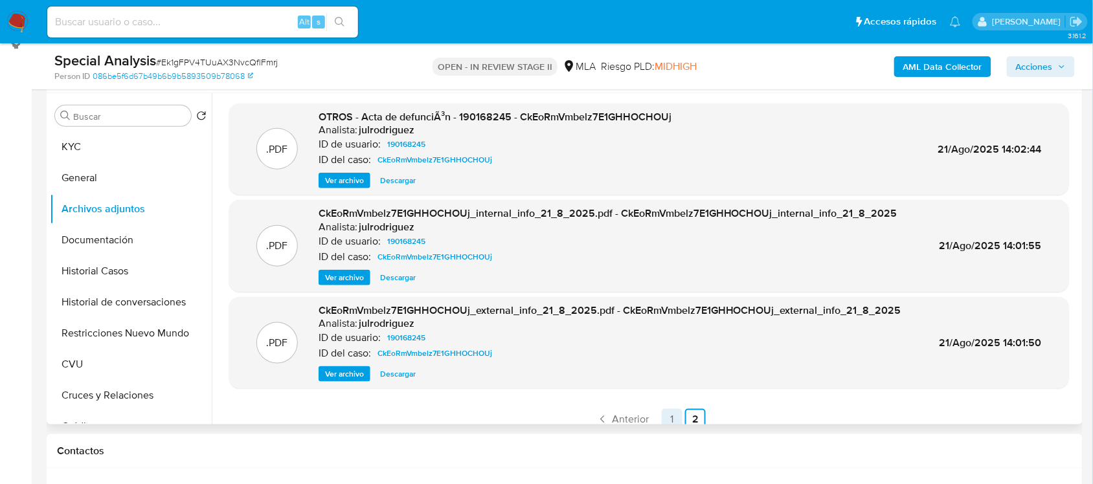
click at [664, 419] on link "1" at bounding box center [672, 419] width 21 height 21
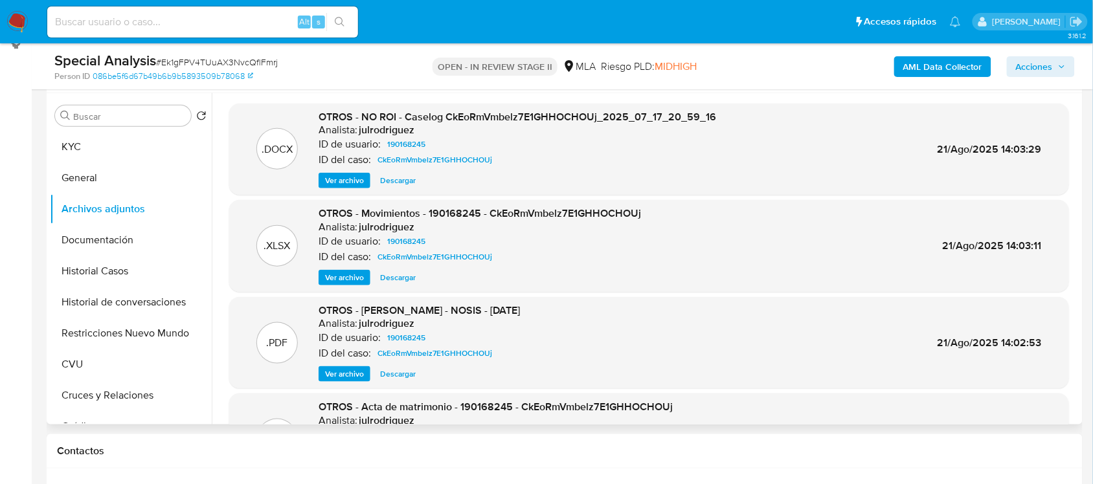
click at [345, 180] on span "Ver archivo" at bounding box center [344, 180] width 39 height 13
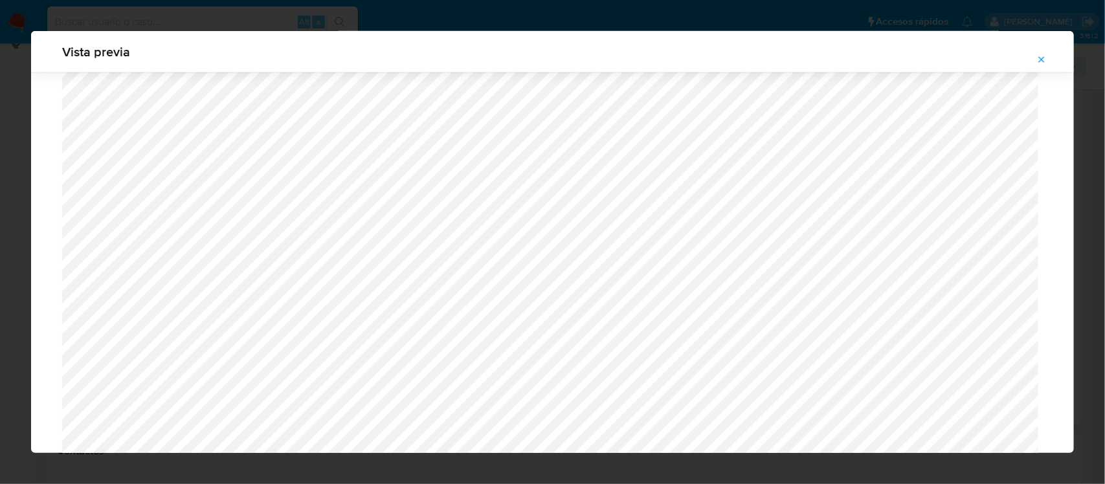
scroll to position [770, 0]
click at [20, 218] on div "Vista previa" at bounding box center [552, 242] width 1105 height 484
click at [1049, 58] on button "Attachment preview" at bounding box center [1041, 59] width 28 height 21
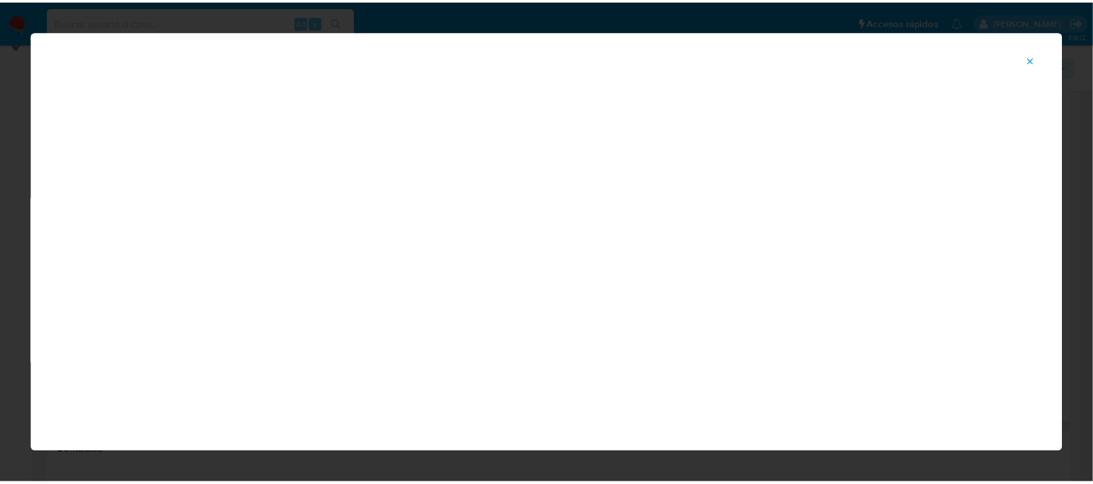
scroll to position [59, 0]
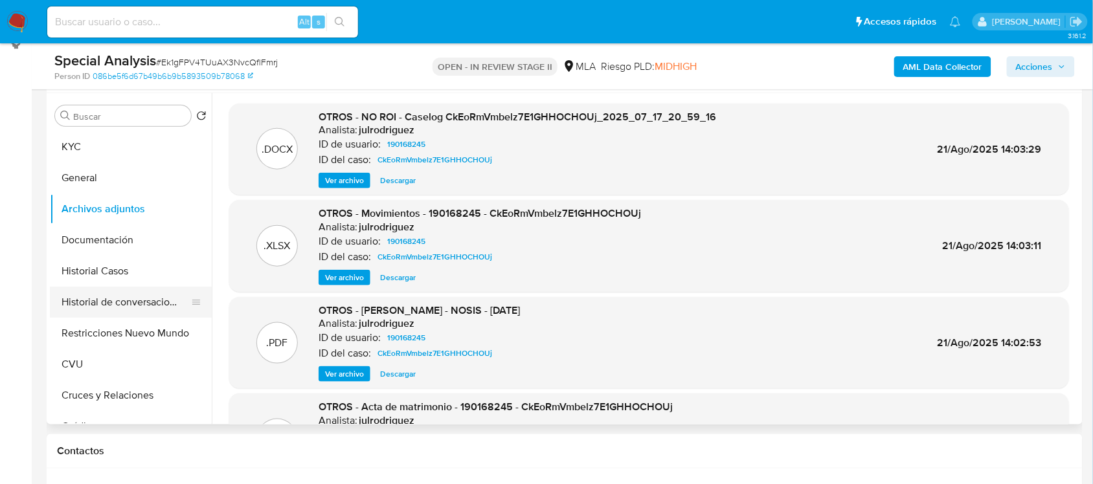
click at [123, 306] on button "Historial de conversaciones" at bounding box center [125, 302] width 151 height 31
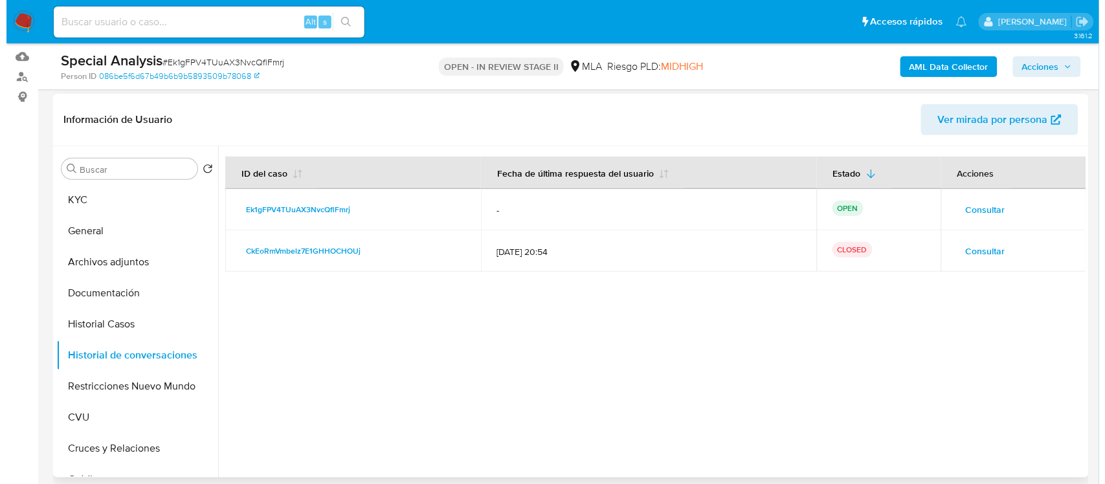
scroll to position [162, 0]
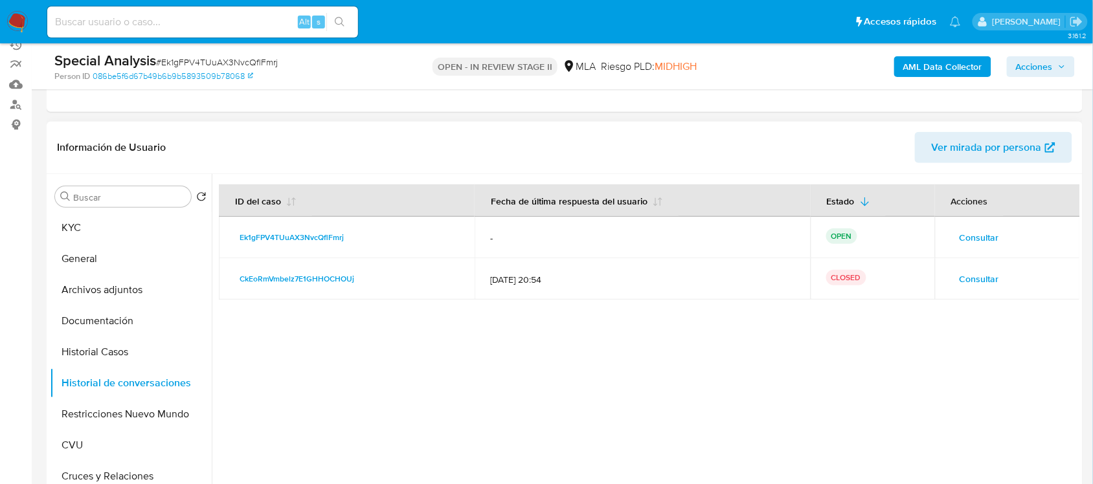
click at [983, 230] on span "Consultar" at bounding box center [978, 237] width 39 height 18
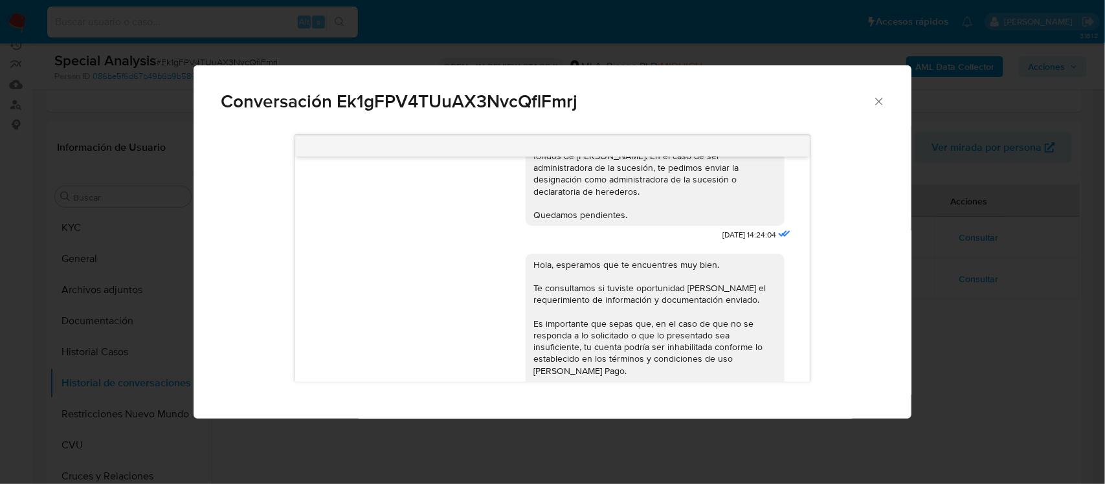
scroll to position [0, 0]
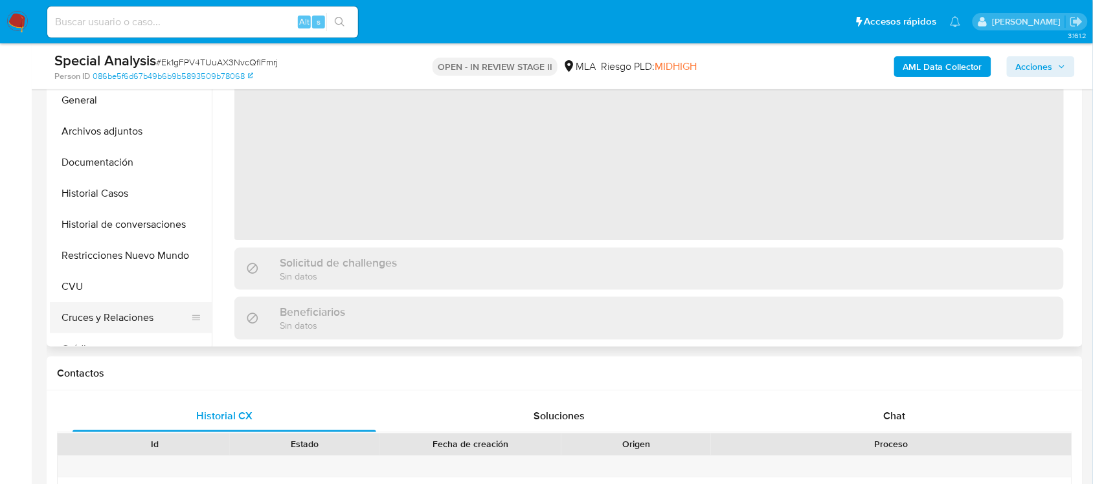
scroll to position [324, 0]
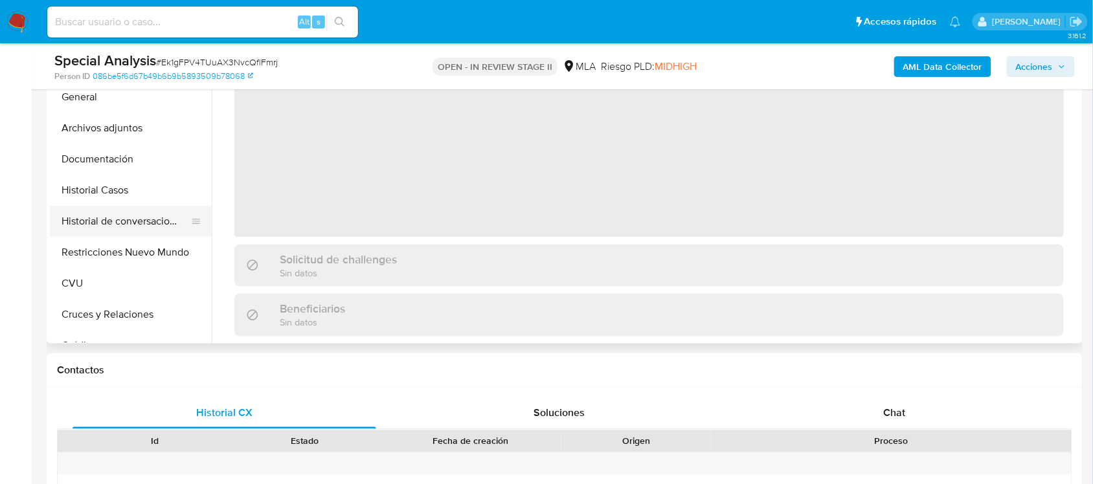
click at [118, 214] on button "Historial de conversaciones" at bounding box center [125, 221] width 151 height 31
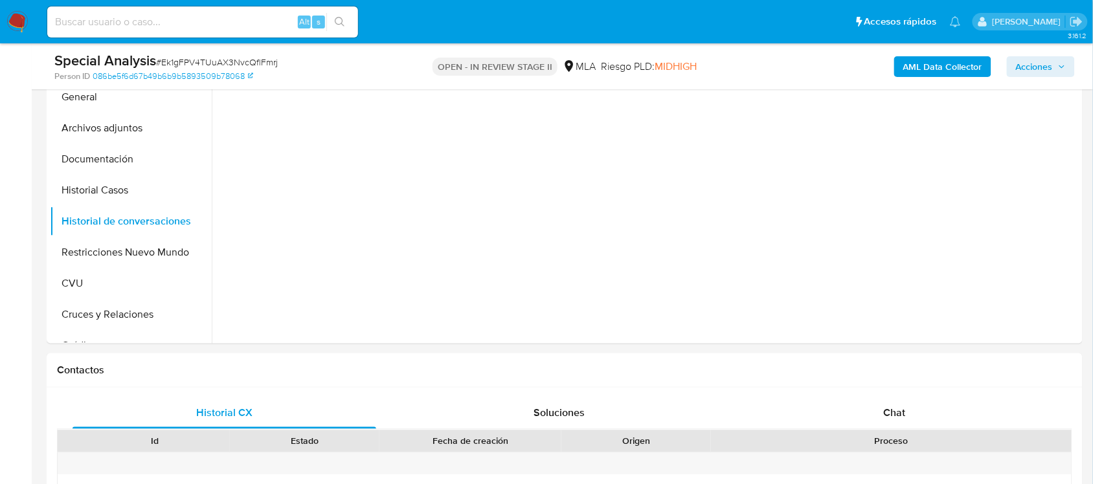
select select "10"
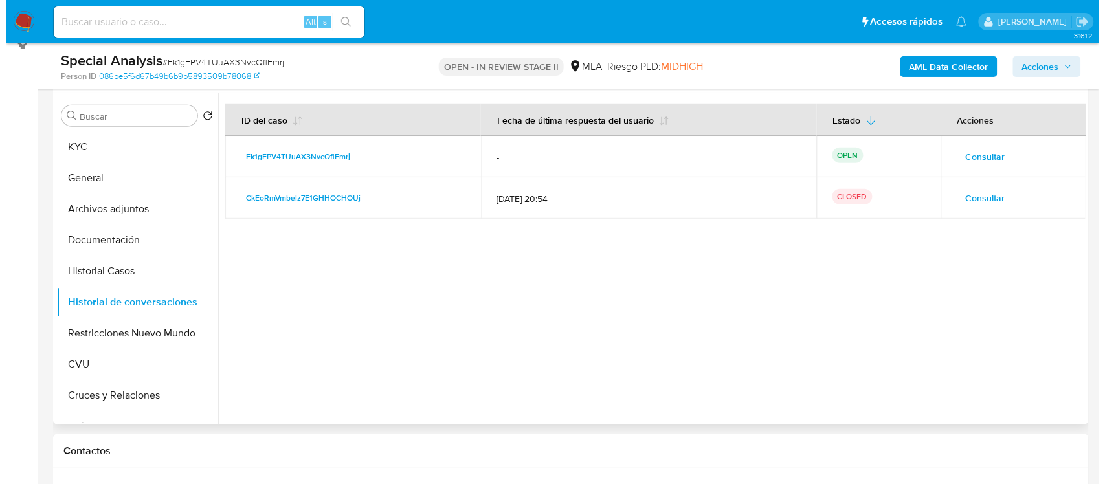
scroll to position [162, 0]
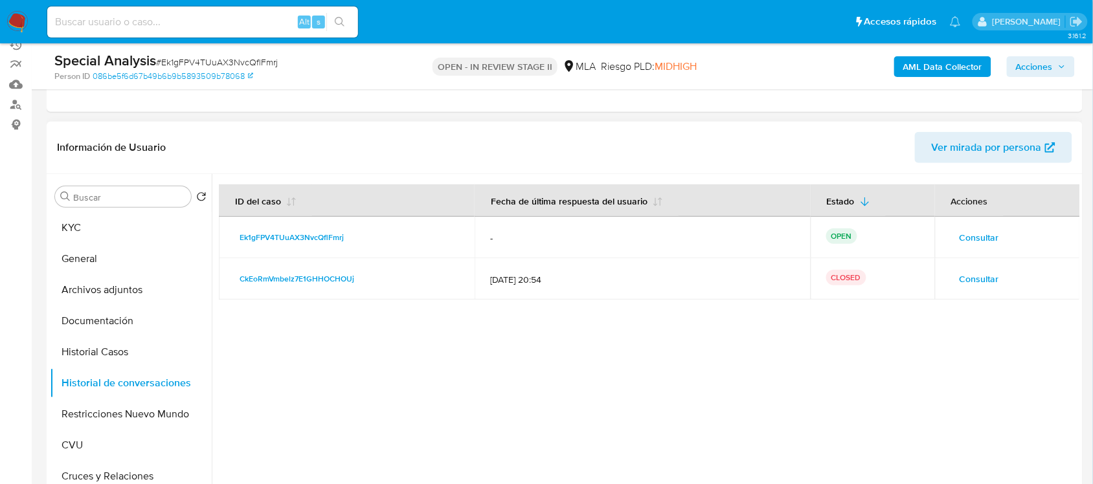
click at [970, 235] on span "Consultar" at bounding box center [978, 237] width 39 height 18
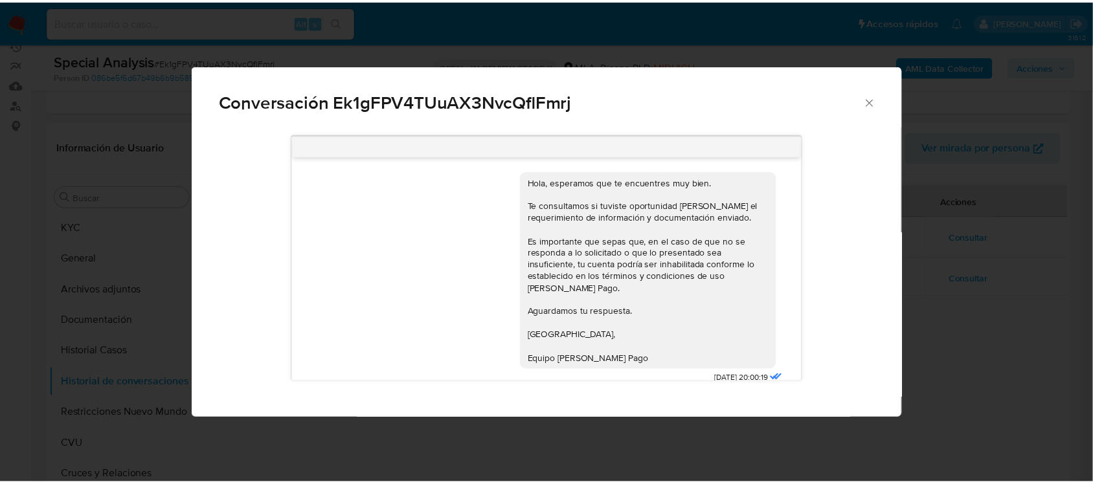
scroll to position [54, 0]
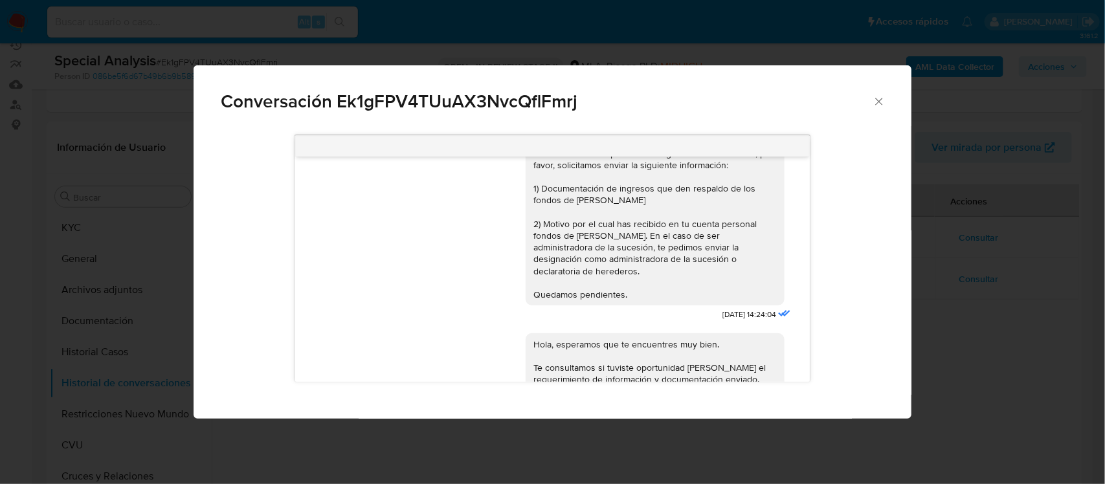
click at [1030, 314] on div "Conversación Ek1gFPV4TUuAX3NvcQflFmrj Buenos días, En función de las operacione…" at bounding box center [552, 242] width 1105 height 484
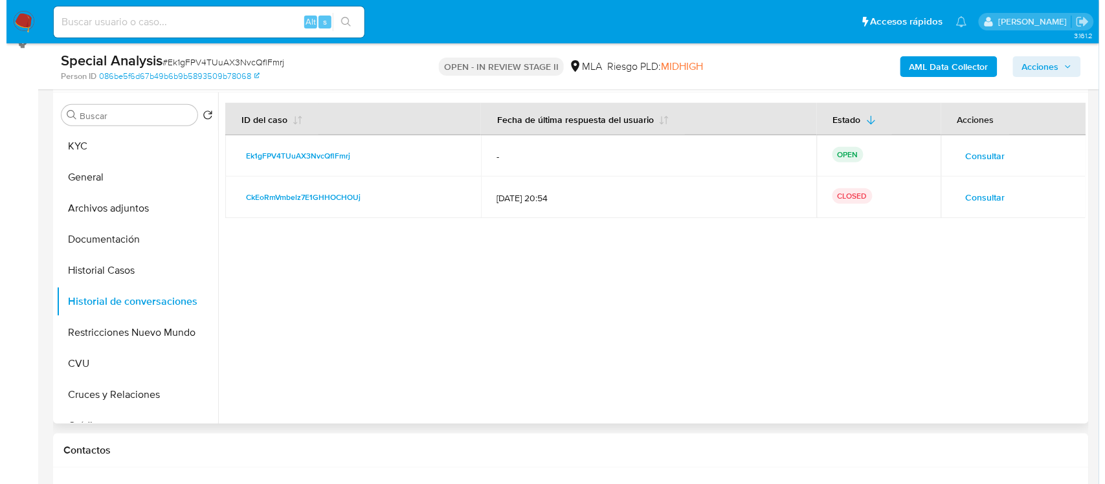
scroll to position [243, 0]
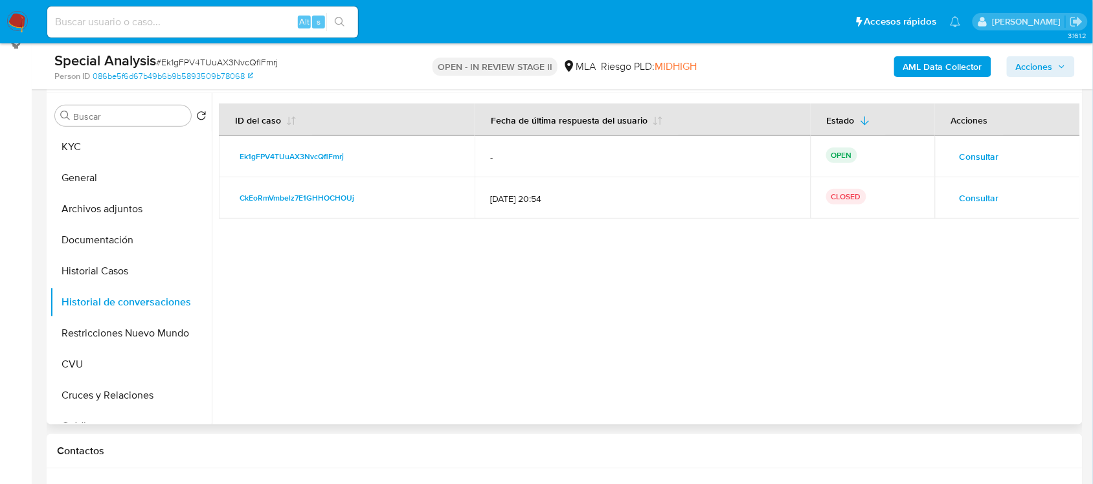
click at [981, 156] on span "Consultar" at bounding box center [978, 157] width 39 height 18
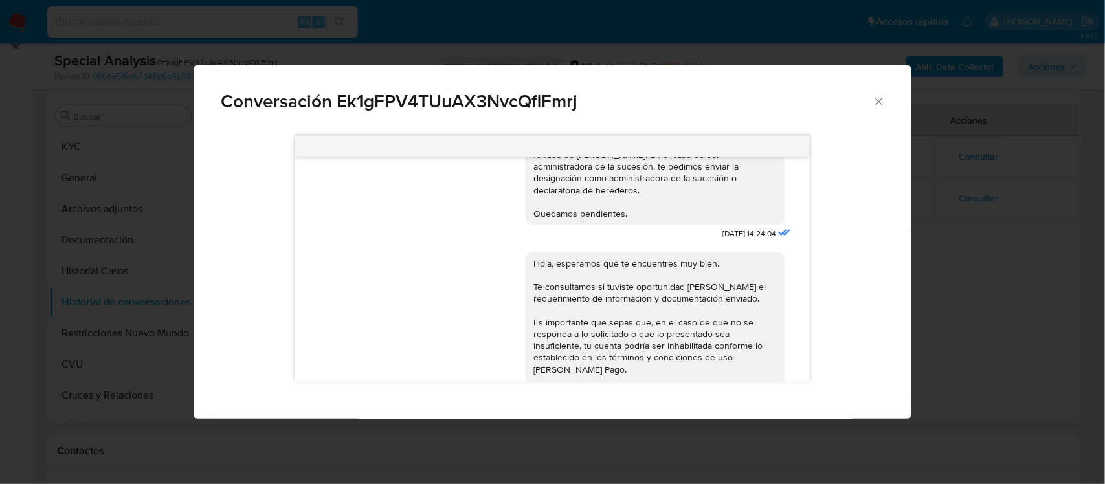
scroll to position [0, 0]
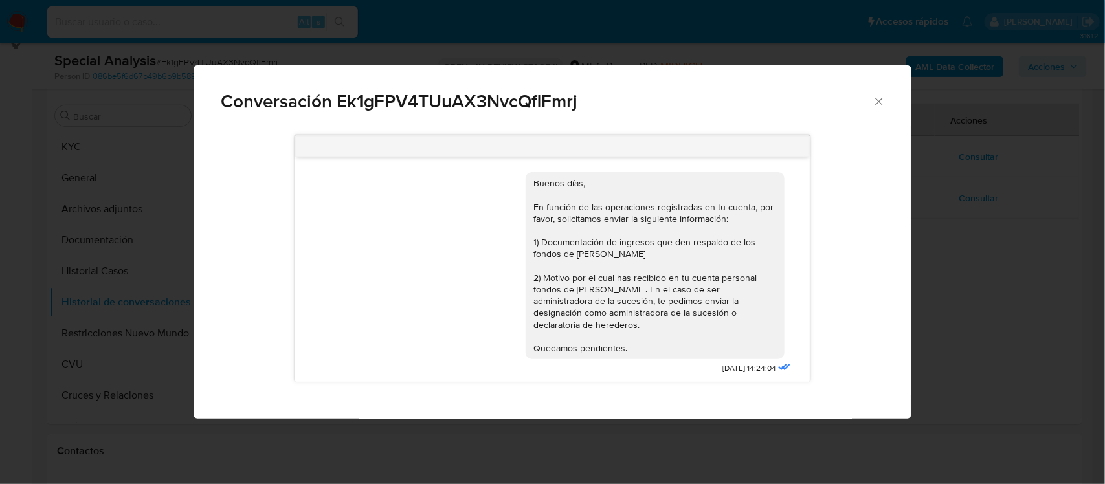
click at [972, 285] on div "Conversación Ek1gFPV4TUuAX3NvcQflFmrj Buenos días, En función de las operacione…" at bounding box center [552, 242] width 1105 height 484
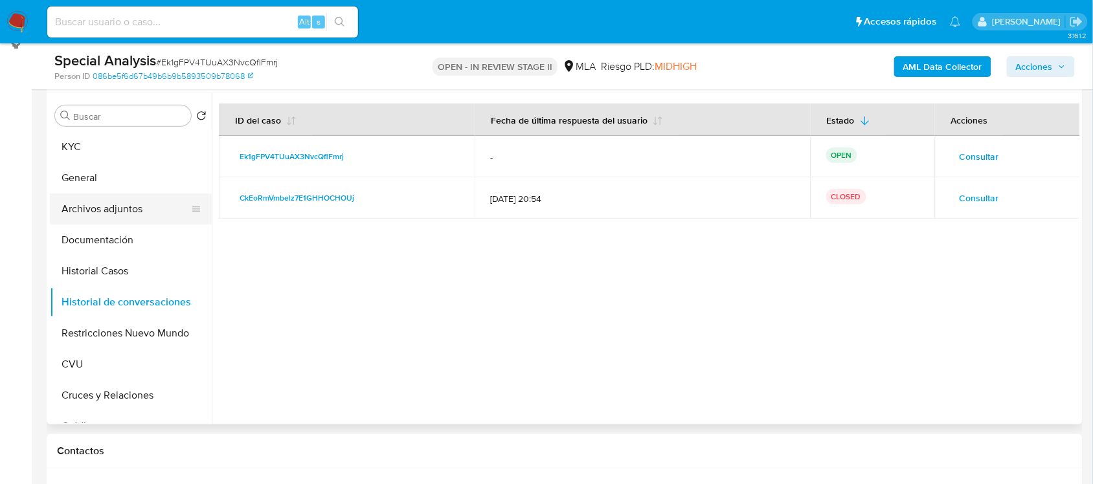
click at [129, 212] on button "Archivos adjuntos" at bounding box center [125, 209] width 151 height 31
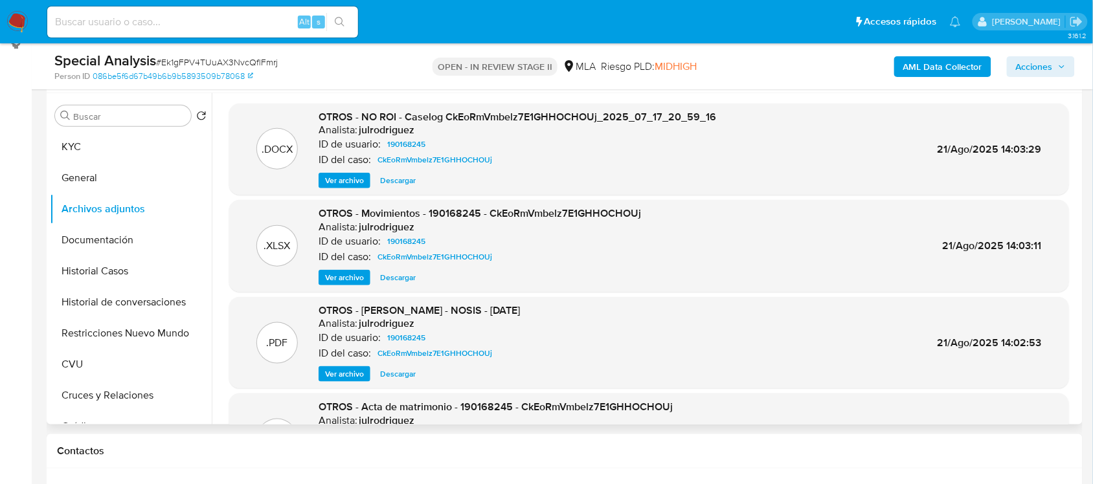
click at [350, 180] on span "Ver archivo" at bounding box center [344, 180] width 39 height 13
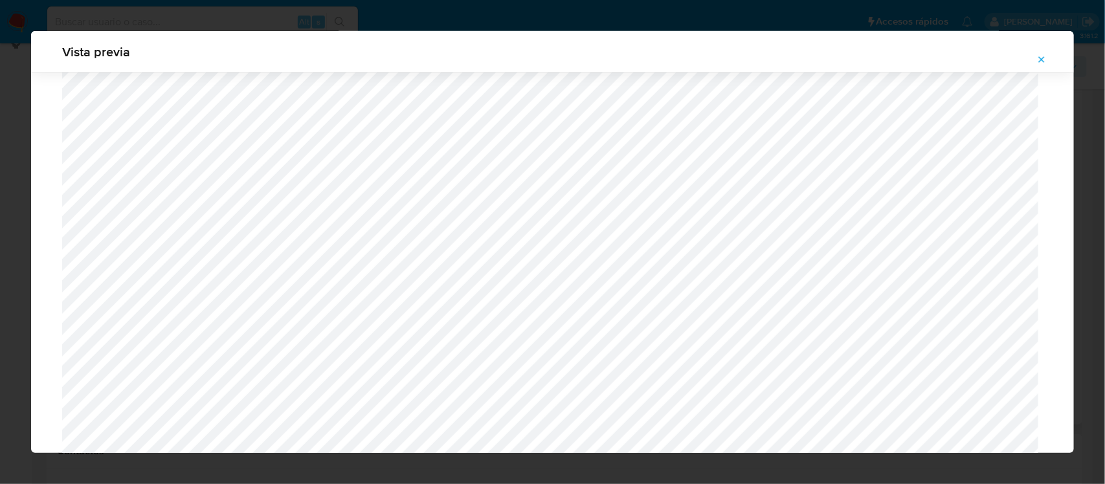
scroll to position [783, 0]
click at [18, 217] on div "Vista previa" at bounding box center [552, 242] width 1105 height 484
click at [1056, 60] on button "Attachment preview" at bounding box center [1041, 59] width 28 height 21
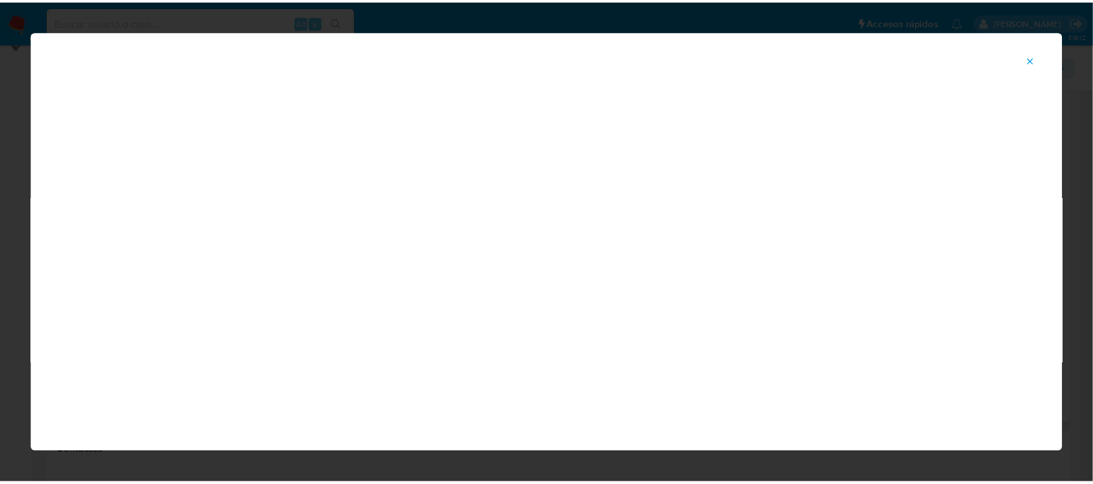
scroll to position [59, 0]
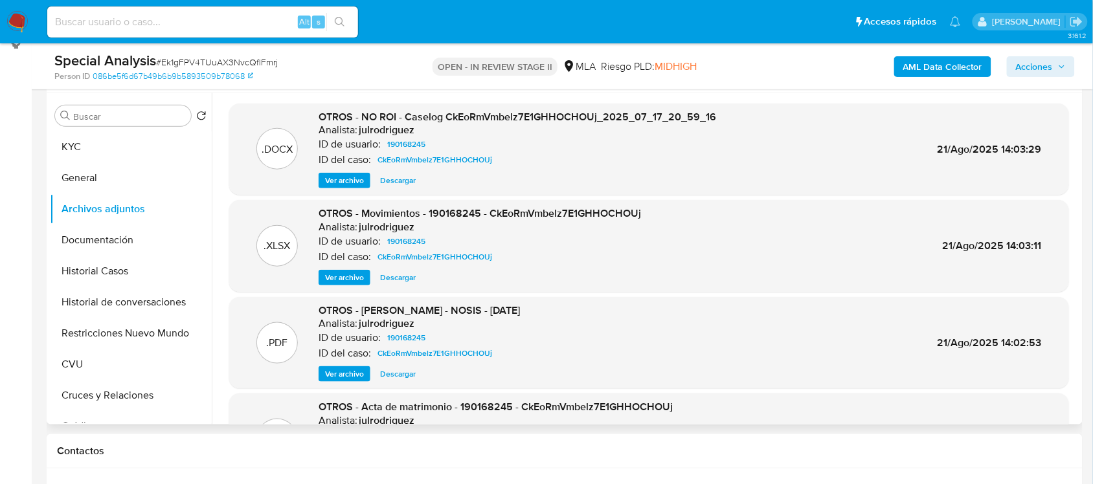
click at [398, 279] on span "Descargar" at bounding box center [398, 277] width 36 height 13
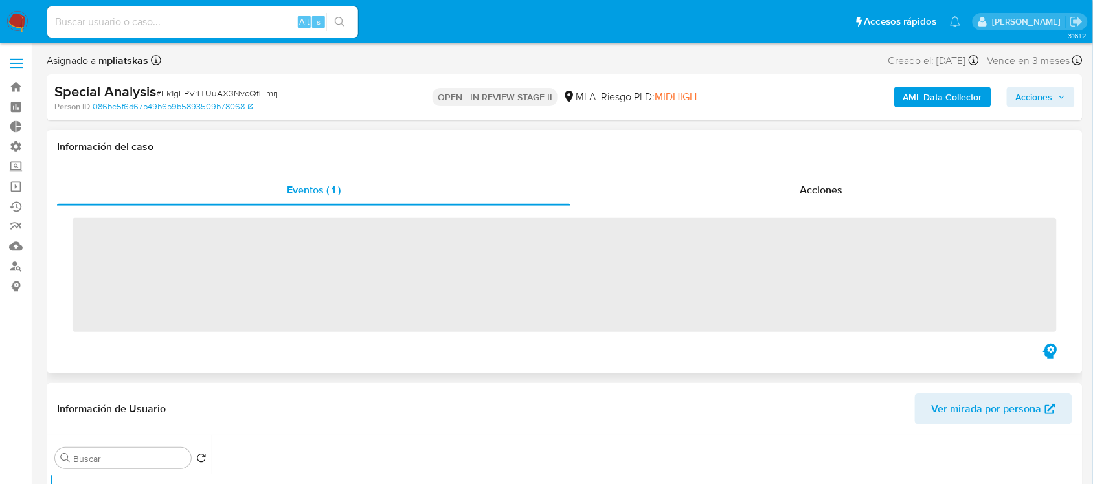
click at [133, 371] on div "Eventos ( 1 ) Acciones ‌" at bounding box center [565, 268] width 1036 height 209
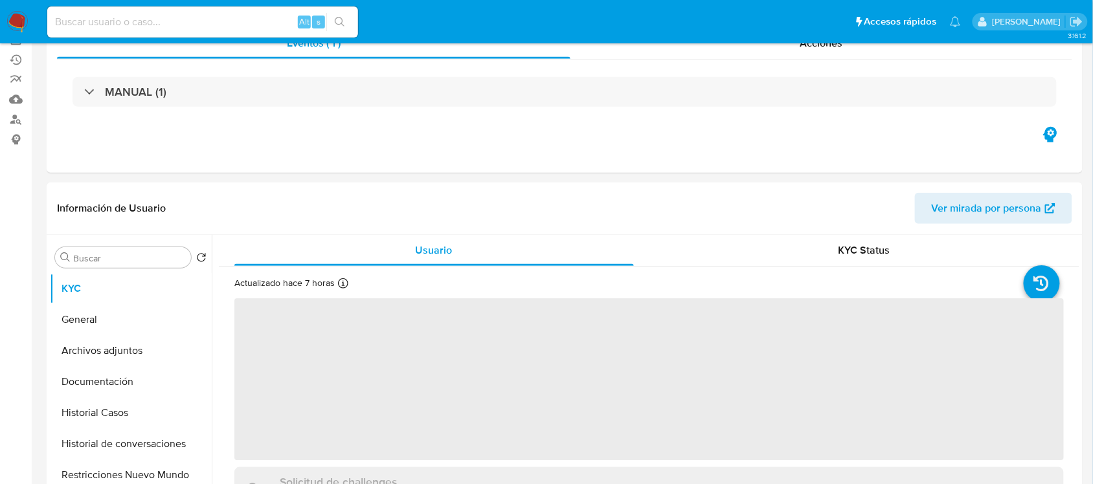
scroll to position [324, 0]
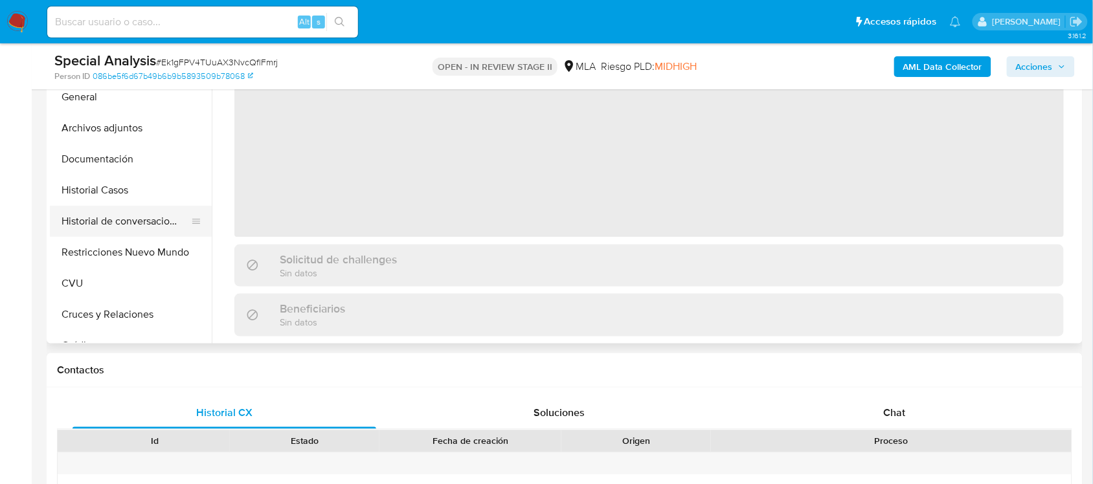
click at [131, 225] on button "Historial de conversaciones" at bounding box center [125, 221] width 151 height 31
select select "10"
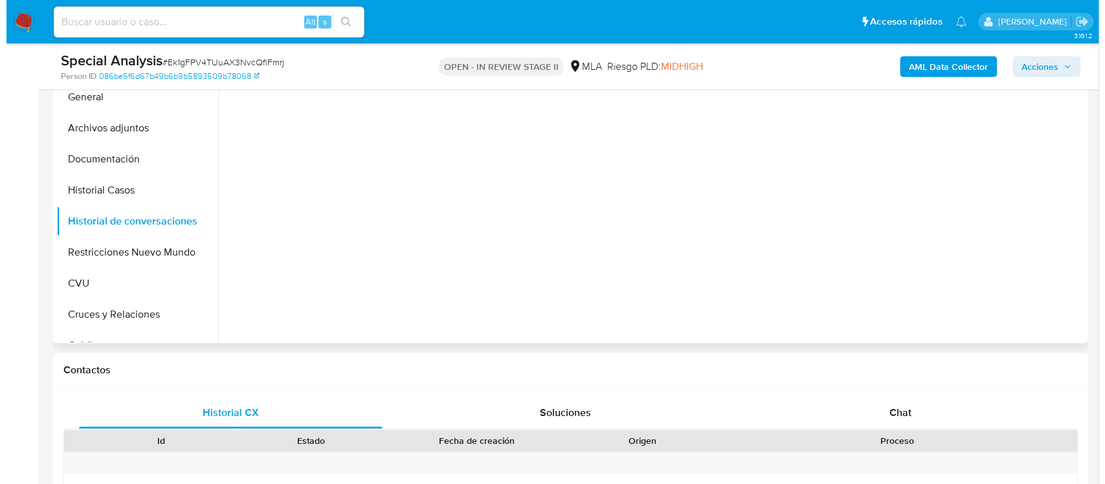
scroll to position [162, 0]
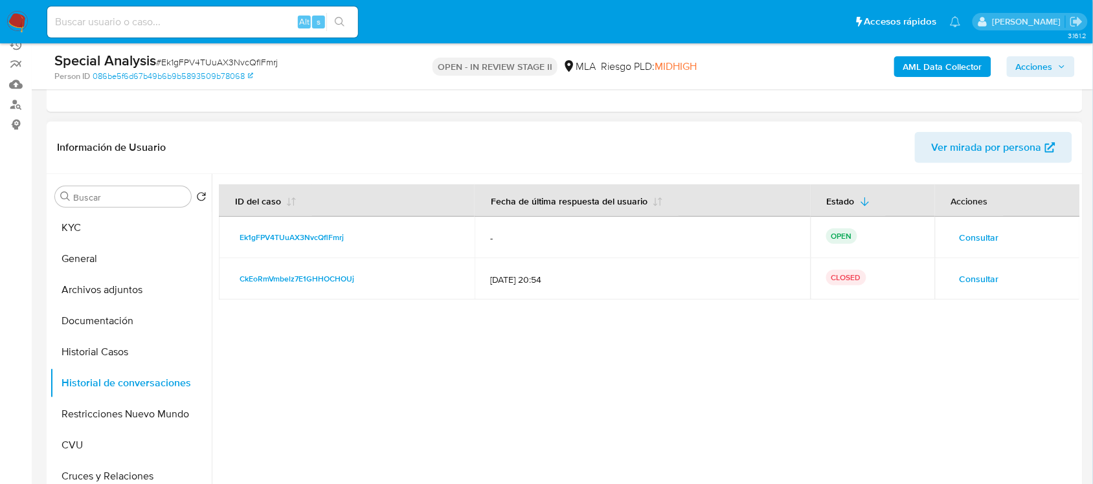
click at [969, 241] on span "Consultar" at bounding box center [978, 237] width 39 height 18
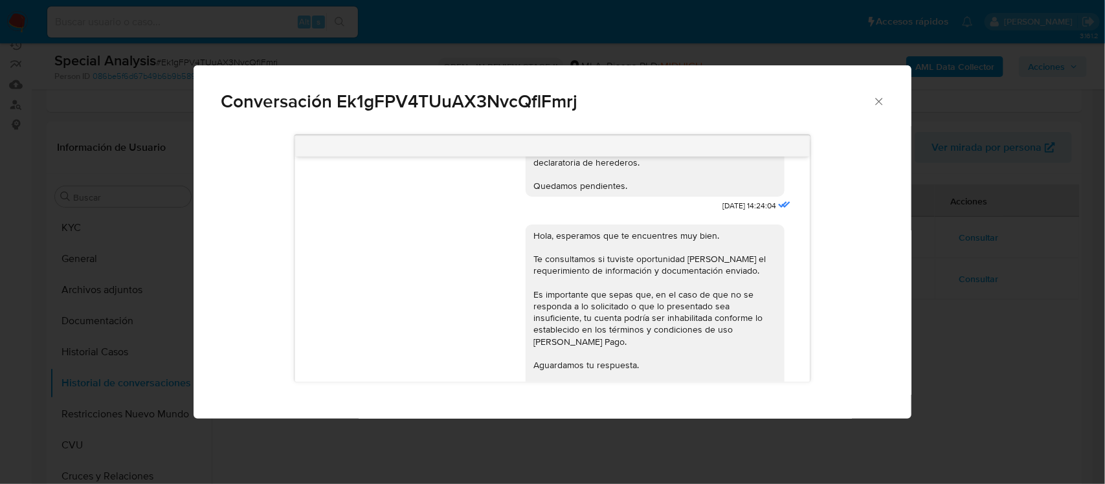
scroll to position [216, 0]
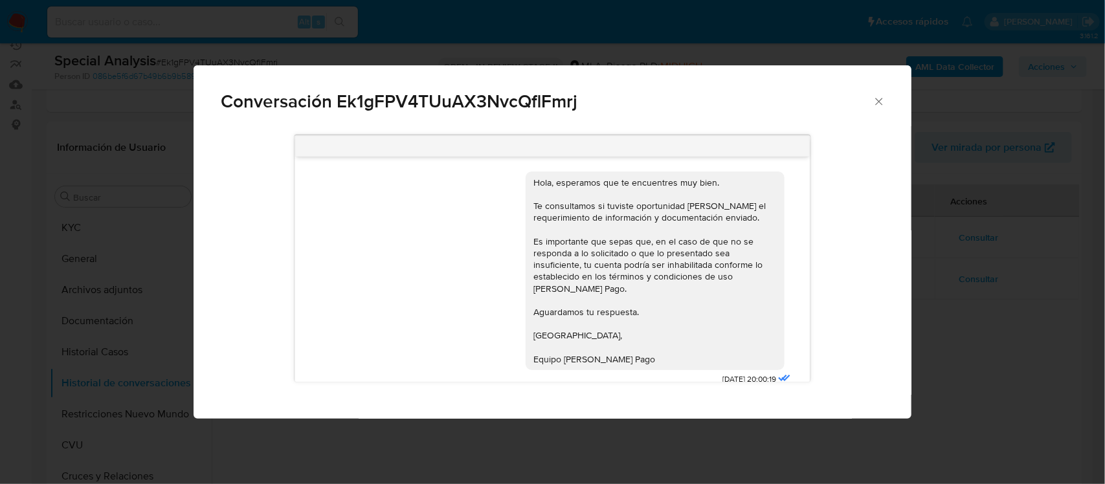
click at [881, 99] on icon "Cerrar" at bounding box center [878, 101] width 7 height 7
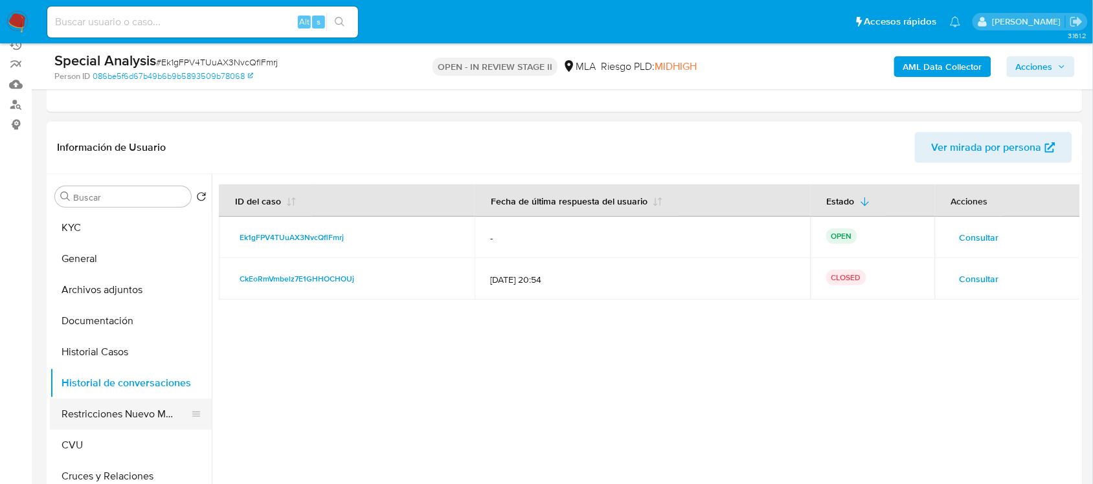
click at [125, 405] on button "Restricciones Nuevo Mundo" at bounding box center [125, 414] width 151 height 31
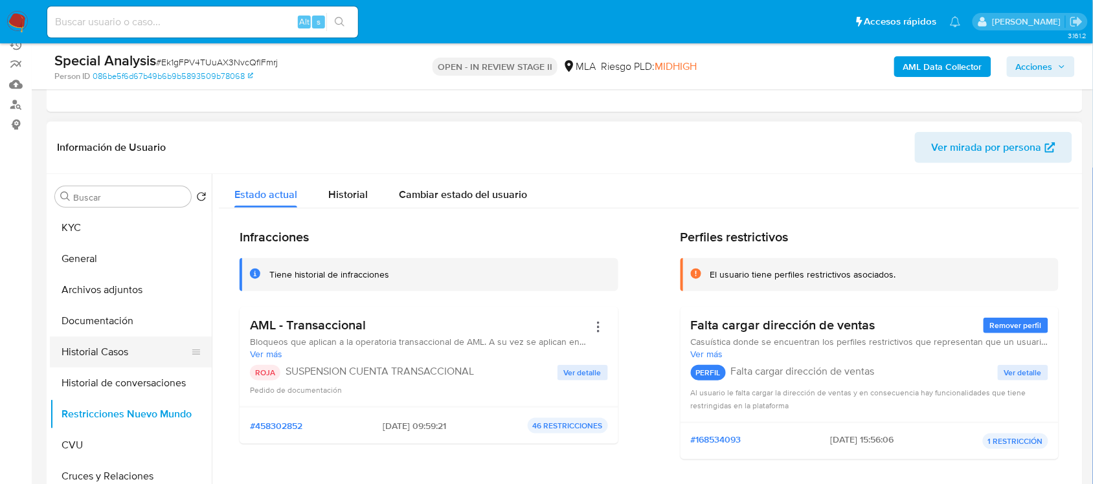
click at [147, 339] on button "Historial Casos" at bounding box center [125, 352] width 151 height 31
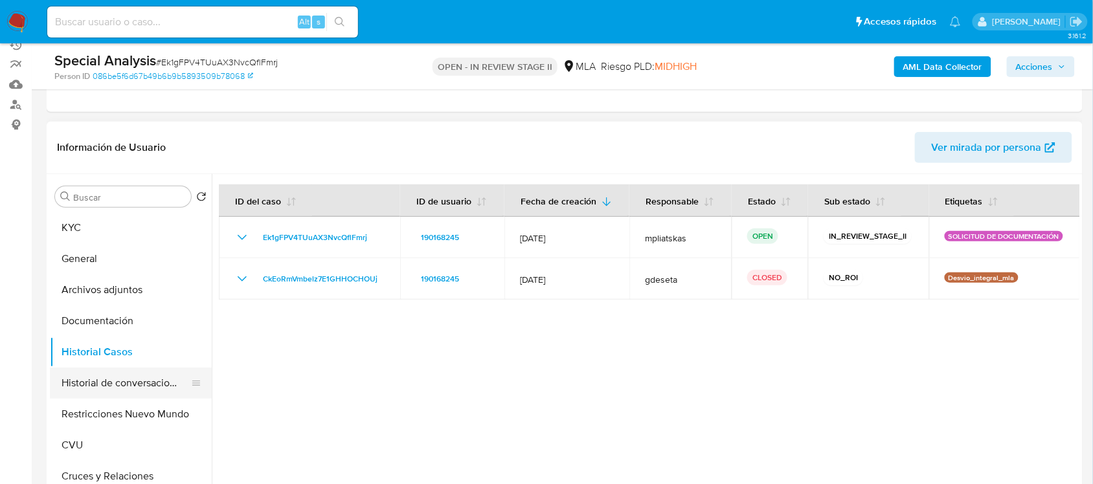
click at [146, 386] on button "Historial de conversaciones" at bounding box center [125, 383] width 151 height 31
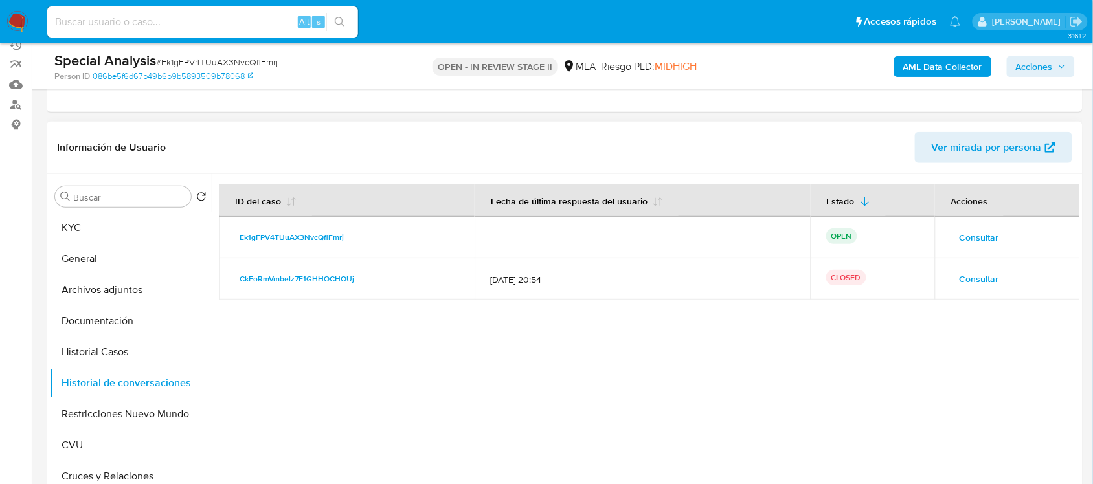
click at [983, 241] on span "Consultar" at bounding box center [978, 237] width 39 height 18
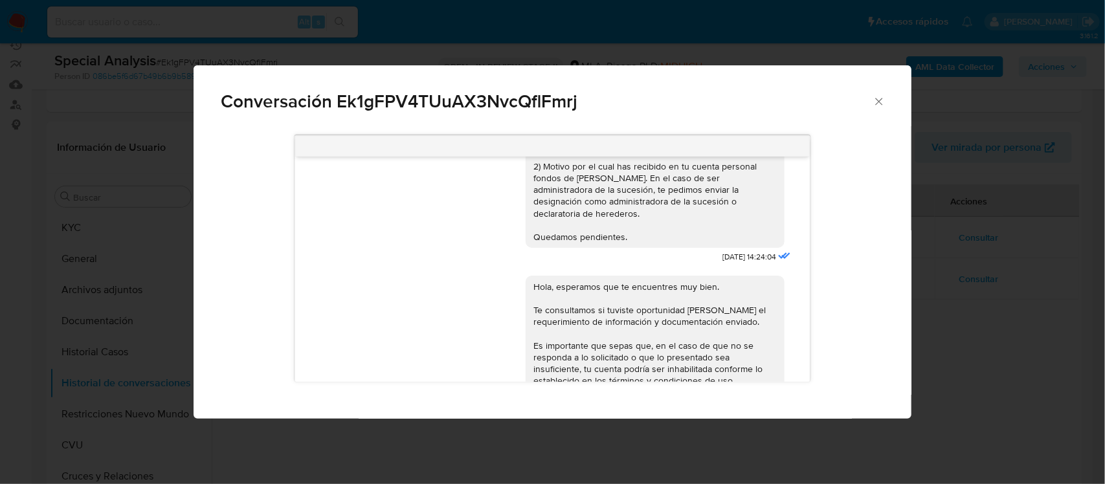
scroll to position [0, 0]
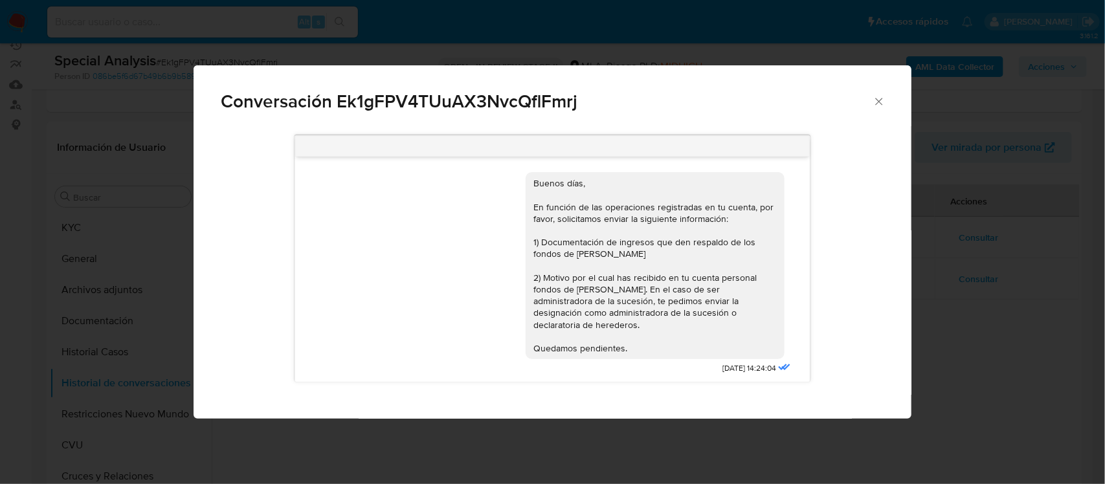
click at [878, 100] on icon "Cerrar" at bounding box center [878, 101] width 7 height 7
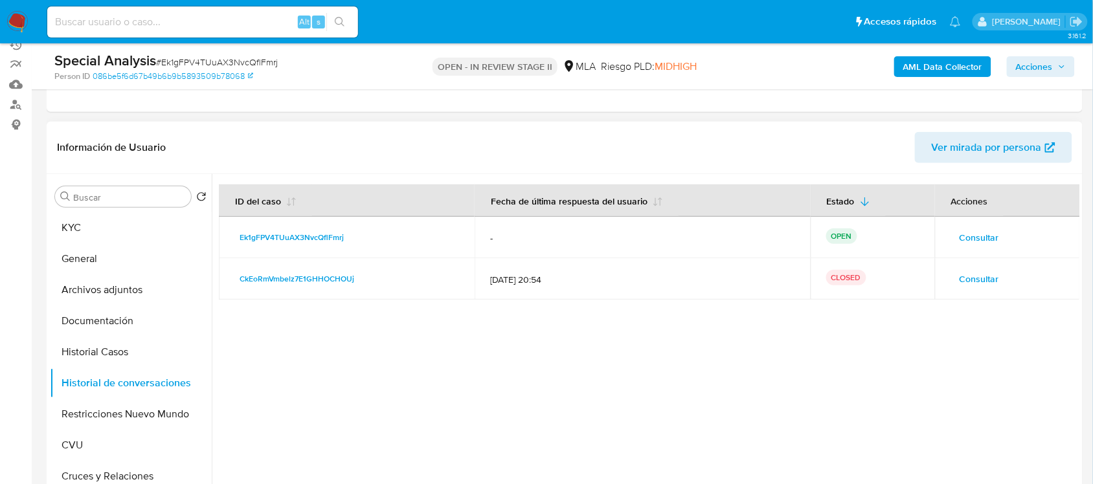
click at [966, 228] on span "Consultar" at bounding box center [978, 237] width 39 height 18
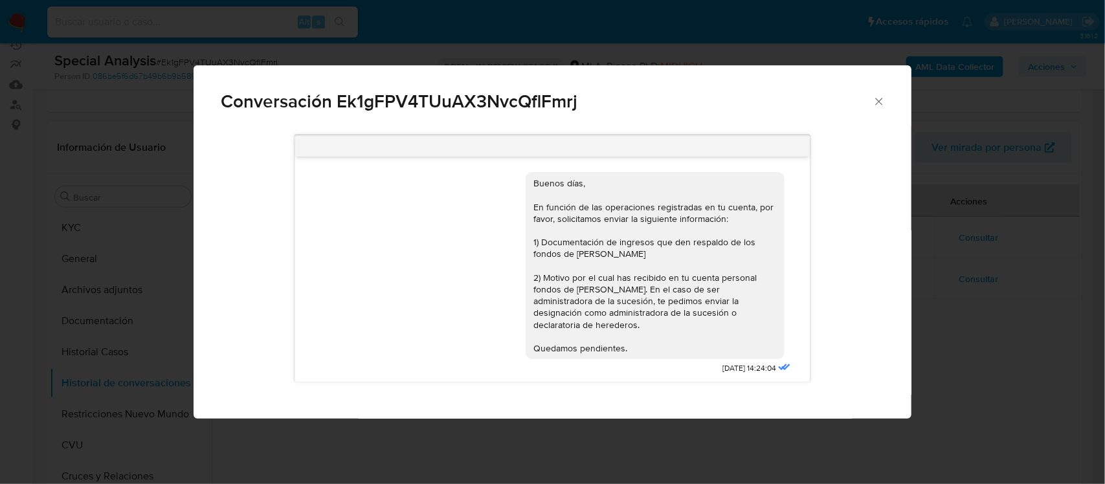
click at [946, 316] on div "Conversación Ek1gFPV4TUuAX3NvcQflFmrj Buenos días, En función de las operacione…" at bounding box center [552, 242] width 1105 height 484
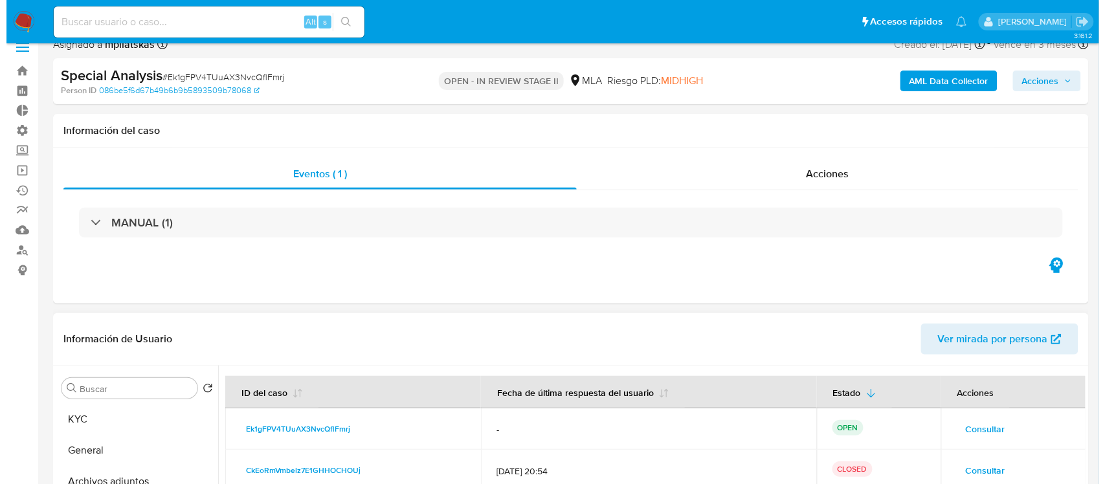
scroll to position [162, 0]
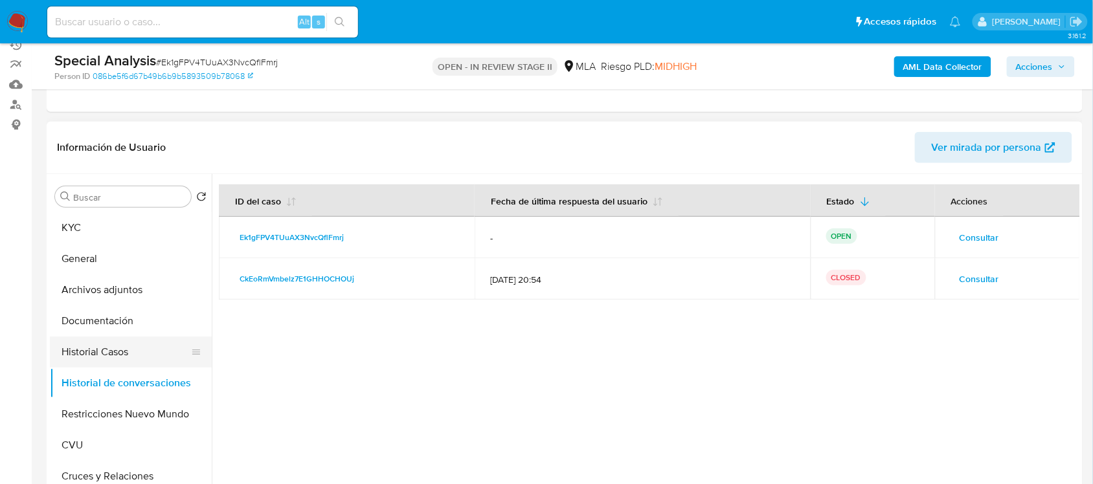
click at [138, 353] on button "Historial Casos" at bounding box center [125, 352] width 151 height 31
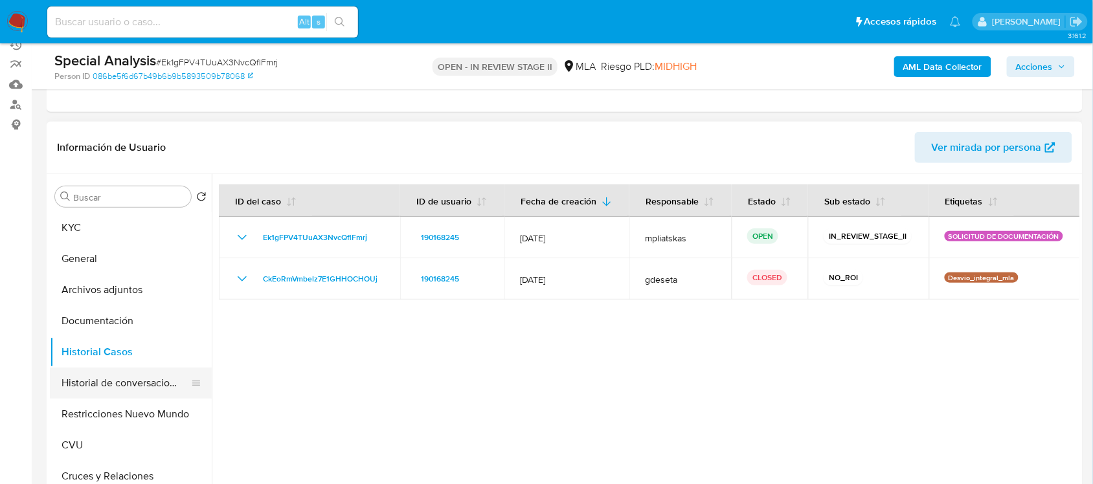
click at [152, 386] on button "Historial de conversaciones" at bounding box center [125, 383] width 151 height 31
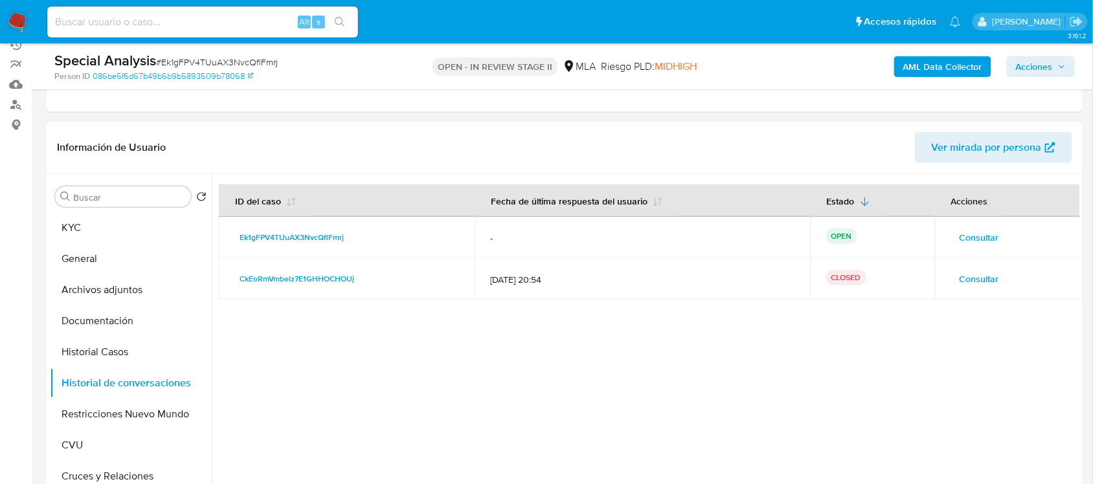
click at [971, 236] on span "Consultar" at bounding box center [978, 237] width 39 height 18
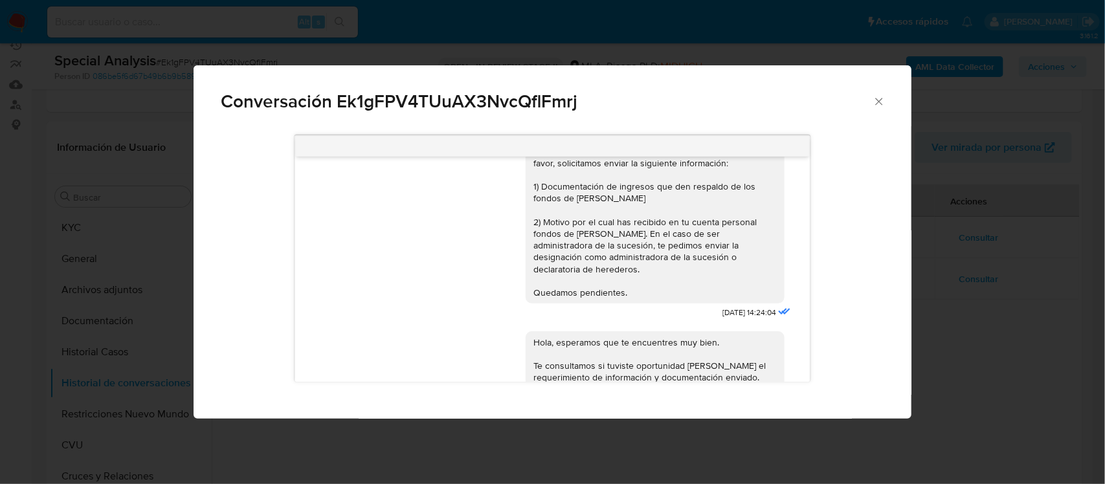
scroll to position [81, 0]
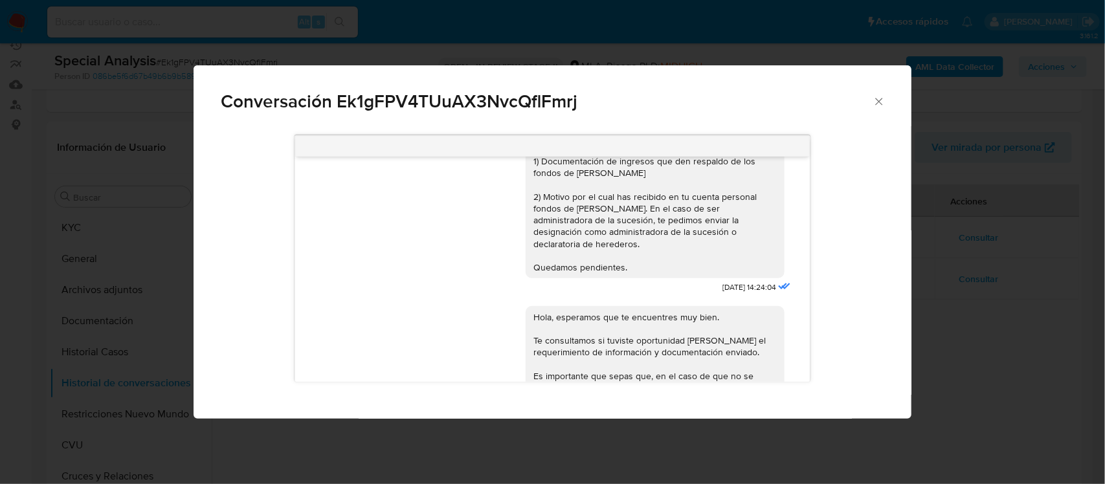
click at [881, 106] on icon "Cerrar" at bounding box center [879, 101] width 13 height 13
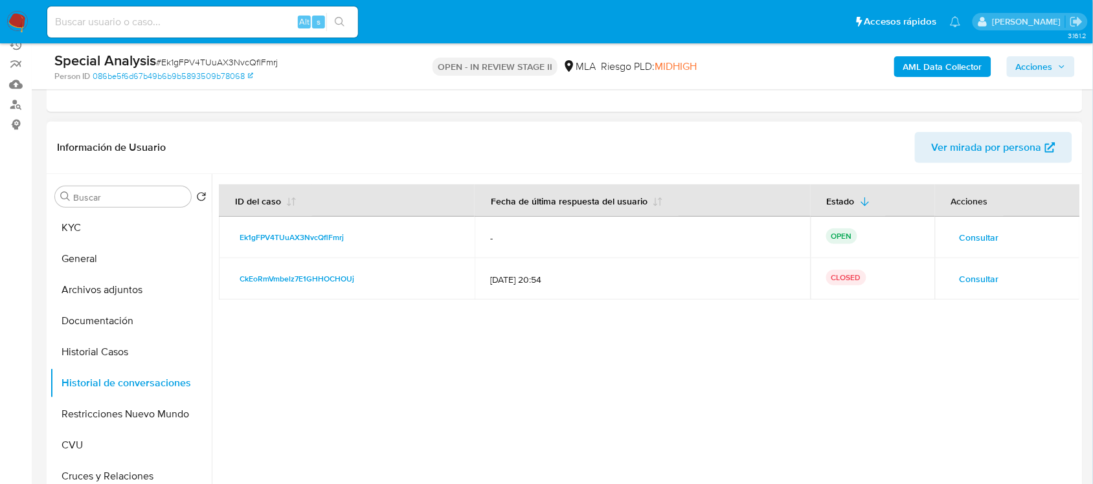
click at [975, 275] on span "Consultar" at bounding box center [978, 279] width 39 height 18
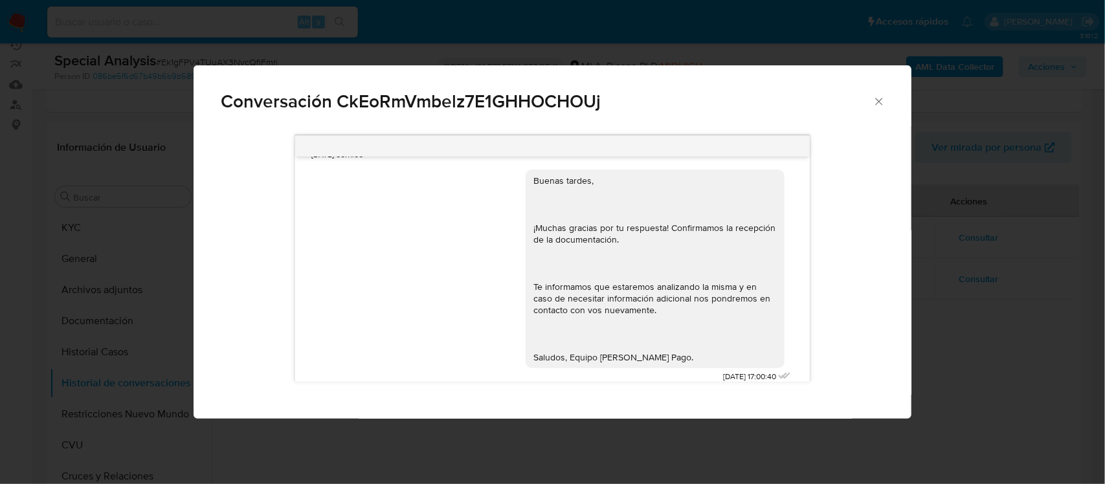
scroll to position [1258, 0]
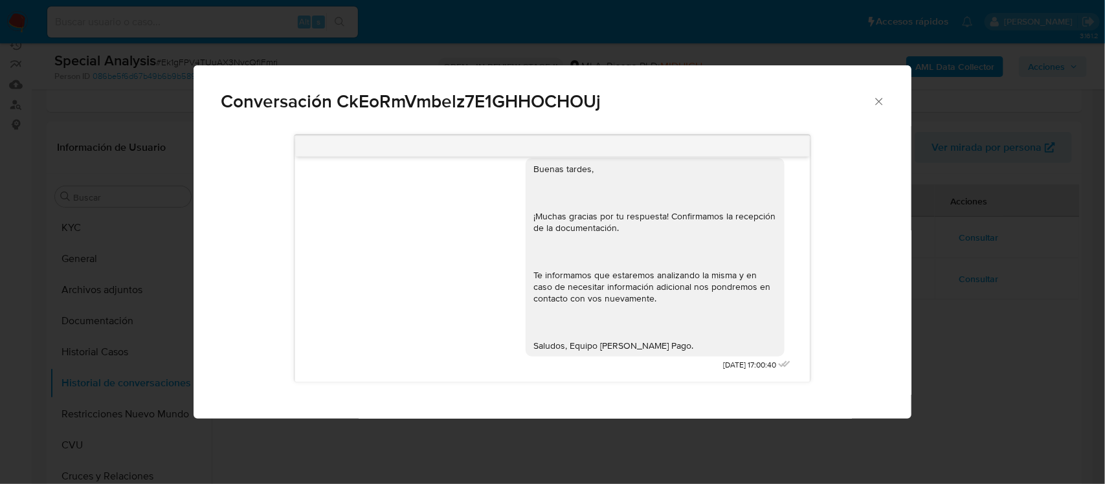
click at [887, 101] on div "Conversación CkEoRmVmbelz7E1GHHOCHOUj" at bounding box center [552, 95] width 717 height 61
click at [884, 101] on icon "Cerrar" at bounding box center [879, 101] width 13 height 13
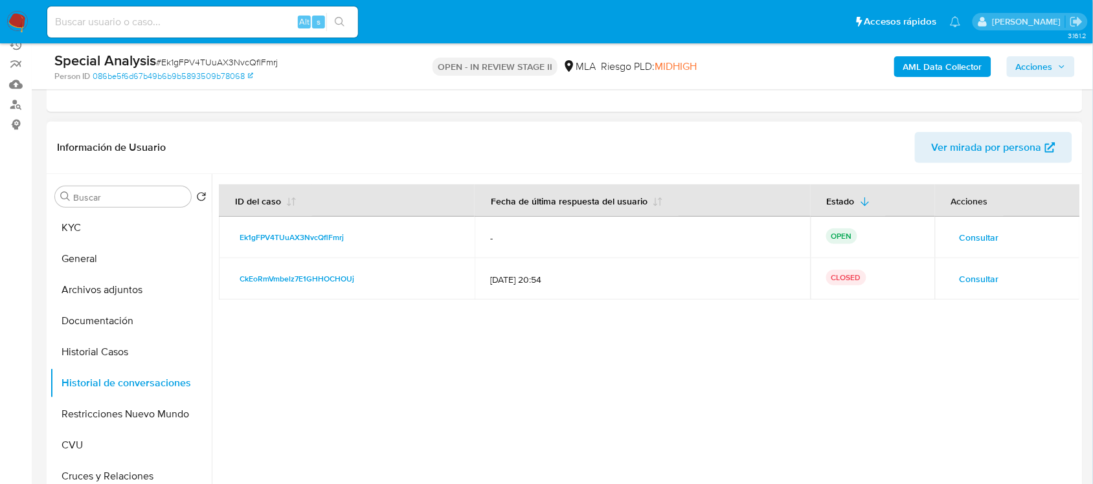
click at [970, 244] on span "Consultar" at bounding box center [978, 237] width 39 height 18
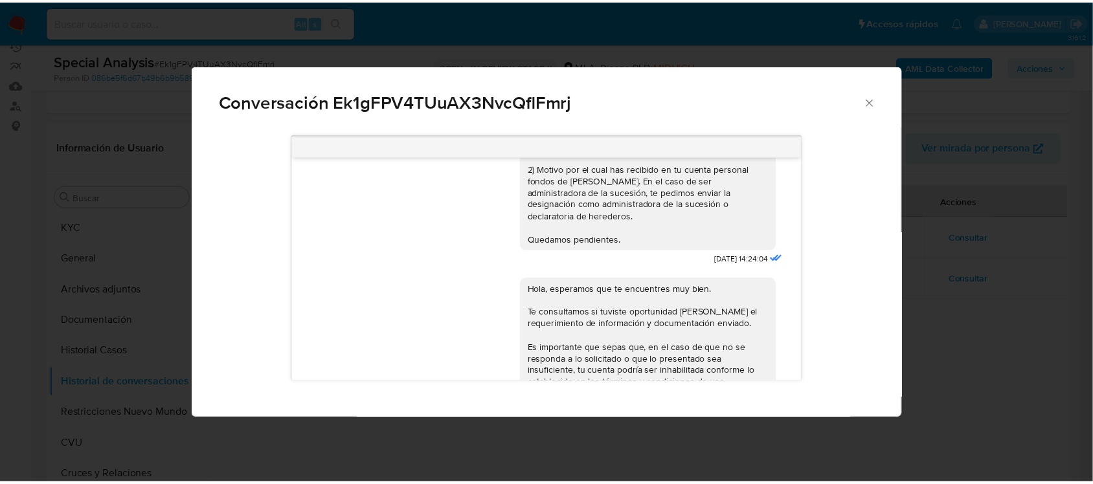
scroll to position [0, 0]
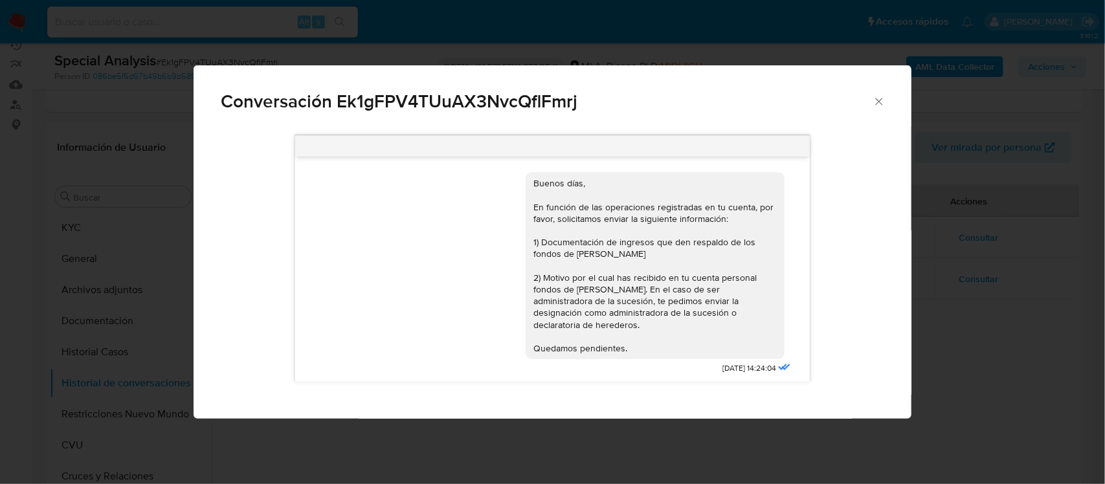
click at [935, 284] on div "Conversación Ek1gFPV4TUuAX3NvcQflFmrj Buenos días, En función de las operacione…" at bounding box center [552, 242] width 1105 height 484
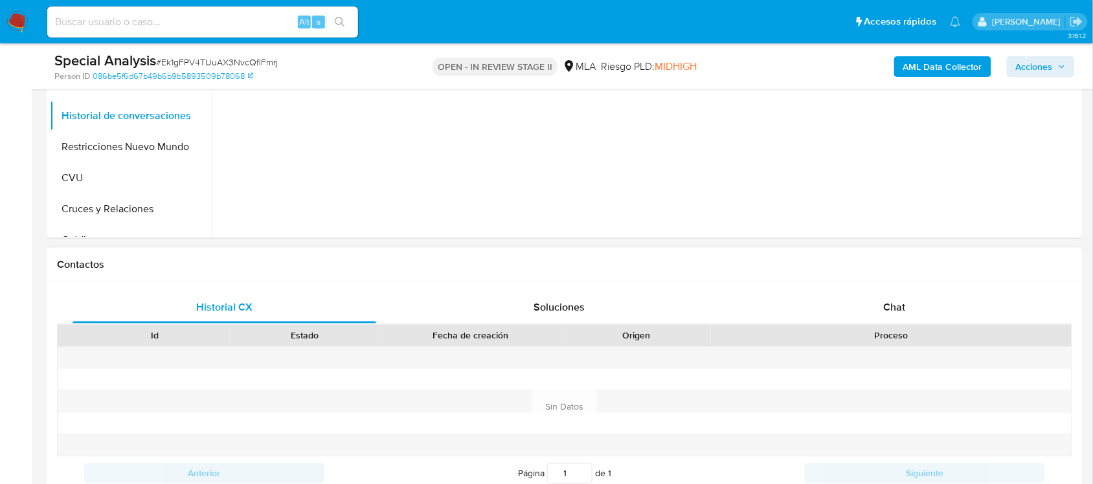
scroll to position [566, 0]
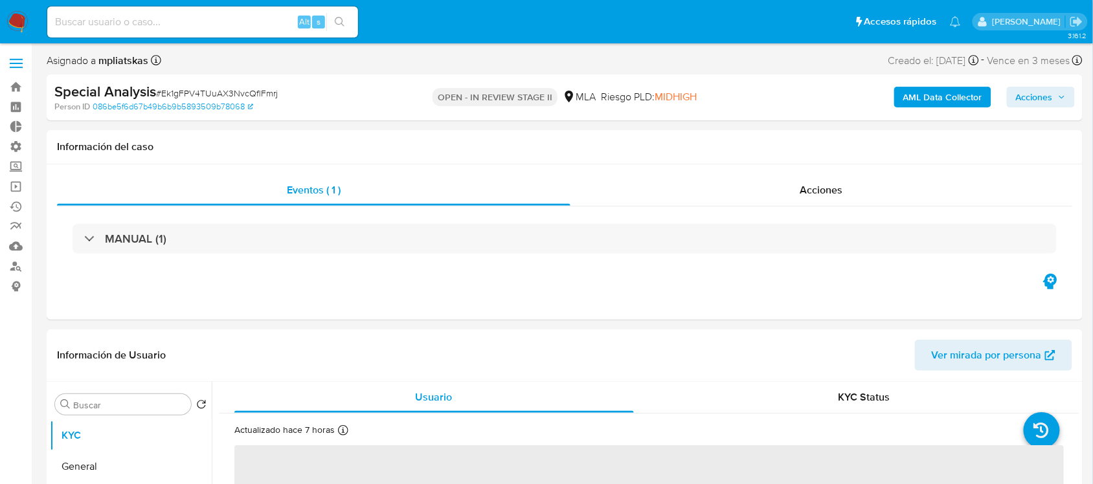
select select "10"
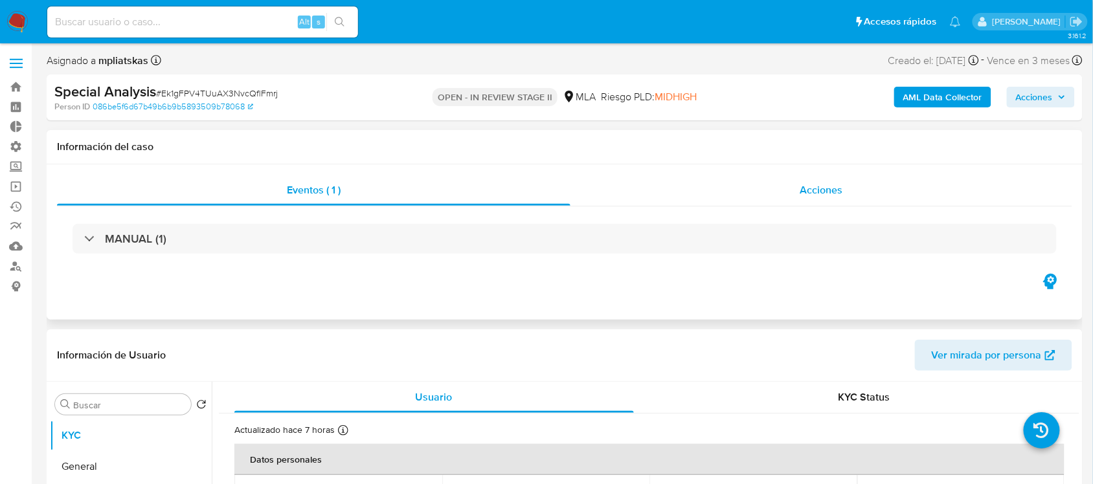
click at [825, 186] on span "Acciones" at bounding box center [820, 190] width 43 height 15
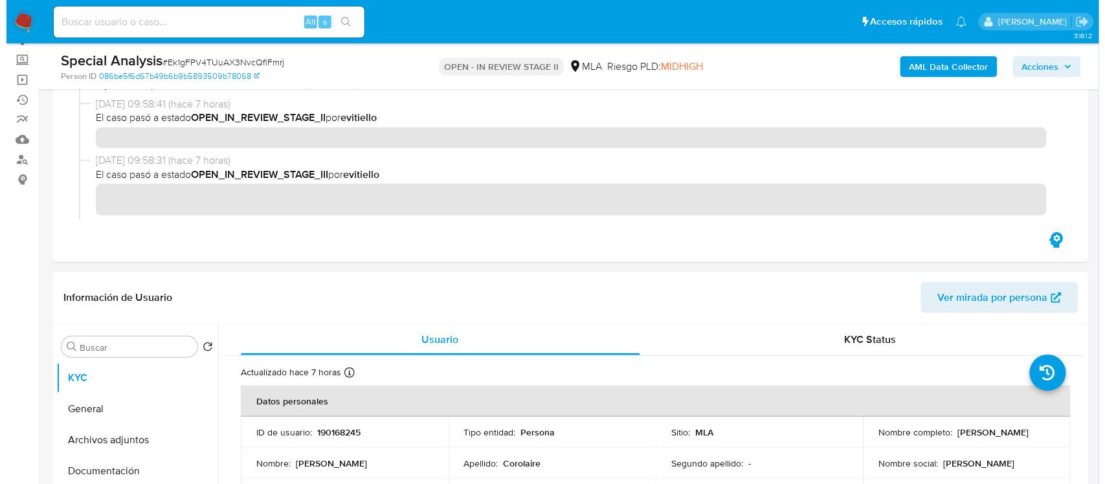
scroll to position [324, 0]
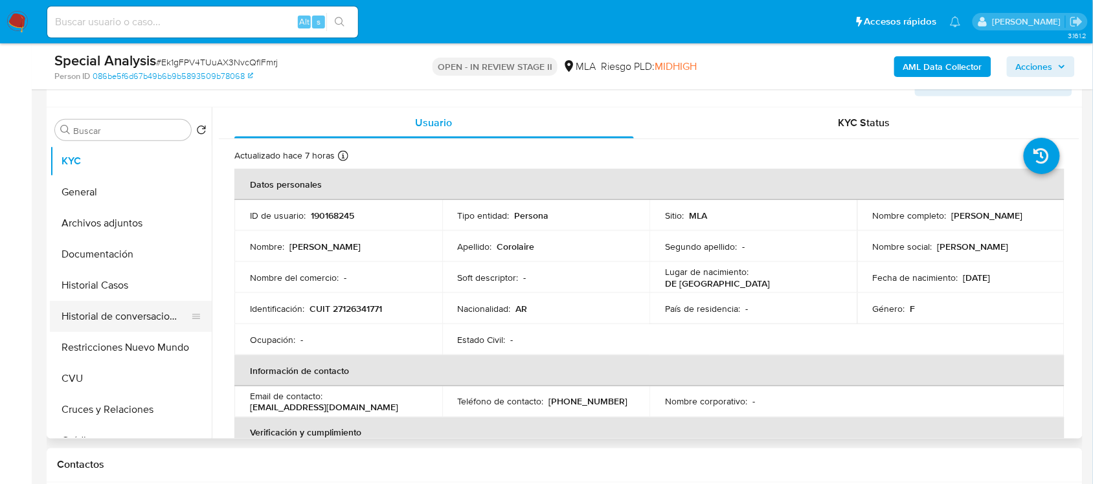
click at [166, 321] on button "Historial de conversaciones" at bounding box center [125, 316] width 151 height 31
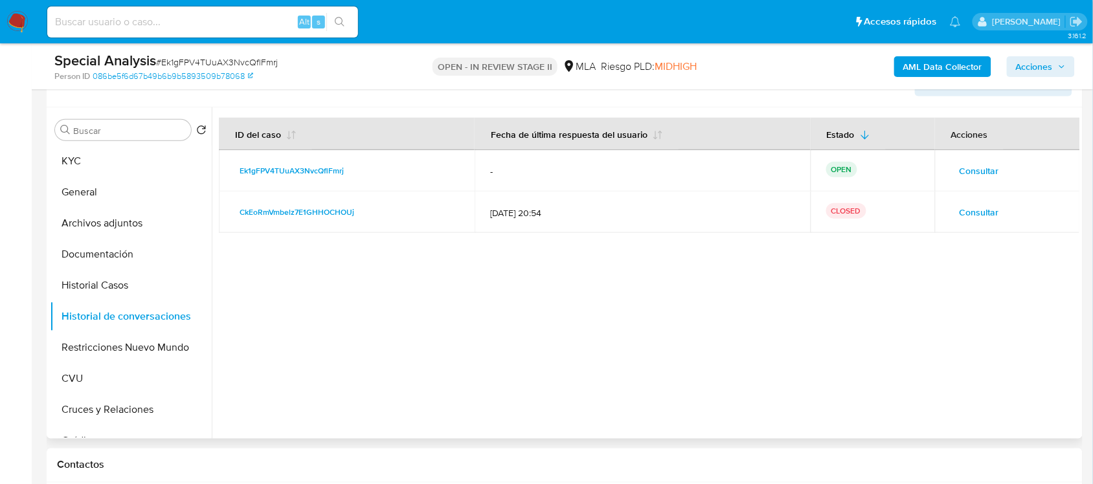
click at [976, 166] on span "Consultar" at bounding box center [978, 171] width 39 height 18
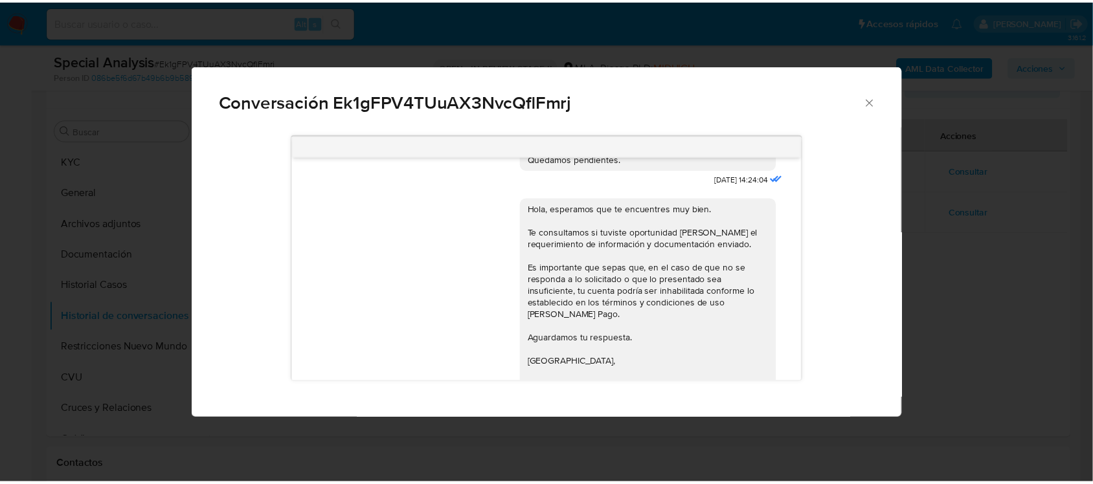
scroll to position [216, 0]
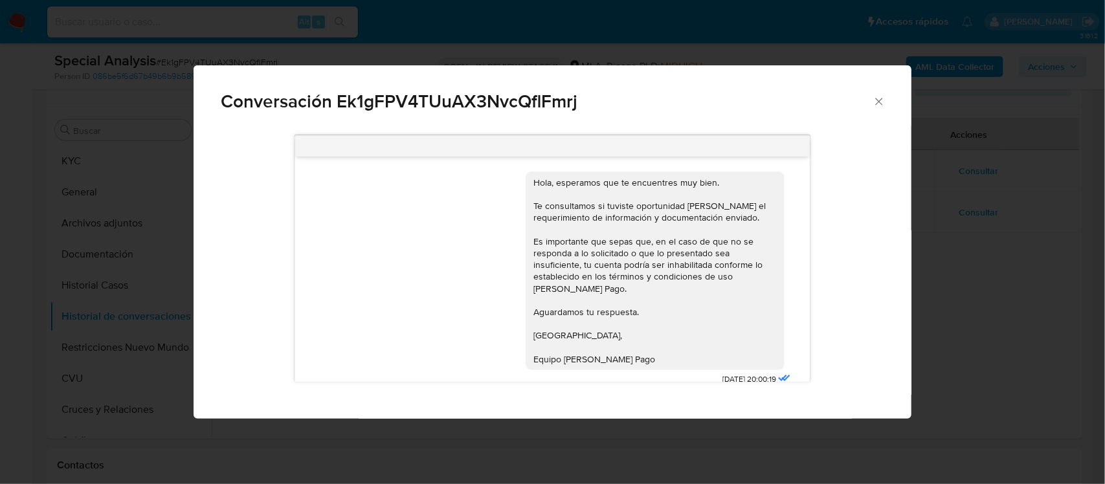
click at [952, 246] on div "Conversación Ek1gFPV4TUuAX3NvcQflFmrj Buenos días, En función de las operacione…" at bounding box center [552, 242] width 1105 height 484
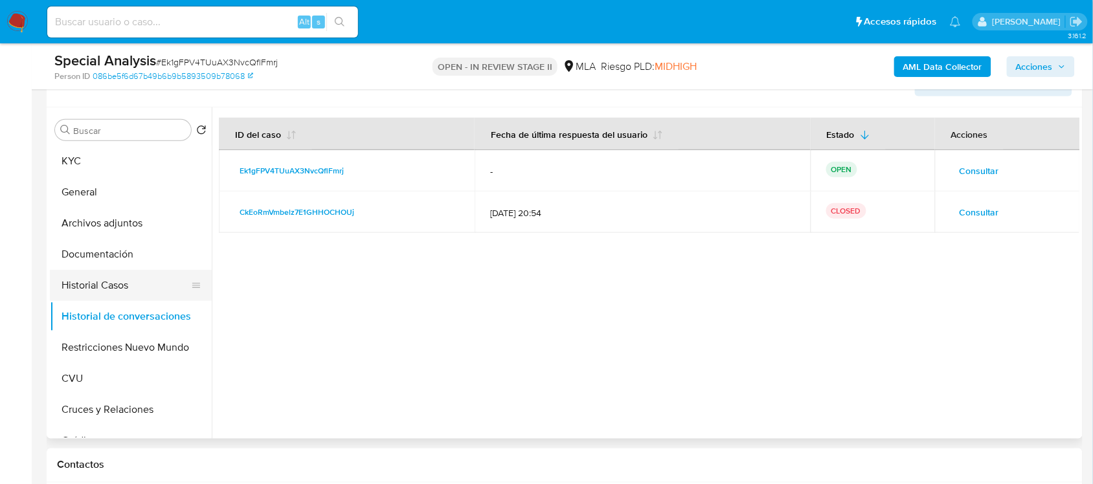
click at [121, 285] on button "Historial Casos" at bounding box center [125, 285] width 151 height 31
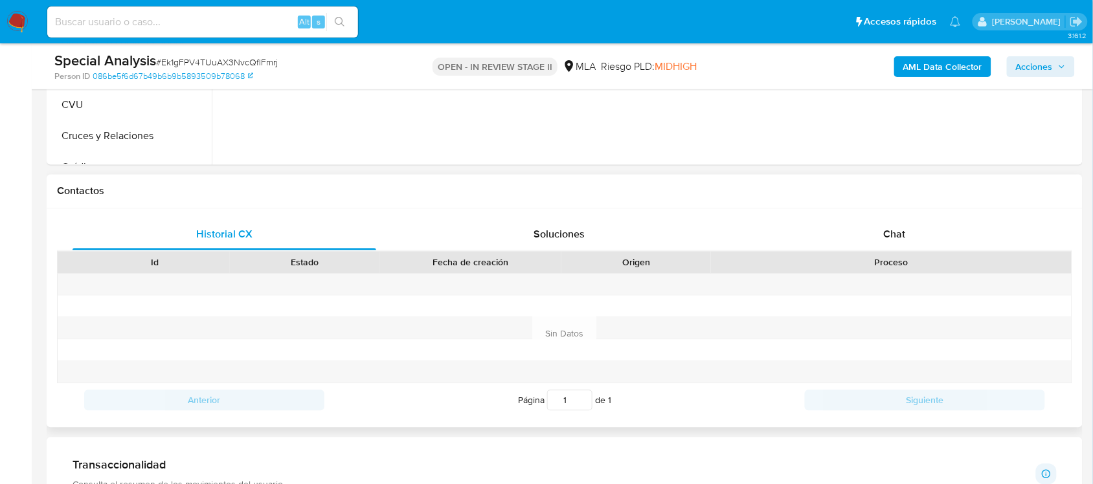
scroll to position [395, 0]
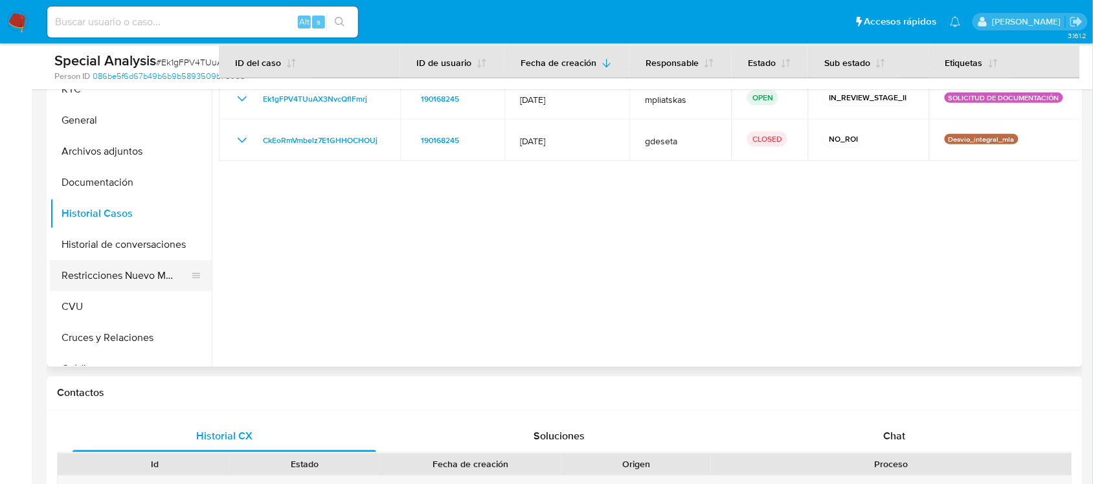
click at [152, 264] on button "Restricciones Nuevo Mundo" at bounding box center [125, 275] width 151 height 31
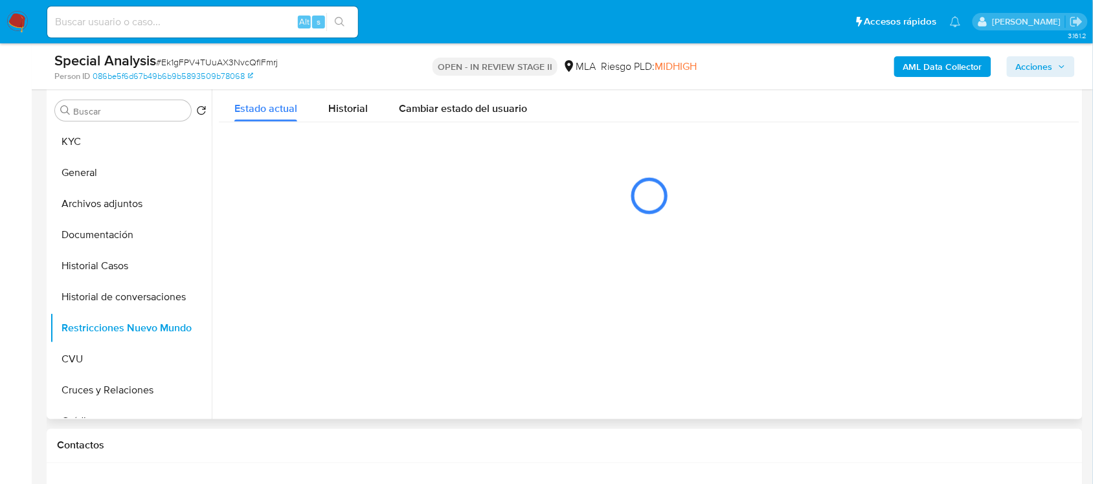
scroll to position [234, 0]
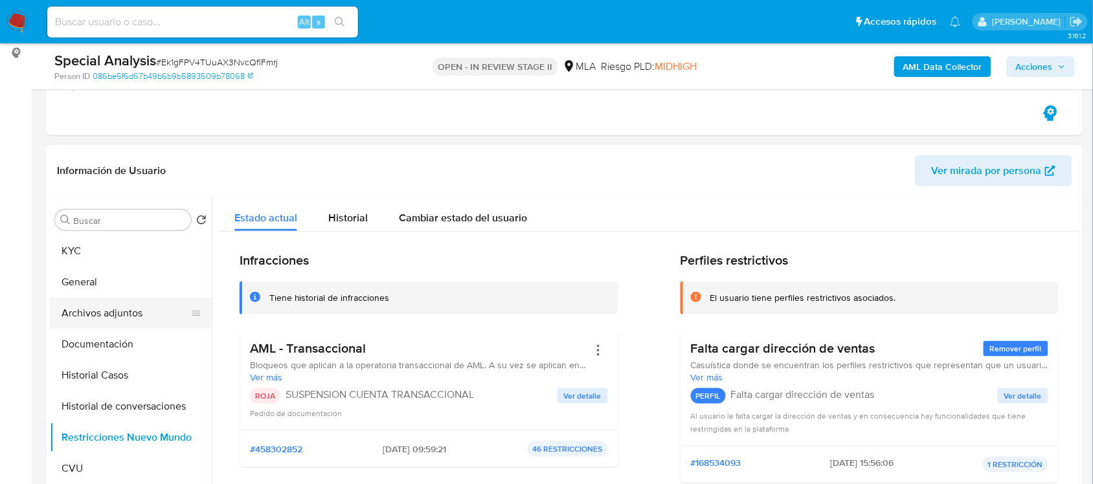
click at [147, 300] on button "Archivos adjuntos" at bounding box center [125, 313] width 151 height 31
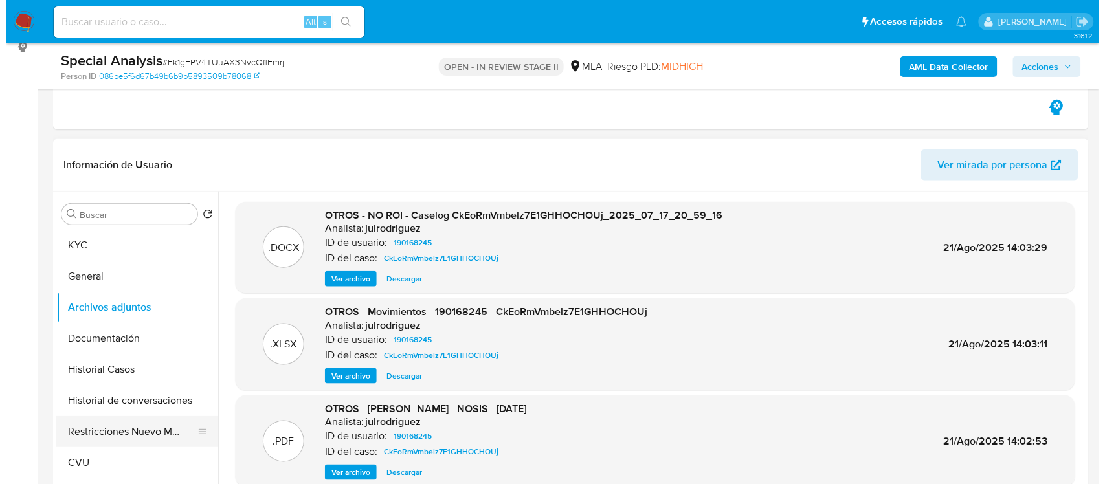
scroll to position [243, 0]
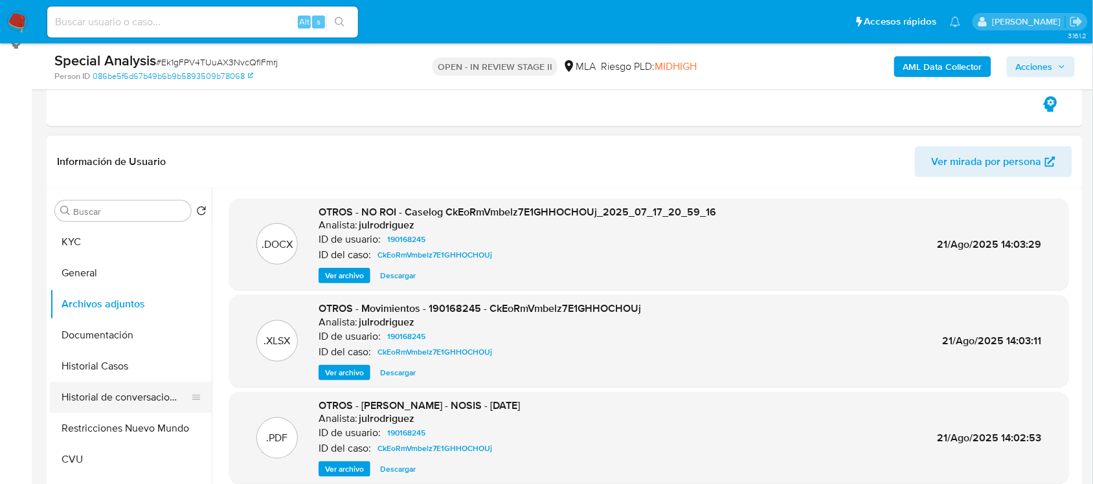
click at [126, 406] on button "Historial de conversaciones" at bounding box center [125, 397] width 151 height 31
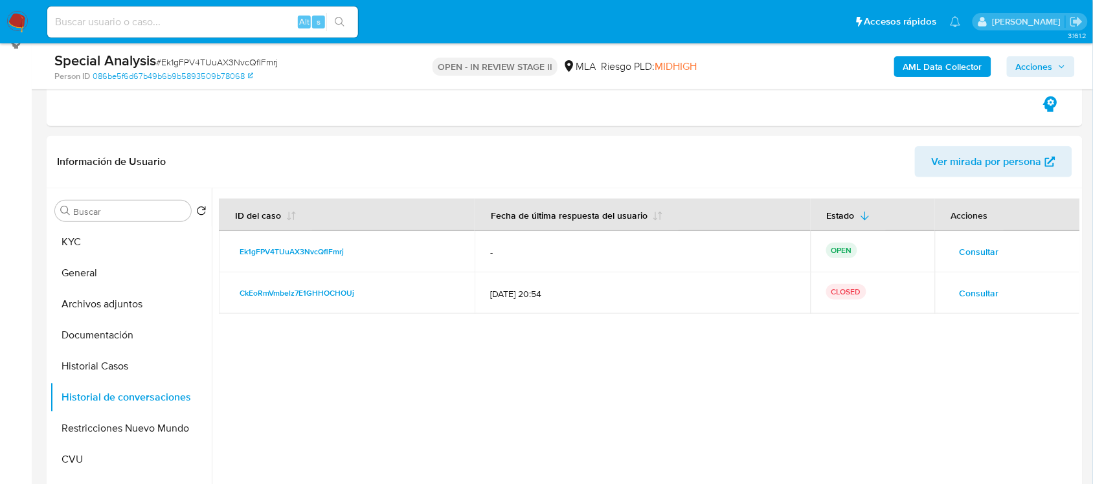
click at [994, 253] on span "Consultar" at bounding box center [978, 252] width 39 height 18
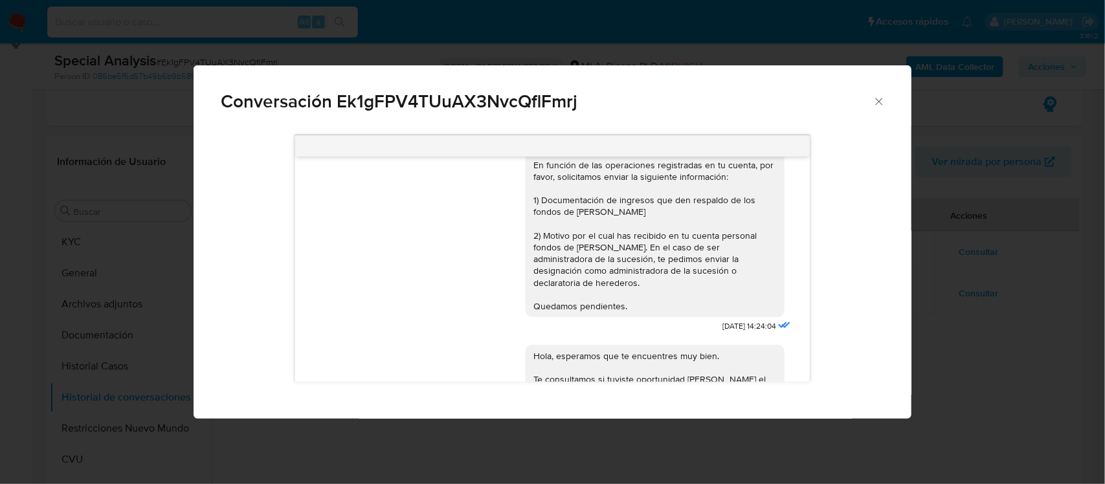
scroll to position [0, 0]
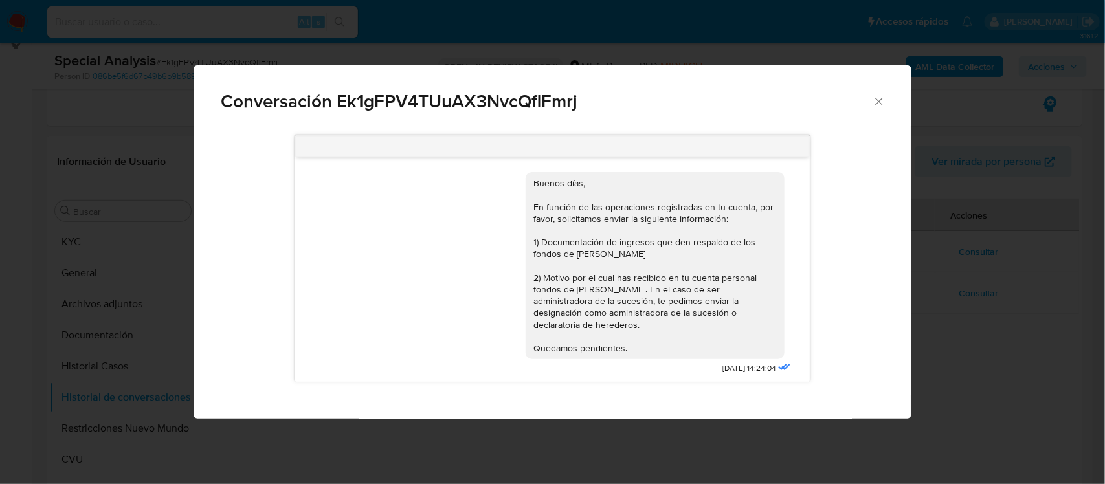
click at [913, 275] on div "Conversación Ek1gFPV4TUuAX3NvcQflFmrj Buenos días, En función de las operacione…" at bounding box center [552, 242] width 1105 height 484
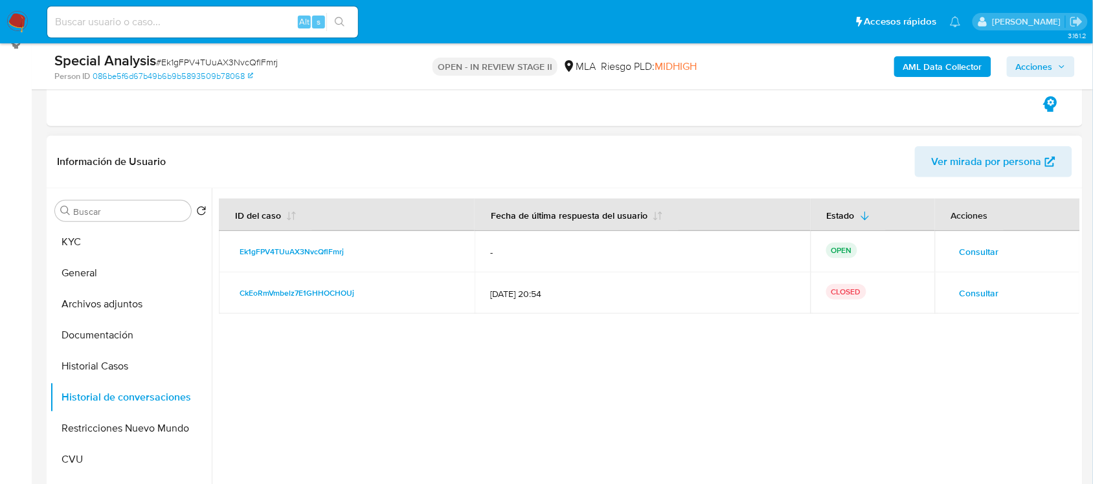
click at [972, 257] on span "Consultar" at bounding box center [978, 252] width 39 height 18
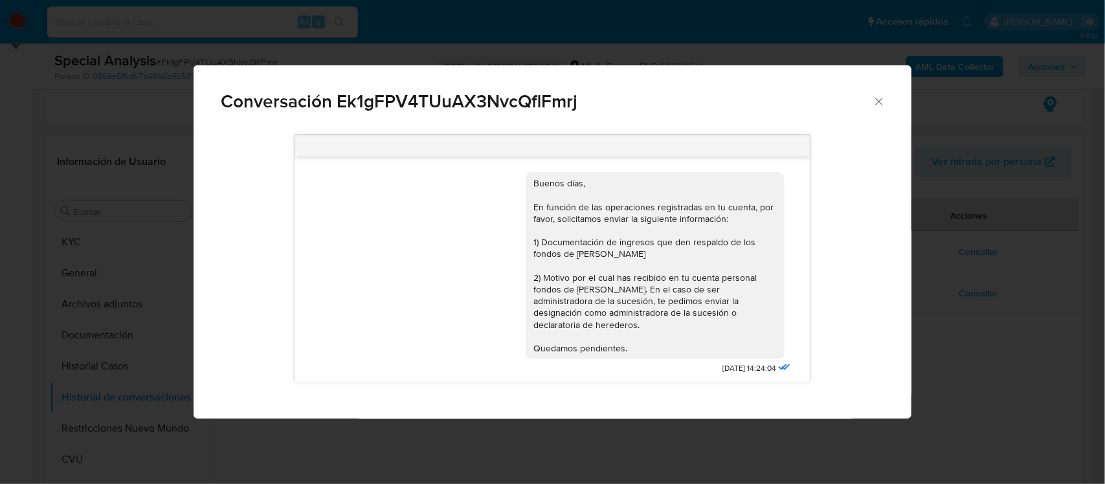
scroll to position [216, 0]
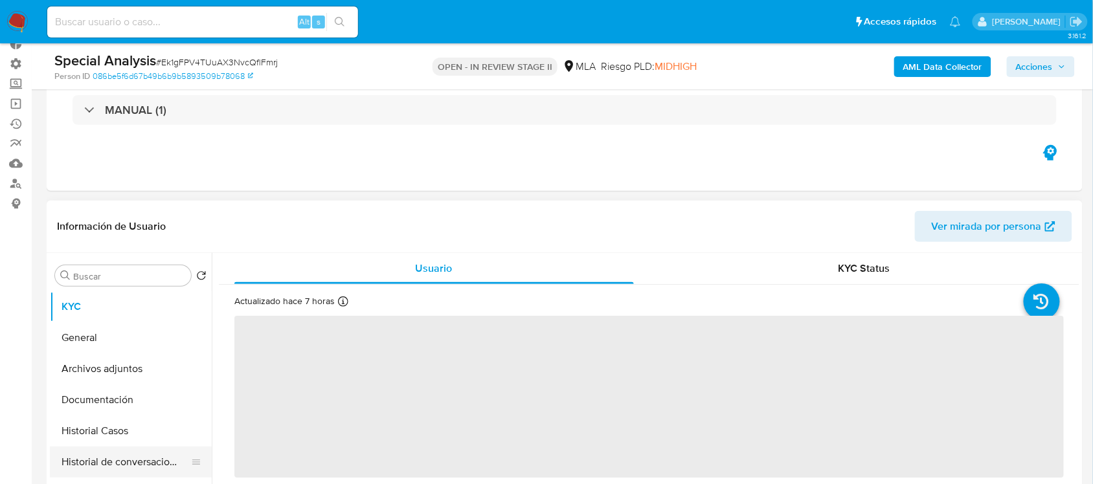
select select "10"
click at [125, 447] on button "Historial de conversaciones" at bounding box center [125, 462] width 151 height 31
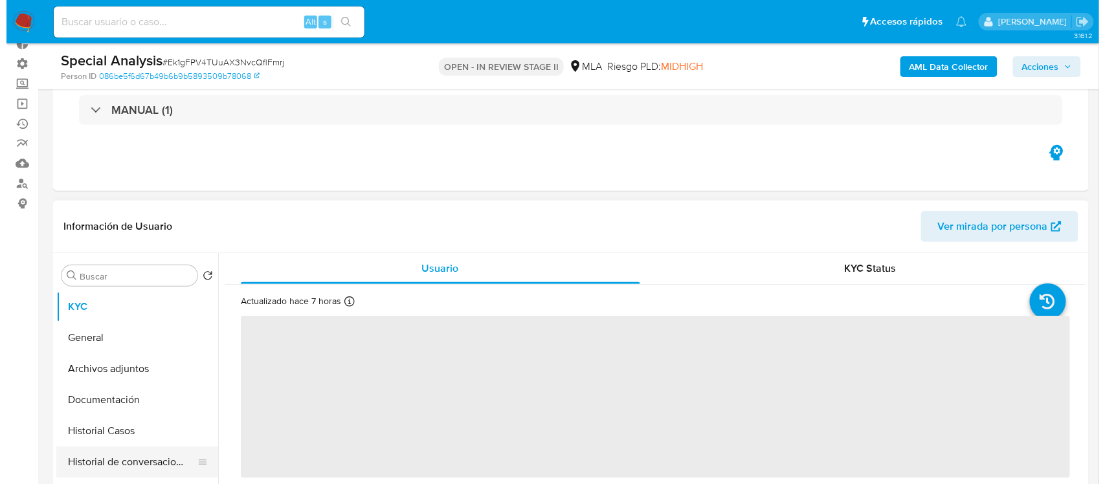
scroll to position [162, 0]
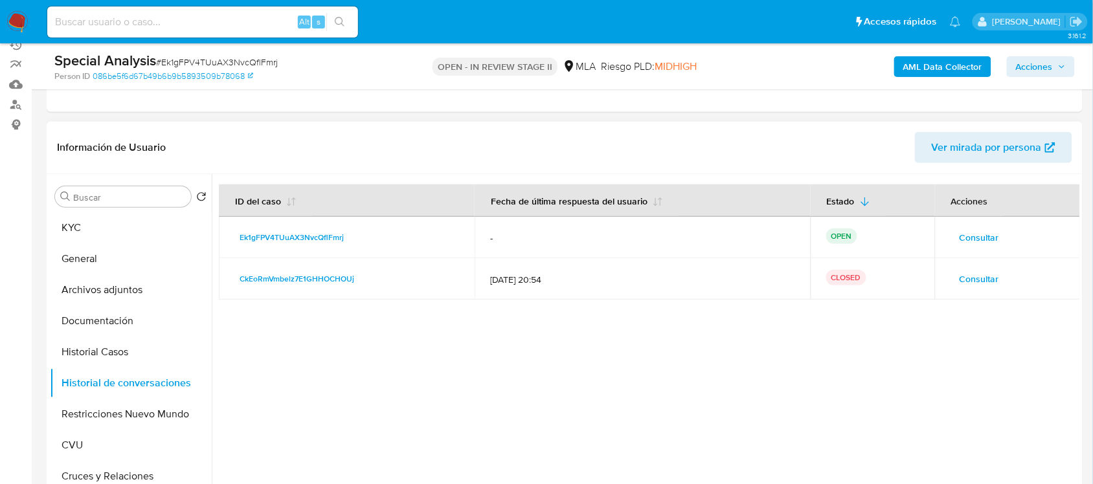
click at [959, 234] on span "Consultar" at bounding box center [978, 237] width 39 height 18
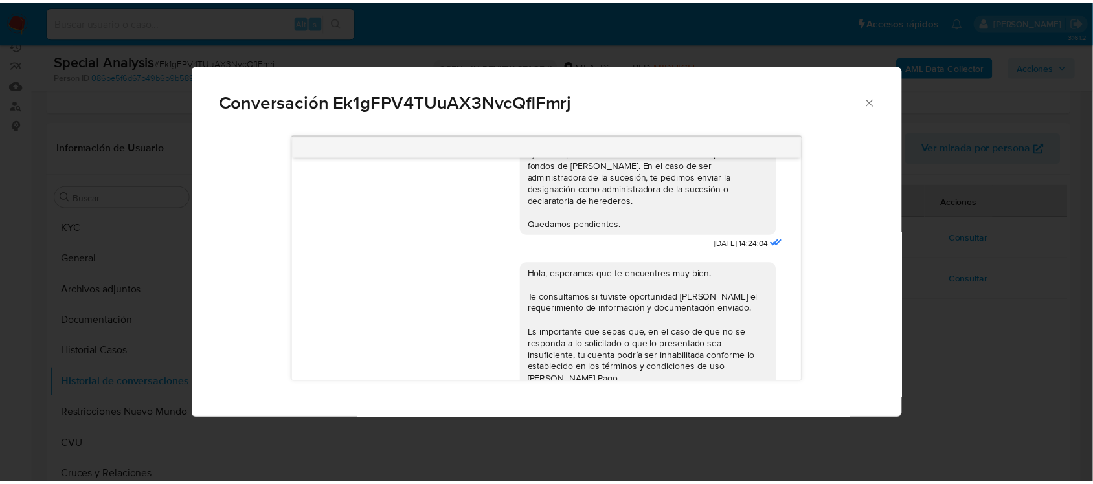
scroll to position [54, 0]
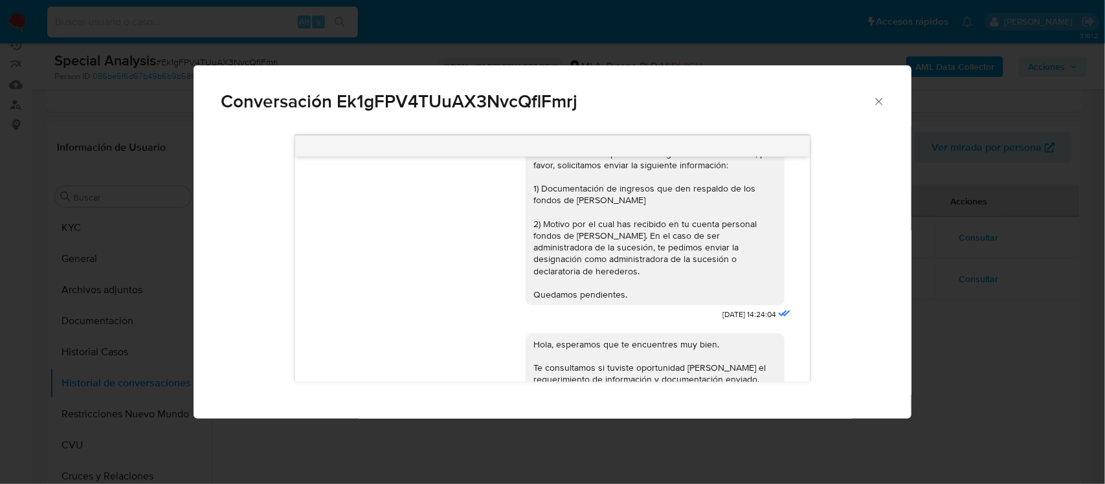
click at [881, 102] on icon "Cerrar" at bounding box center [879, 101] width 13 height 13
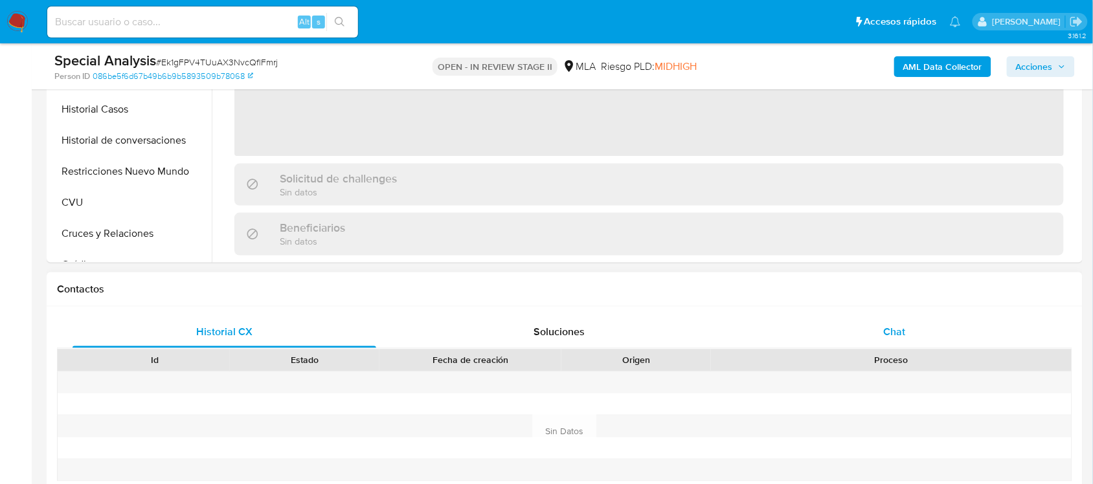
select select "10"
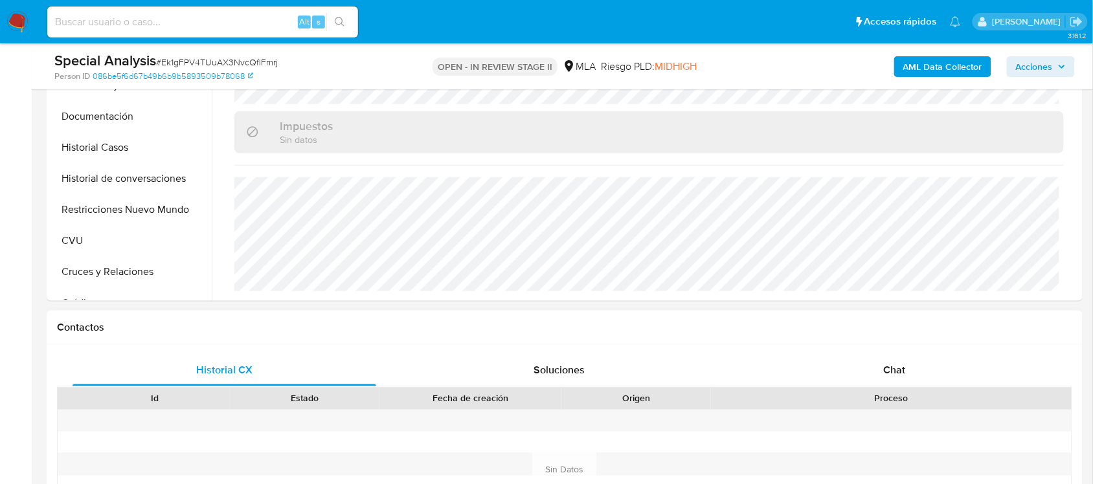
scroll to position [485, 0]
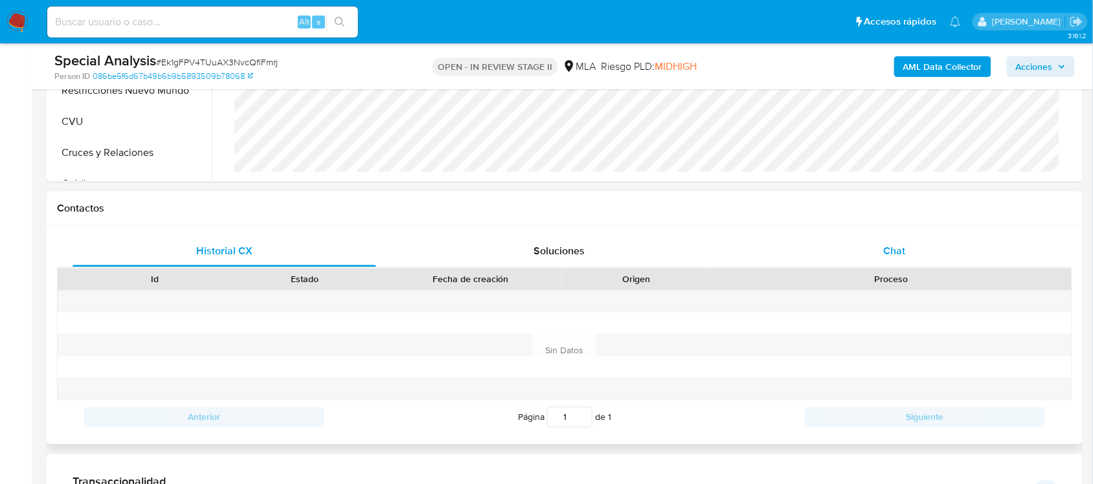
click at [891, 246] on span "Chat" at bounding box center [895, 251] width 22 height 15
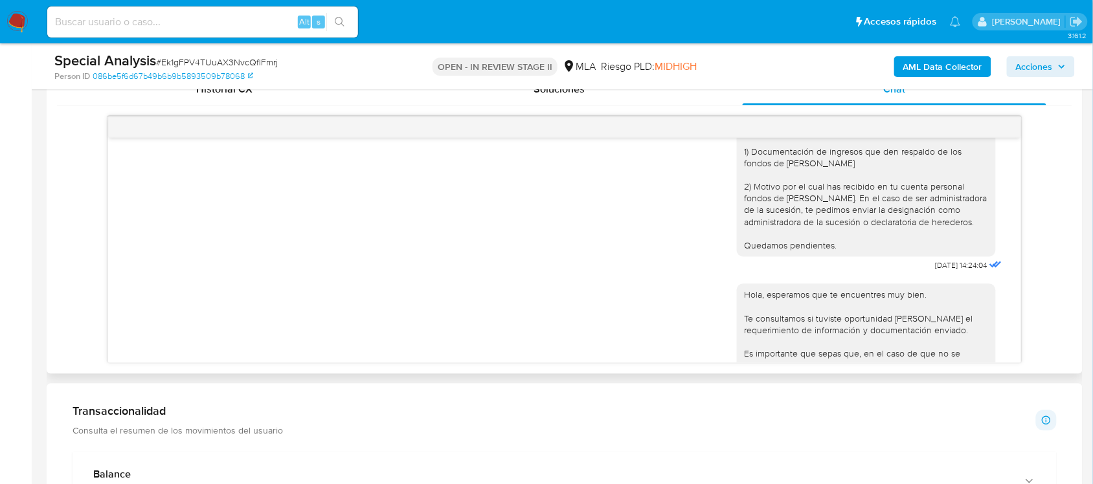
scroll to position [55, 0]
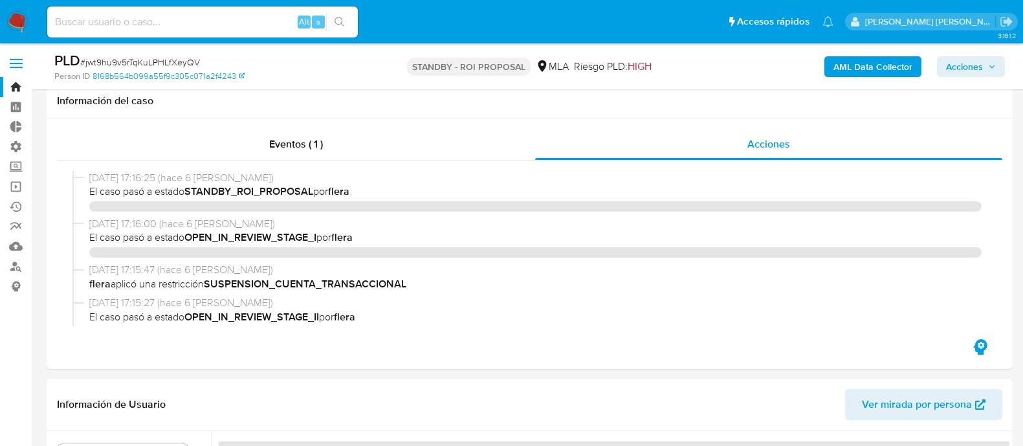
select select "10"
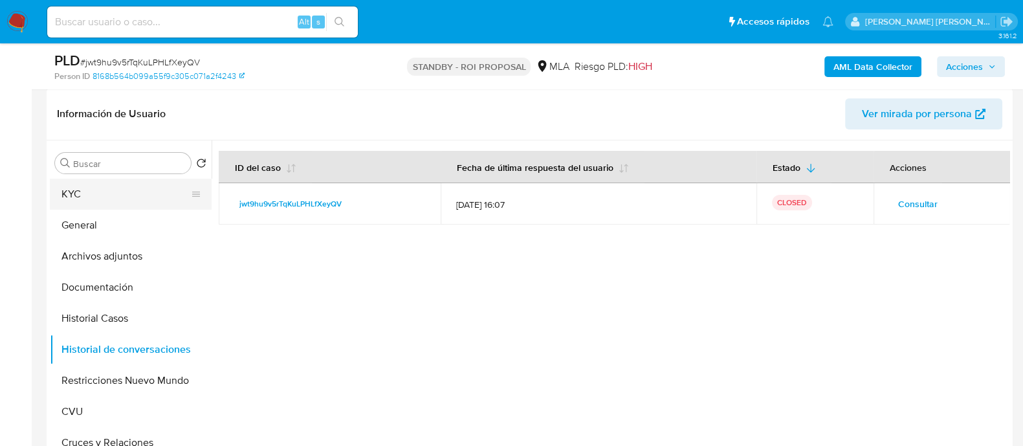
scroll to position [680, 0]
click at [136, 201] on button "KYC" at bounding box center [125, 194] width 151 height 31
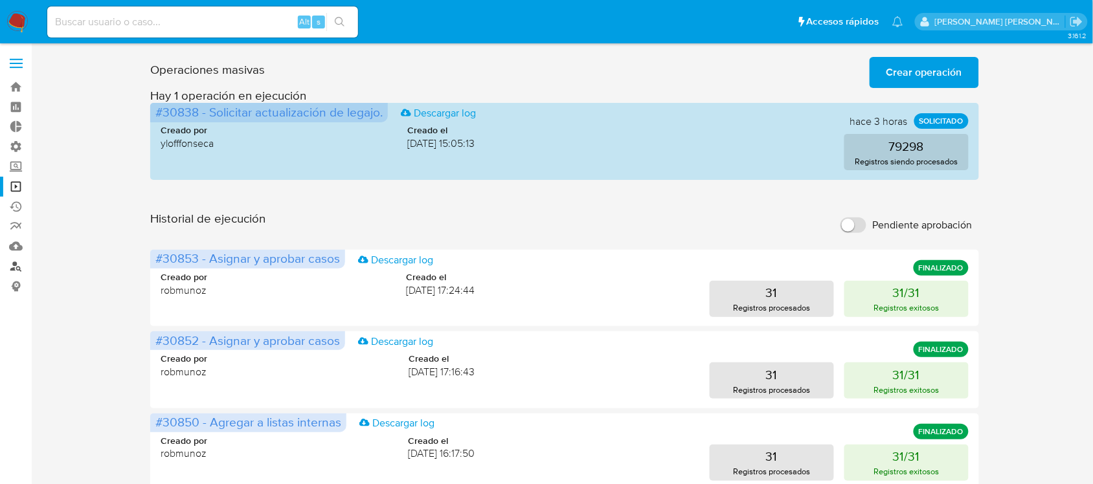
click at [17, 269] on link "Buscador de personas" at bounding box center [77, 266] width 154 height 20
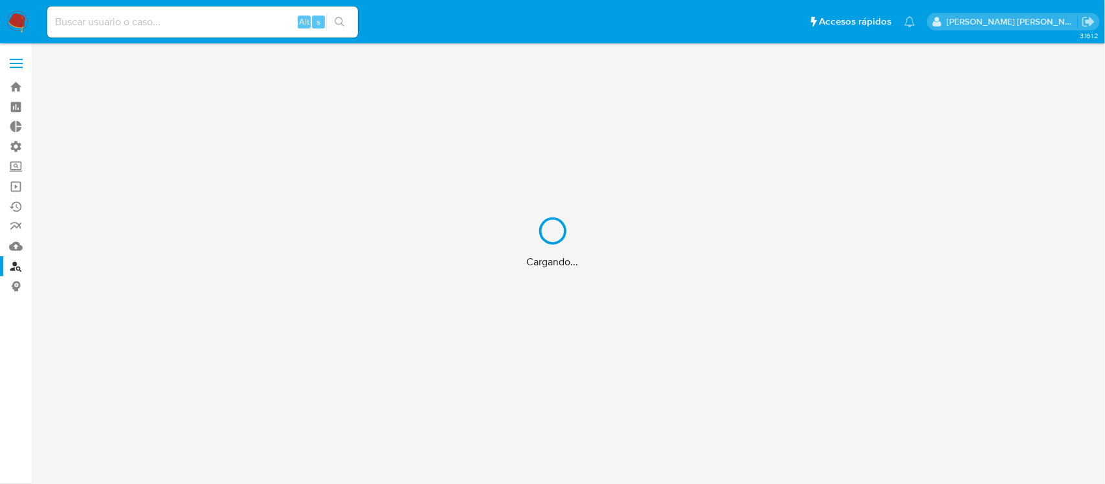
click at [16, 246] on div "Cargando..." at bounding box center [552, 242] width 1105 height 484
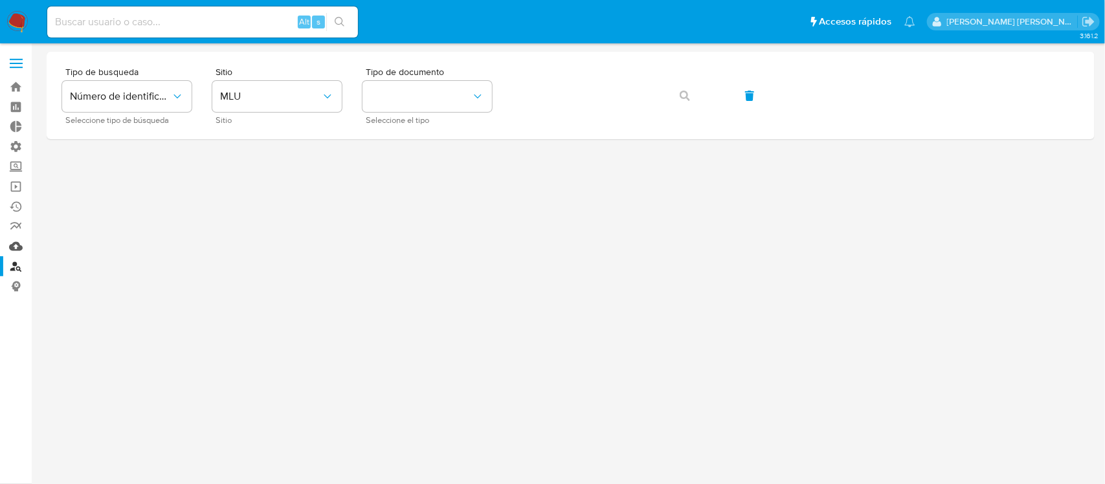
click at [17, 243] on link "Mulan" at bounding box center [77, 246] width 154 height 20
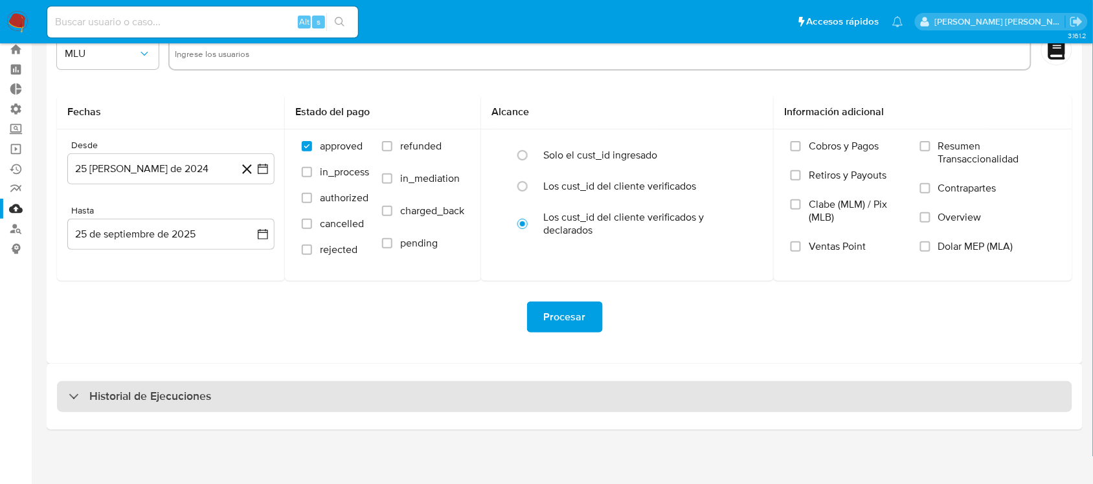
click at [273, 393] on div "Historial de Ejecuciones" at bounding box center [564, 396] width 1015 height 31
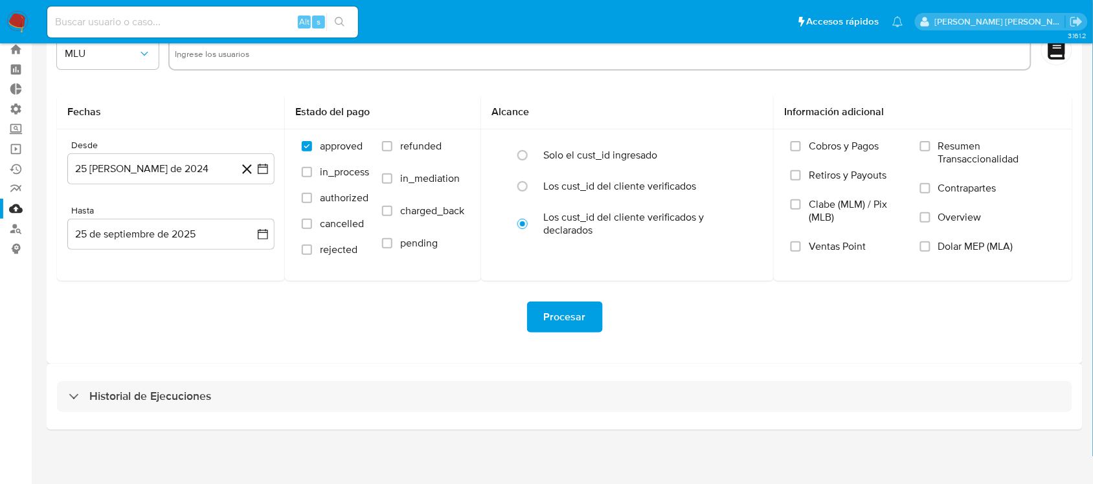
select select "10"
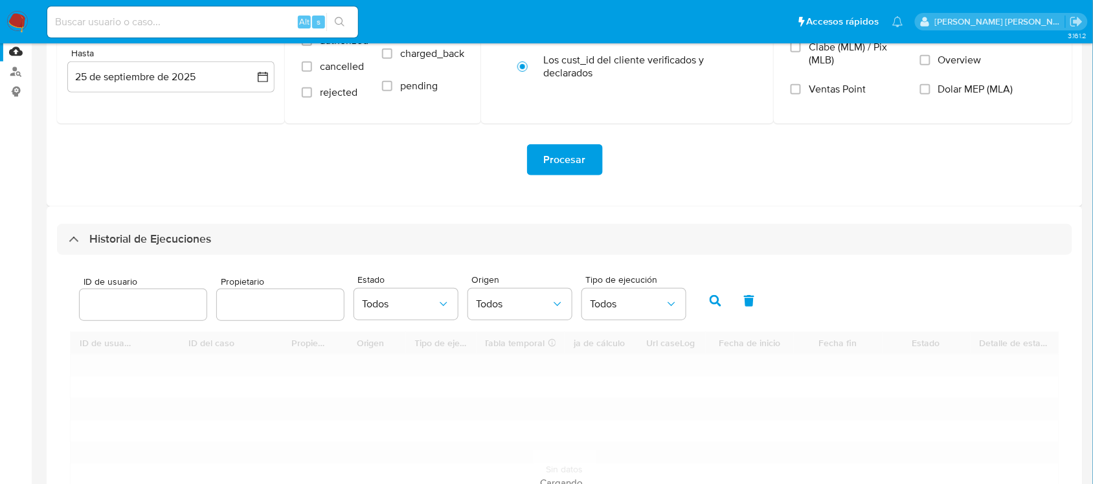
scroll to position [361, 0]
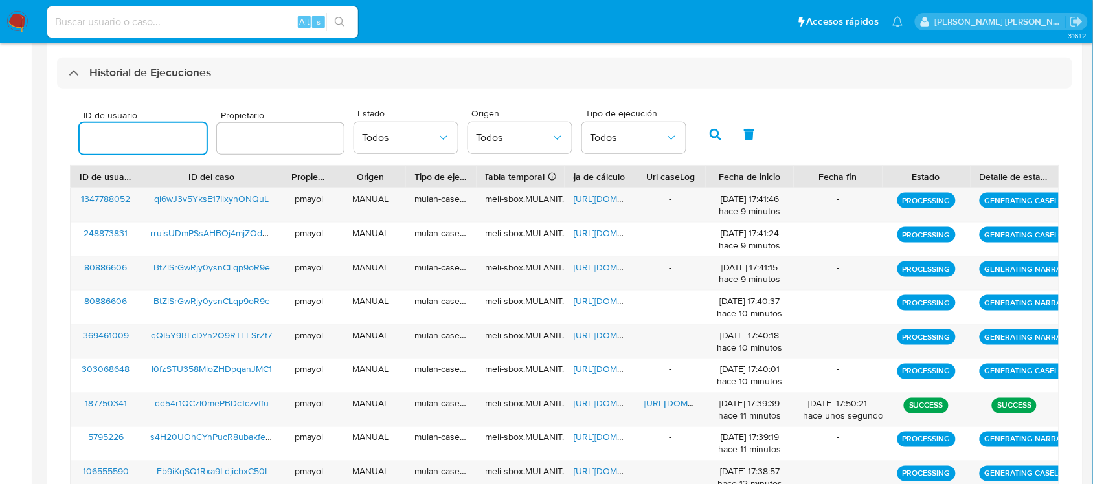
click at [140, 137] on input "number" at bounding box center [143, 138] width 127 height 17
type input "274601756"
click at [699, 133] on button "button" at bounding box center [715, 134] width 34 height 31
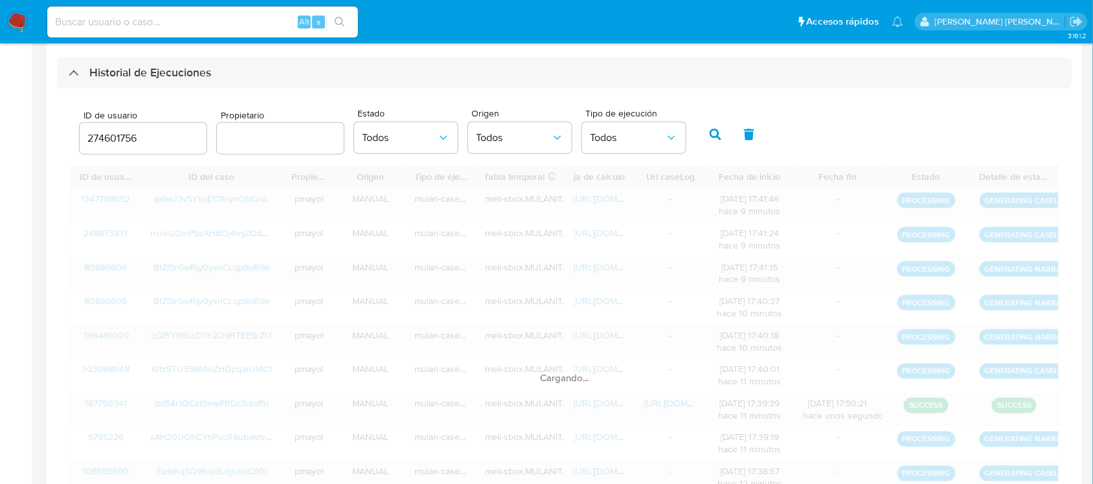
scroll to position [253, 0]
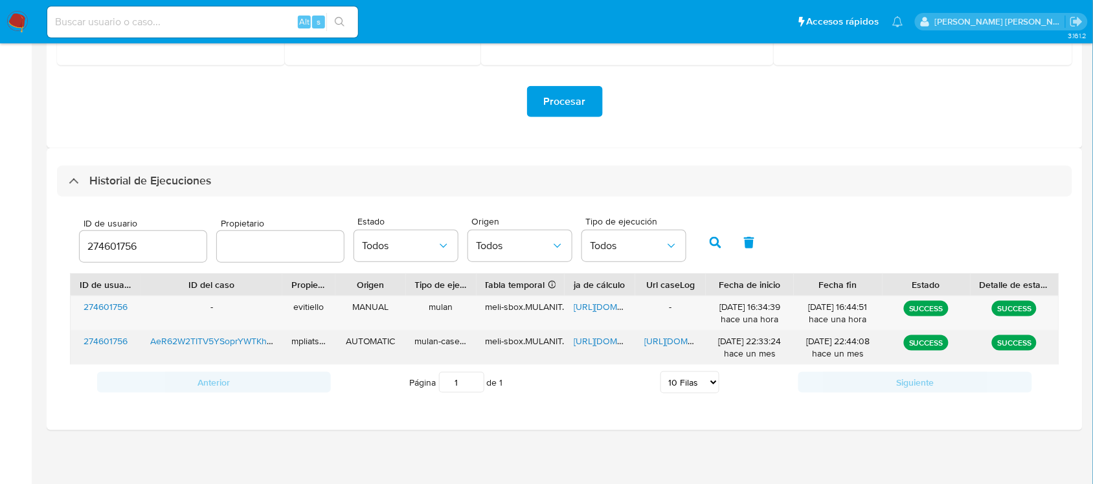
click at [602, 344] on span "[URL][DOMAIN_NAME]" at bounding box center [617, 341] width 89 height 13
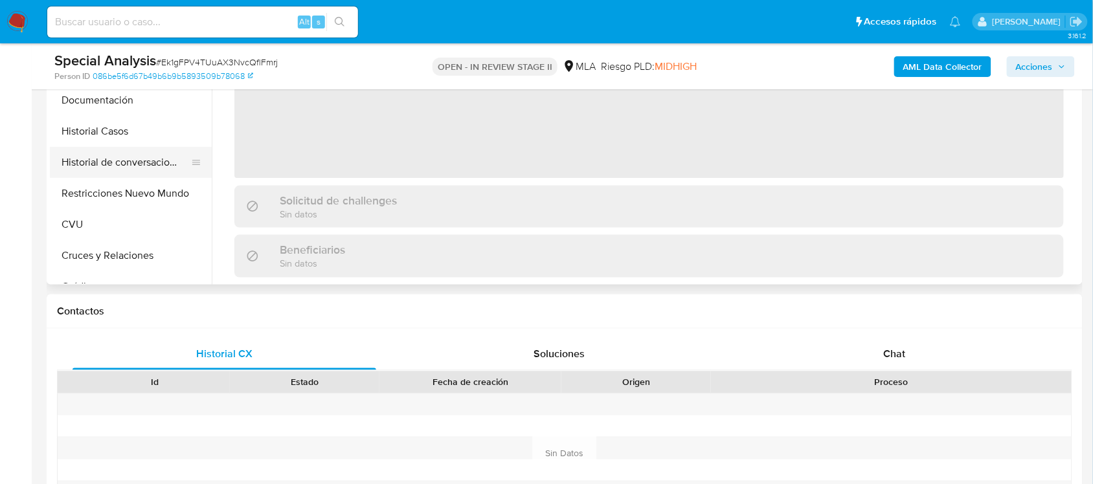
scroll to position [324, 0]
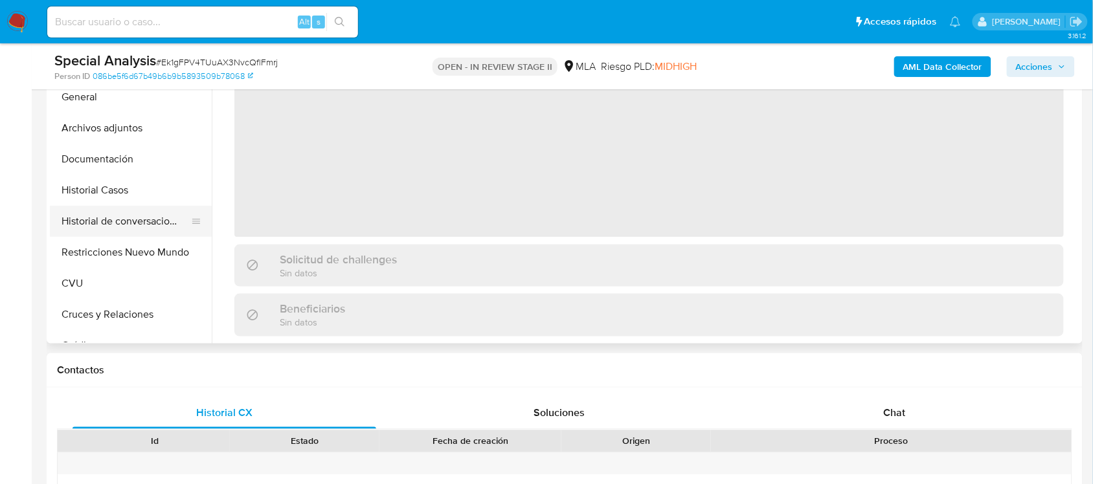
select select "10"
click at [126, 232] on button "Historial de conversaciones" at bounding box center [125, 221] width 151 height 31
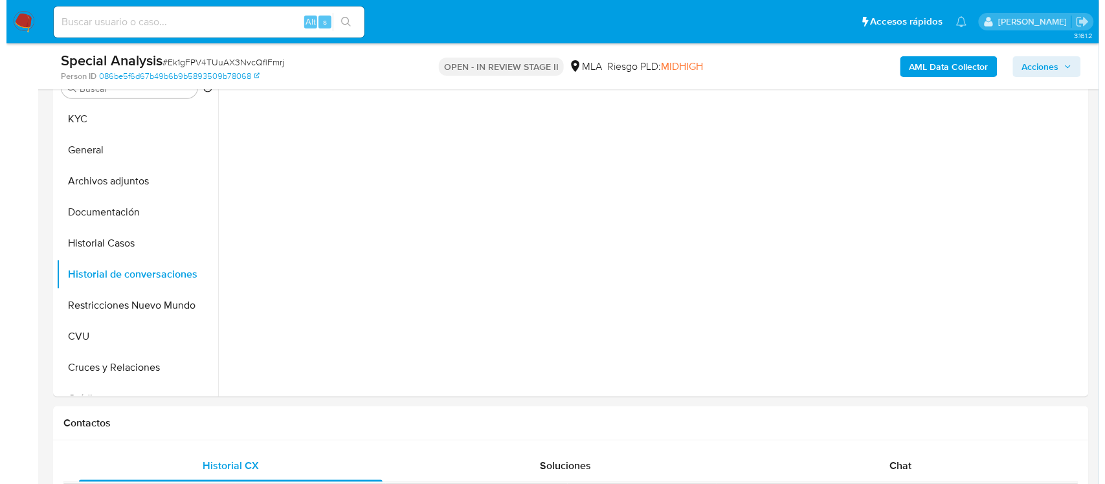
scroll to position [243, 0]
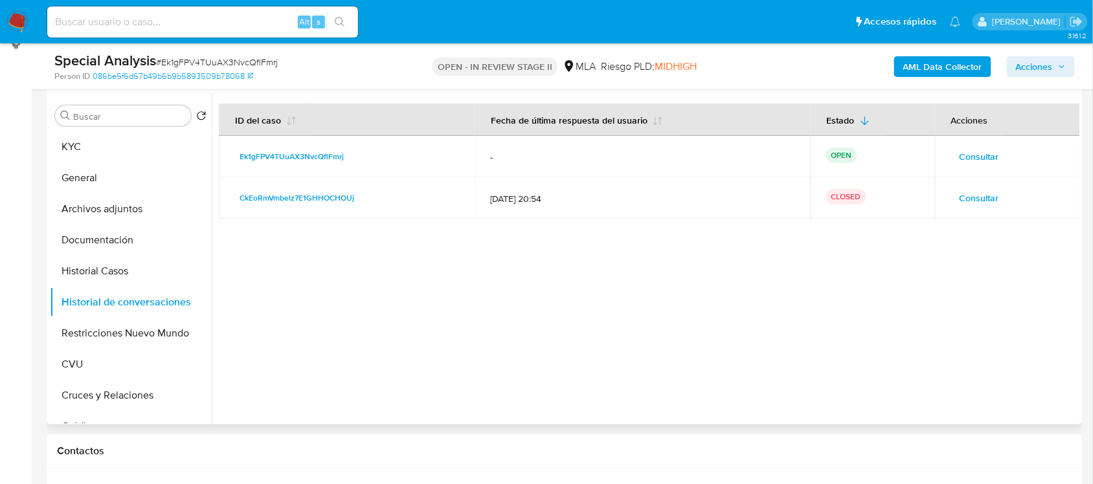
click at [979, 157] on span "Consultar" at bounding box center [978, 157] width 39 height 18
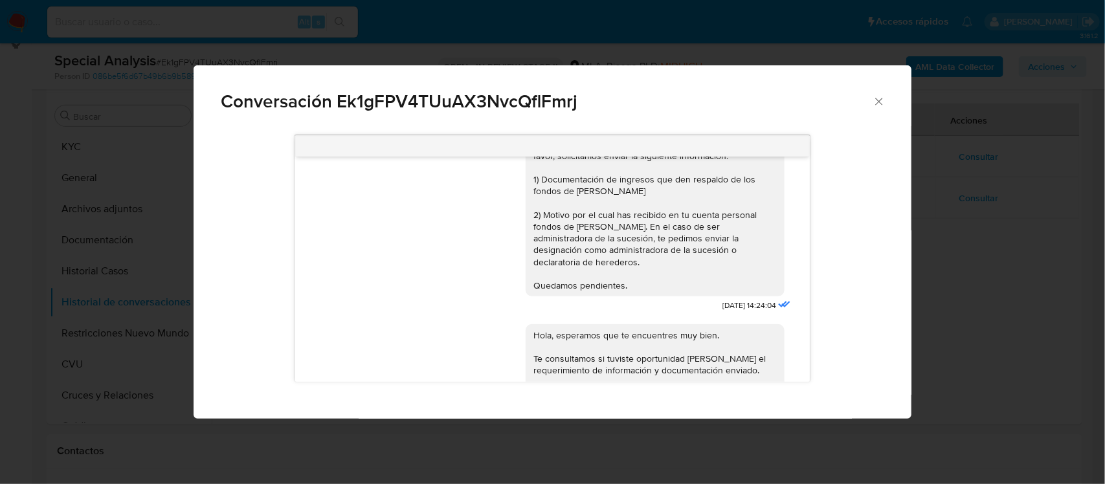
scroll to position [54, 0]
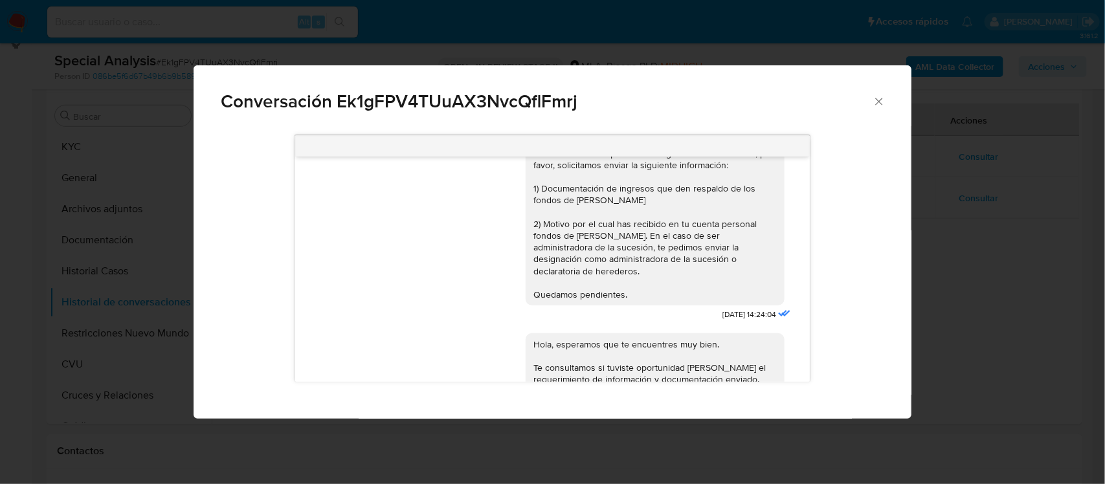
click at [904, 269] on div "Buenos días, En función de las operaciones registradas en tu cuenta, por favor,…" at bounding box center [552, 272] width 717 height 293
click at [879, 101] on icon "Cerrar" at bounding box center [878, 101] width 7 height 7
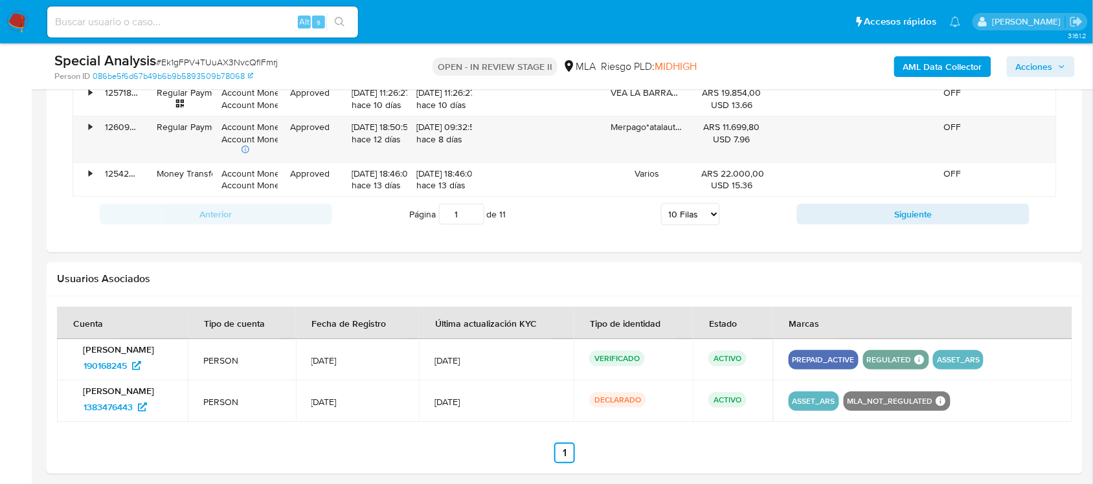
scroll to position [1513, 0]
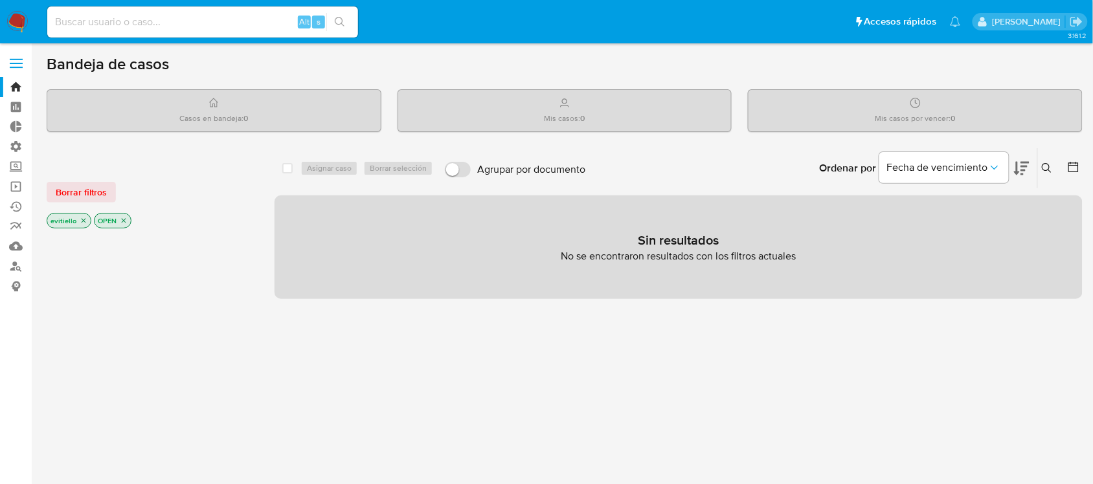
click at [170, 23] on input at bounding box center [202, 22] width 311 height 17
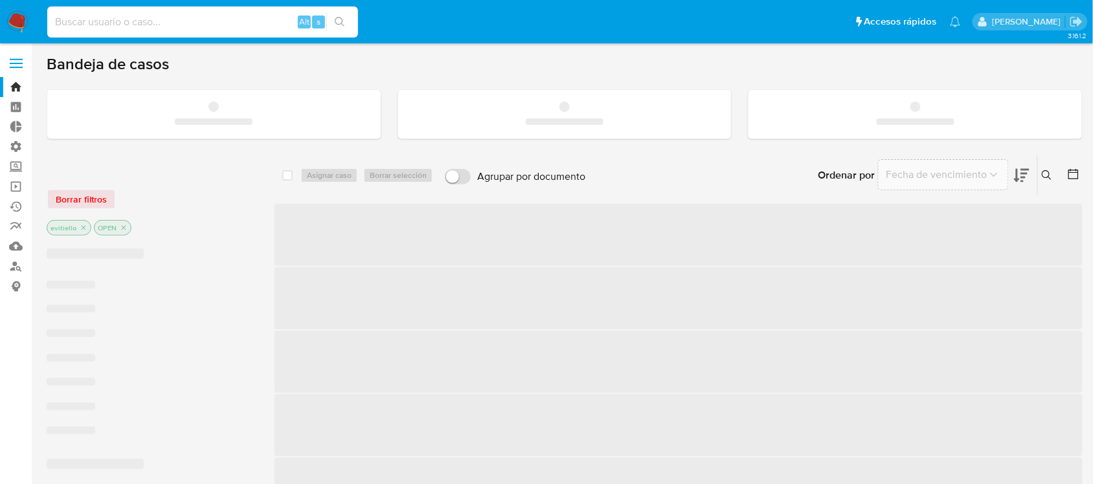
paste input "Ek1gFPV4TUuAX3NvcQflFmrj"
type input "Ek1gFPV4TUuAX3NvcQflFmrj"
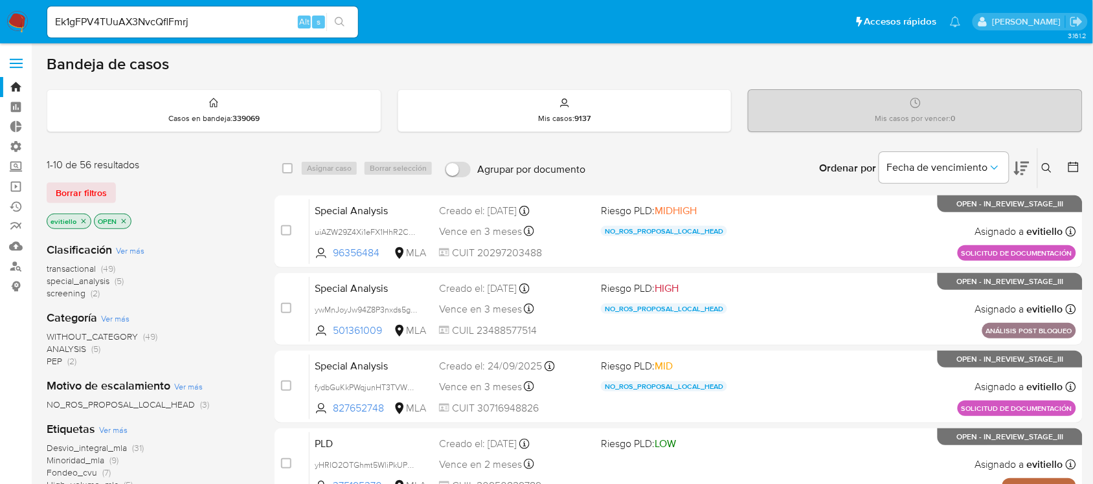
click at [343, 18] on icon "search-icon" at bounding box center [340, 22] width 10 height 10
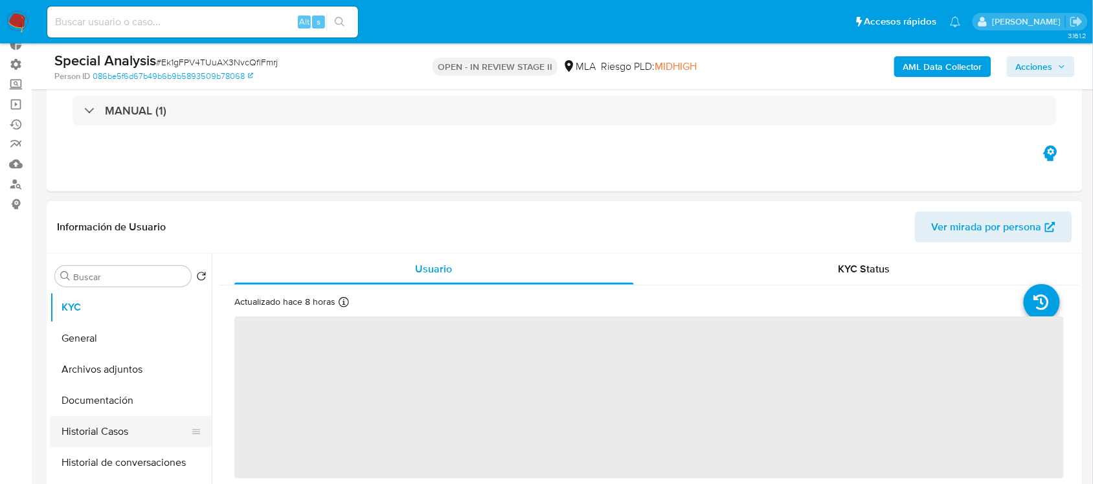
scroll to position [162, 0]
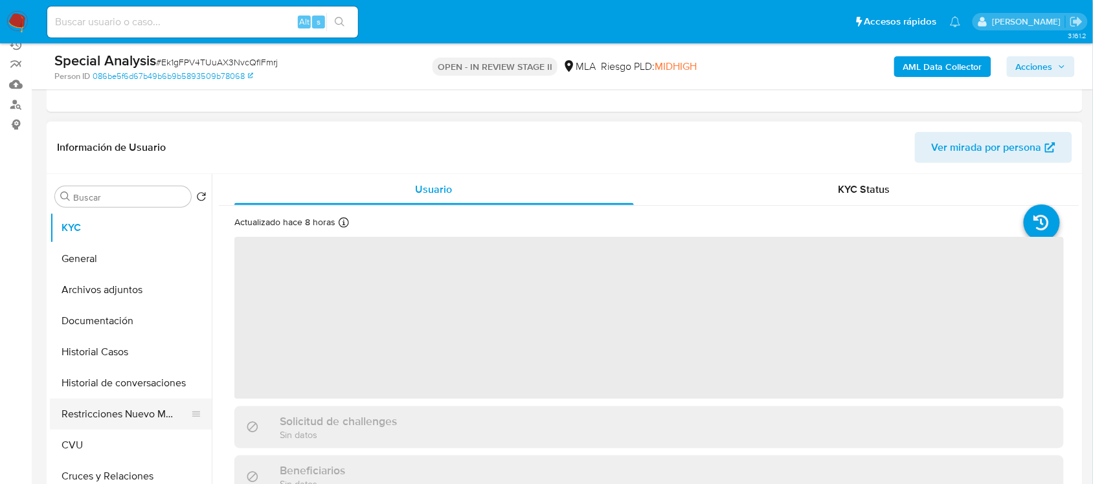
click at [131, 412] on button "Restricciones Nuevo Mundo" at bounding box center [125, 414] width 151 height 31
select select "10"
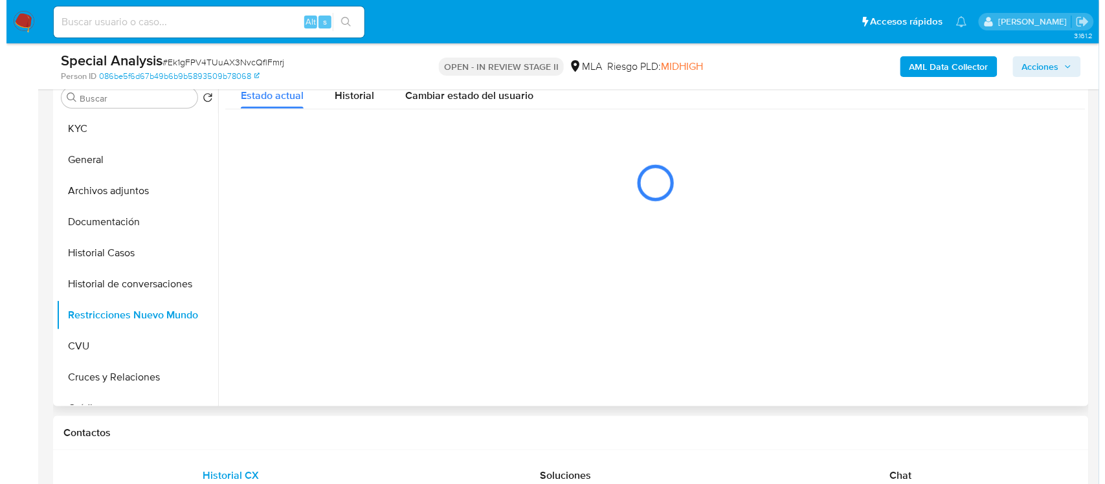
scroll to position [243, 0]
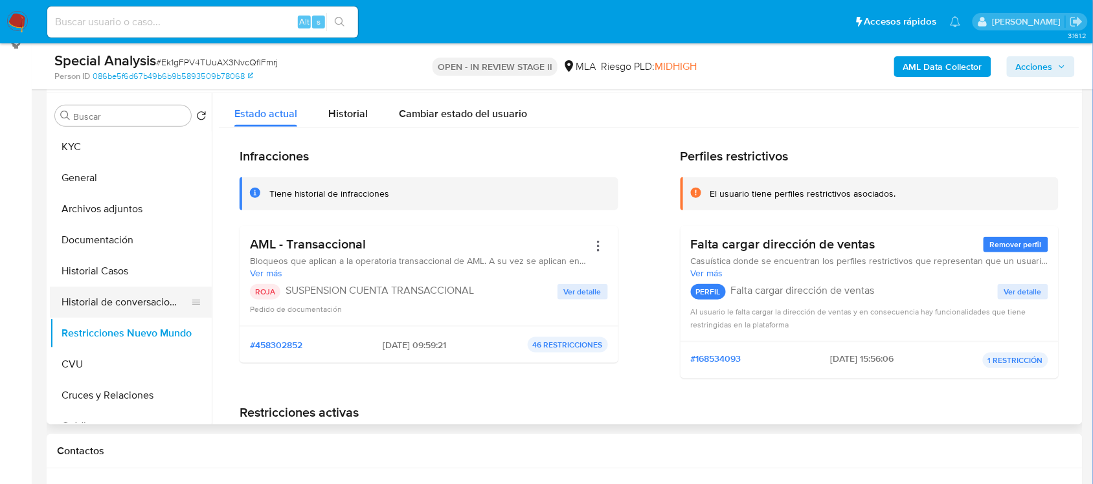
click at [138, 302] on button "Historial de conversaciones" at bounding box center [125, 302] width 151 height 31
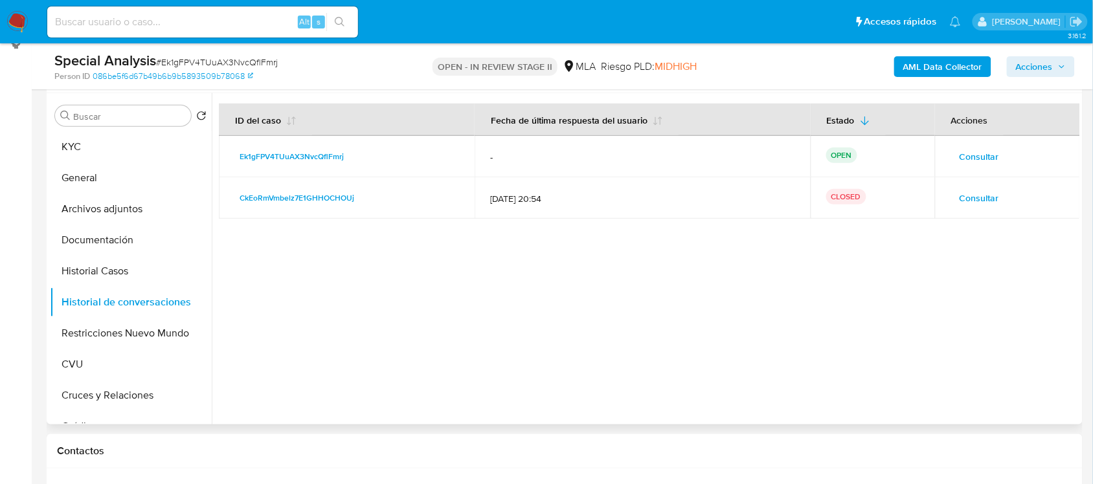
click at [965, 157] on span "Consultar" at bounding box center [978, 157] width 39 height 18
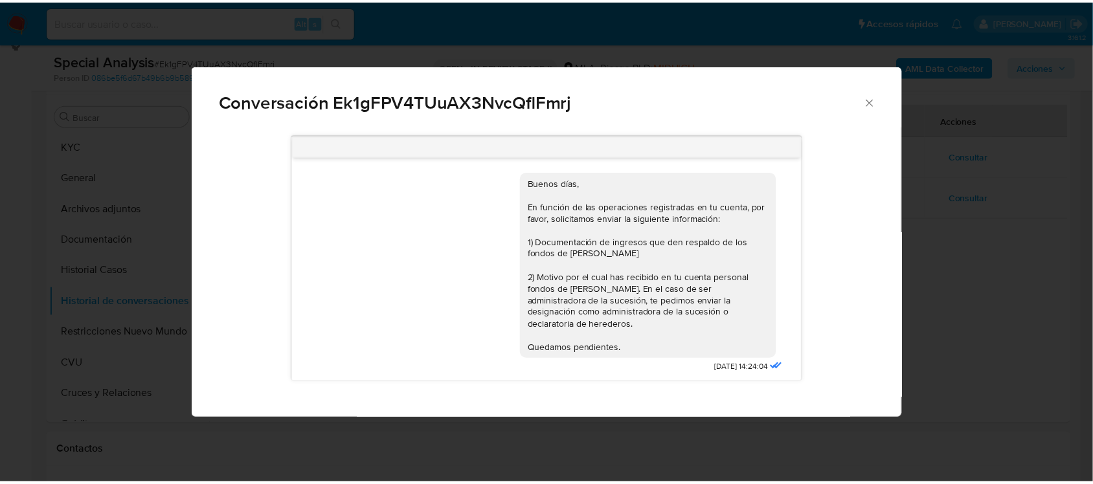
scroll to position [367, 0]
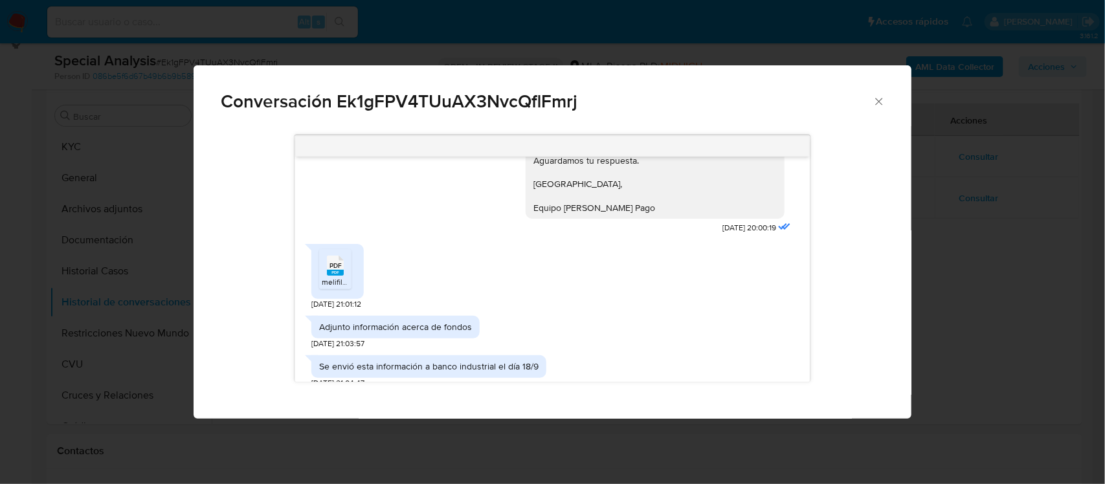
click at [328, 256] on icon "Comunicación" at bounding box center [335, 266] width 17 height 20
click at [471, 97] on span "Conversación Ek1gFPV4TUuAX3NvcQflFmrj" at bounding box center [547, 102] width 652 height 18
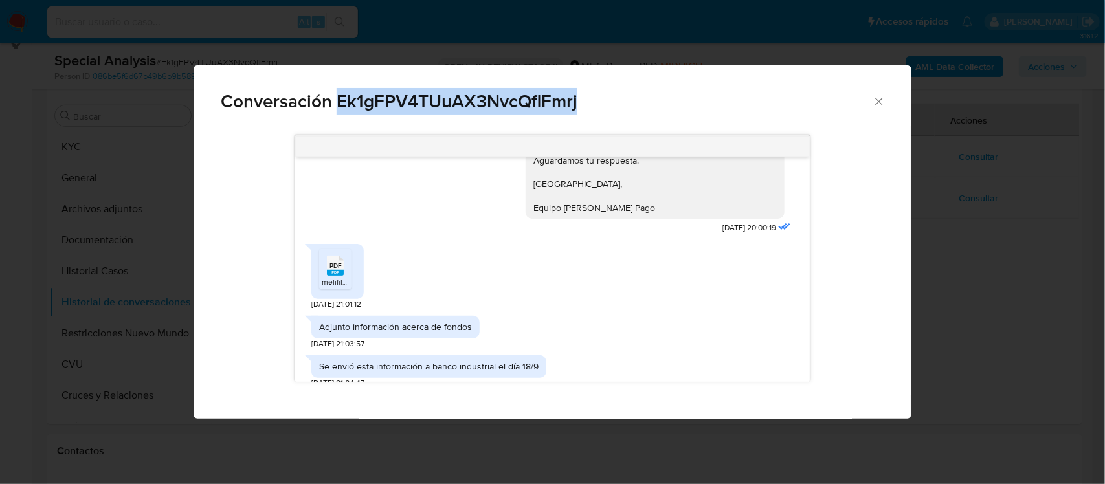
click at [471, 97] on span "Conversación Ek1gFPV4TUuAX3NvcQflFmrj" at bounding box center [547, 102] width 652 height 18
copy span "Ek1gFPV4TUuAX3NvcQflFmrj"
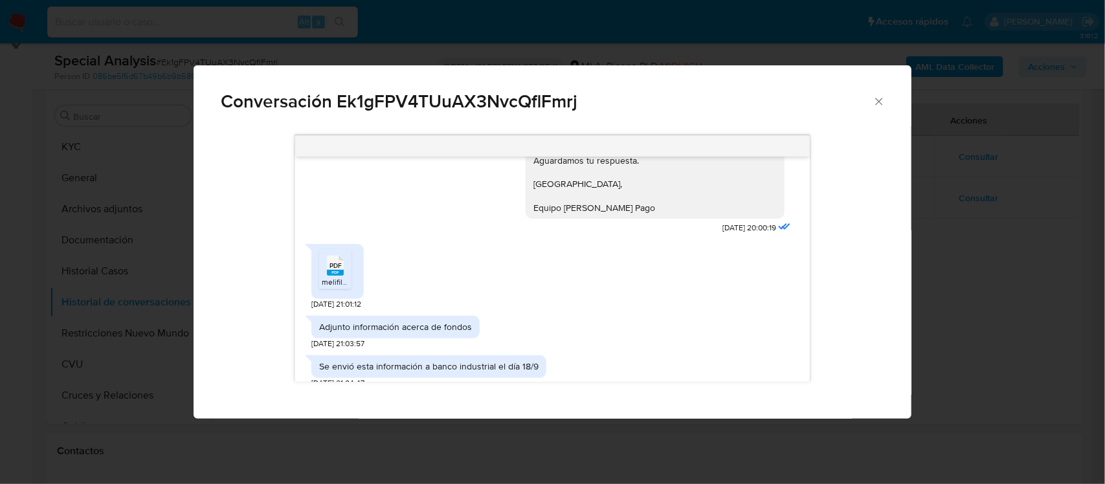
click at [194, 120] on div "Conversación Ek1gFPV4TUuAX3NvcQflFmrj" at bounding box center [552, 95] width 717 height 61
click at [150, 191] on div "Conversación Ek1gFPV4TUuAX3NvcQflFmrj Buenos días, En función de las operacione…" at bounding box center [552, 242] width 1105 height 484
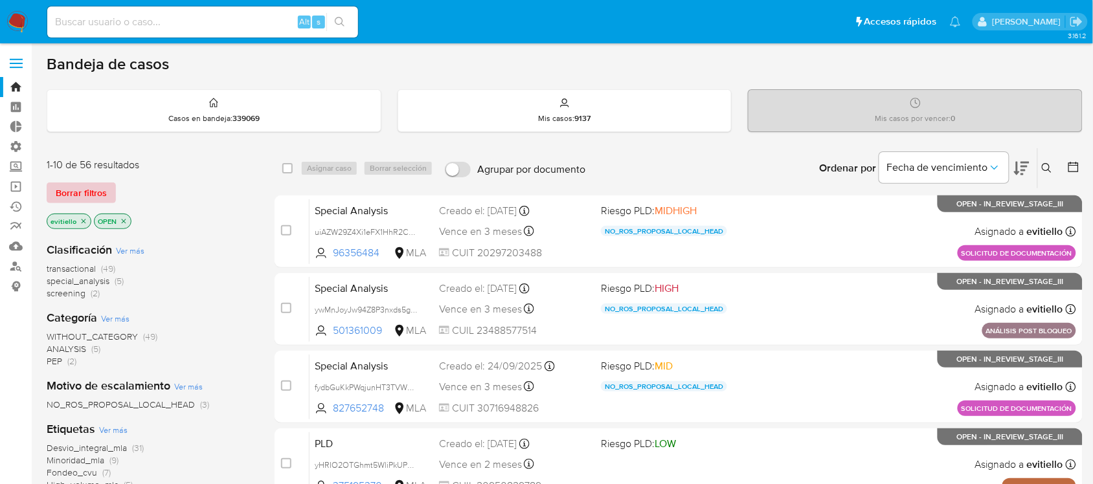
click at [92, 186] on span "Borrar filtros" at bounding box center [81, 193] width 51 height 18
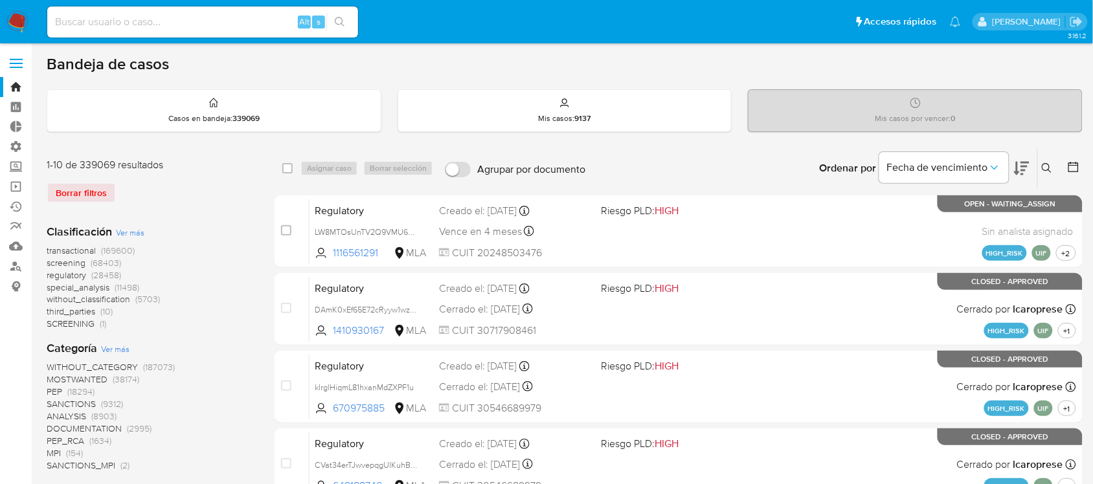
click at [1043, 164] on icon at bounding box center [1046, 168] width 10 height 10
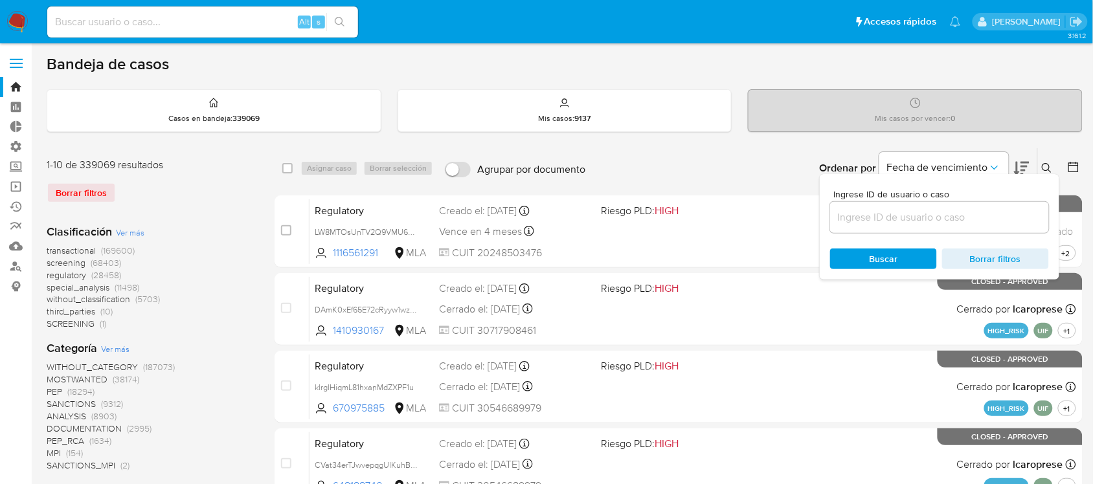
click at [924, 219] on input at bounding box center [939, 217] width 219 height 17
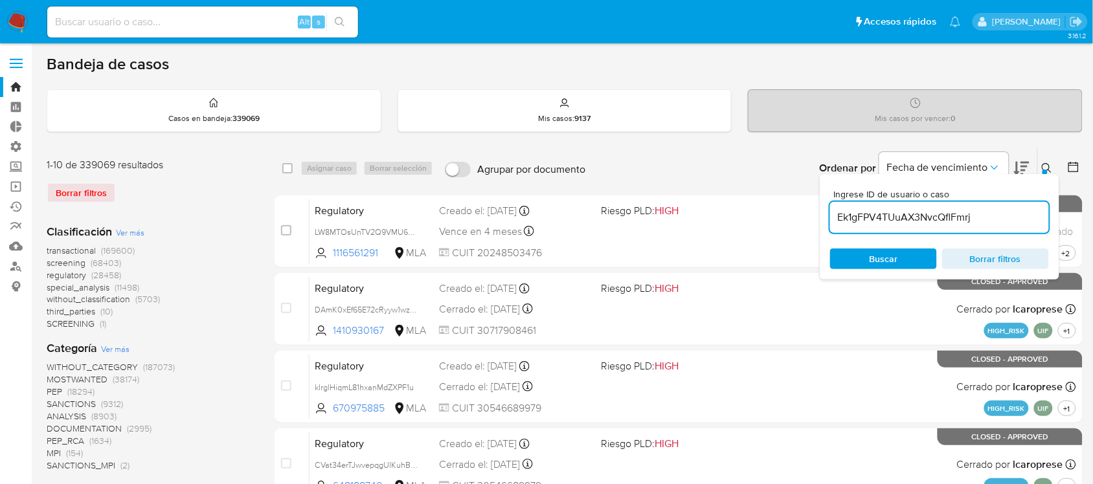
type input "Ek1gFPV4TUuAX3NvcQflFmrj"
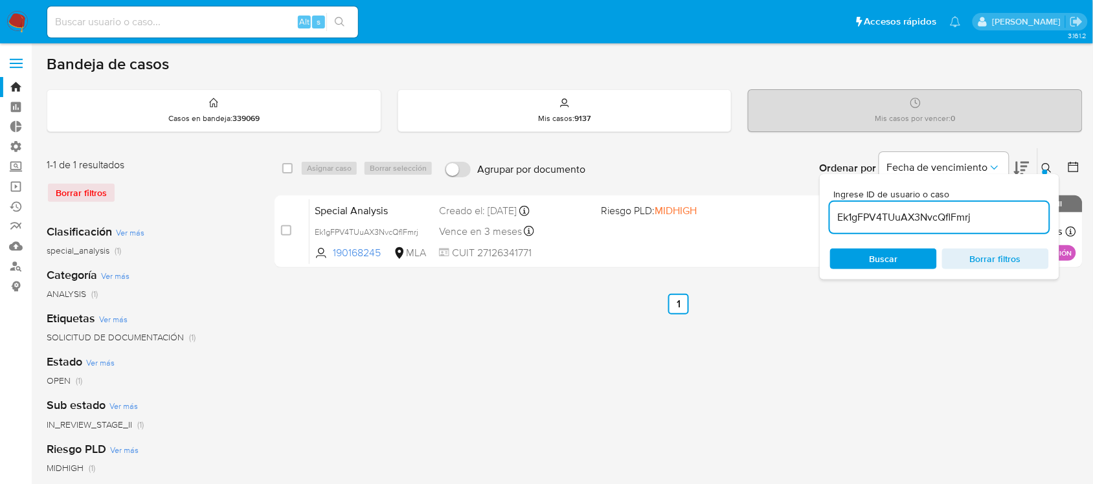
click at [1045, 165] on icon at bounding box center [1046, 168] width 10 height 10
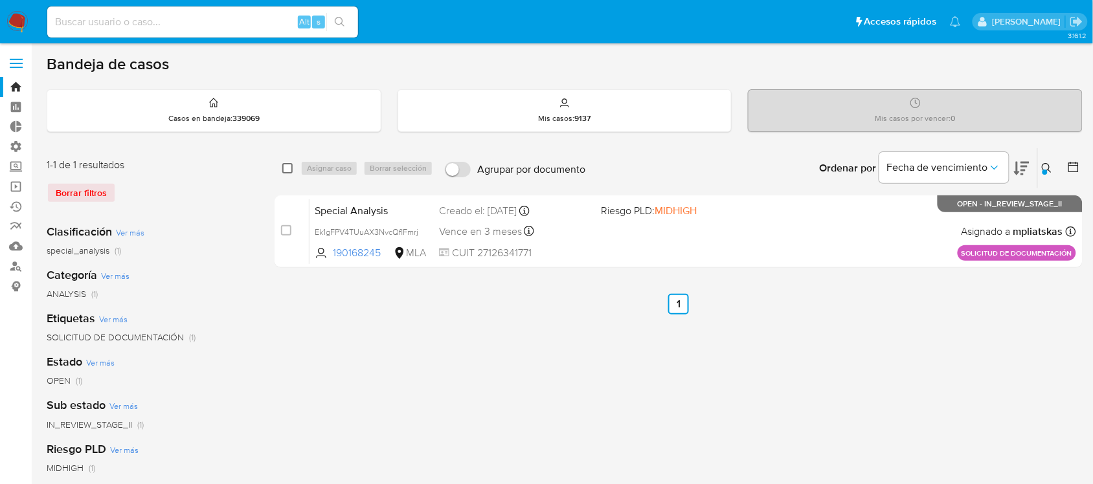
click at [289, 172] on input "checkbox" at bounding box center [287, 168] width 10 height 10
checkbox input "true"
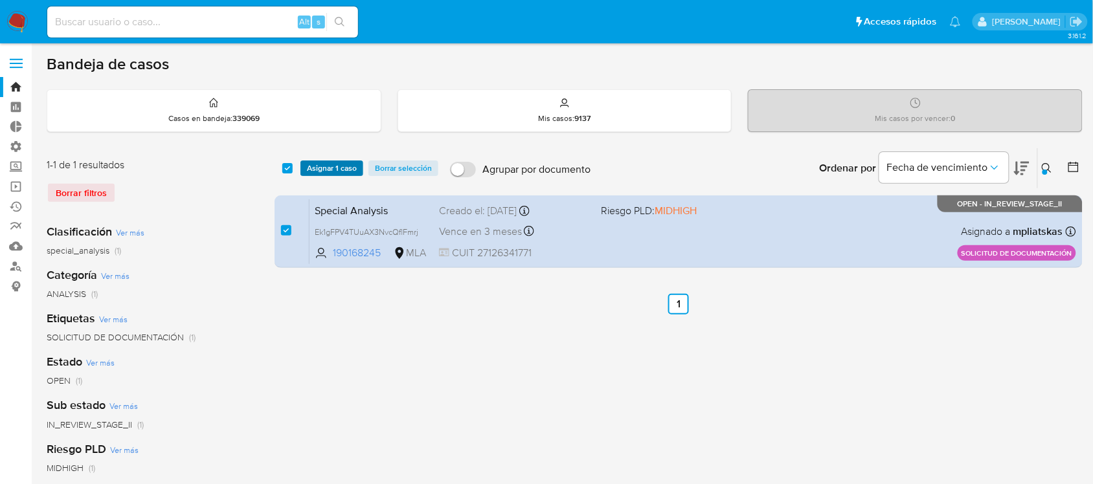
click at [322, 172] on span "Asignar 1 caso" at bounding box center [332, 168] width 50 height 13
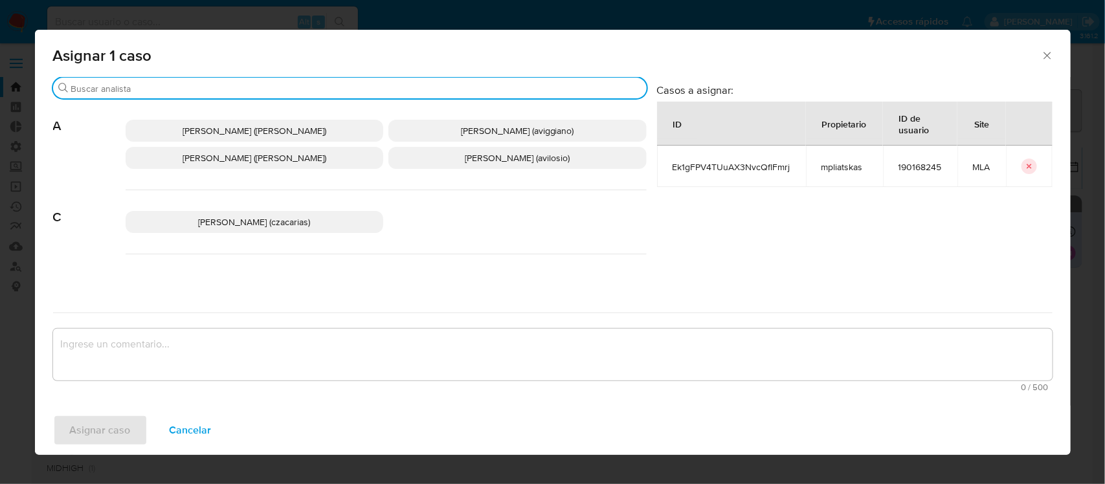
click at [179, 89] on input "Buscar" at bounding box center [356, 89] width 570 height 12
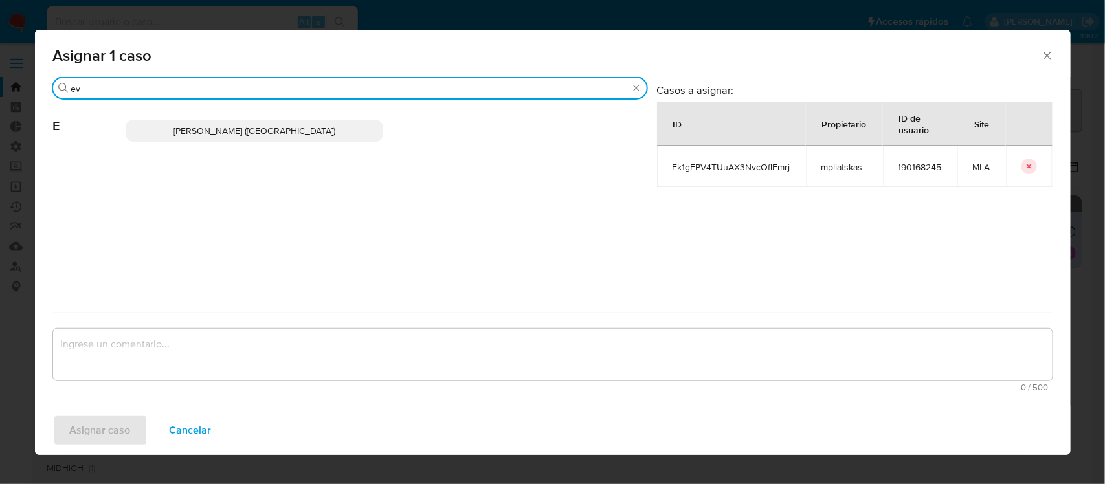
type input "ev"
click at [234, 127] on span "Emmanuel Hernan Vitiello (evitiello)" at bounding box center [254, 130] width 162 height 13
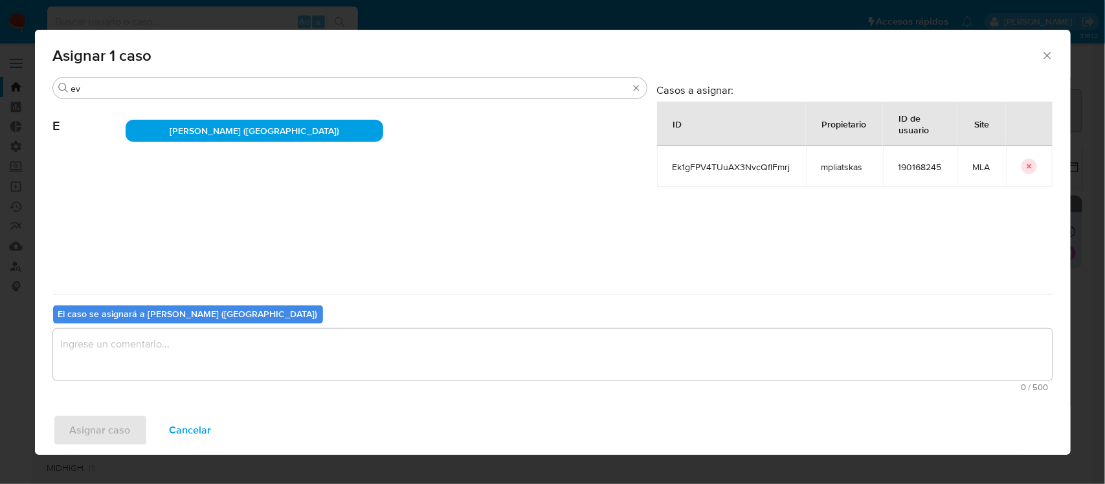
drag, startPoint x: 192, startPoint y: 324, endPoint x: 192, endPoint y: 335, distance: 10.4
click at [190, 325] on div "El caso se asignará a Emmanuel Hernan Vitiello (evitiello) 0 / 500 500 caracter…" at bounding box center [552, 346] width 999 height 102
click at [192, 353] on textarea "assign-modal" at bounding box center [552, 355] width 999 height 52
click at [120, 414] on div "Asignar caso Cancelar" at bounding box center [553, 430] width 1036 height 49
click at [118, 432] on span "Asignar caso" at bounding box center [100, 430] width 61 height 28
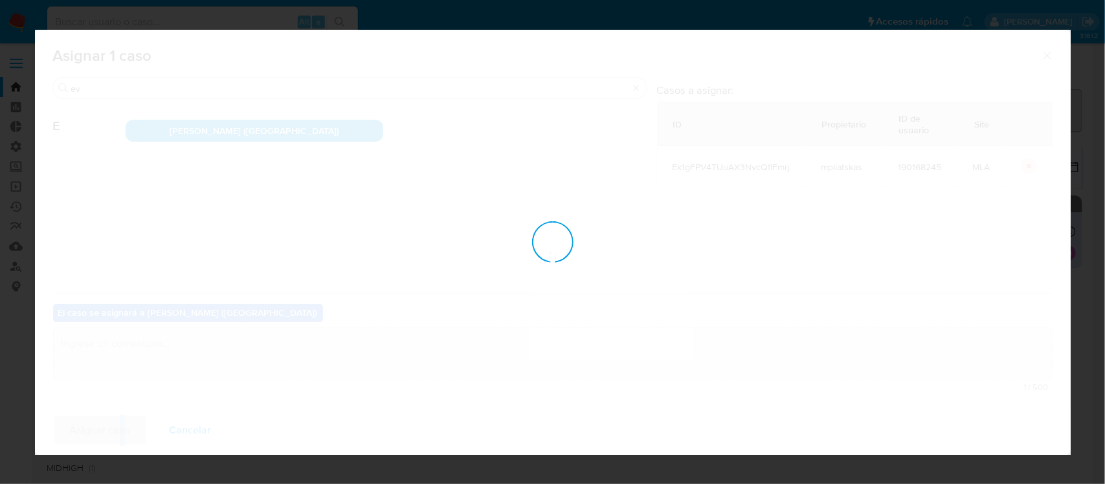
checkbox input "false"
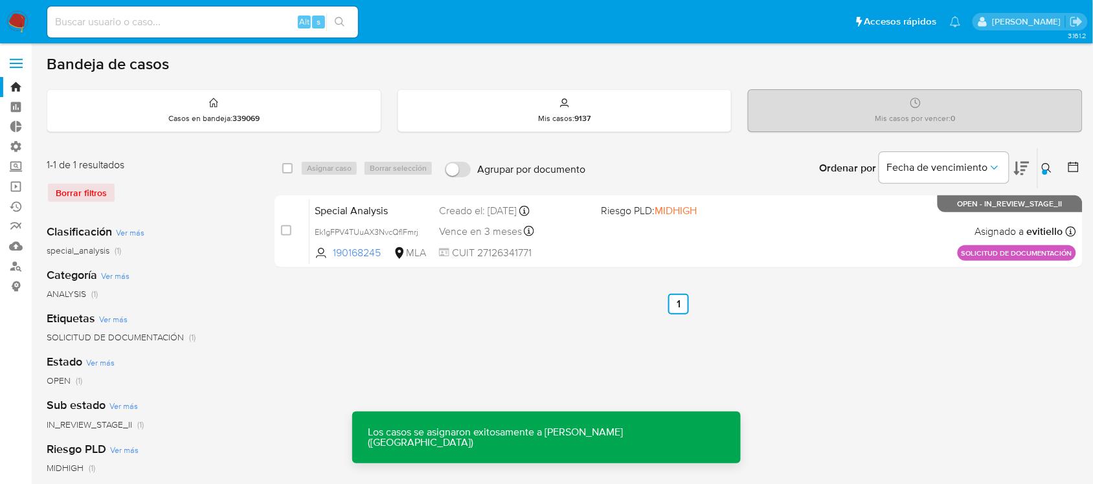
click at [782, 250] on div "Special Analysis Ek1gFPV4TUuAX3NvcQflFmrj 190168245 MLA Riesgo PLD: MIDHIGH Cre…" at bounding box center [692, 231] width 766 height 65
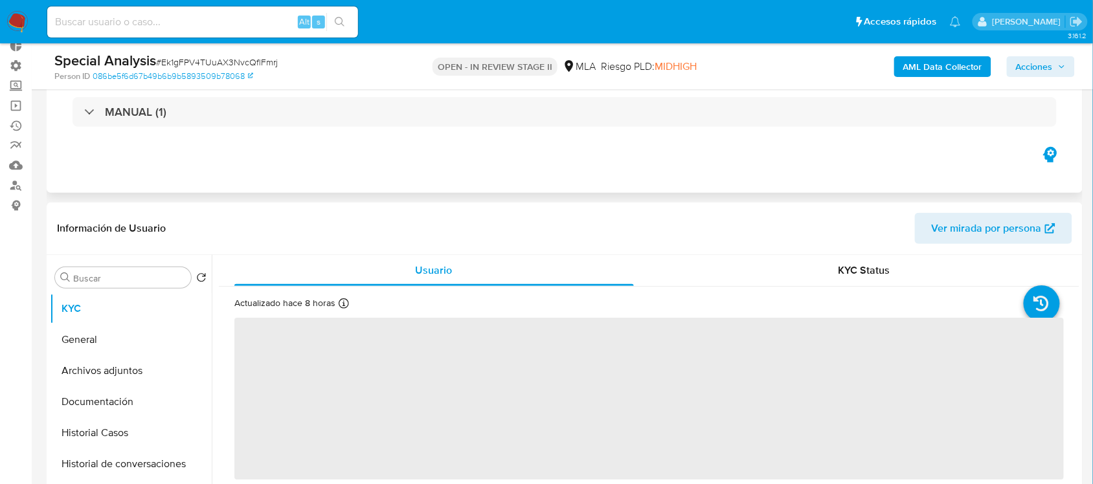
scroll to position [243, 0]
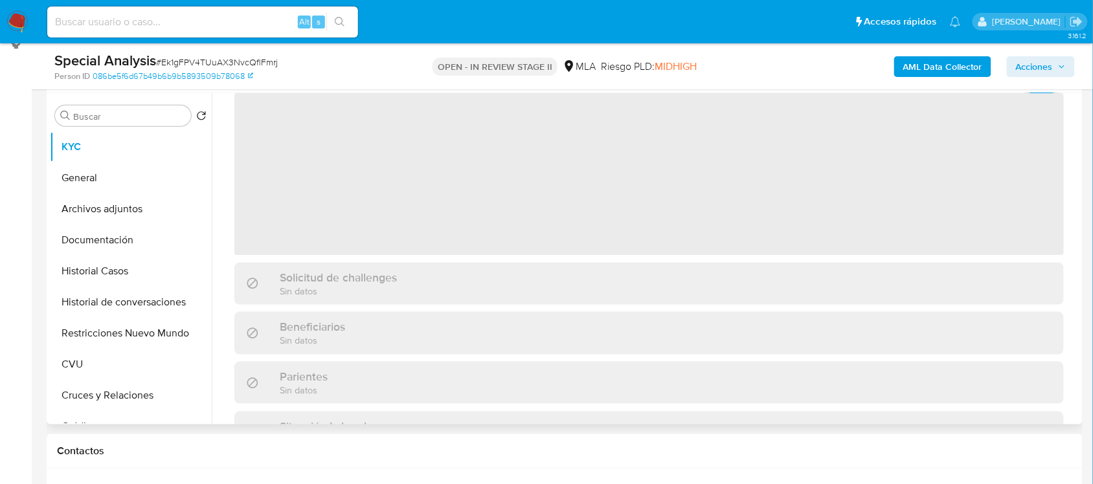
select select "10"
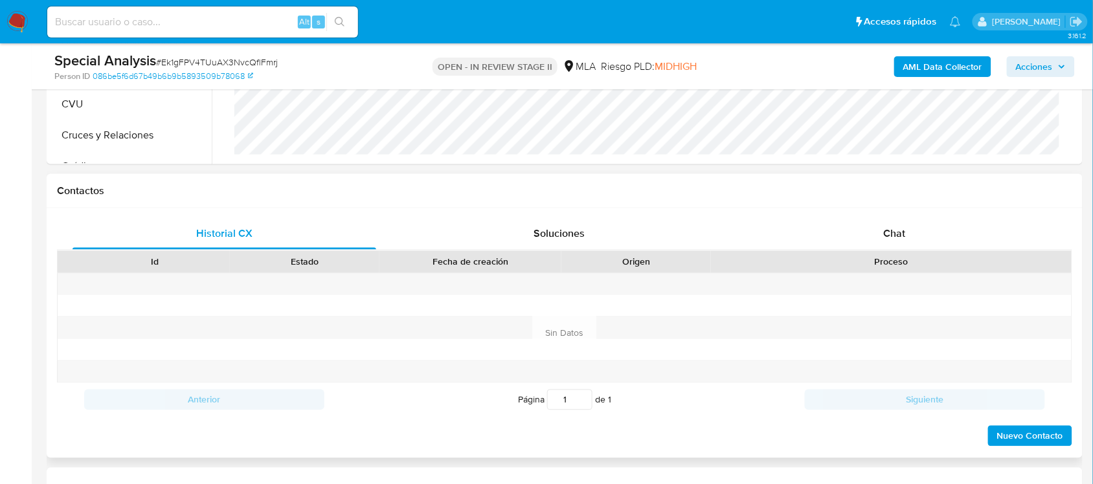
scroll to position [566, 0]
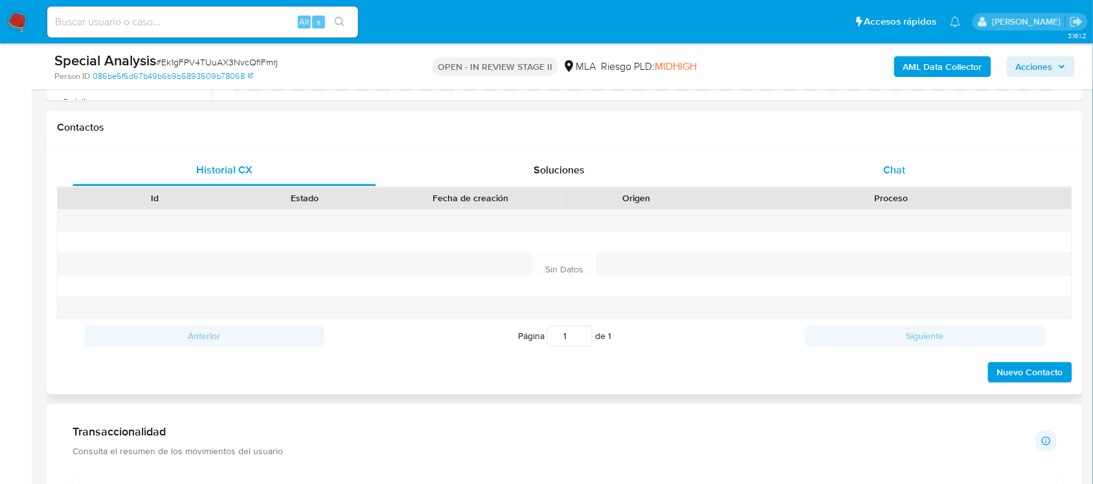
click at [887, 169] on span "Chat" at bounding box center [895, 170] width 22 height 15
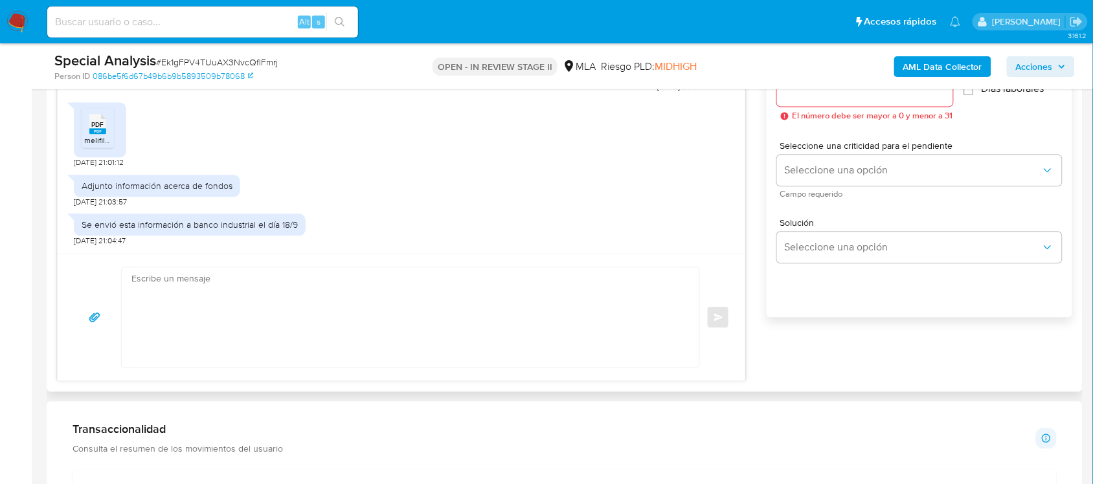
scroll to position [728, 0]
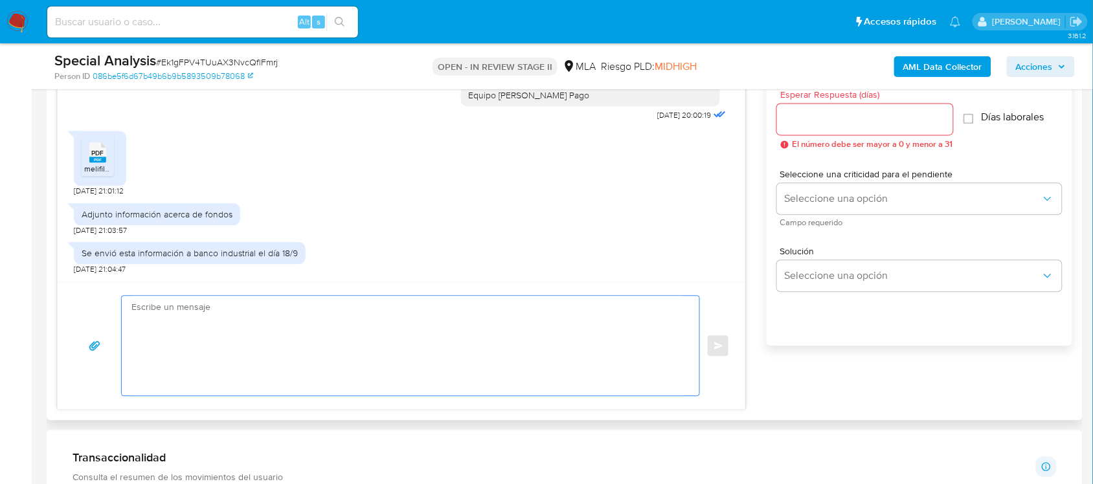
click at [325, 321] on textarea at bounding box center [406, 346] width 551 height 100
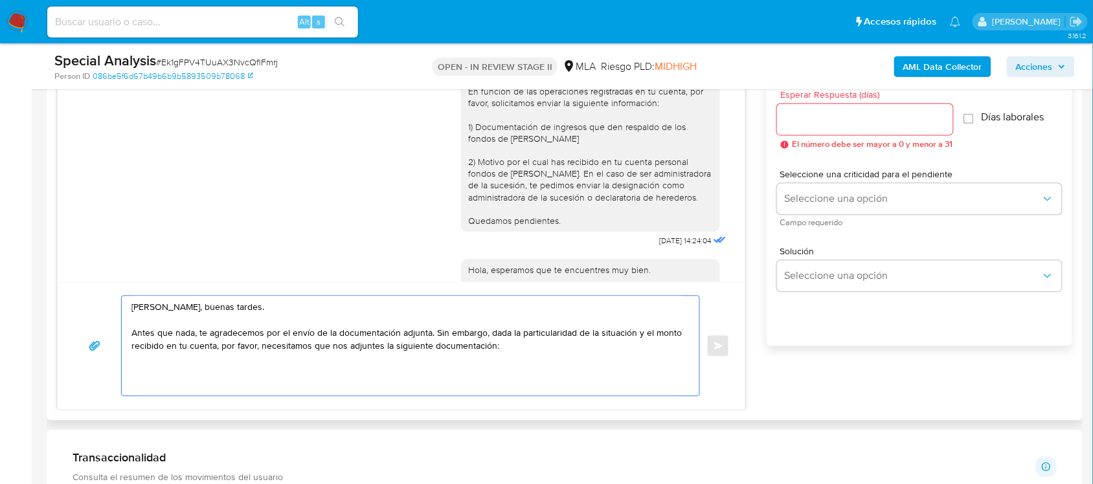
scroll to position [0, 0]
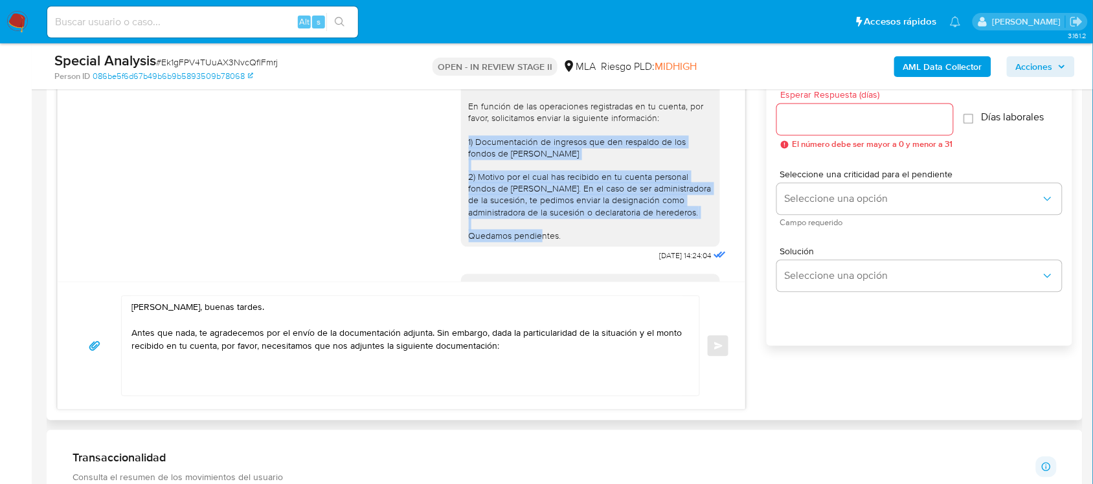
drag, startPoint x: 570, startPoint y: 224, endPoint x: 454, endPoint y: 147, distance: 138.6
click at [461, 147] on div "Buenos días, En función de las operaciones registradas en tu cuenta, por favor,…" at bounding box center [590, 159] width 259 height 175
copy div "1) Documentación de ingresos que den respaldo de los fondos de [PERSON_NAME] 2)…"
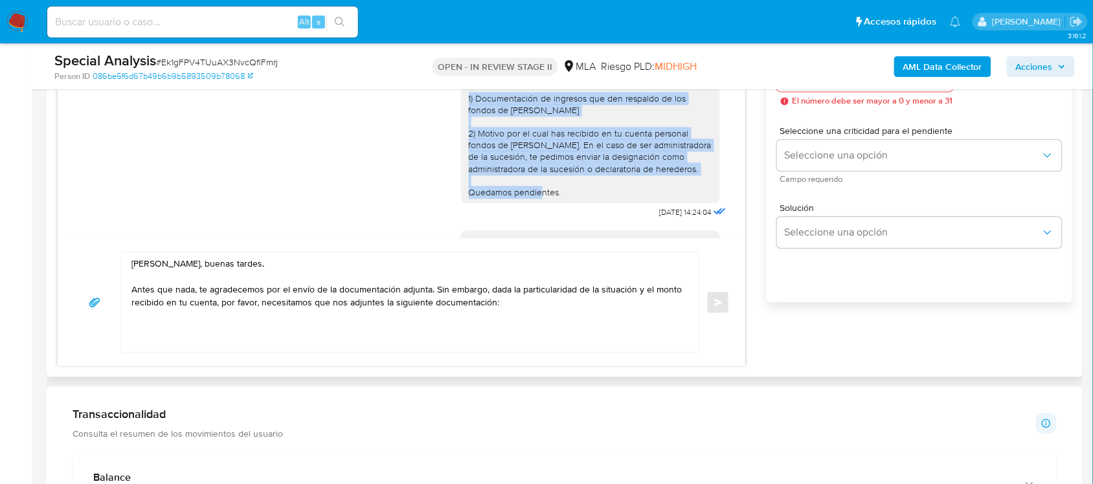
scroll to position [809, 0]
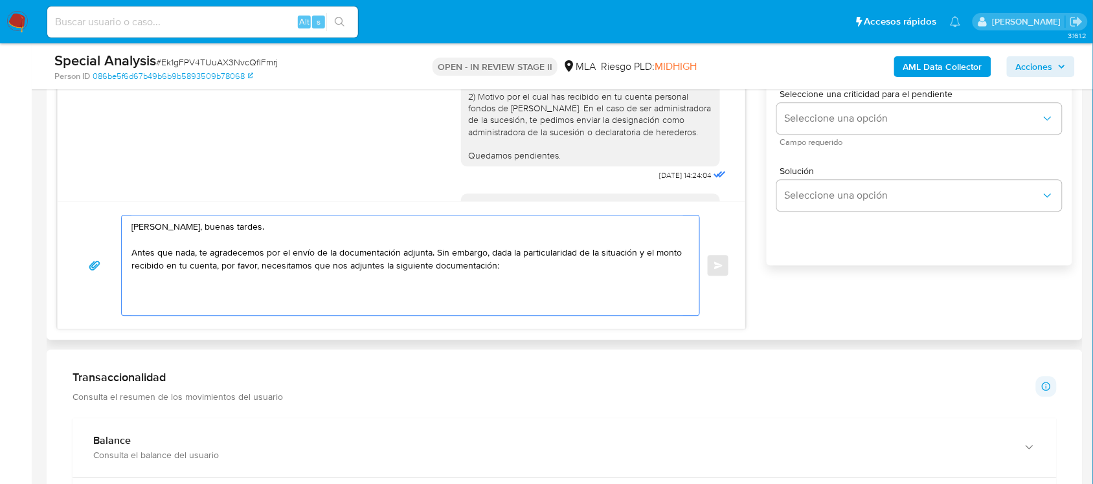
click at [227, 291] on textarea "[PERSON_NAME], buenas tardes. Antes que nada, te agradecemos por el envío de la…" at bounding box center [406, 266] width 551 height 100
click at [219, 296] on textarea "[PERSON_NAME], buenas tardes. Antes que nada, te agradecemos por el envío de la…" at bounding box center [406, 266] width 551 height 100
click at [532, 273] on textarea "[PERSON_NAME], buenas tardes. Antes que nada, te agradecemos por el envío de la…" at bounding box center [406, 266] width 551 height 100
paste textarea "1) Documentación de ingresos que den respaldo de los fondos de [PERSON_NAME] 2)…"
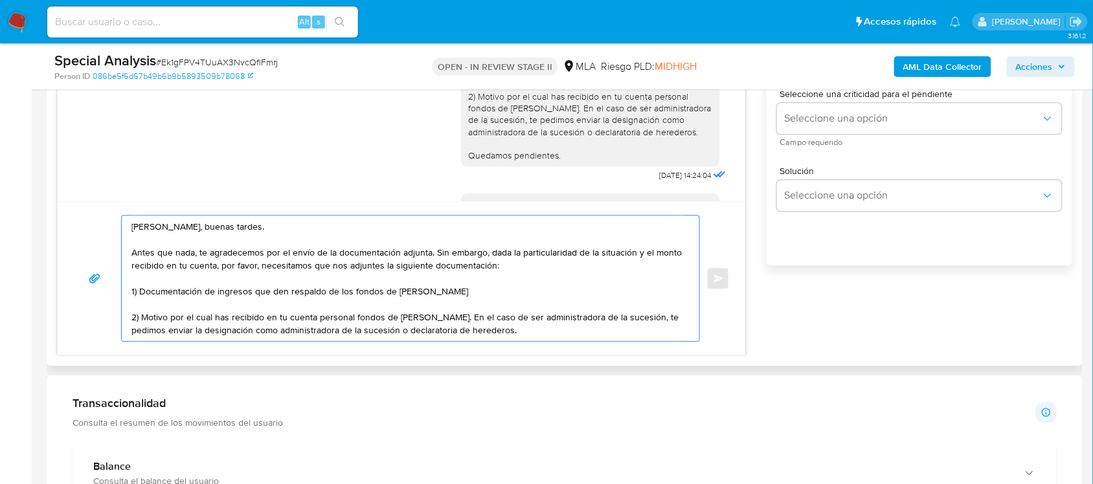
click at [252, 295] on textarea "[PERSON_NAME], buenas tardes. Antes que nada, te agradecemos por el envío de la…" at bounding box center [406, 279] width 551 height 126
click at [510, 287] on textarea "[PERSON_NAME], buenas tardes. Antes que nada, te agradecemos por el envío de la…" at bounding box center [406, 279] width 551 height 126
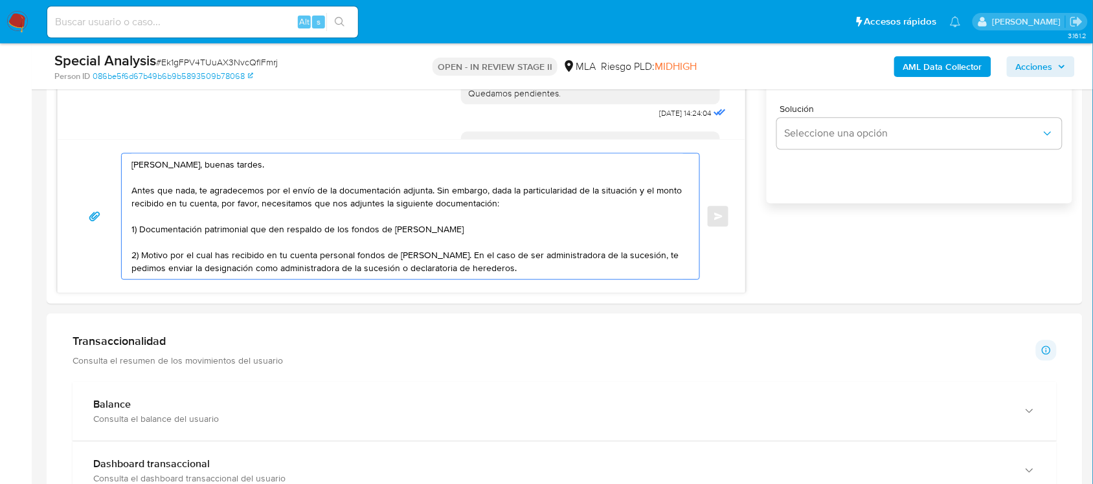
scroll to position [890, 0]
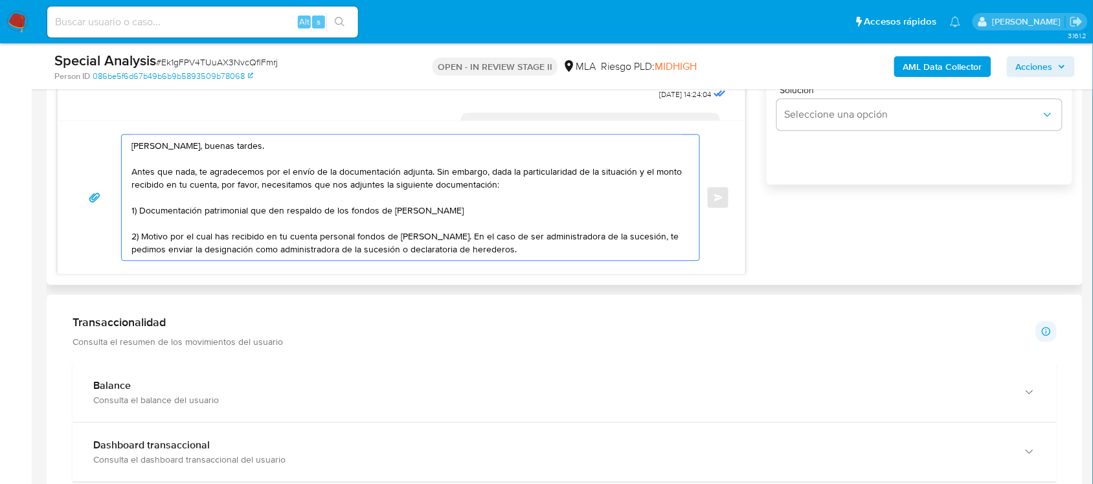
click at [573, 253] on textarea "[PERSON_NAME], buenas tardes. Antes que nada, te agradecemos por el envío de la…" at bounding box center [406, 198] width 551 height 126
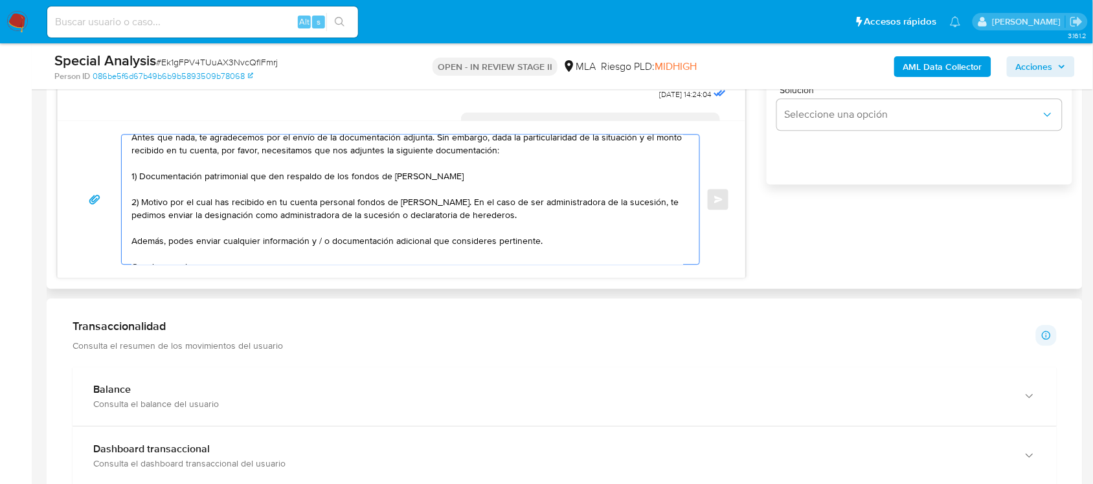
scroll to position [0, 0]
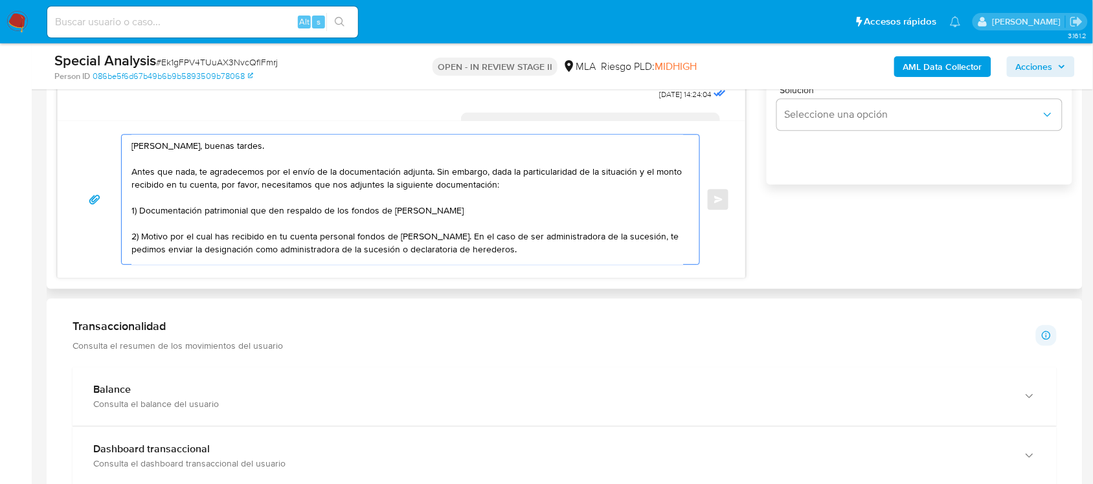
click at [463, 186] on textarea "[PERSON_NAME], buenas tardes. Antes que nada, te agradecemos por el envío de la…" at bounding box center [406, 199] width 551 height 129
click at [415, 188] on textarea "[PERSON_NAME], buenas tardes. Antes que nada, te agradecemos por el envío de la…" at bounding box center [406, 199] width 551 height 129
click at [492, 214] on textarea "[PERSON_NAME], buenas tardes. Antes que nada, te agradecemos por el envío de la…" at bounding box center [406, 199] width 551 height 129
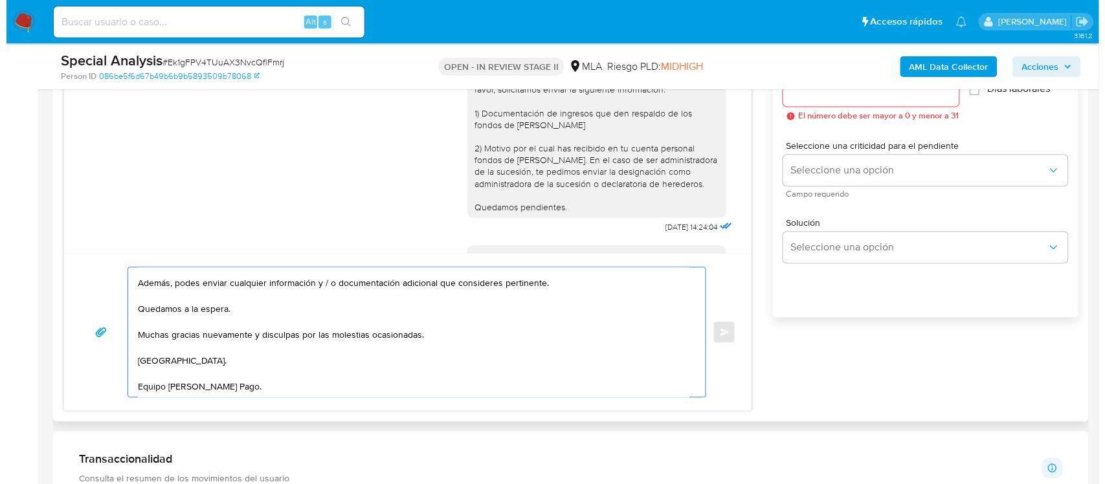
scroll to position [728, 0]
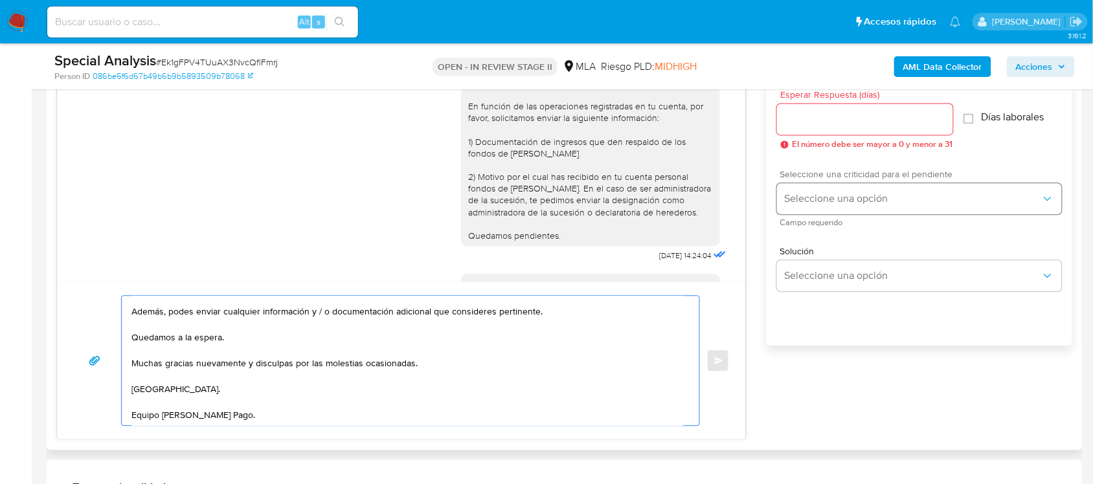
type textarea "[PERSON_NAME], buenas tardes. Antes que nada, te agradecemos por el envío de la…"
click at [892, 203] on span "Seleccione una opción" at bounding box center [913, 199] width 256 height 13
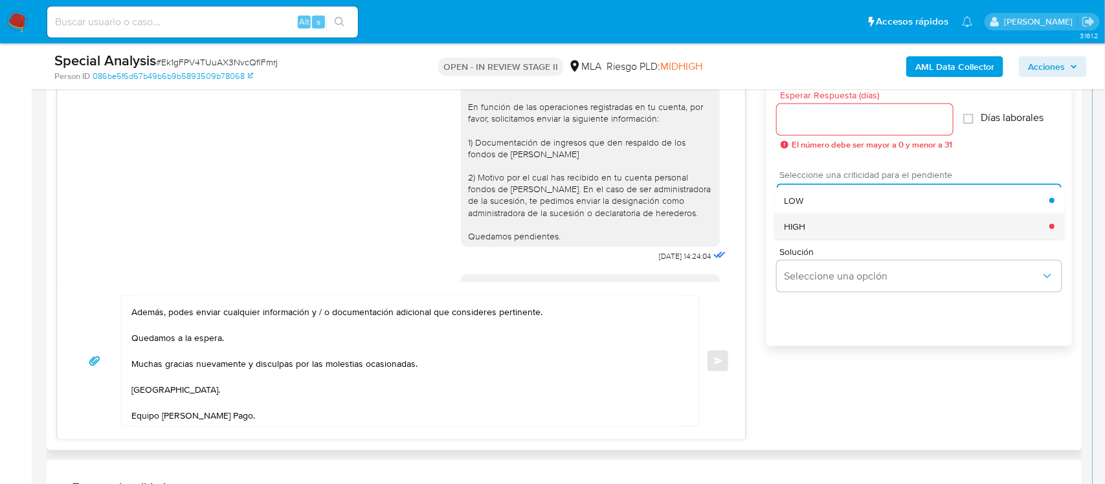
click at [875, 221] on div "HIGH" at bounding box center [917, 227] width 265 height 26
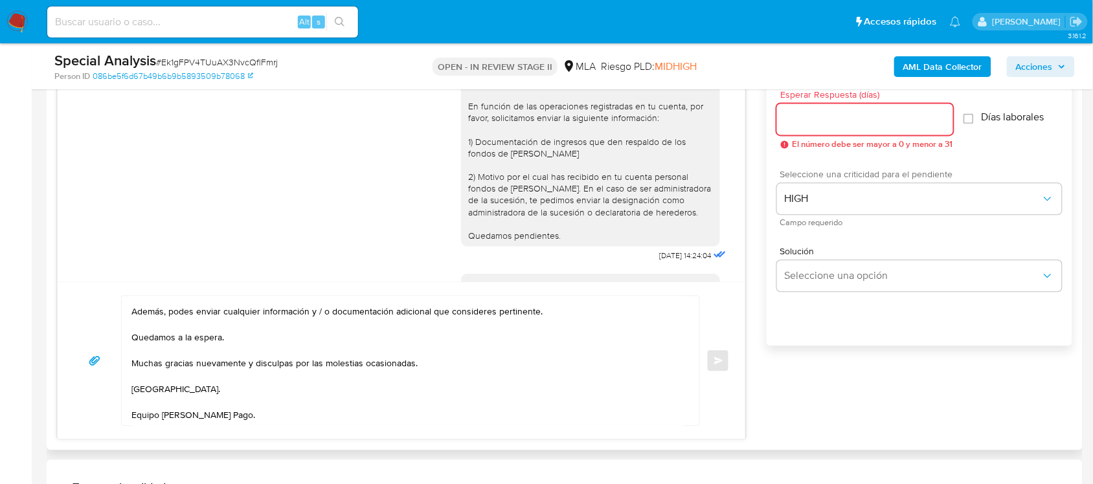
click at [871, 122] on input "Esperar Respuesta (días)" at bounding box center [865, 119] width 176 height 17
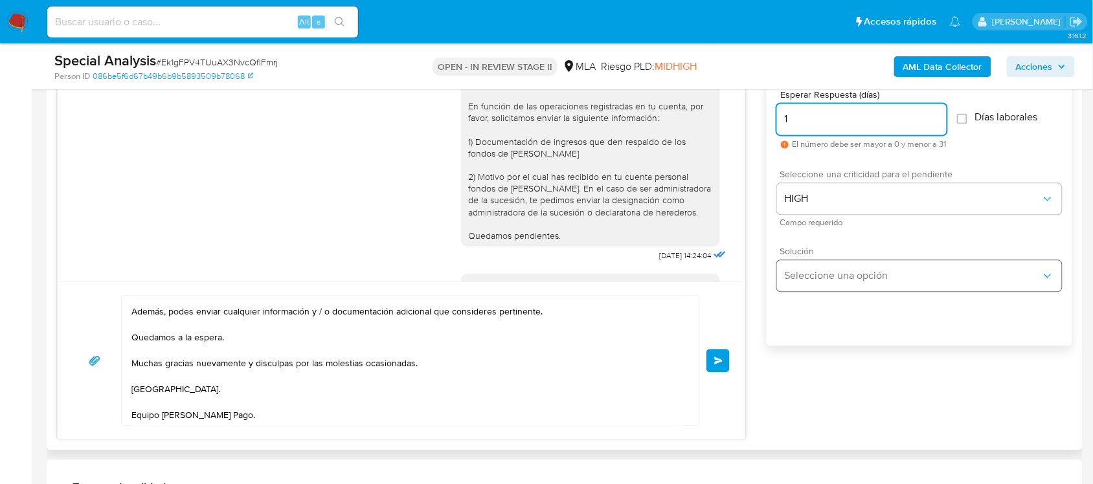
type input "1"
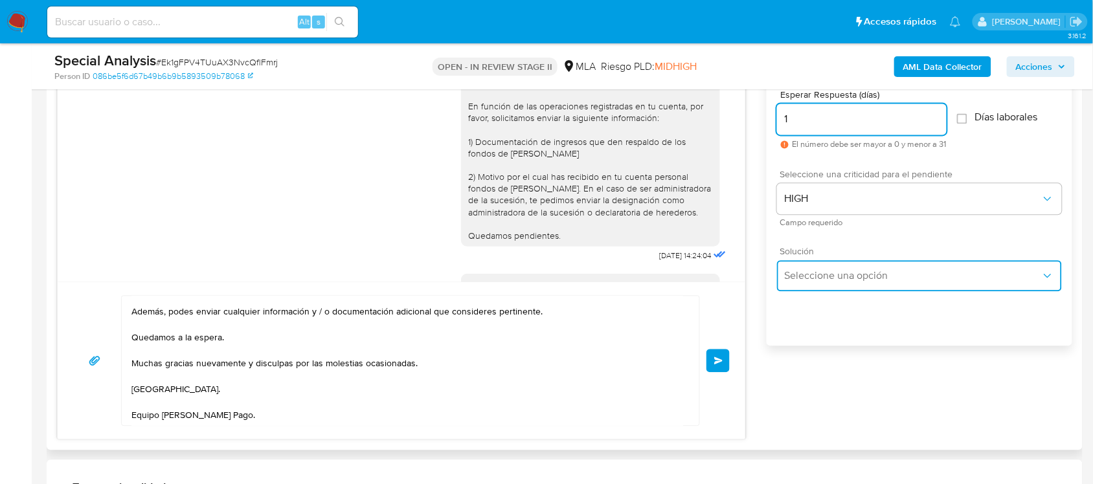
click at [840, 285] on button "Seleccione una opción" at bounding box center [919, 276] width 285 height 31
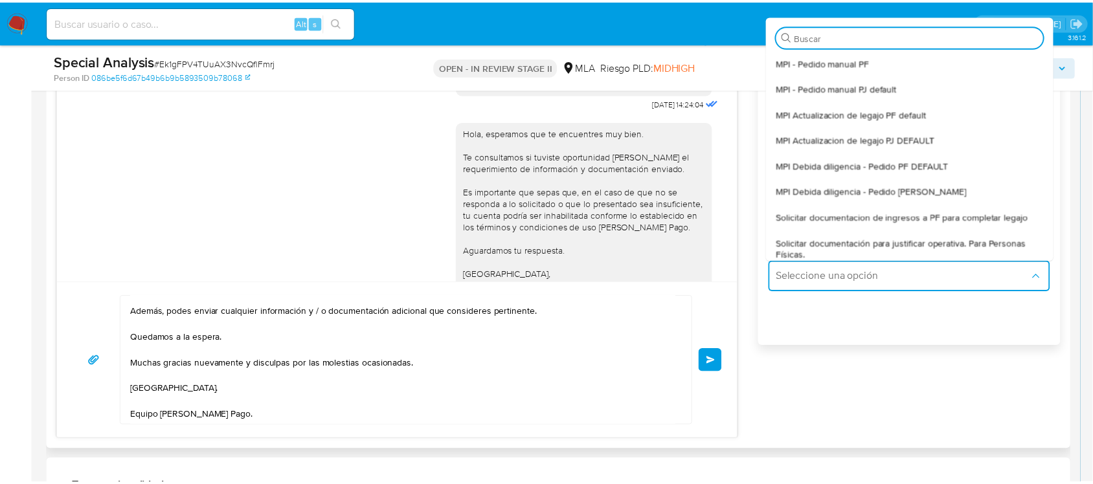
scroll to position [367, 0]
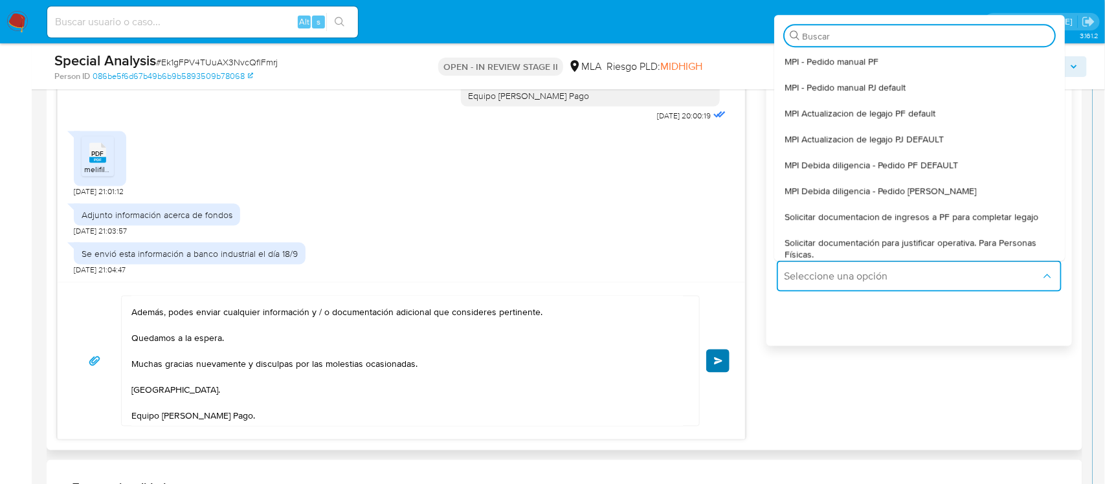
click at [720, 365] on span "Enviar" at bounding box center [718, 361] width 9 height 8
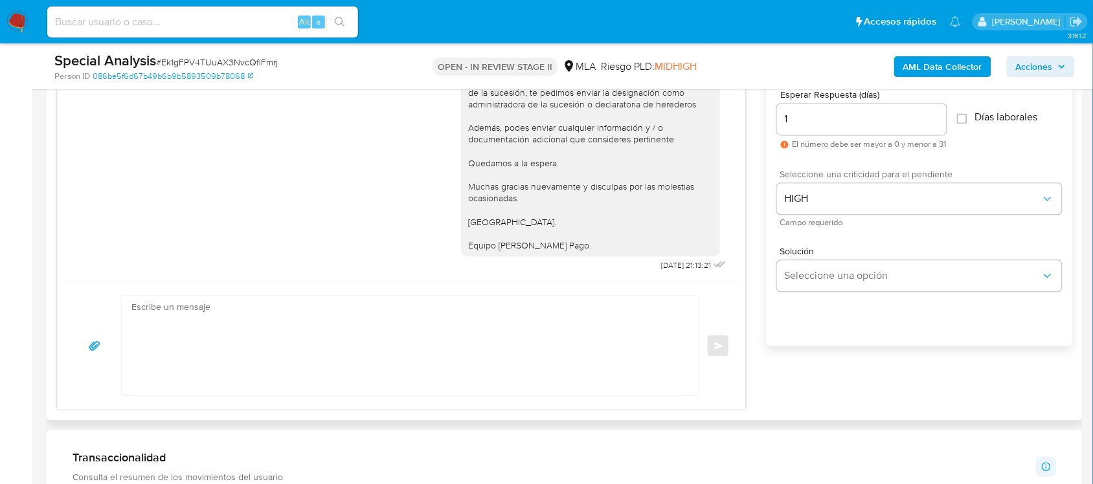
scroll to position [480, 0]
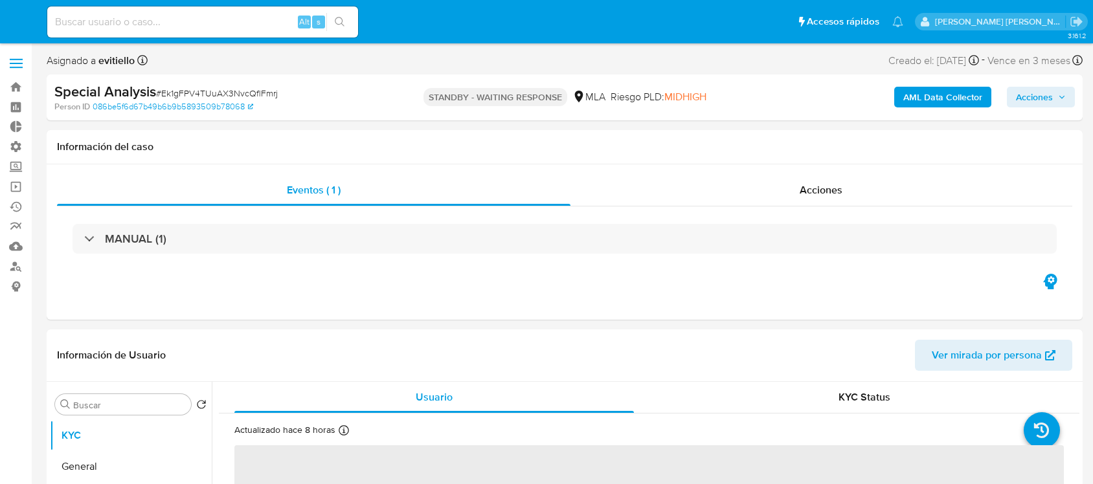
select select "10"
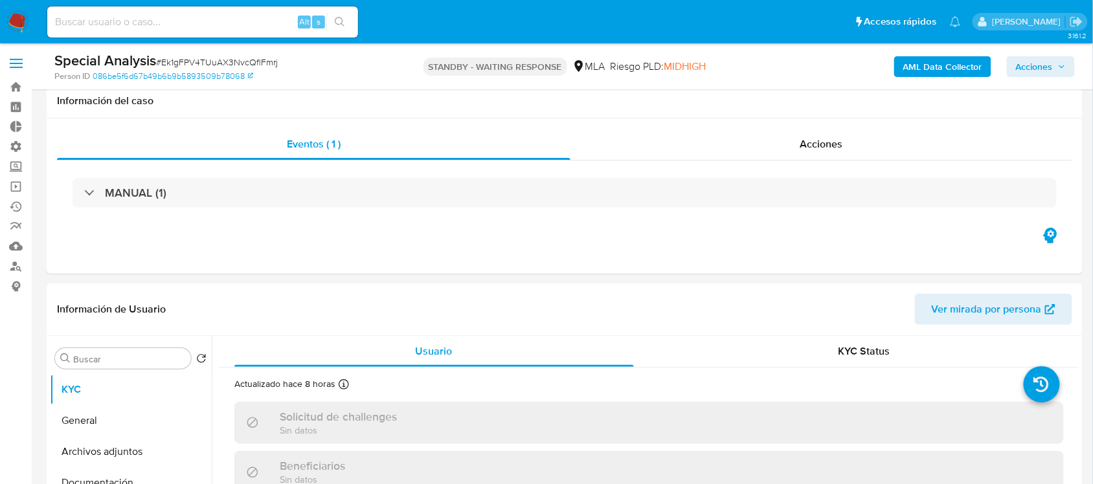
scroll to position [405, 0]
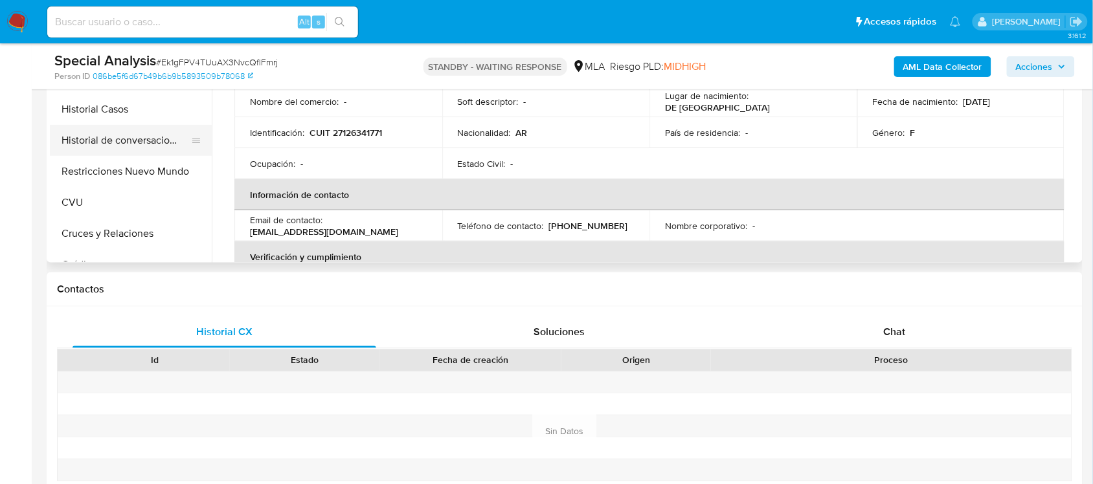
click at [136, 139] on button "Historial de conversaciones" at bounding box center [125, 140] width 151 height 31
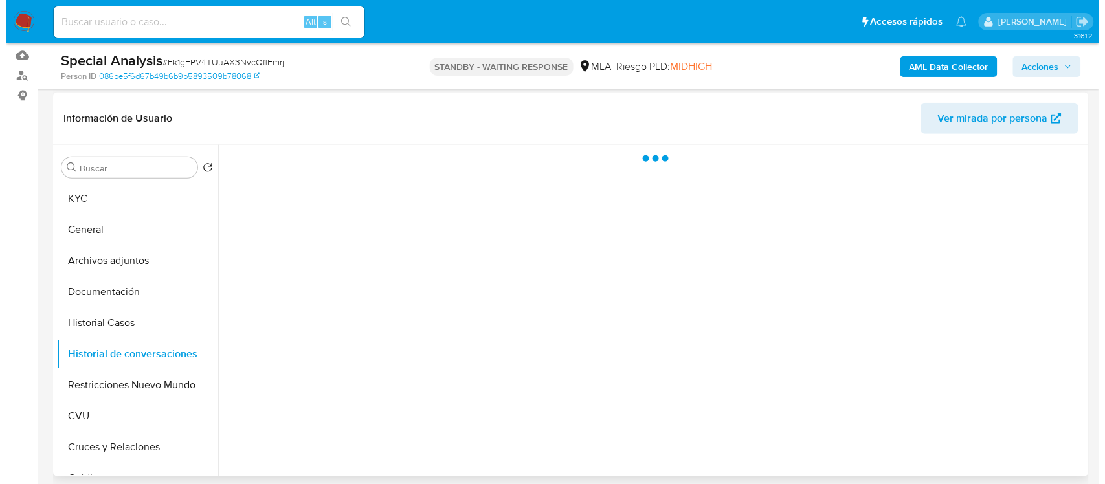
scroll to position [162, 0]
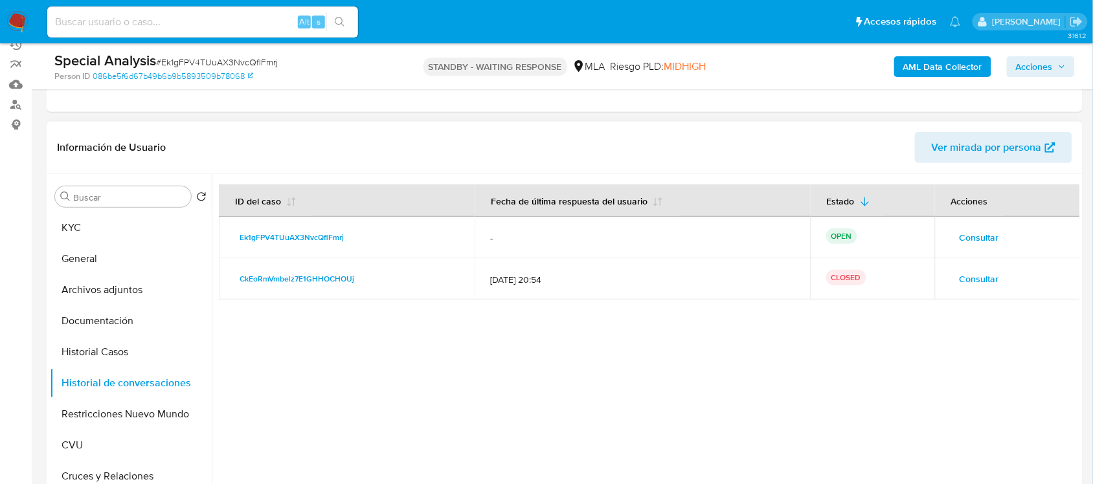
click at [959, 241] on span "Consultar" at bounding box center [978, 237] width 39 height 18
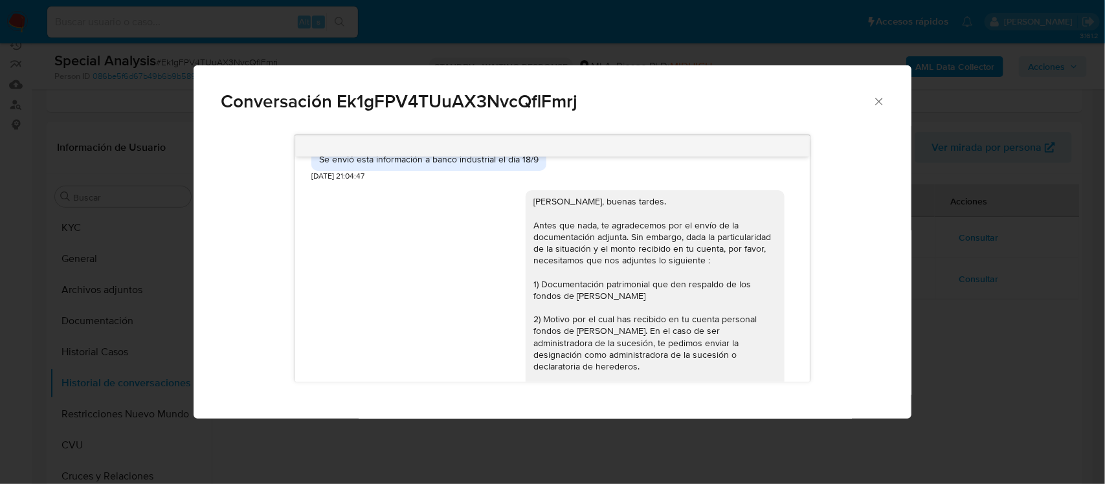
scroll to position [561, 0]
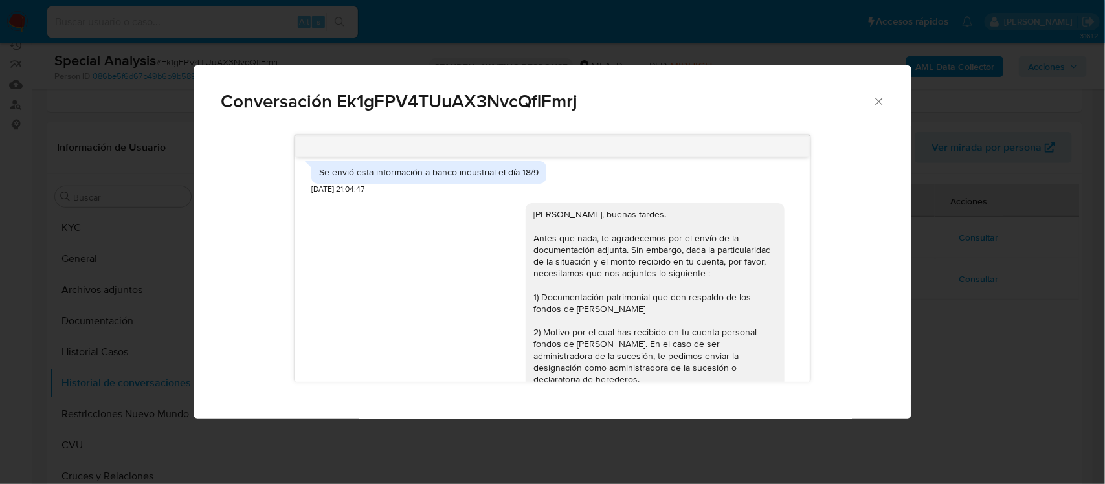
click at [1008, 331] on div "Conversación Ek1gFPV4TUuAX3NvcQflFmrj Buenos días, En función de las operacione…" at bounding box center [552, 242] width 1105 height 484
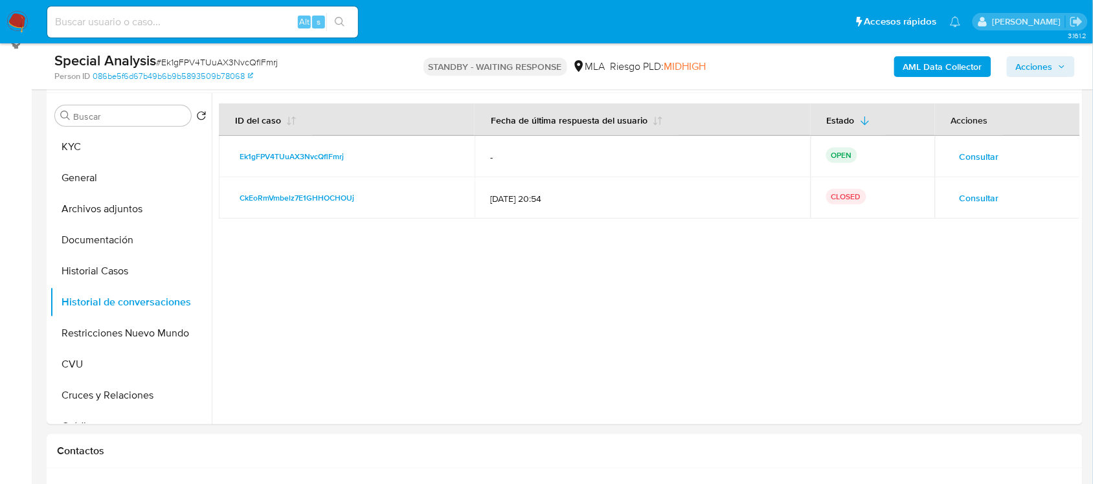
scroll to position [647, 0]
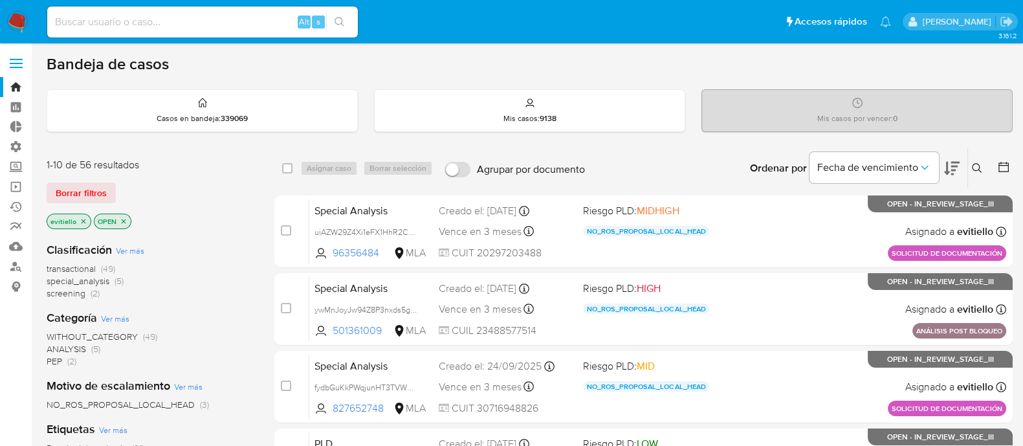
click at [246, 28] on input at bounding box center [202, 22] width 311 height 17
paste input "FgbIfviusc781aseNhYwaYIr"
type input "FgbIfviusc781aseNhYwaYIr"
click at [346, 24] on button "search-icon" at bounding box center [339, 22] width 27 height 18
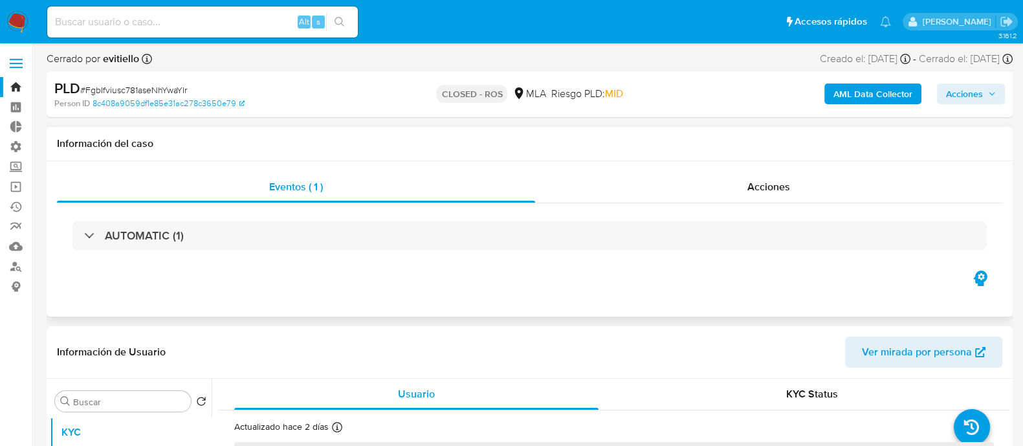
select select "10"
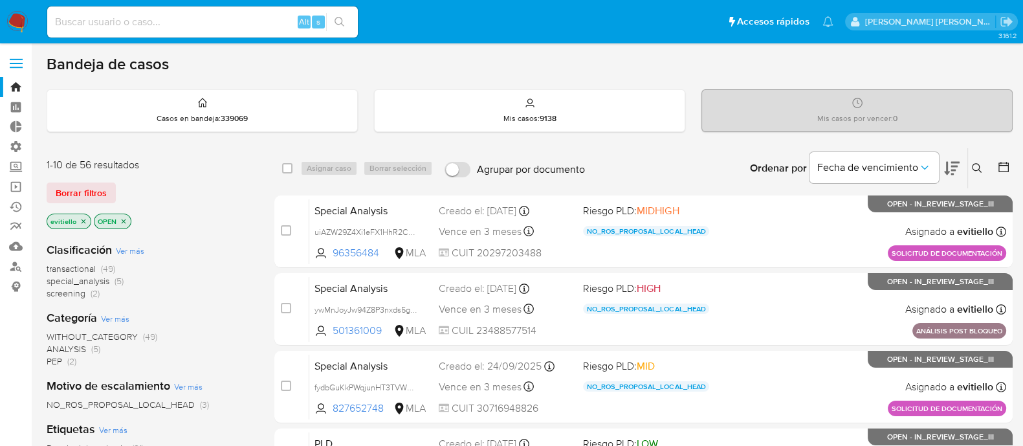
click at [231, 19] on input at bounding box center [202, 22] width 311 height 17
paste input "Ek1gFPV4TUuAX3NvcQflFmrj"
type input "Ek1gFPV4TUuAX3NvcQflFmrj"
click at [340, 20] on icon "search-icon" at bounding box center [340, 22] width 10 height 10
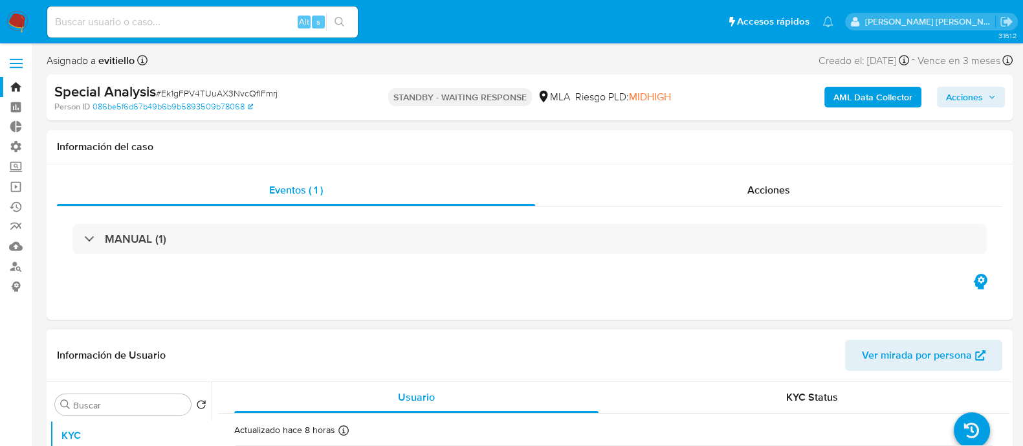
select select "10"
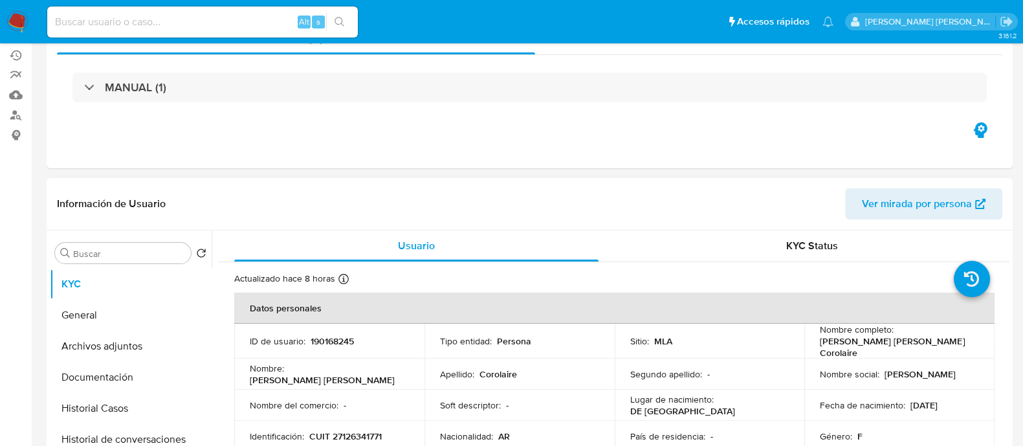
scroll to position [161, 0]
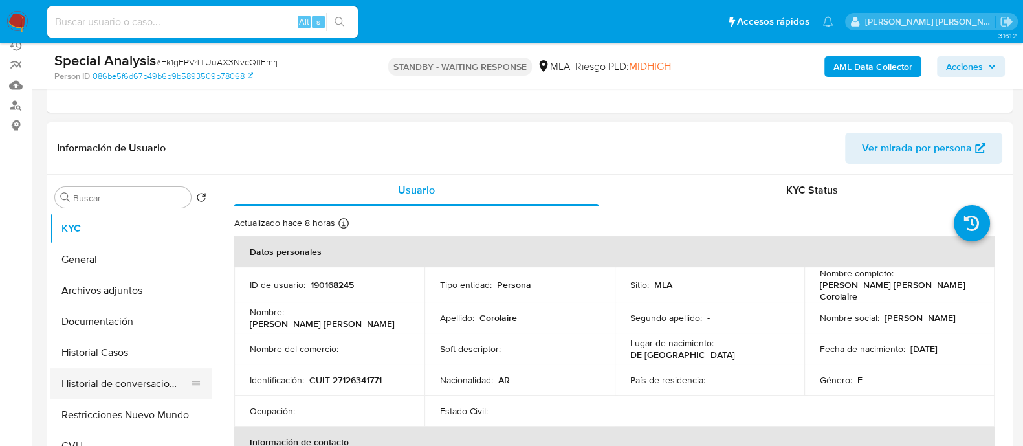
click at [167, 378] on button "Historial de conversaciones" at bounding box center [125, 383] width 151 height 31
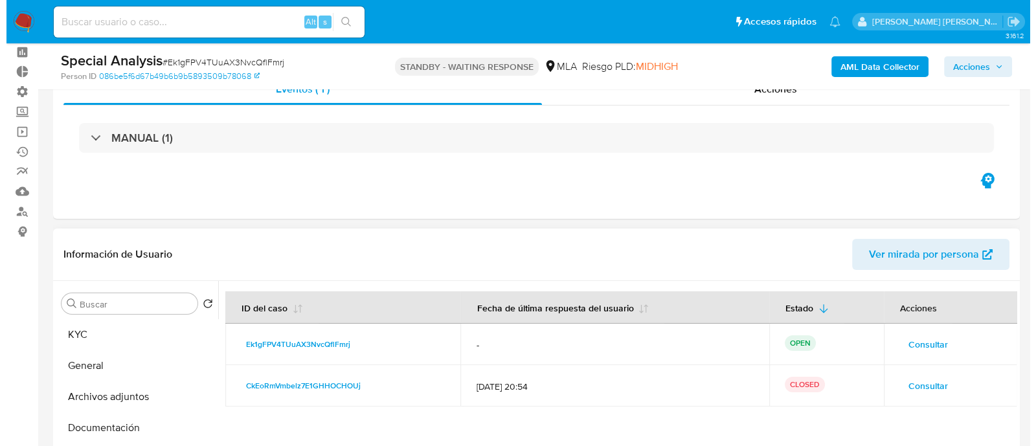
scroll to position [80, 0]
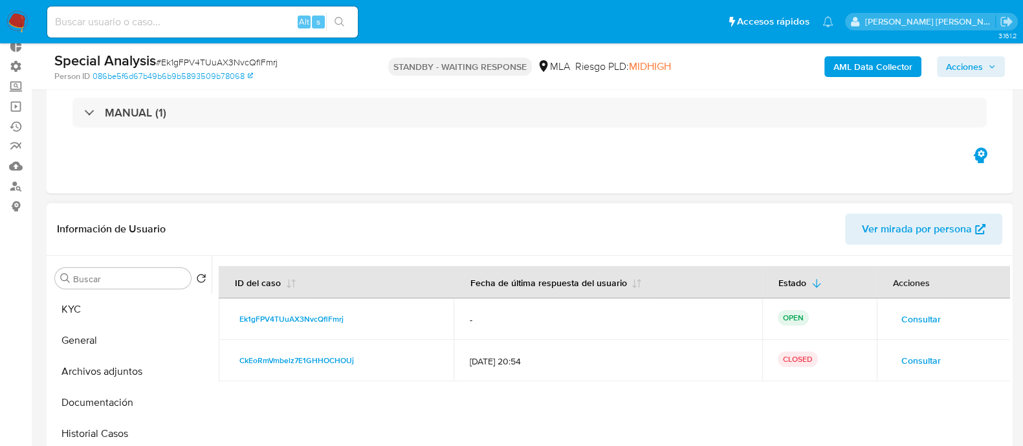
click at [913, 313] on span "Consultar" at bounding box center [921, 319] width 39 height 18
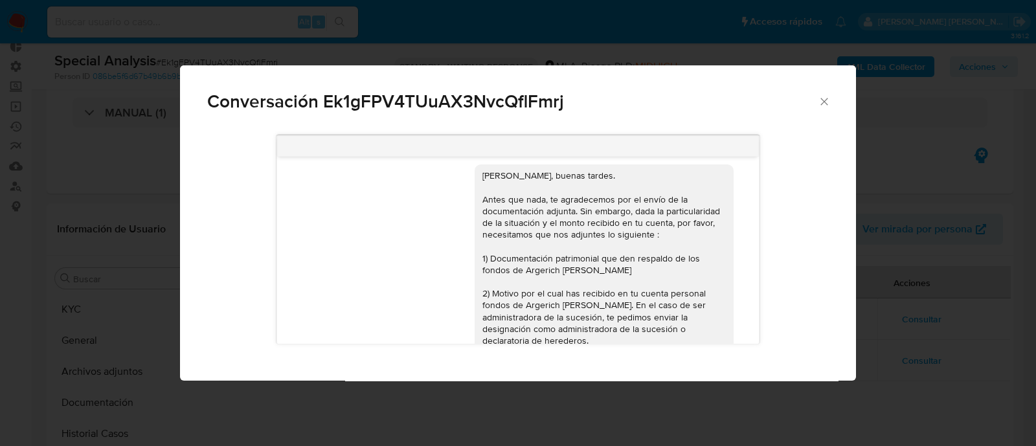
scroll to position [599, 0]
